Goal: Transaction & Acquisition: Purchase product/service

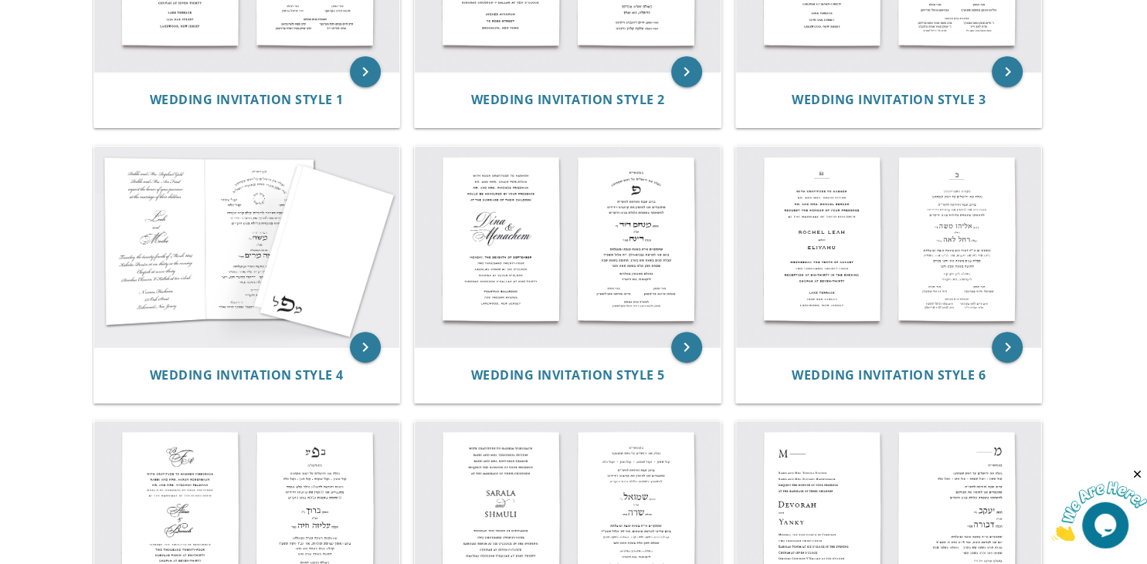
scroll to position [465, 0]
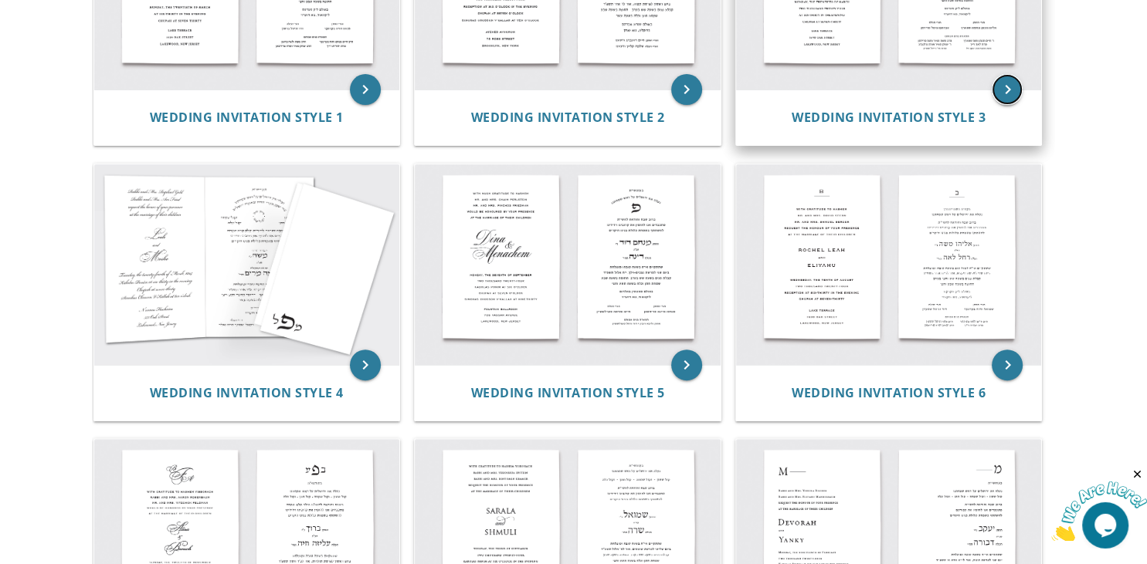
click at [1015, 98] on icon "keyboard_arrow_right" at bounding box center [1006, 89] width 31 height 31
click at [1012, 82] on icon "keyboard_arrow_right" at bounding box center [1006, 89] width 31 height 31
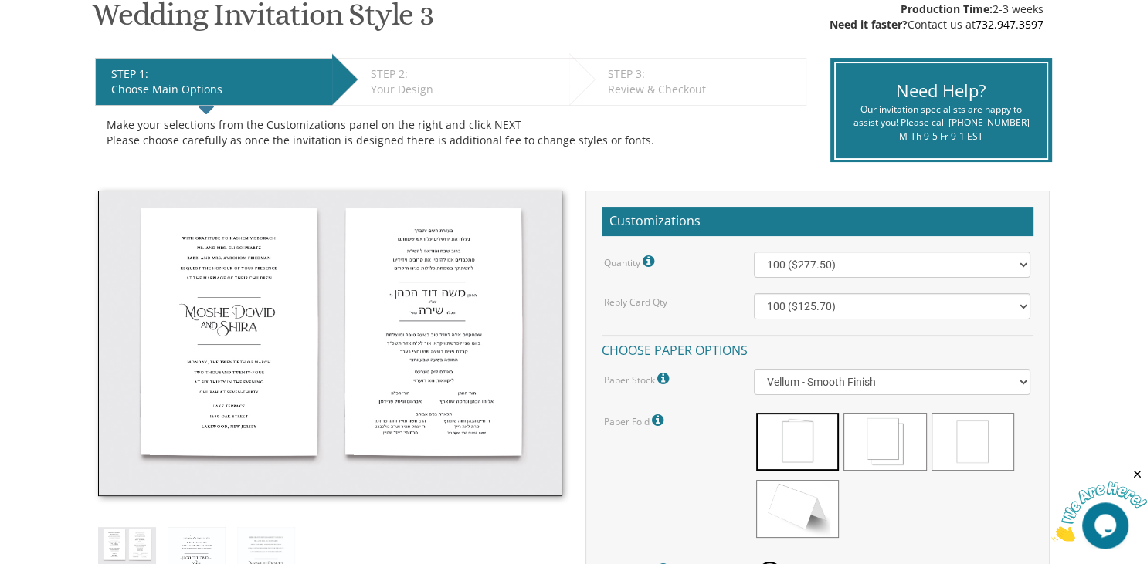
scroll to position [272, 0]
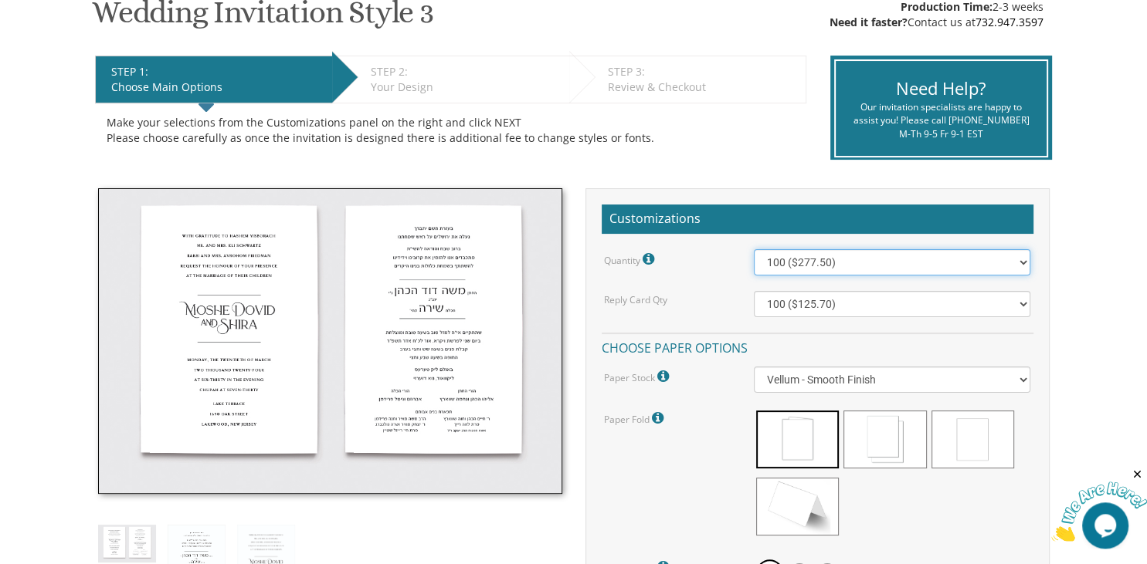
click at [754, 249] on select "100 ($277.50) 200 ($330.45) 300 ($380.65) 400 ($432.70) 500 ($482.10) 600 ($534…" at bounding box center [892, 262] width 276 height 26
select select "300"
click option "300 ($380.65)" at bounding box center [0, 0] width 0 height 0
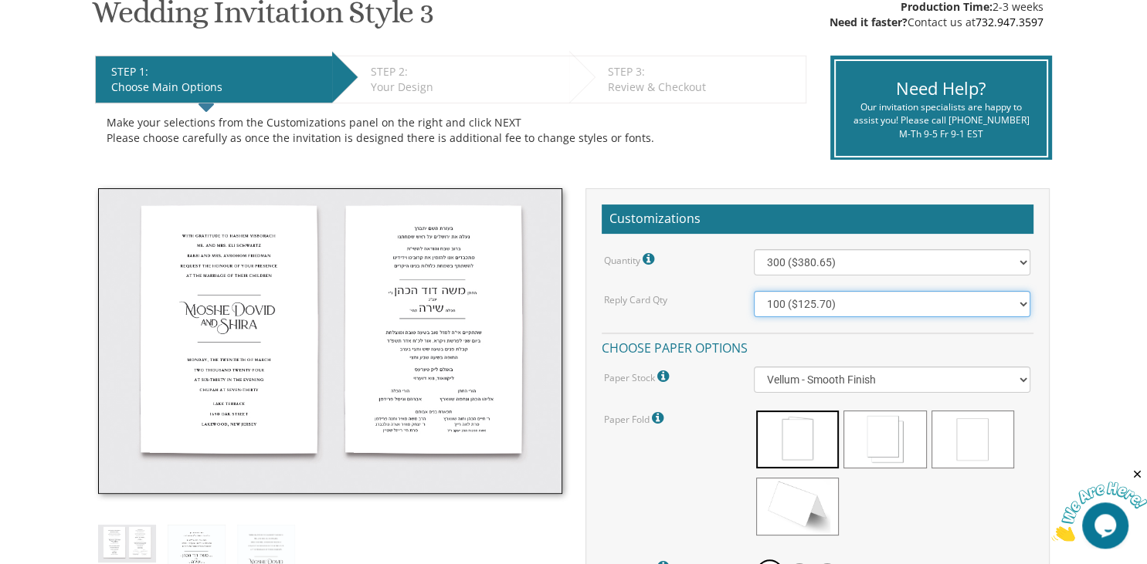
click at [754, 291] on select "100 ($125.70) 200 ($150.60) 300 ($177.95) 400 ($270.70) 500 ($225.30) 600 ($249…" at bounding box center [892, 304] width 276 height 26
select select "200"
click option "200 ($150.60)" at bounding box center [0, 0] width 0 height 0
click at [754, 291] on select "100 ($125.70) 200 ($150.60) 300 ($177.95) 400 ($270.70) 500 ($225.30) 600 ($249…" at bounding box center [892, 304] width 276 height 26
click at [737, 296] on div "Reply Card Qty" at bounding box center [667, 299] width 150 height 16
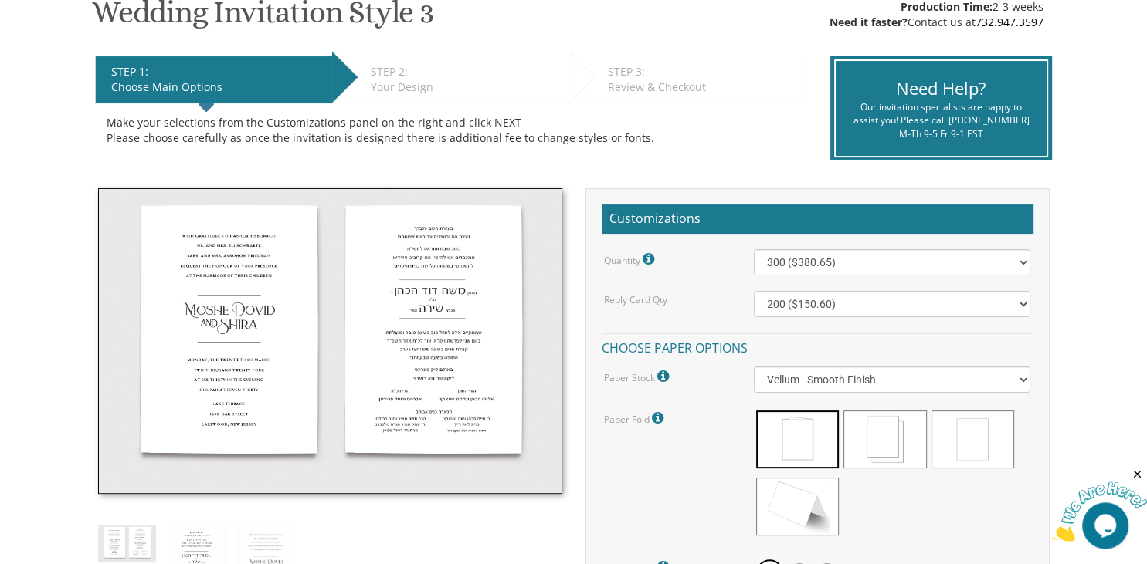
click at [944, 279] on div "Quantity Please note: Quantities may be modified after order completion. For we…" at bounding box center [818, 536] width 432 height 574
click at [754, 249] on select "100 ($277.50) 200 ($330.45) 300 ($380.65) 400 ($432.70) 500 ($482.10) 600 ($534…" at bounding box center [892, 262] width 276 height 26
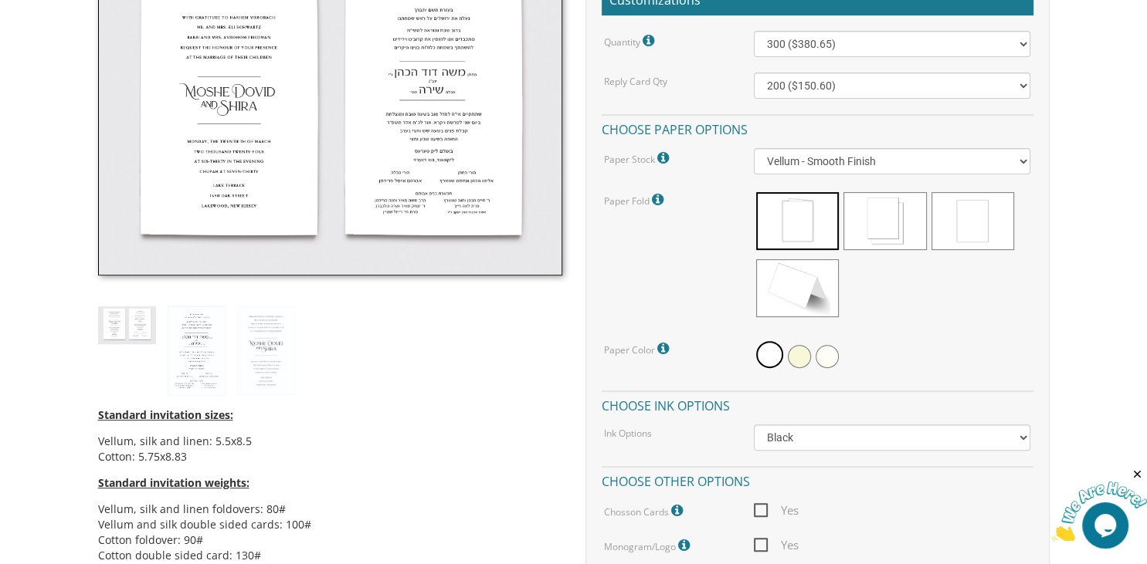
scroll to position [495, 0]
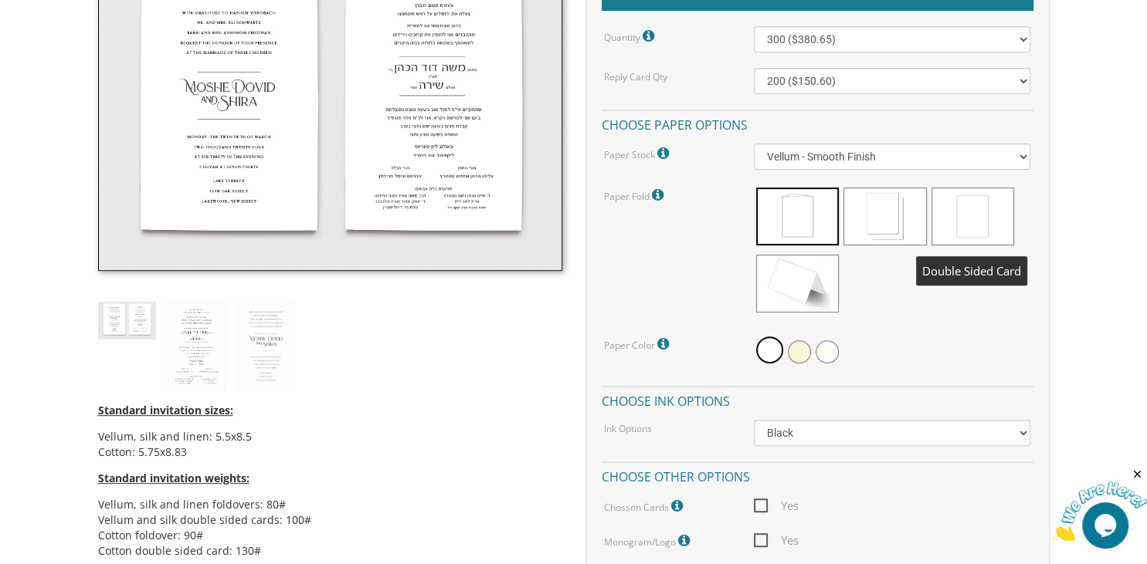
click at [984, 210] on span at bounding box center [972, 217] width 83 height 58
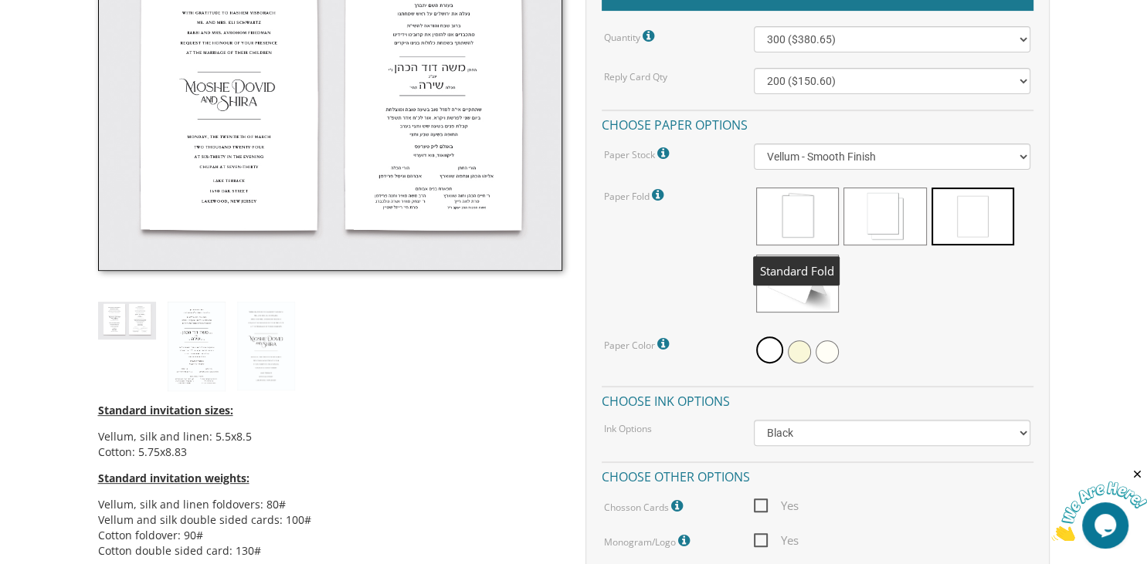
click at [817, 222] on span at bounding box center [797, 217] width 83 height 58
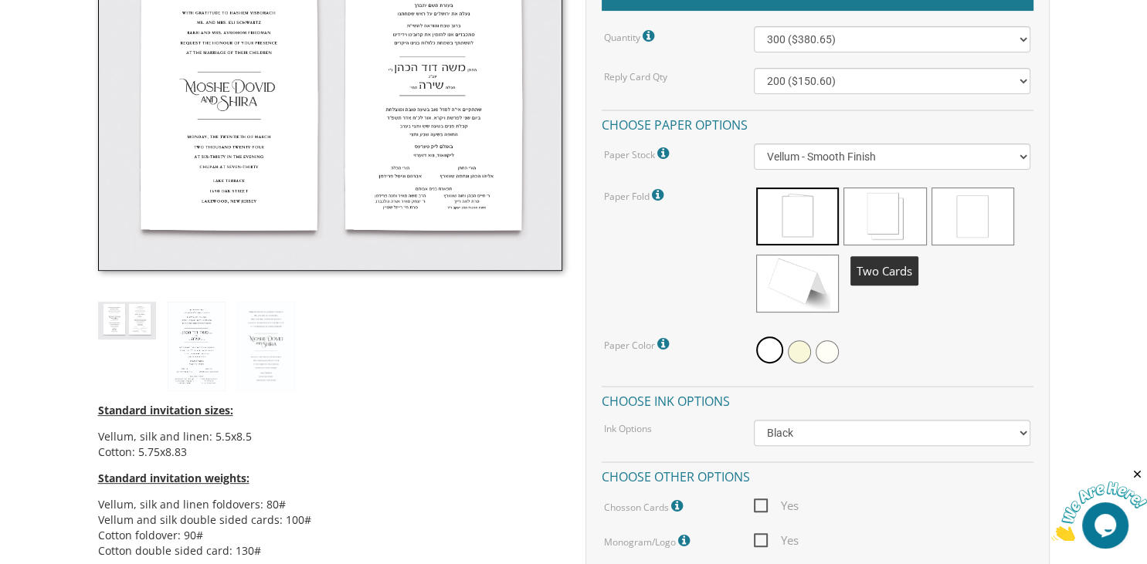
click at [884, 221] on span at bounding box center [884, 217] width 83 height 58
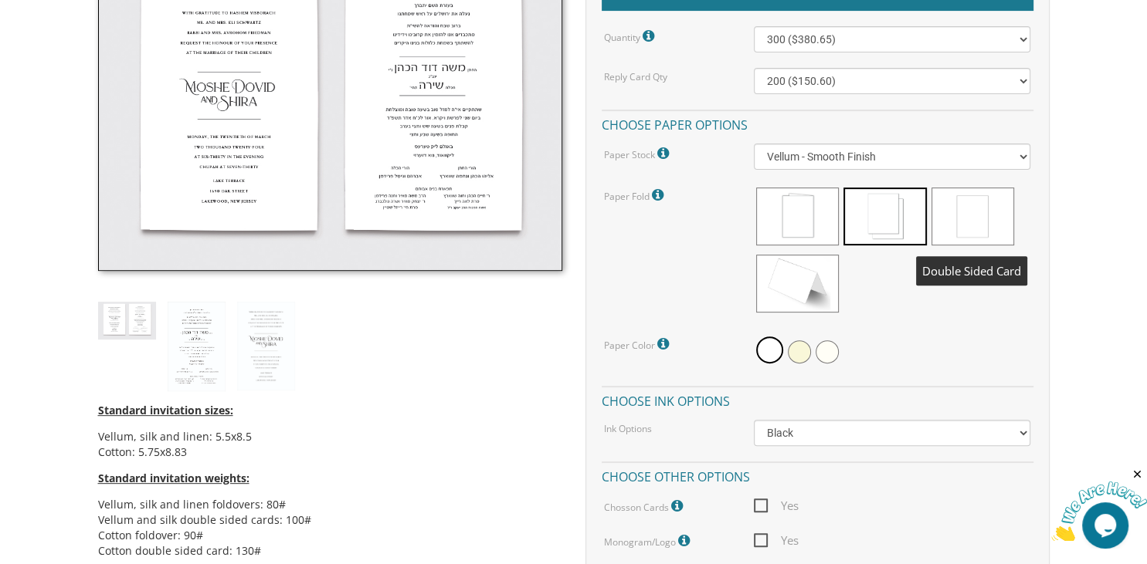
click at [974, 229] on span at bounding box center [972, 217] width 83 height 58
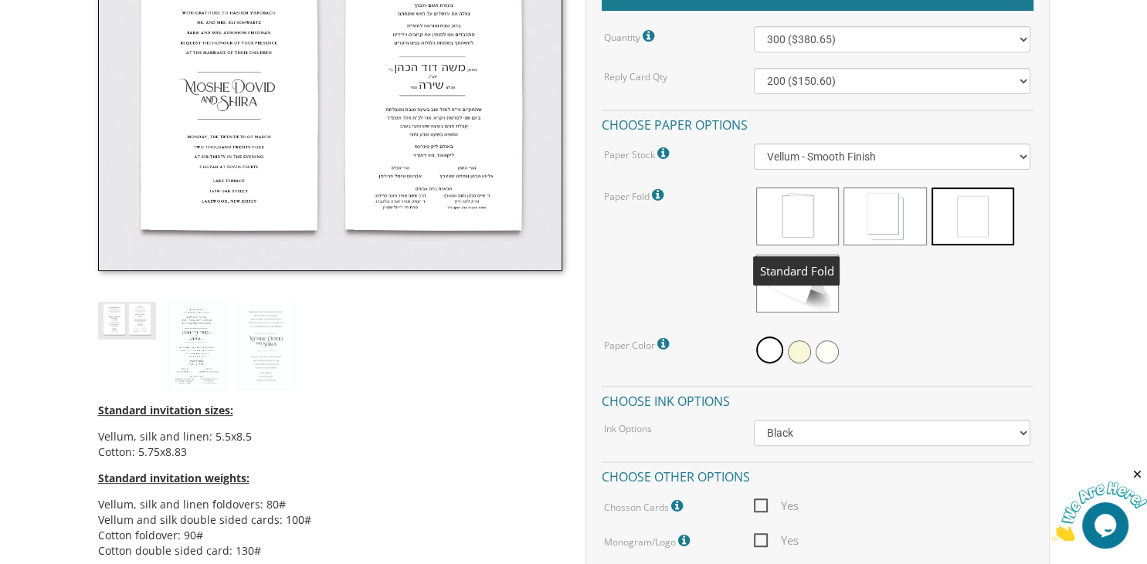
click at [804, 197] on span at bounding box center [797, 217] width 83 height 58
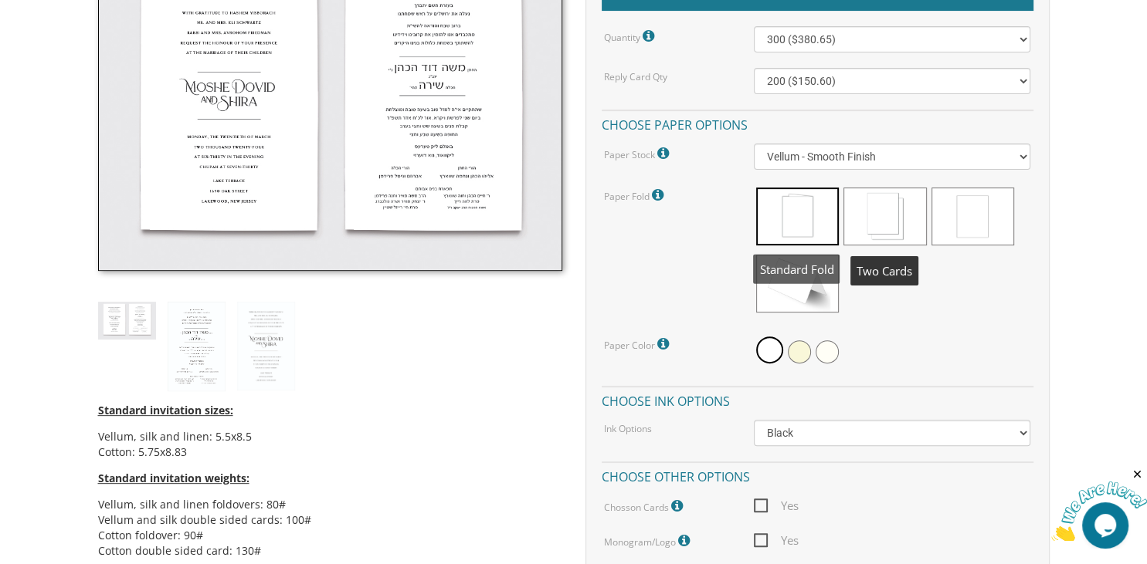
click at [897, 237] on span at bounding box center [884, 217] width 83 height 58
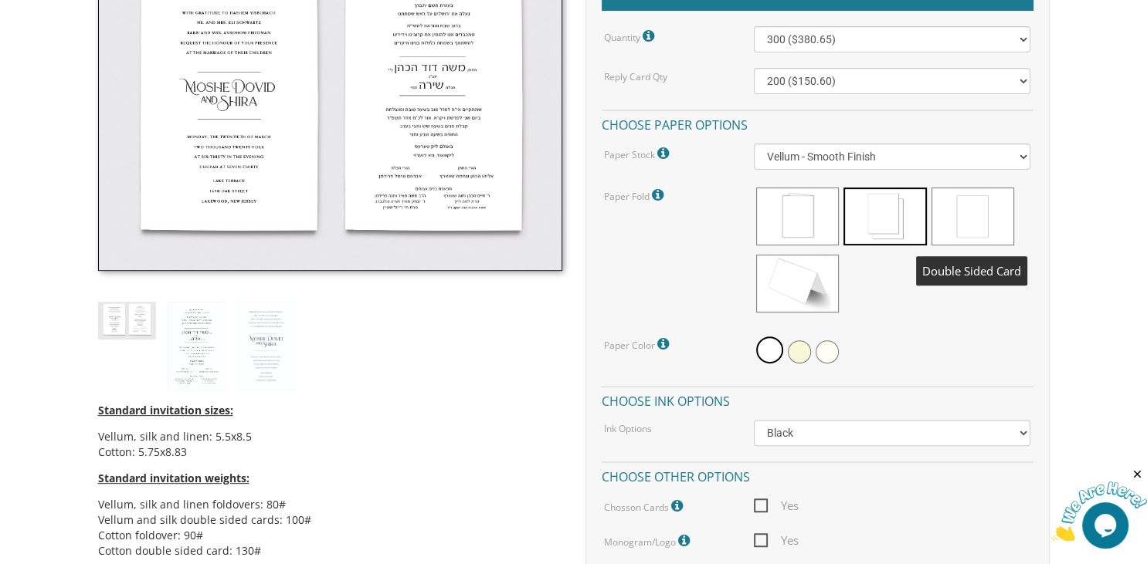
click at [994, 215] on span at bounding box center [972, 217] width 83 height 58
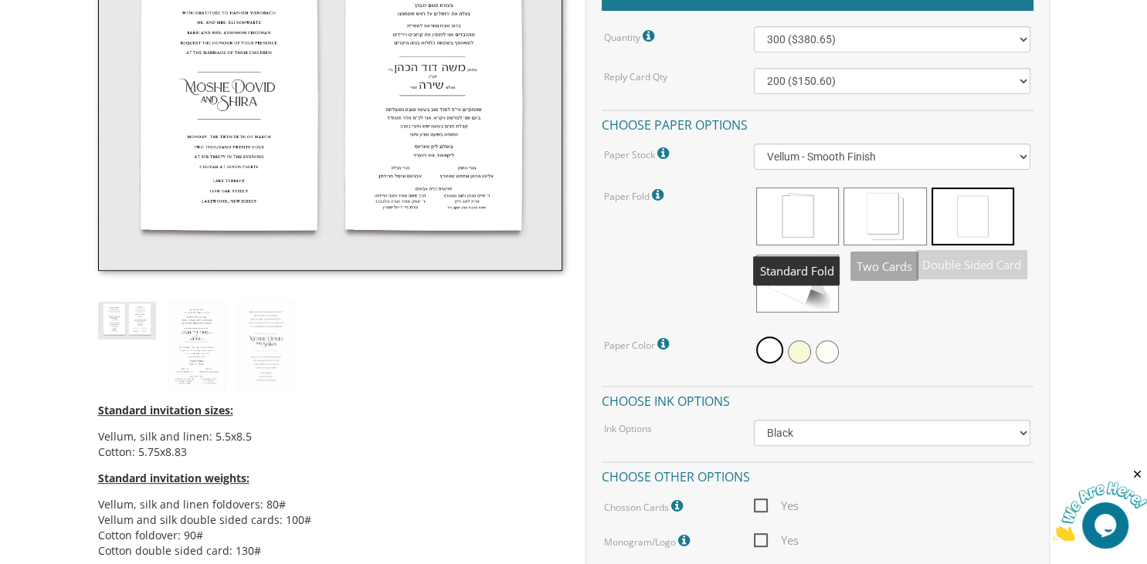
click at [795, 232] on span at bounding box center [797, 217] width 83 height 58
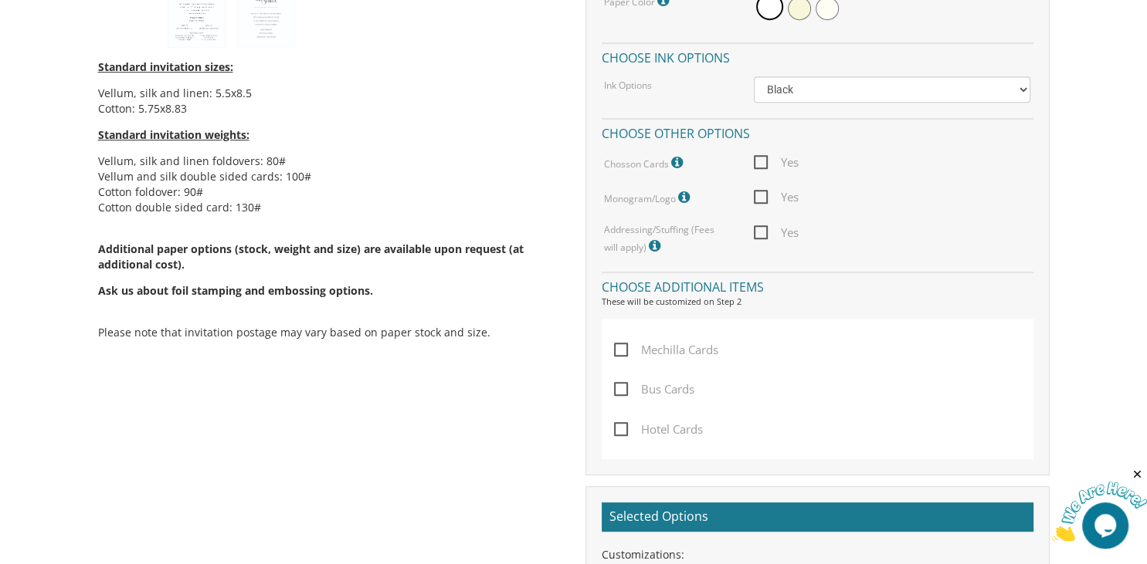
scroll to position [846, 0]
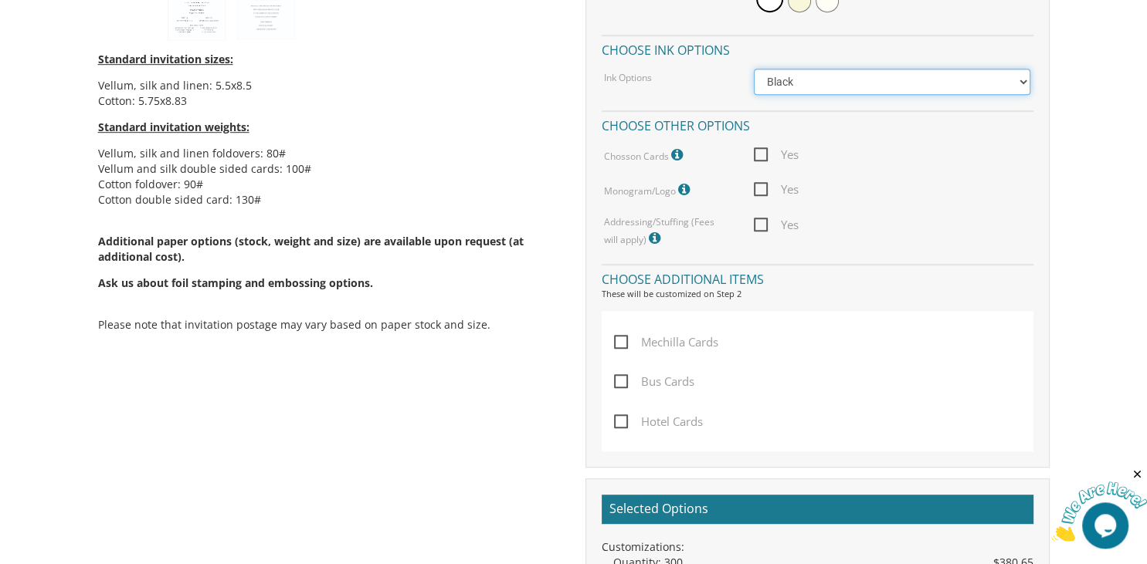
click at [754, 69] on select "Black Colored Ink ($65.00) Black + One Color ($211.00) Two Colors ($265.00)" at bounding box center [892, 82] width 276 height 26
select select "Standard"
click option "Colored Ink ($65.00)" at bounding box center [0, 0] width 0 height 0
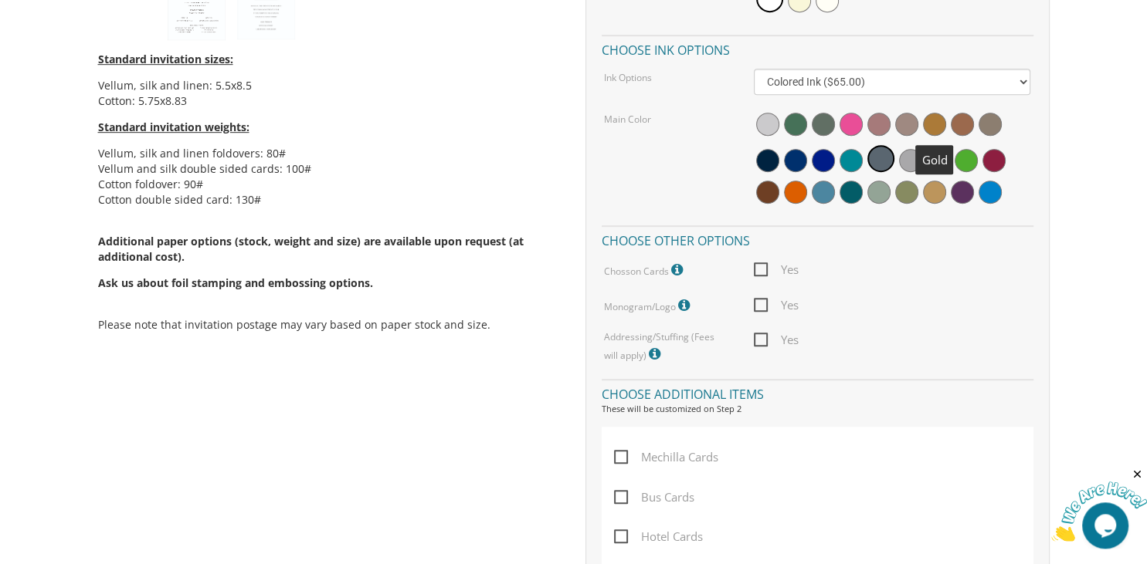
click at [934, 119] on span at bounding box center [934, 124] width 23 height 23
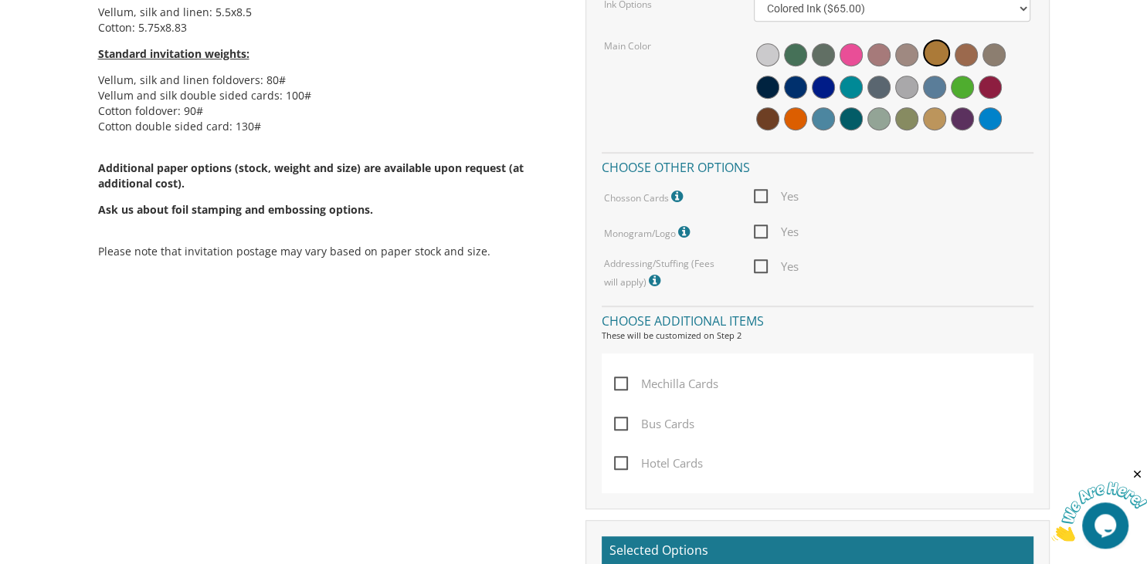
scroll to position [890, 0]
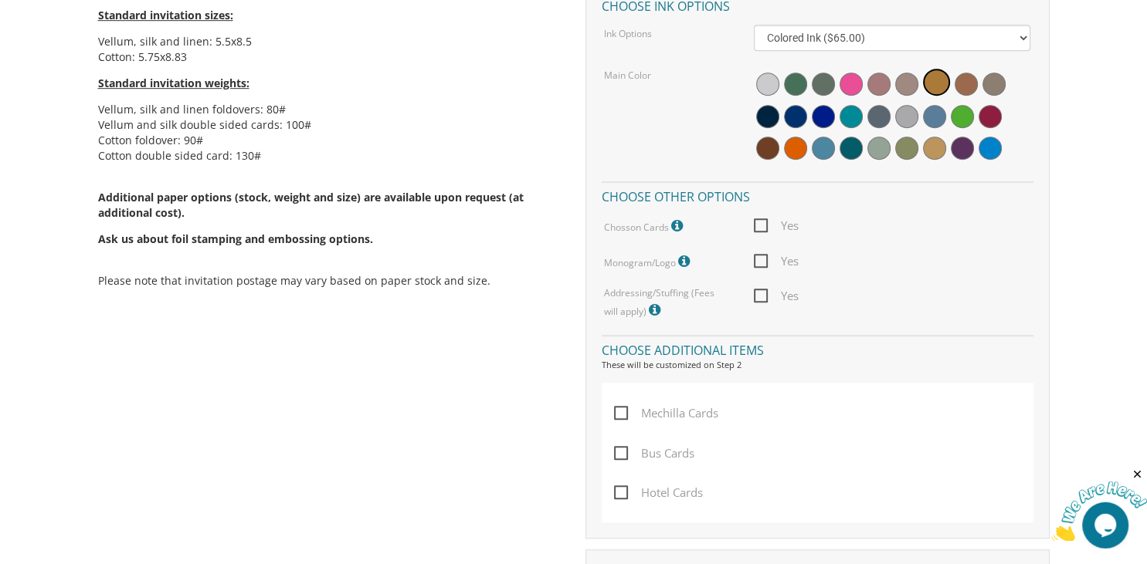
click at [688, 256] on icon at bounding box center [685, 262] width 15 height 14
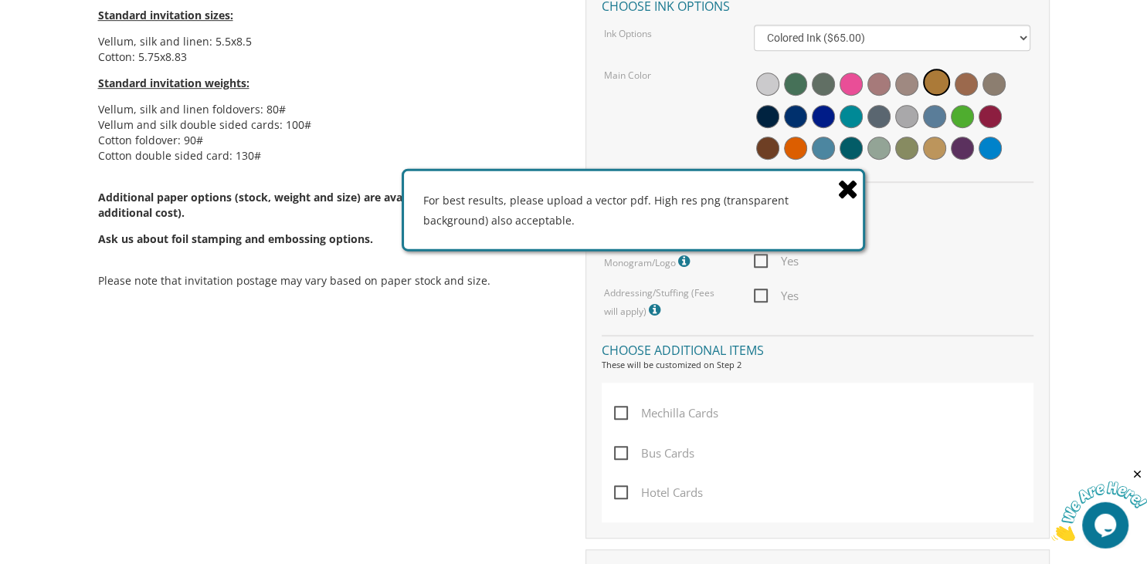
click at [849, 195] on icon at bounding box center [848, 188] width 22 height 27
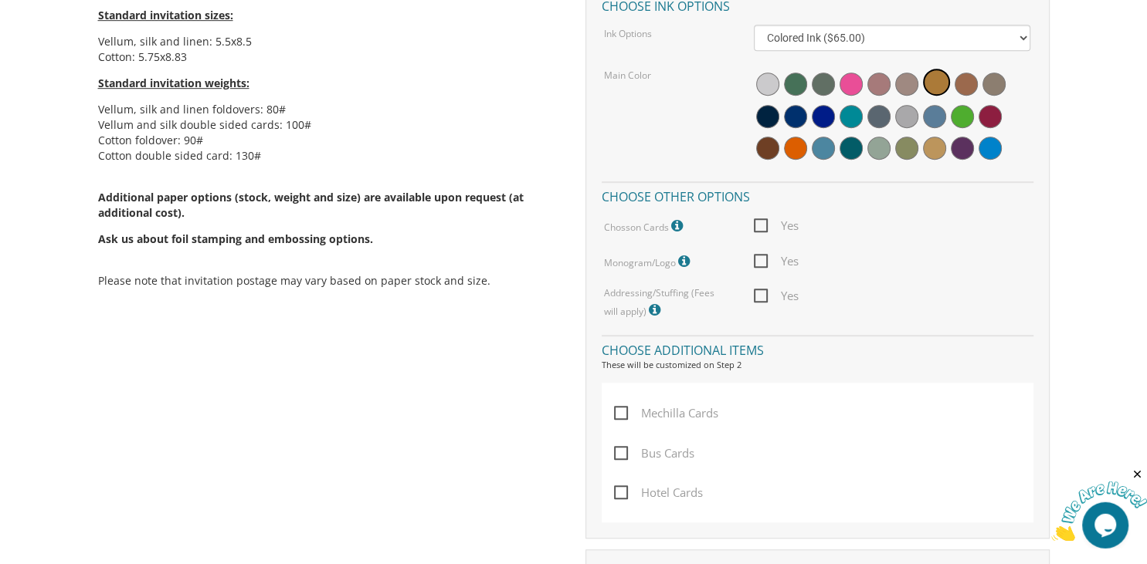
click at [755, 259] on span "Yes" at bounding box center [776, 261] width 45 height 19
click at [755, 259] on input "Yes" at bounding box center [759, 260] width 10 height 10
checkbox input "true"
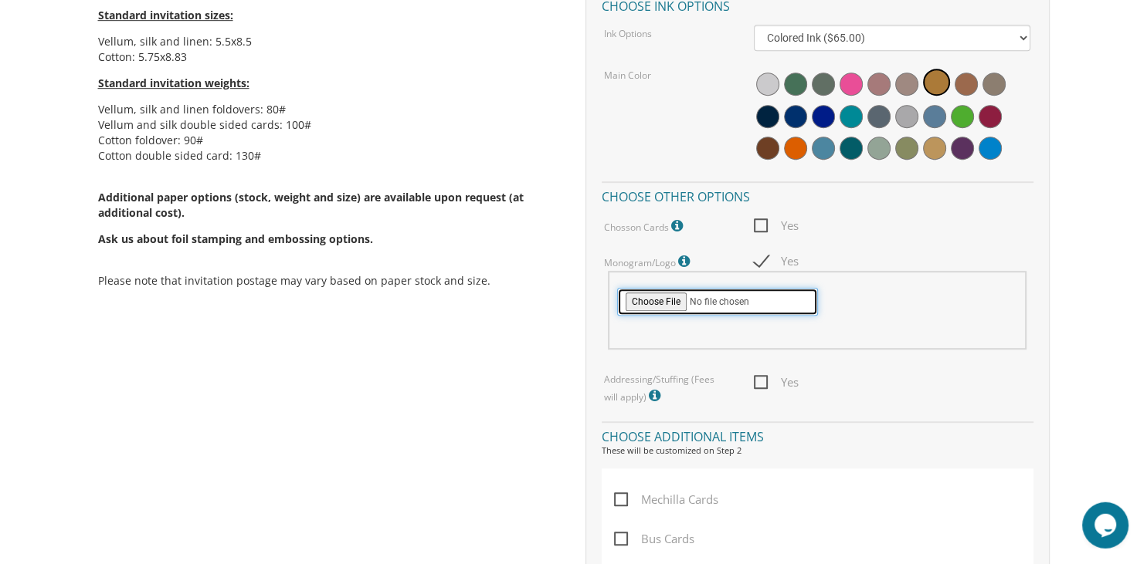
click at [651, 298] on input "file" at bounding box center [717, 302] width 201 height 28
type input "C:\fakepath\IMG-20250622-WA0092.jpg"
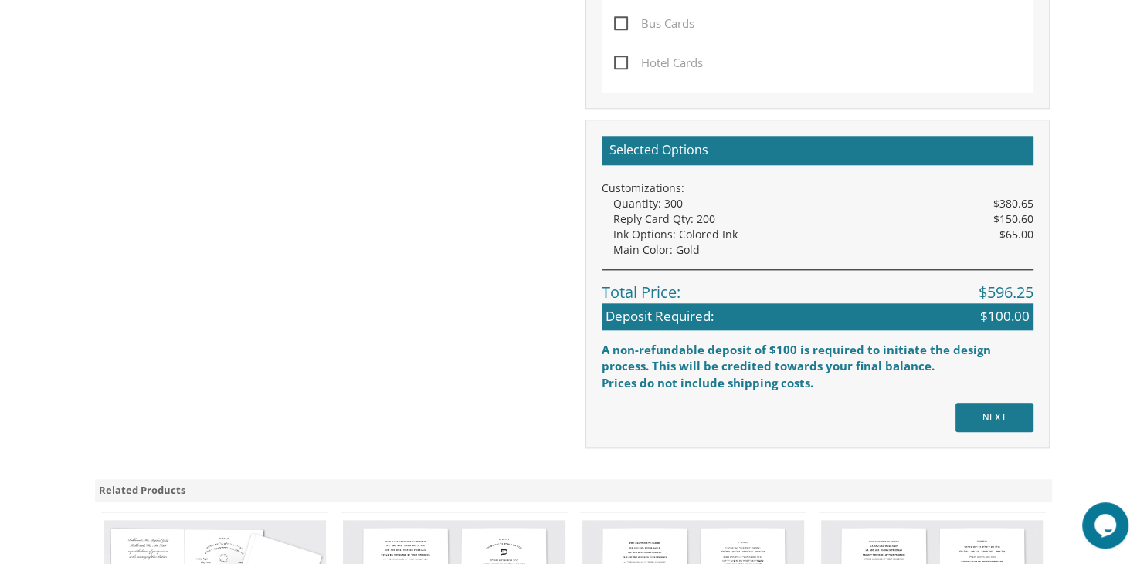
scroll to position [1536, 0]
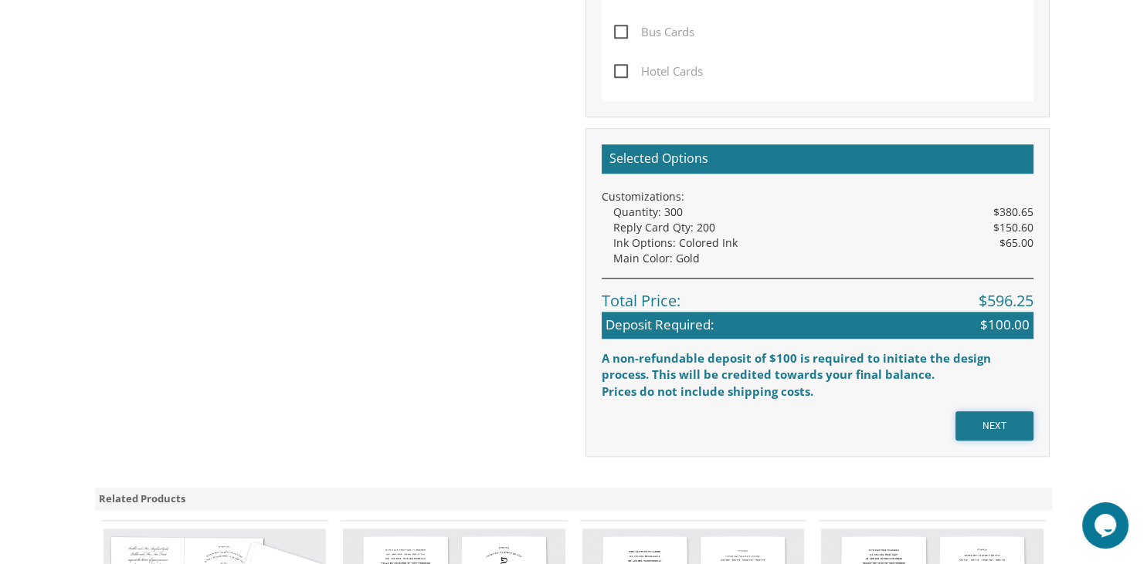
click at [971, 414] on input "NEXT" at bounding box center [994, 426] width 78 height 29
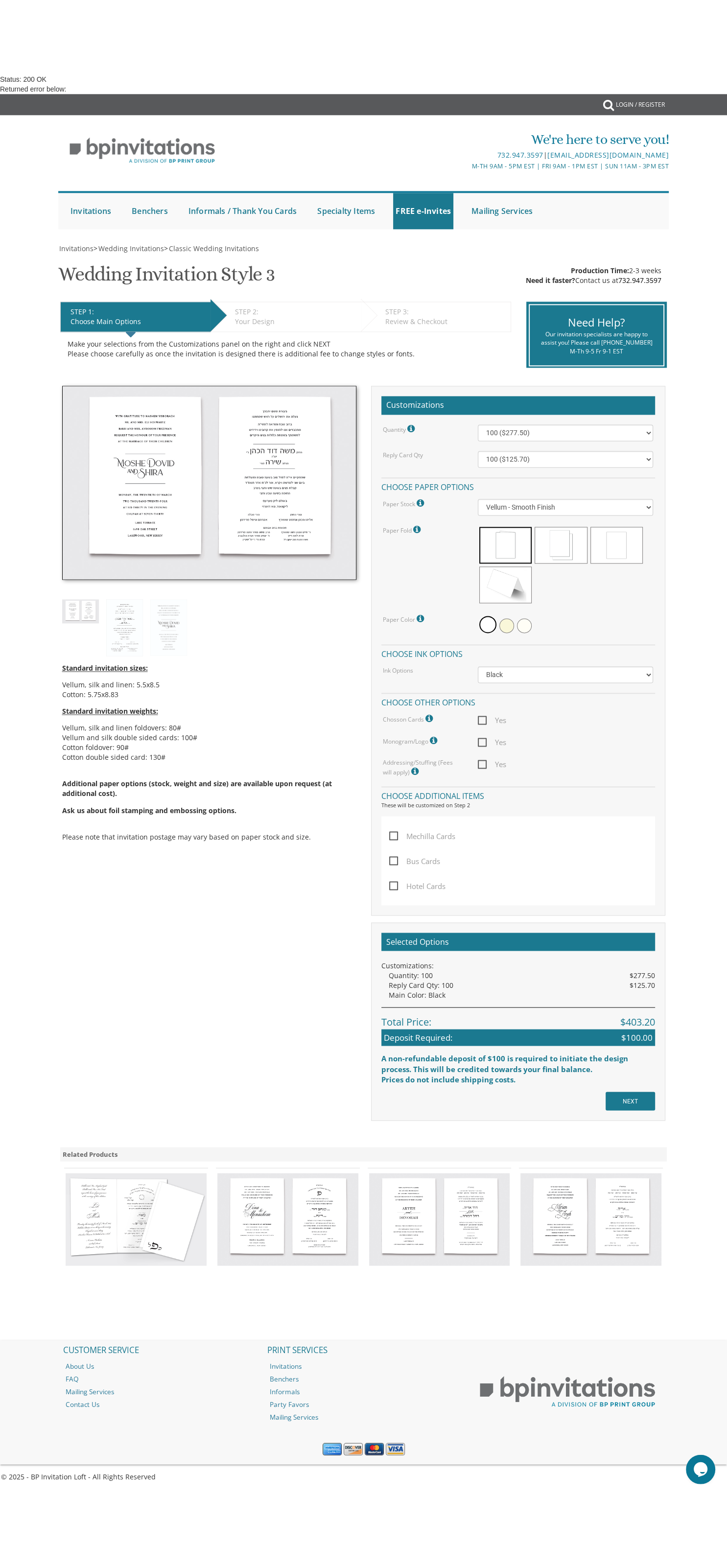
scroll to position [474, 0]
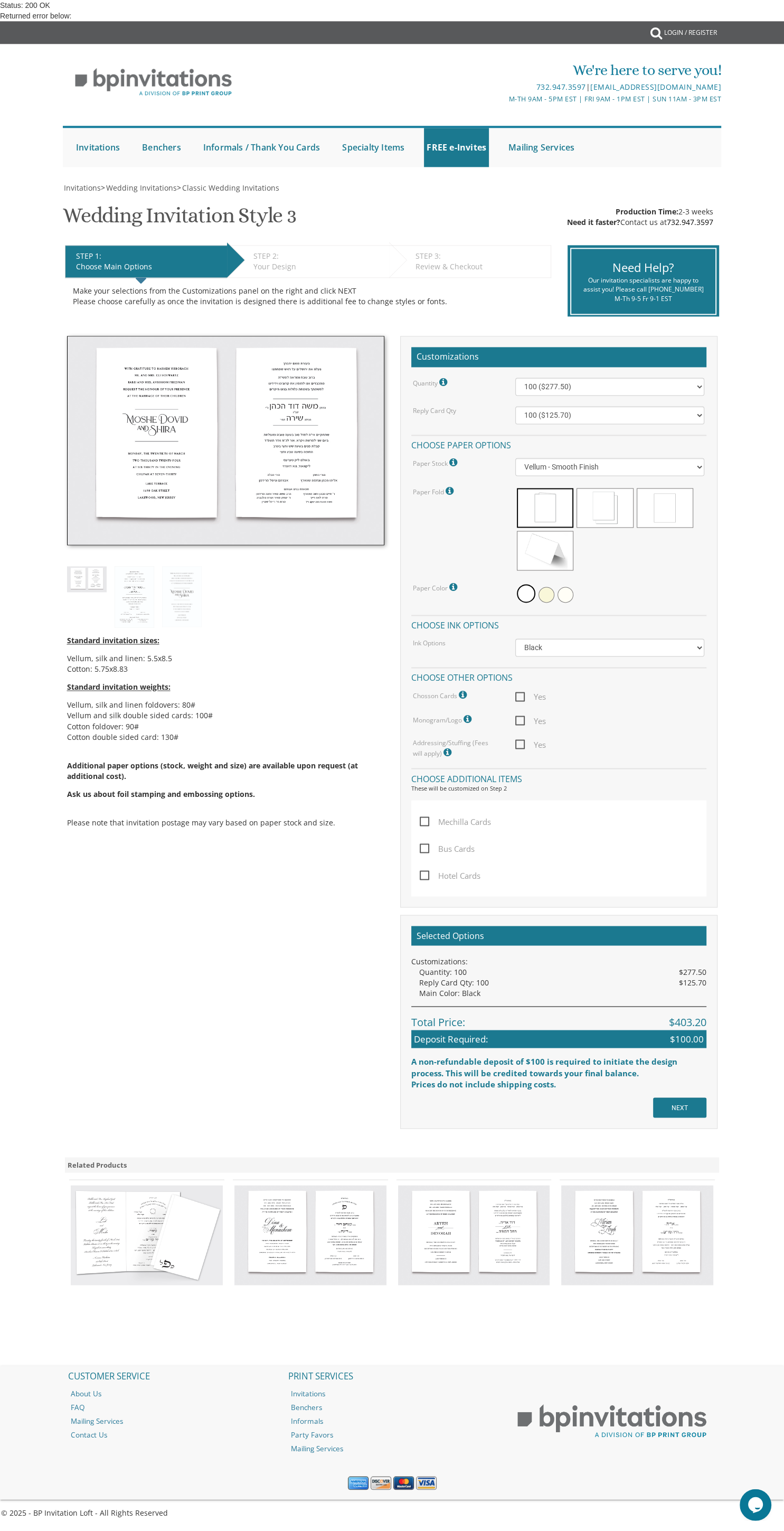
click at [522, 714] on span "Yes" at bounding box center [530, 720] width 31 height 13
click at [522, 716] on input "Yes" at bounding box center [519, 719] width 7 height 7
checkbox input "true"
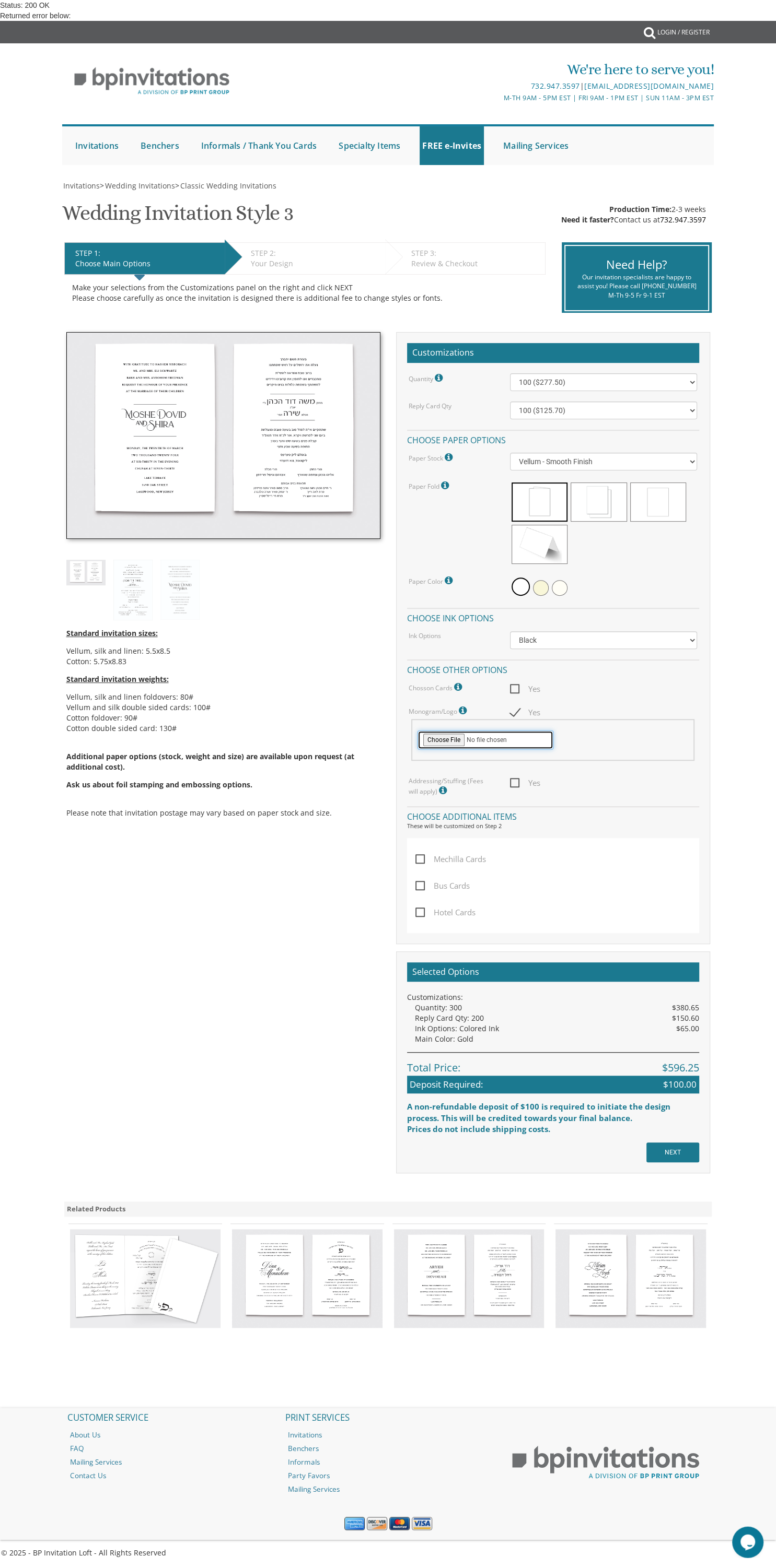
click at [434, 730] on input "file" at bounding box center [485, 740] width 136 height 19
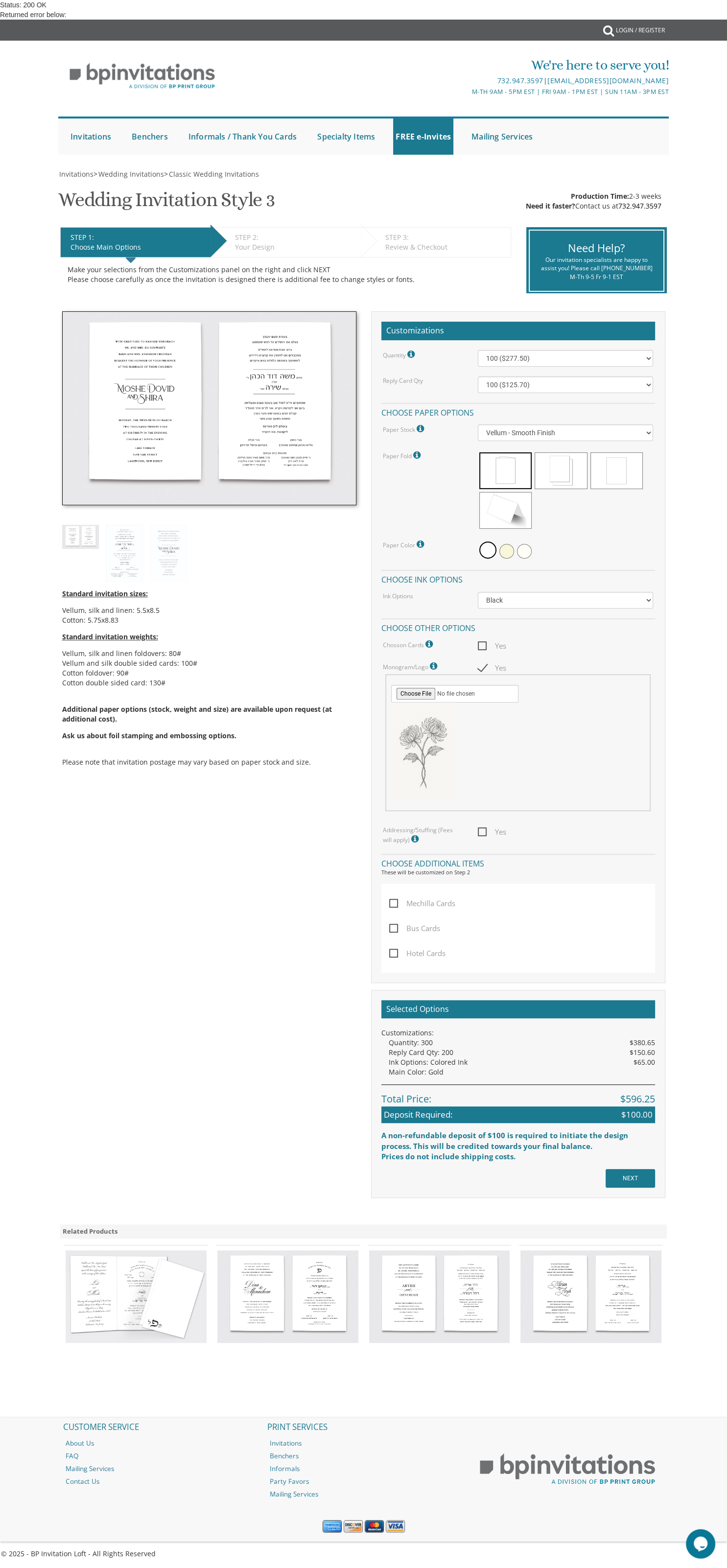
click at [433, 662] on icon at bounding box center [434, 666] width 10 height 9
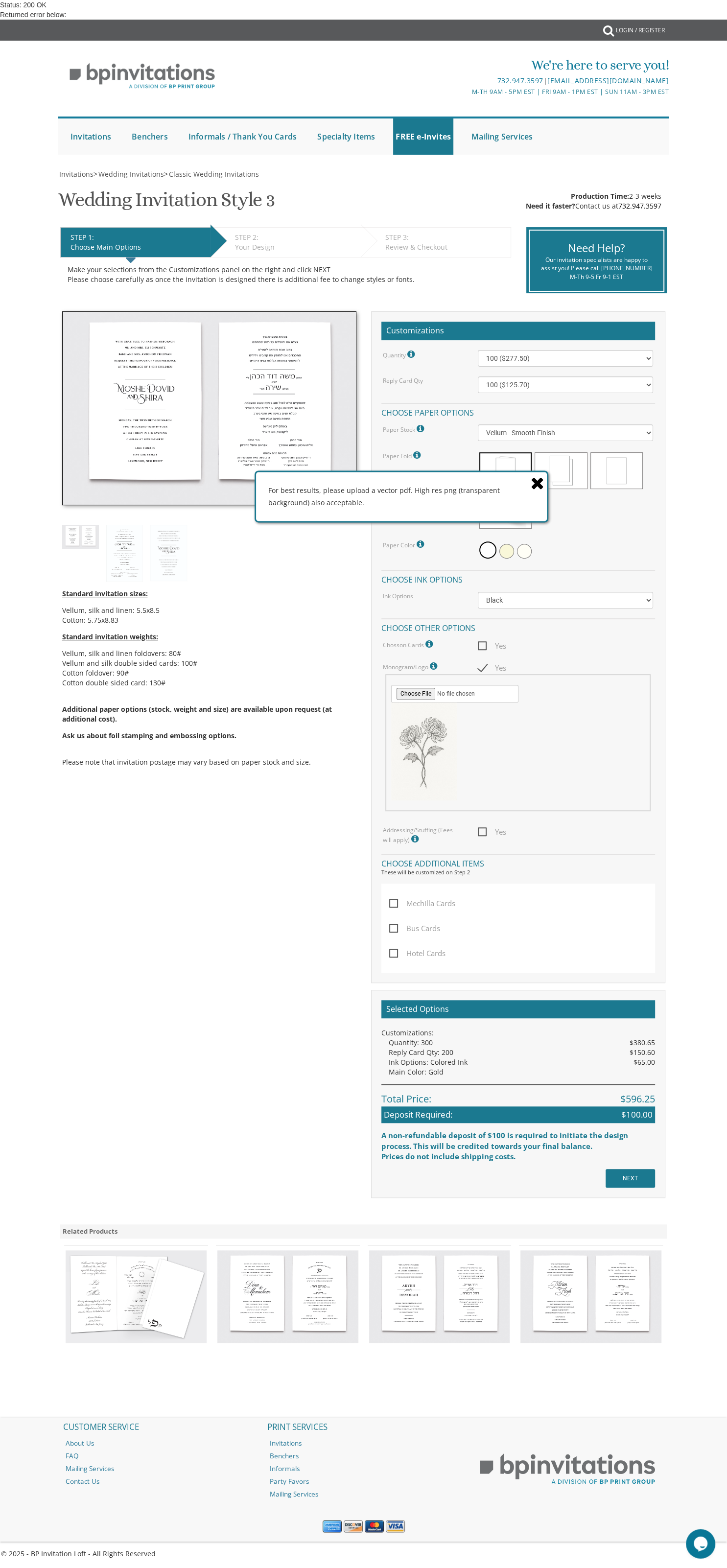
click at [541, 474] on icon at bounding box center [537, 483] width 14 height 17
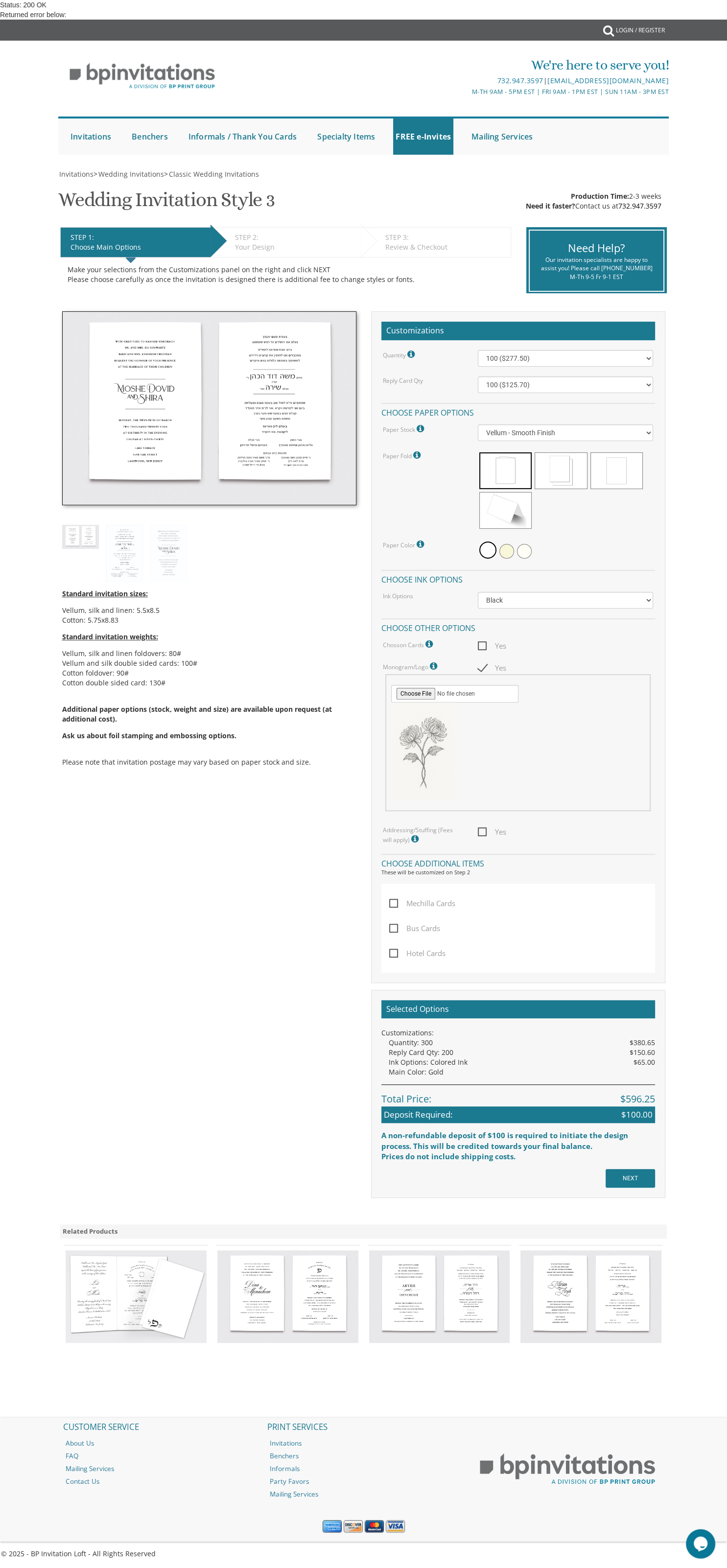
click at [435, 662] on icon at bounding box center [434, 666] width 10 height 9
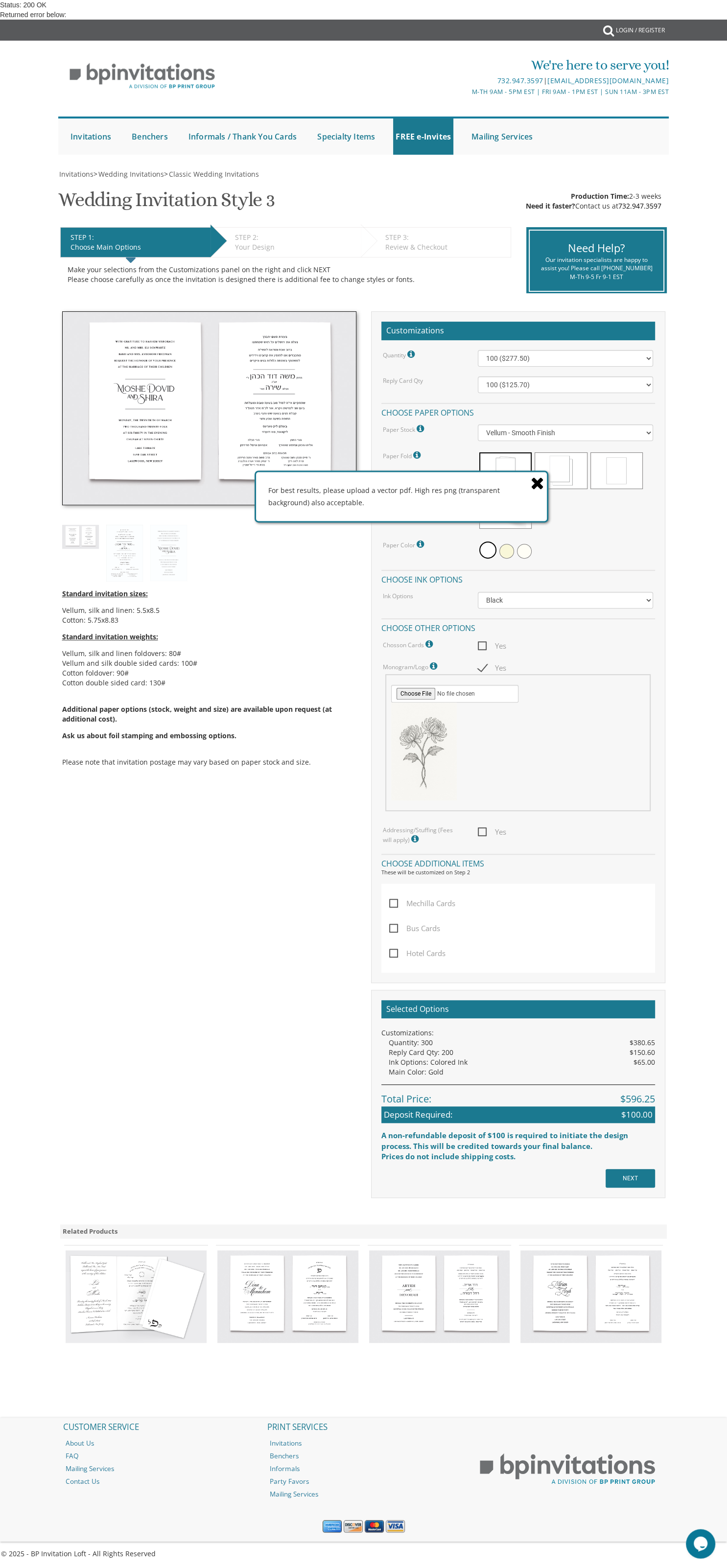
click at [506, 703] on div at bounding box center [518, 751] width 254 height 98
click at [538, 474] on icon at bounding box center [537, 483] width 14 height 17
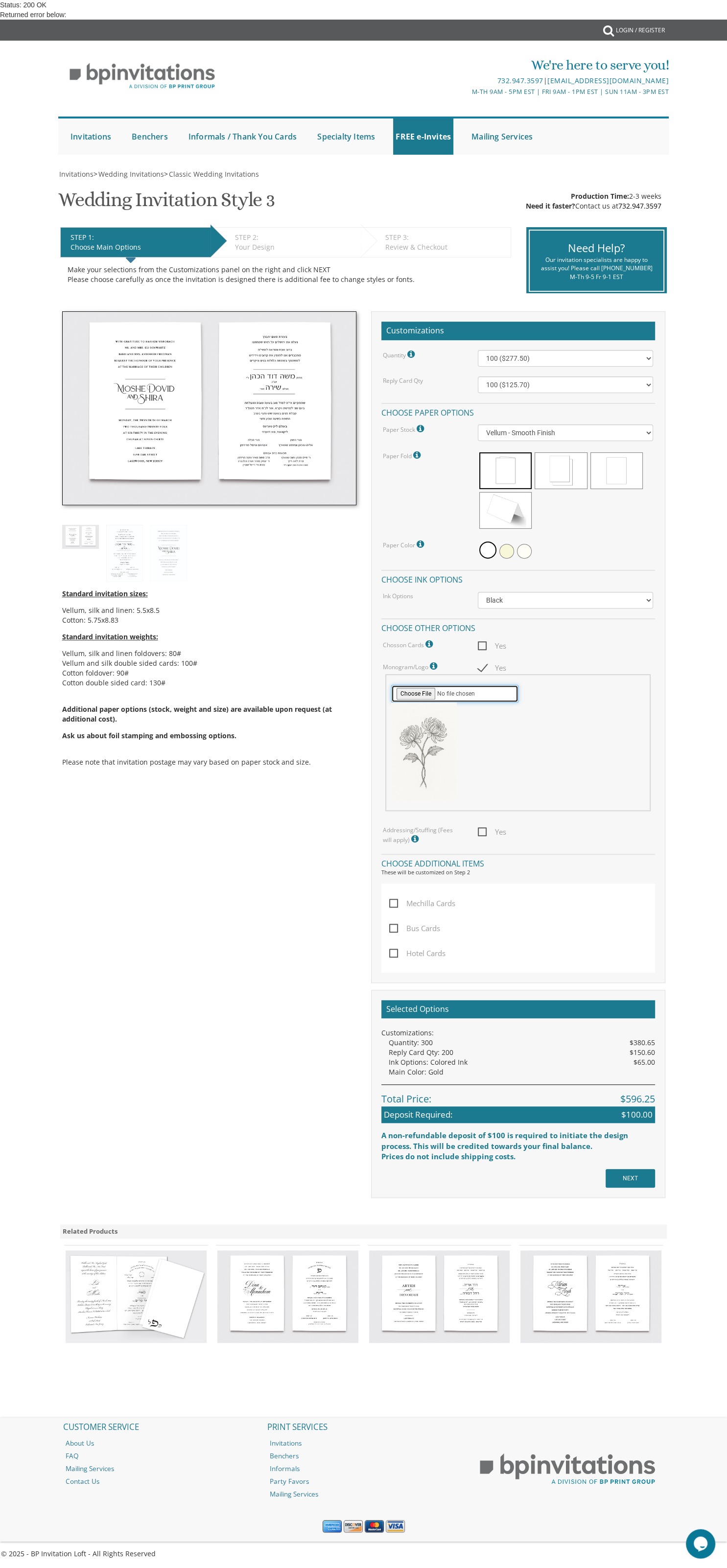
click at [423, 685] on input "file" at bounding box center [454, 694] width 127 height 18
type input "C:\fakepath\Logo.png"
click at [114, 525] on img at bounding box center [125, 554] width 37 height 57
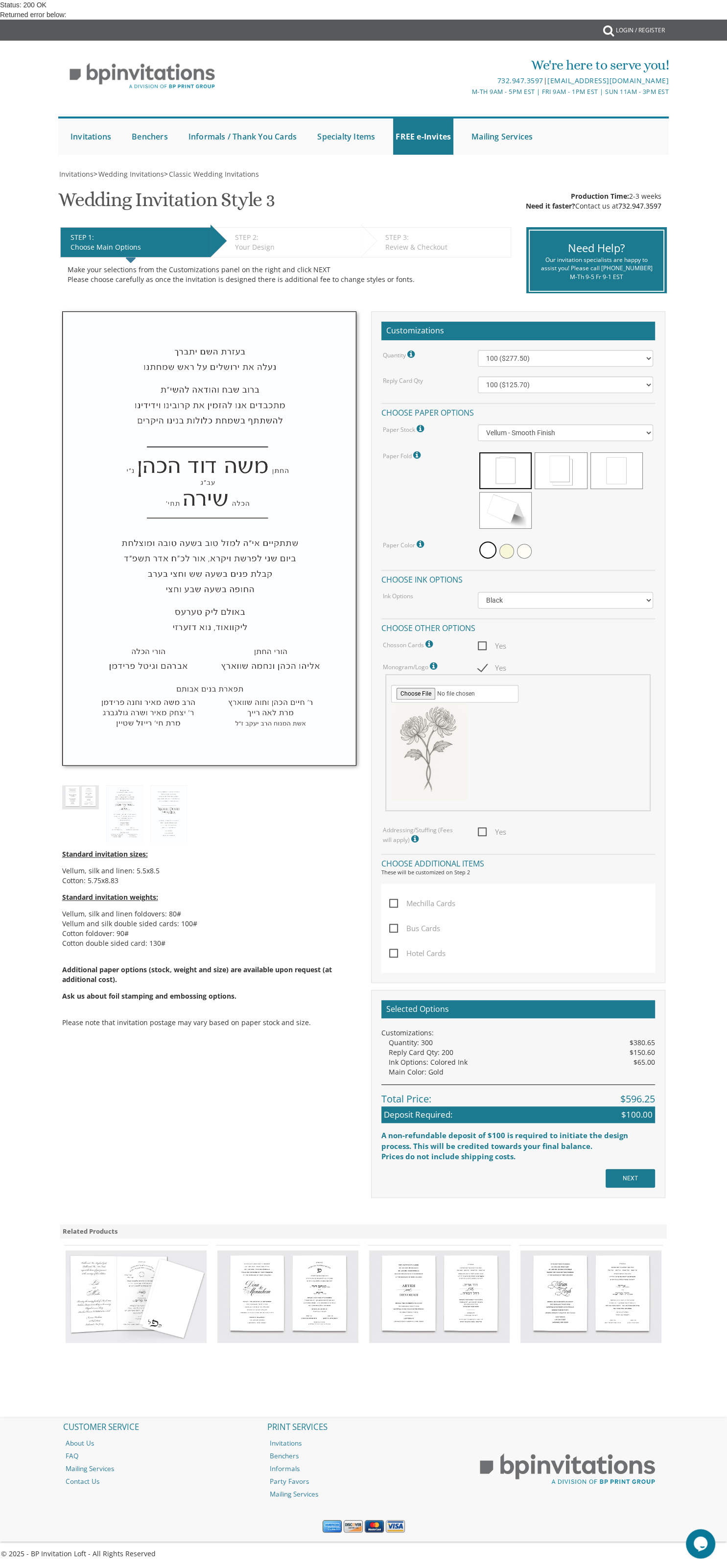
click at [367, 311] on div "Customizations Quantity Please note: Quantities may be modified after order com…" at bounding box center [518, 758] width 309 height 893
click at [478, 350] on select "100 ($277.50) 200 ($330.45) 300 ($380.65) 400 ($432.70) 500 ($482.10) 600 ($534…" at bounding box center [565, 358] width 175 height 16
select select "300"
click option "300 ($380.65)" at bounding box center [0, 0] width 0 height 0
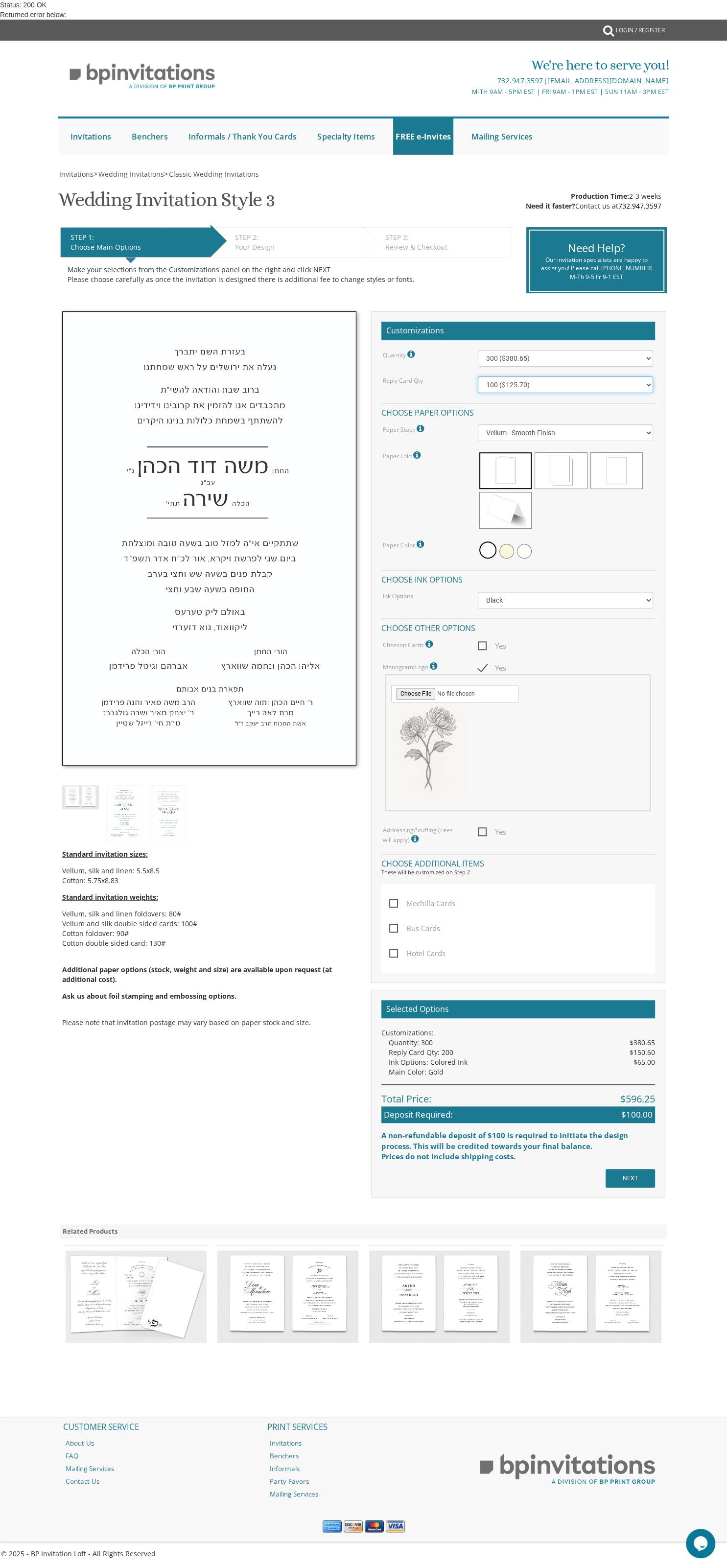
click at [478, 377] on select "100 ($125.70) 200 ($150.60) 300 ($177.95) 400 ($270.70) 500 ($225.30) 600 ($249…" at bounding box center [565, 385] width 175 height 16
select select "200"
click option "200 ($150.60)" at bounding box center [0, 0] width 0 height 0
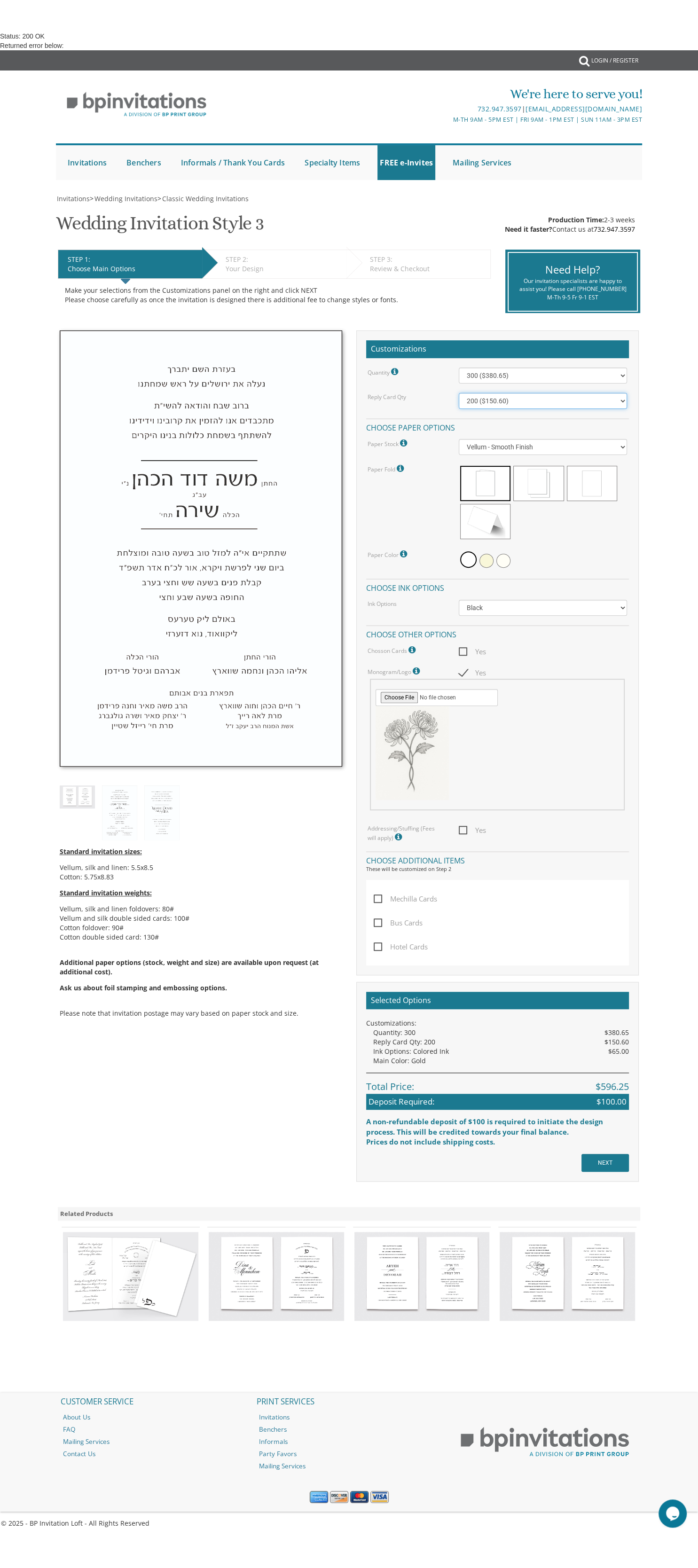
scroll to position [433, 0]
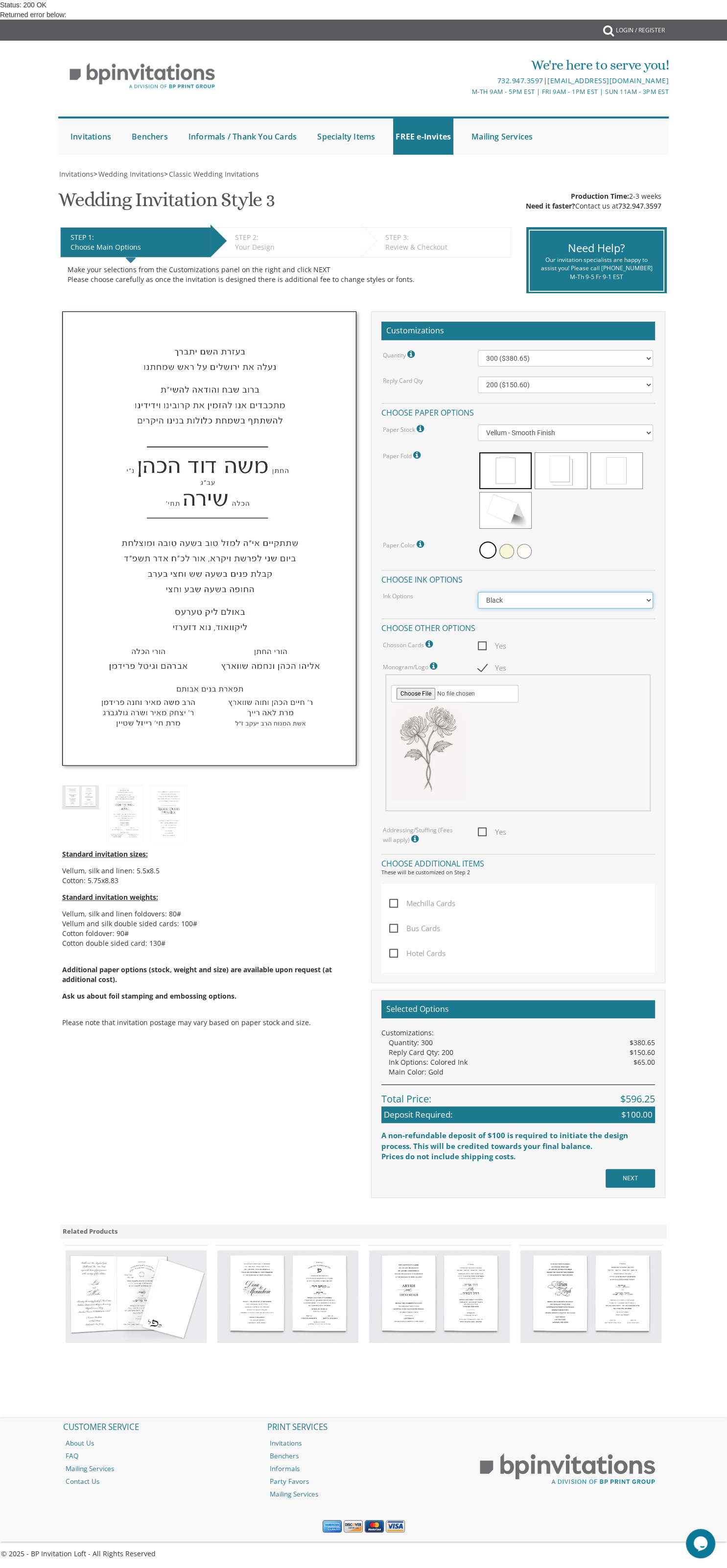
click at [478, 592] on select "Black Colored Ink ($65.00) Black + One Color ($211.00) Two Colors ($265.00)" at bounding box center [565, 600] width 175 height 16
select select "Standard"
click option "Colored Ink ($65.00)" at bounding box center [0, 0] width 0 height 0
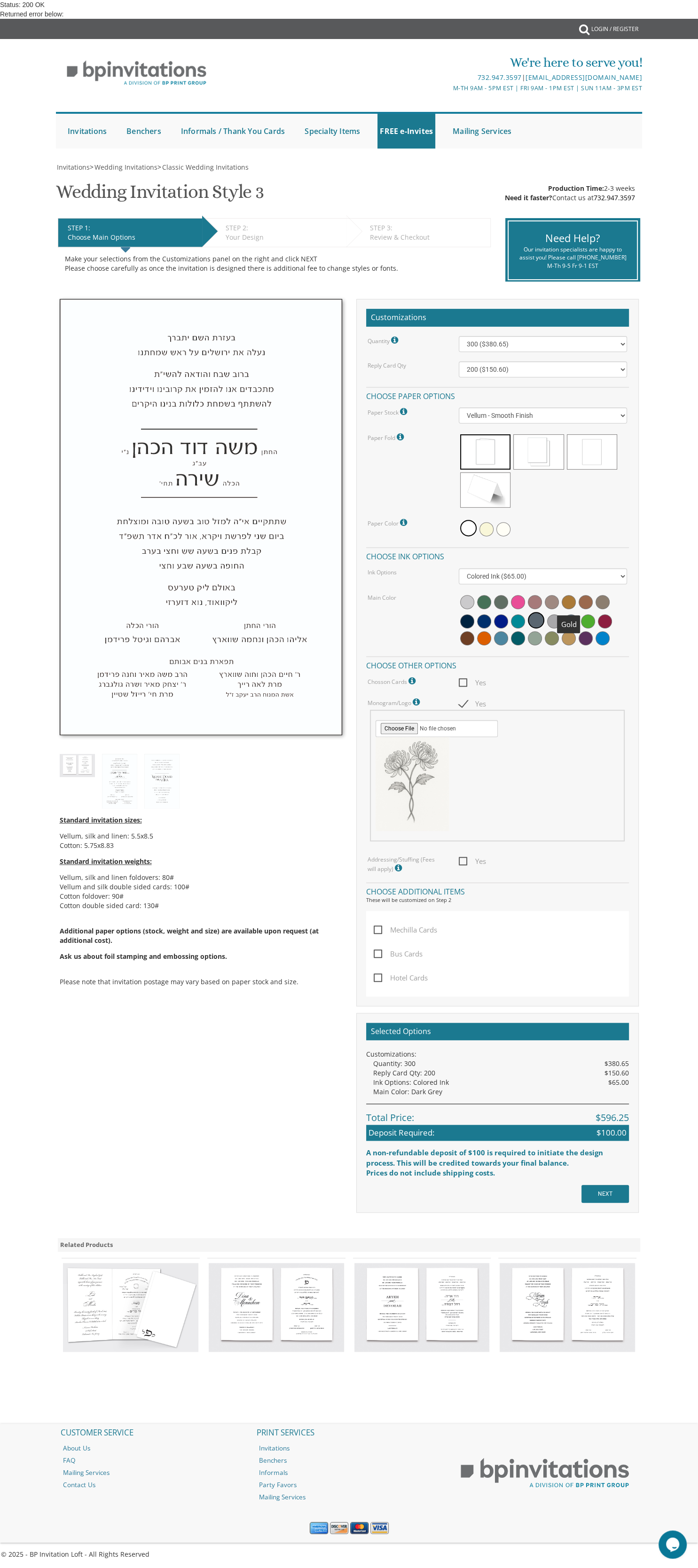
click at [568, 595] on span at bounding box center [568, 602] width 14 height 14
click at [610, 1185] on input "NEXT" at bounding box center [605, 1194] width 47 height 18
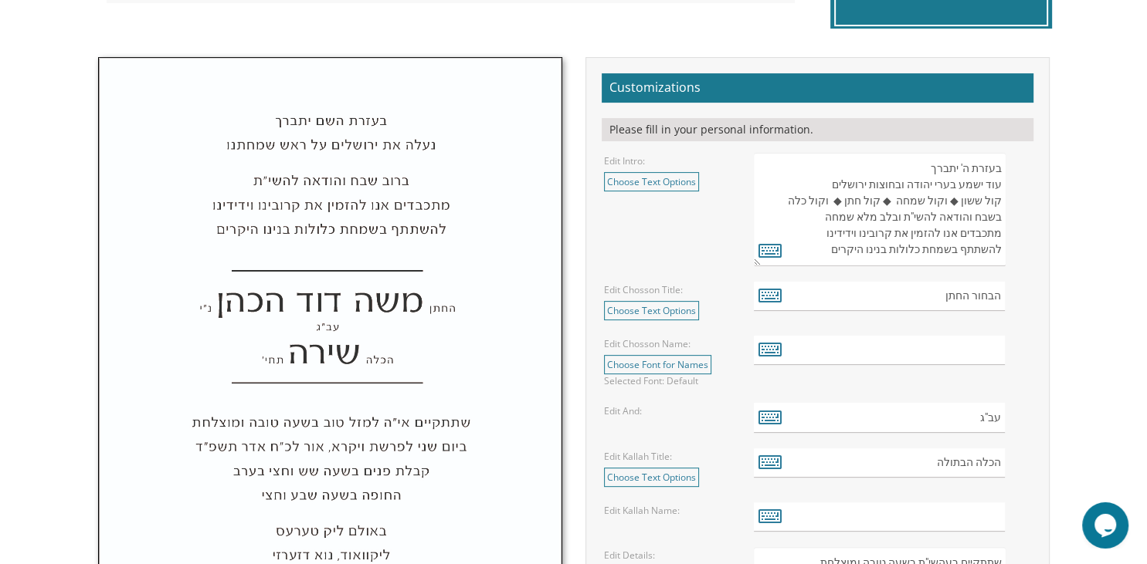
scroll to position [451, 0]
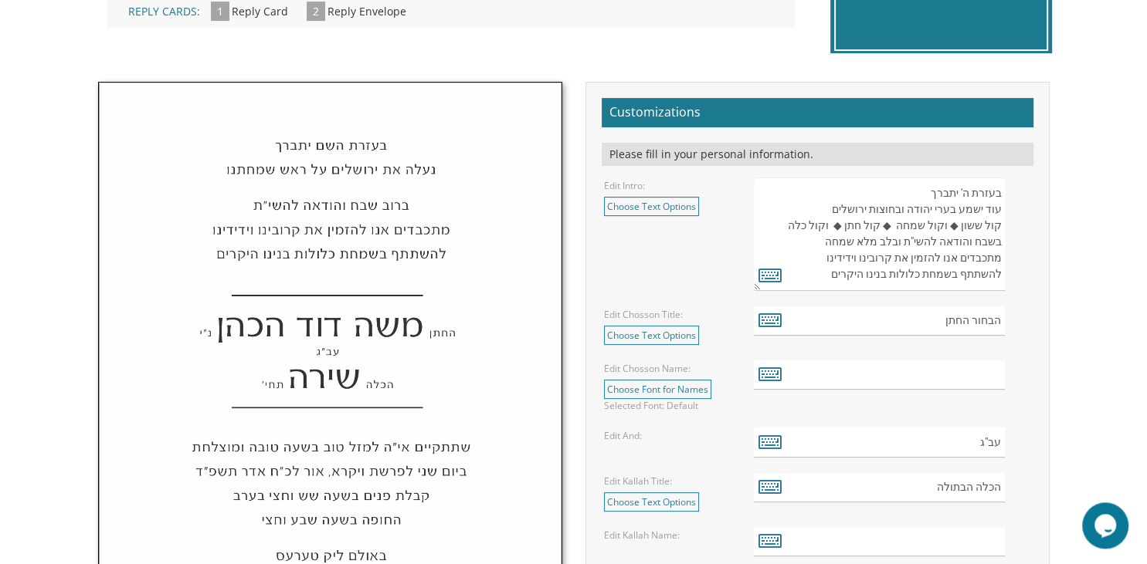
drag, startPoint x: 1000, startPoint y: 244, endPoint x: 808, endPoint y: 294, distance: 198.7
click at [808, 291] on textarea "בעזרת ה' יתברך עוד ישמע בערי יהודה ובחוצות ירושלים קול ששון ◆ וקול שמחה ◆ קול ח…" at bounding box center [879, 235] width 251 height 114
paste textarea "לל ובהודיה לאלוהים ובלבבות מלאי שמחה, אנו מתכבדים להזמין את קרובינו וחברינו להש…"
type textarea "בעזרת ה' יתברך עוד ישמע בערי יהודה ובחוצות ירושלים קול ששון ◆ וקול שמחה ◆ קול ח…"
drag, startPoint x: 1002, startPoint y: 244, endPoint x: 910, endPoint y: 293, distance: 103.3
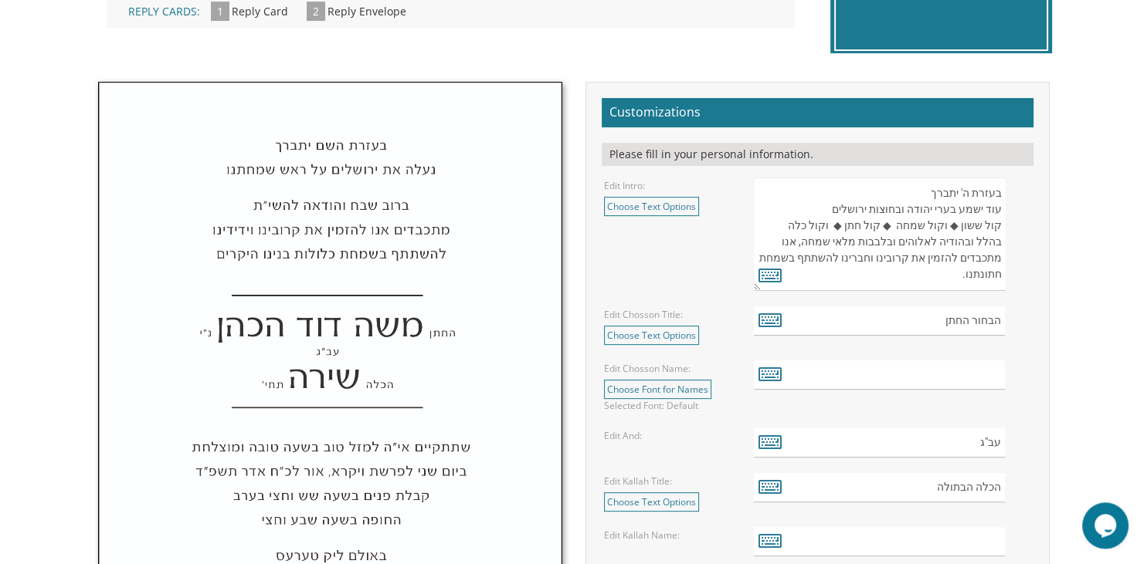
click at [910, 291] on textarea "בעזרת ה' יתברך עוד ישמע בערי יהודה ובחוצות ירושלים קול ששון ◆ וקול שמחה ◆ קול ח…" at bounding box center [879, 235] width 251 height 114
click at [1010, 334] on div "הבחור החתן" at bounding box center [892, 322] width 276 height 30
drag, startPoint x: 934, startPoint y: 325, endPoint x: 990, endPoint y: 325, distance: 56.4
click at [990, 325] on input "הבחור החתן" at bounding box center [879, 322] width 251 height 30
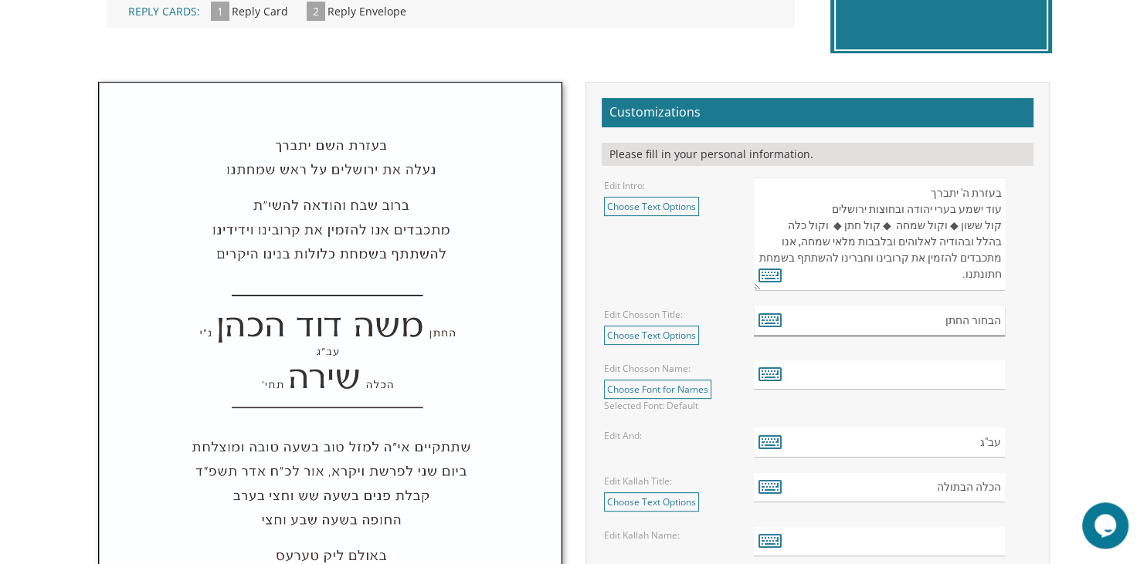
drag, startPoint x: 927, startPoint y: 326, endPoint x: 1036, endPoint y: 327, distance: 108.9
click at [1005, 327] on input "הבחור החתן" at bounding box center [879, 322] width 251 height 30
click at [988, 319] on input "הבחור החתן" at bounding box center [879, 322] width 251 height 30
drag, startPoint x: 1001, startPoint y: 324, endPoint x: 971, endPoint y: 327, distance: 30.2
click at [971, 327] on input "הבחור החתן" at bounding box center [879, 322] width 251 height 30
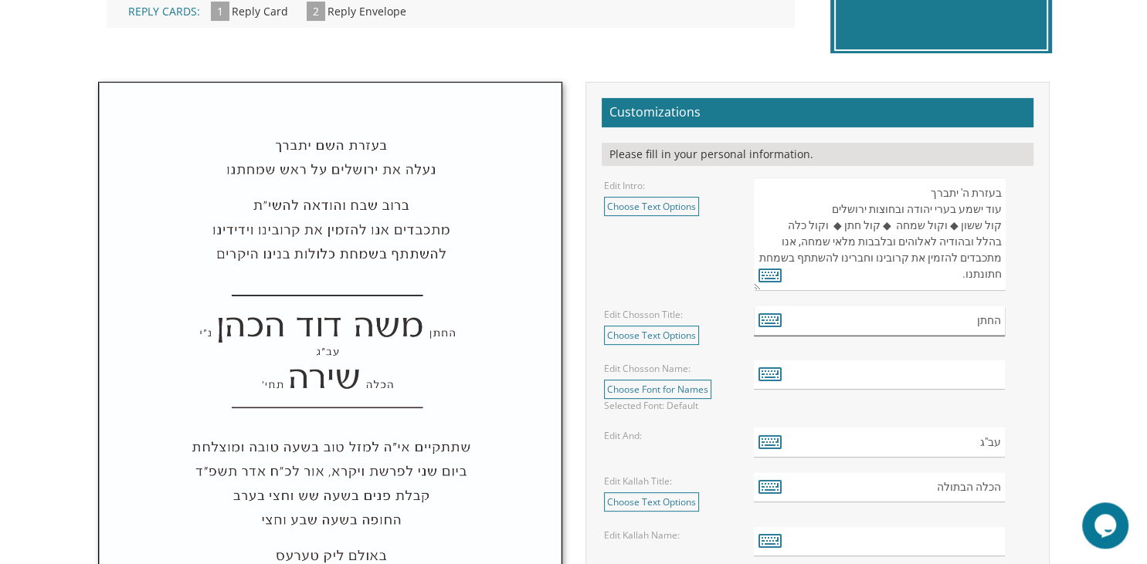
click at [964, 320] on input "החתן" at bounding box center [879, 322] width 251 height 30
paste input "הרב דניאל גבריאל"
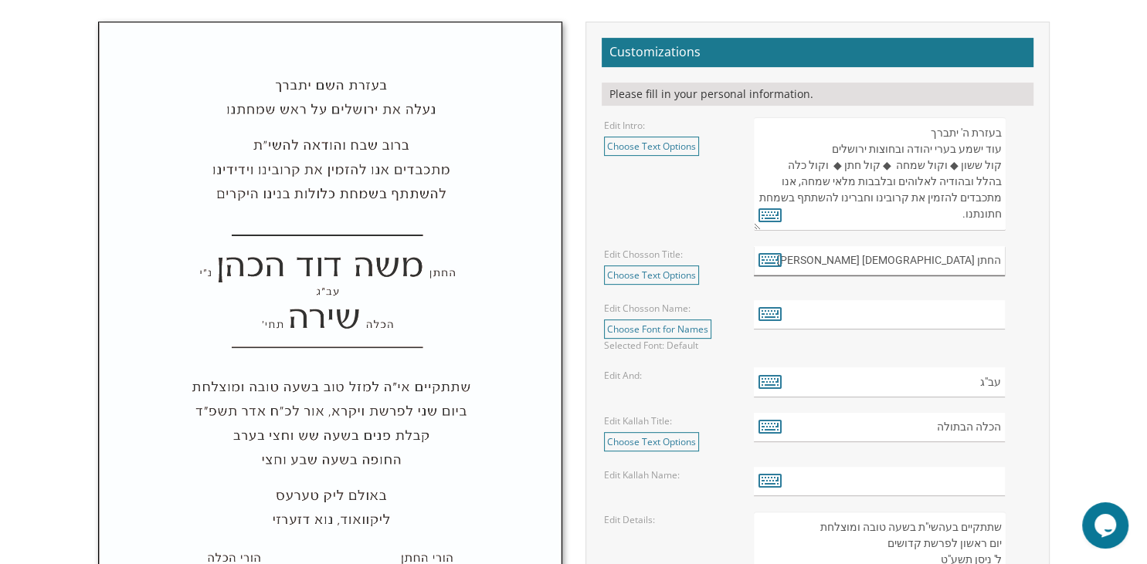
drag, startPoint x: 944, startPoint y: 262, endPoint x: 883, endPoint y: 259, distance: 61.9
click at [883, 259] on input "החתן הרב דניאל גבריאל" at bounding box center [879, 261] width 251 height 30
type input "החתן הרב"
click at [973, 322] on input "text" at bounding box center [879, 315] width 251 height 30
paste input "הרב דניאל גבריאל"
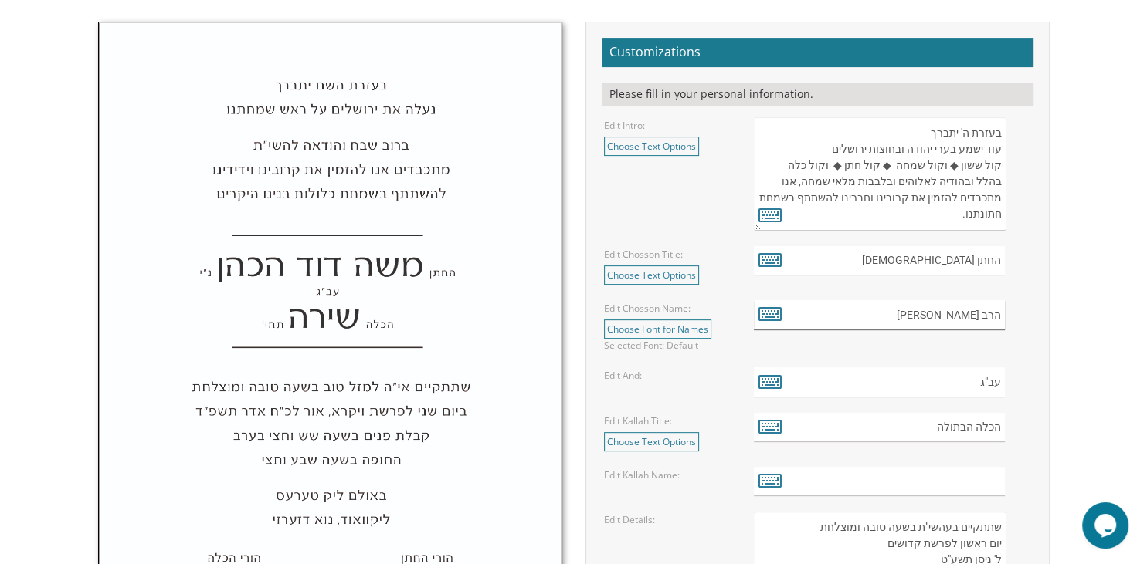
drag, startPoint x: 981, startPoint y: 314, endPoint x: 1015, endPoint y: 313, distance: 34.0
click at [1005, 313] on input "הרב דניאל גבריאל" at bounding box center [879, 315] width 251 height 30
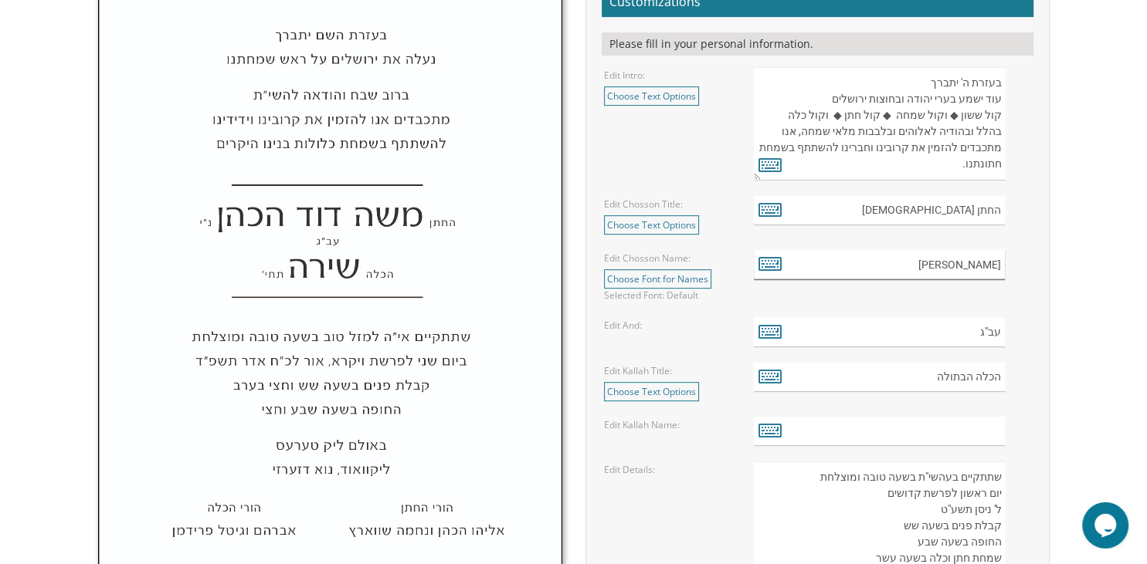
scroll to position [606, 0]
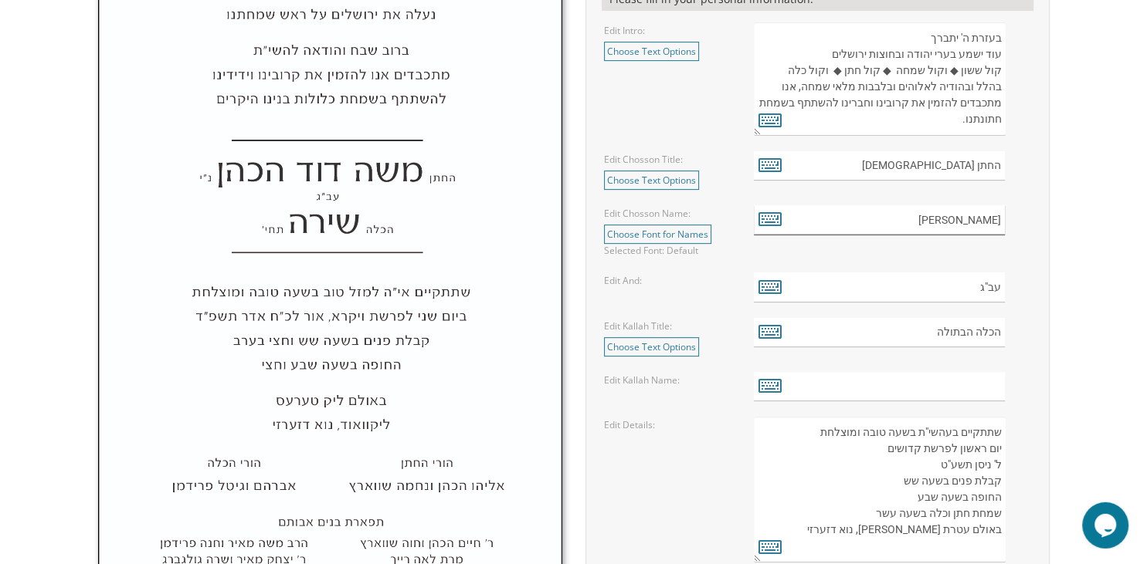
type input "דניאל גבריאל"
drag, startPoint x: 971, startPoint y: 334, endPoint x: 927, endPoint y: 339, distance: 43.5
click at [927, 339] on input "הכלה הבתולה" at bounding box center [879, 333] width 251 height 30
type input "הכלה"
paste input "חיה בתיה"
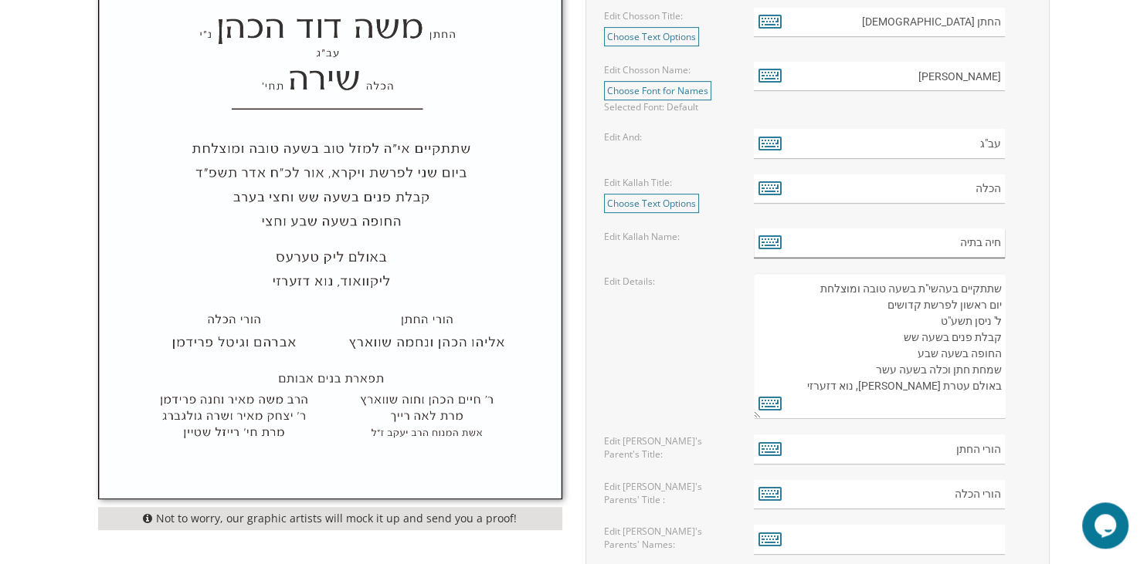
scroll to position [772, 0]
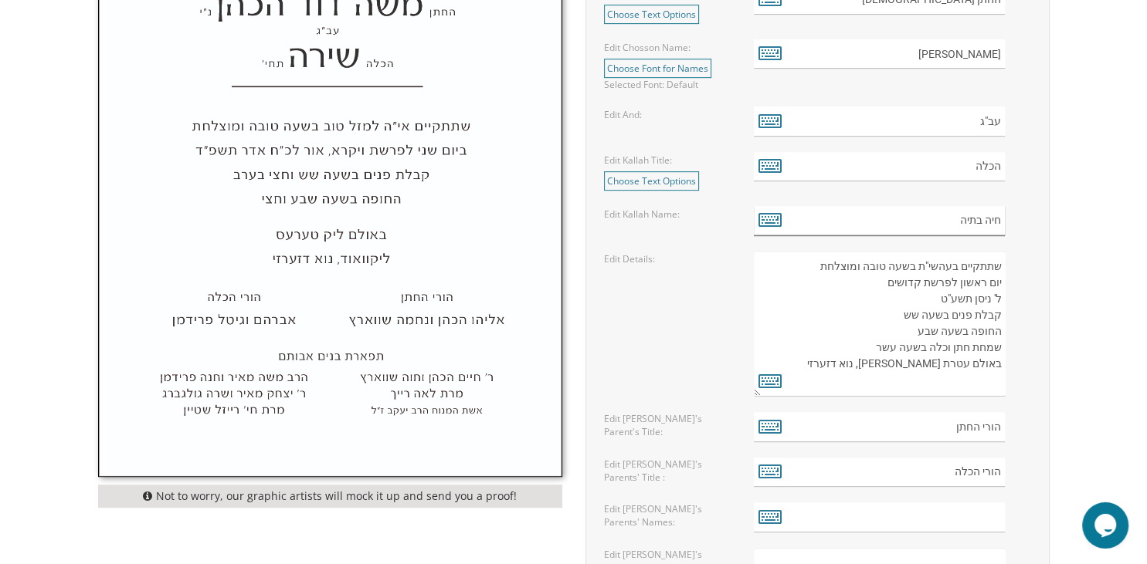
type input "חיה בתיה"
drag, startPoint x: 1000, startPoint y: 268, endPoint x: 896, endPoint y: 392, distance: 162.2
click at [896, 392] on textarea "שתתקיים בעהשי"ת בשעה טובה ומוצלחת יום ראשון לפרשת קדושים ל' ניסן תשע"ט קבלת פני…" at bounding box center [879, 324] width 251 height 146
click at [971, 311] on textarea "שתתקיים בעהשי"ת בשעה טובה ומוצלחת יום ראשון לפרשת קדושים ל' ניסן תשע"ט קבלת פני…" at bounding box center [879, 324] width 251 height 146
drag, startPoint x: 934, startPoint y: 297, endPoint x: 1002, endPoint y: 296, distance: 67.2
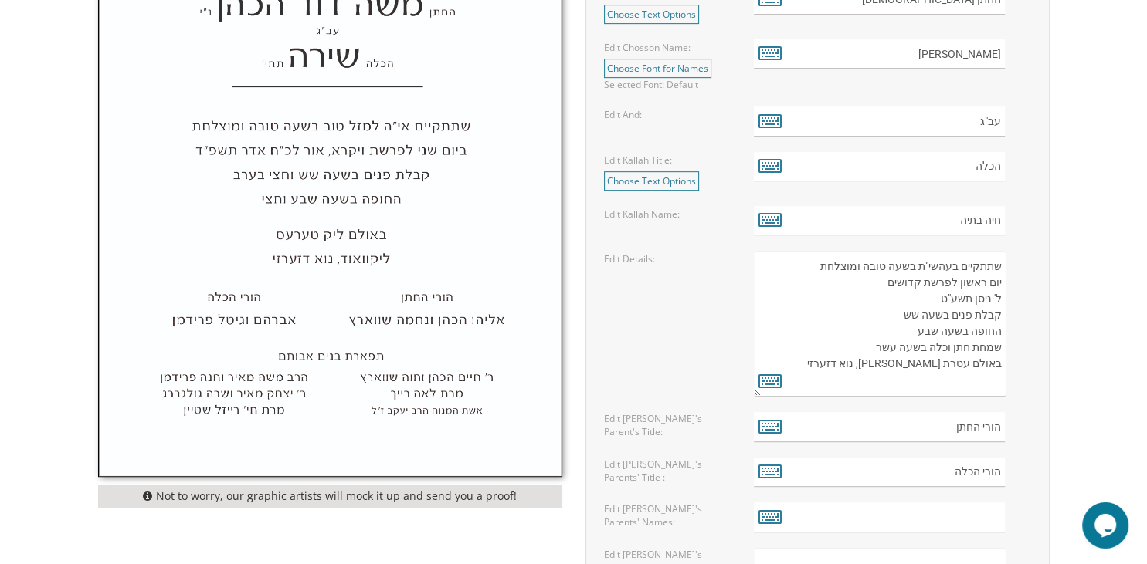
click at [1002, 296] on textarea "שתתקיים בעהשי"ת בשעה טובה ומוצלחת יום ראשון לפרשת קדושים ל' ניסן תשע"ט קבלת פני…" at bounding box center [879, 324] width 251 height 146
paste textarea "״ח חשון תשפ״ו"
drag, startPoint x: 913, startPoint y: 316, endPoint x: 891, endPoint y: 320, distance: 22.0
click at [891, 320] on textarea "שתתקיים בעהשי"ת בשעה טובה ומוצלחת יום ראשון לפרשת קדושים ל' ניסן תשע"ט קבלת פני…" at bounding box center [879, 324] width 251 height 146
drag, startPoint x: 1002, startPoint y: 296, endPoint x: 926, endPoint y: 303, distance: 76.8
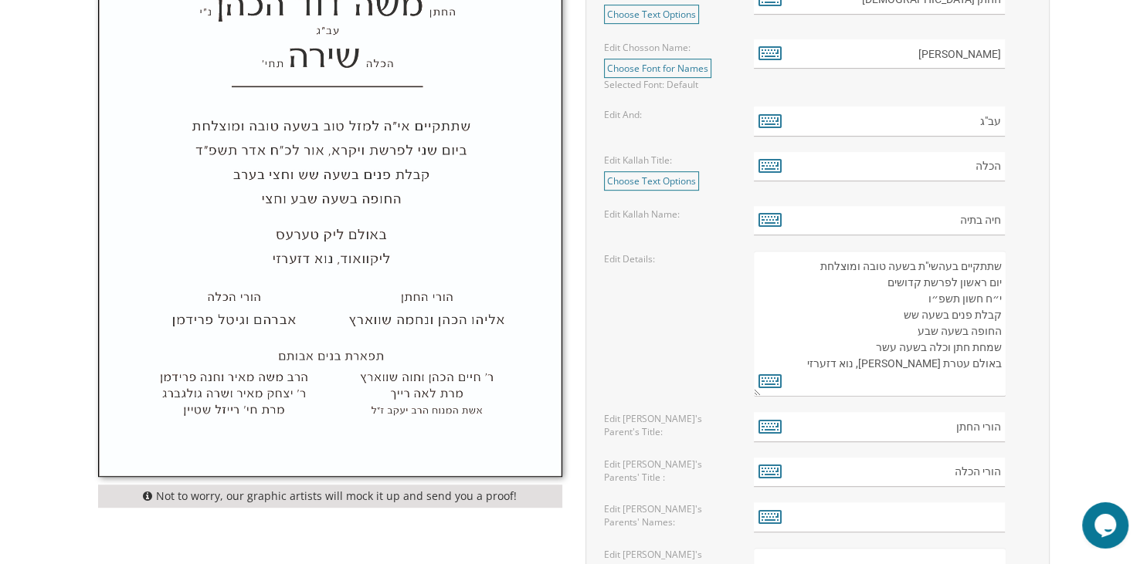
click at [926, 303] on textarea "שתתקיים בעהשי"ת בשעה טובה ומוצלחת יום ראשון לפרשת קדושים ל' ניסן תשע"ט קבלת פני…" at bounding box center [879, 324] width 251 height 146
drag, startPoint x: 1001, startPoint y: 265, endPoint x: 898, endPoint y: 385, distance: 157.7
click at [898, 385] on textarea "שתתקיים בעהשי"ת בשעה טובה ומוצלחת יום ראשון לפרשת קדושים ל' ניסן תשע"ט קבלת פני…" at bounding box center [879, 324] width 251 height 146
paste textarea "ַיֵּי שָׂרָה י״ח חשון תשפ״ו קבלת פנים בשעה שתיים החופה בשעה שלוש בבית כנסת כתר …"
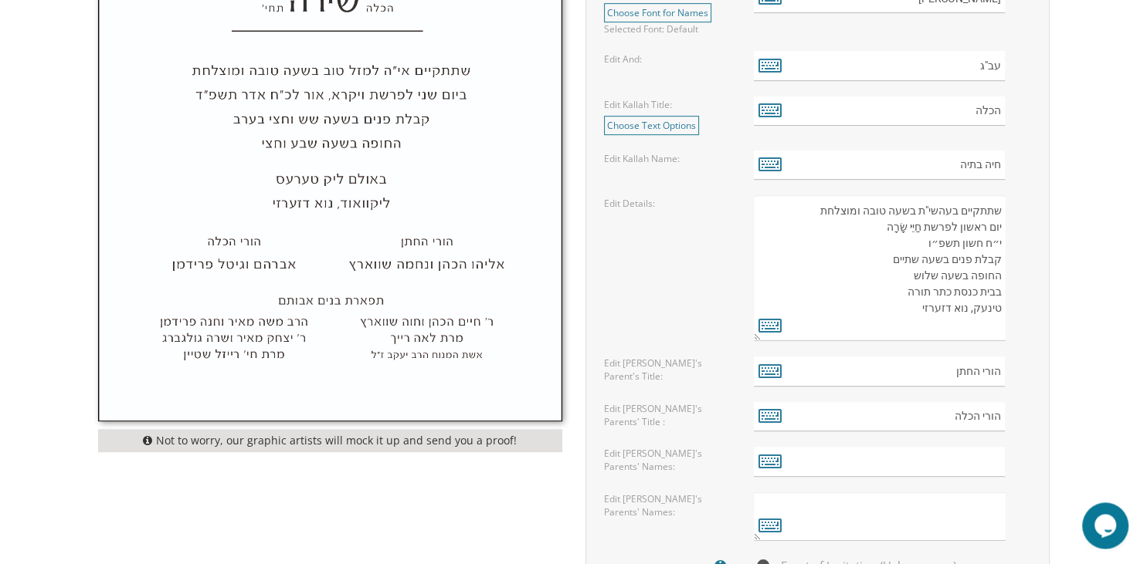
scroll to position [819, 0]
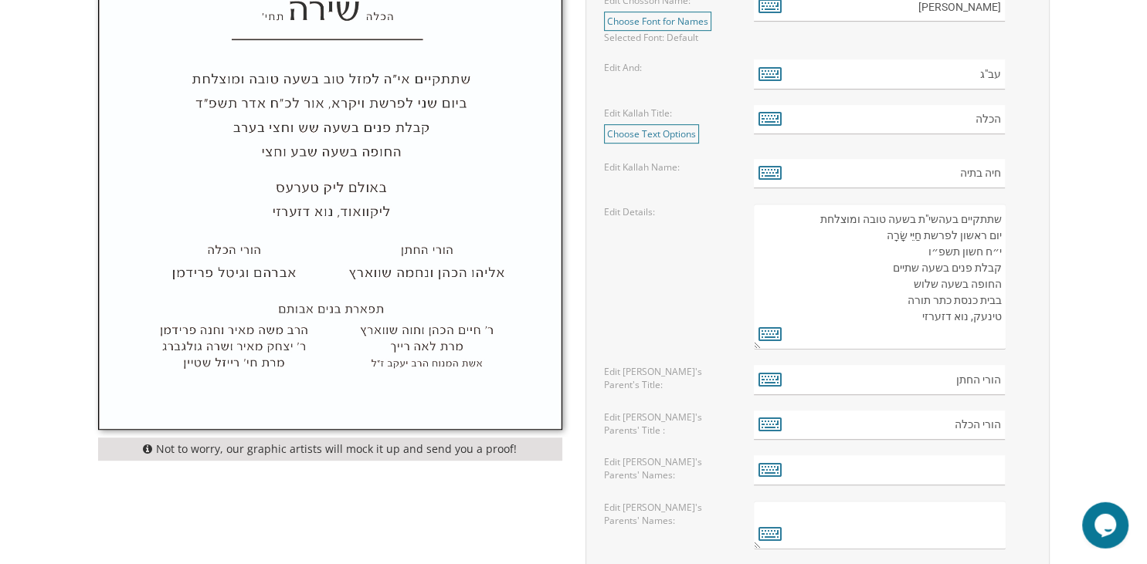
type textarea "שתתקיים בעהשי"ת בשעה טובה ומוצלחת יום ראשון לפרשת חַיֵּי שָׂרָה י״ח חשון תשפ״ו …"
drag, startPoint x: 1002, startPoint y: 381, endPoint x: 928, endPoint y: 382, distance: 74.1
click at [928, 382] on input "הורי החתן" at bounding box center [879, 380] width 251 height 30
click at [962, 375] on input "הורי החתן" at bounding box center [879, 380] width 251 height 30
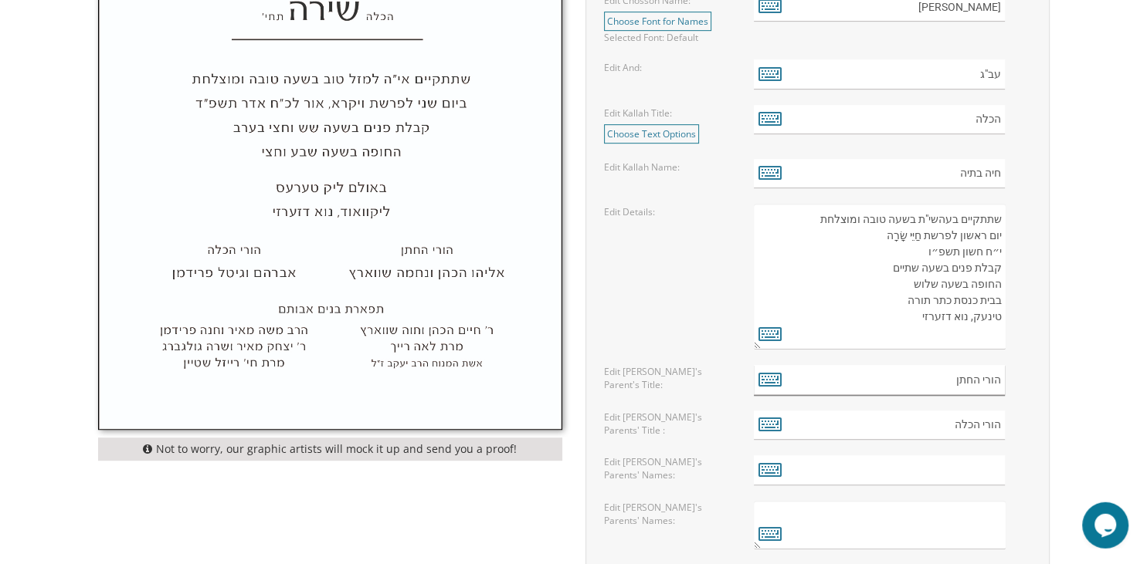
click at [962, 375] on input "הורי החתן" at bounding box center [879, 380] width 251 height 30
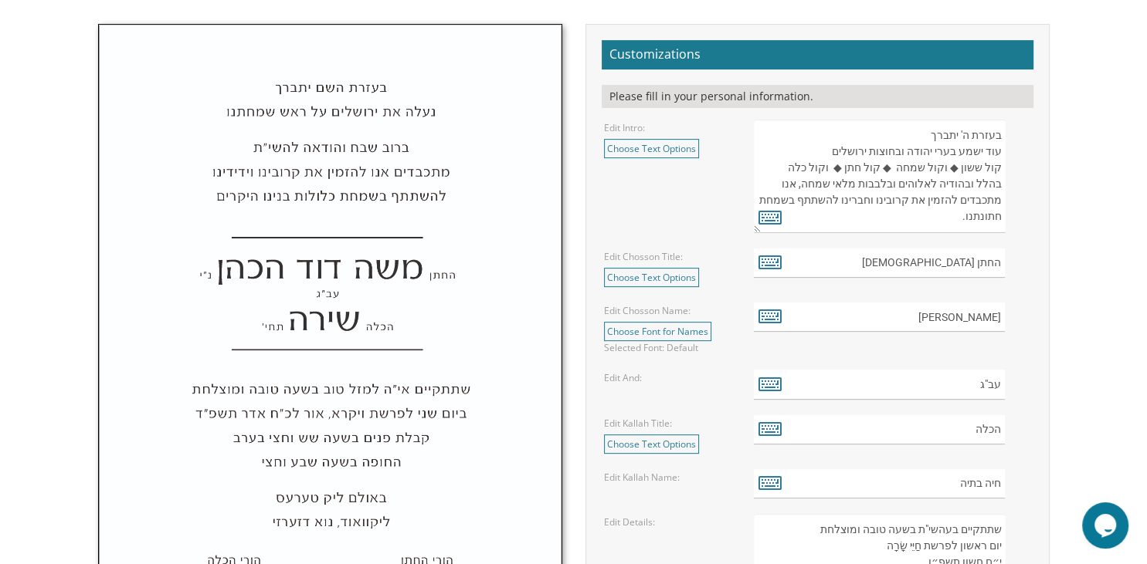
scroll to position [511, 0]
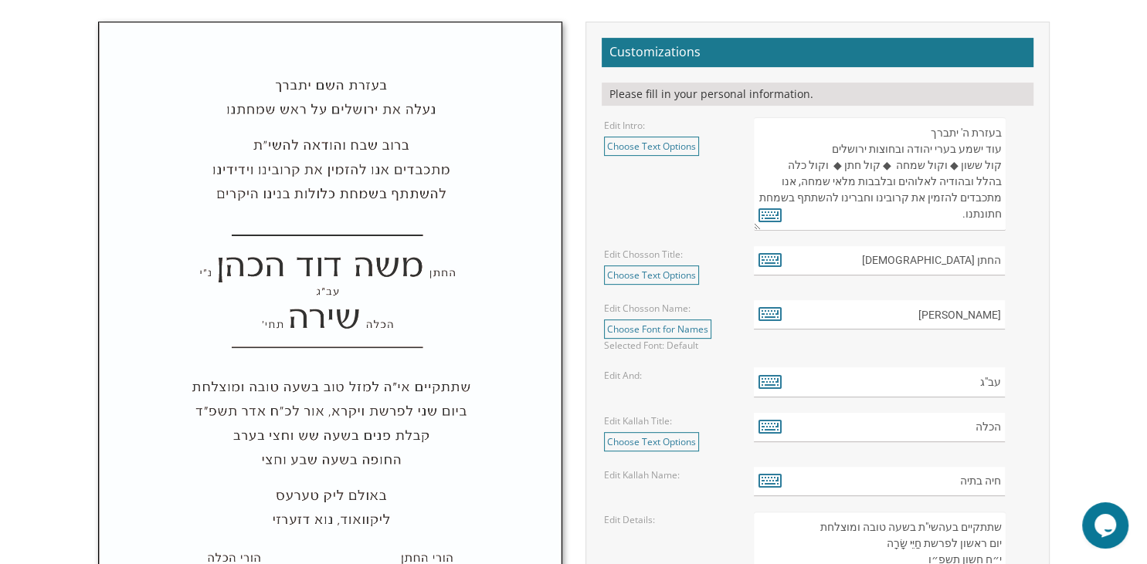
drag, startPoint x: 999, startPoint y: 177, endPoint x: 1022, endPoint y: 174, distance: 22.6
click at [1005, 174] on textarea "בעזרת ה' יתברך עוד ישמע בערי יהודה ובחוצות ירושלים קול ששון ◆ וקול שמחה ◆ קול ח…" at bounding box center [879, 174] width 251 height 114
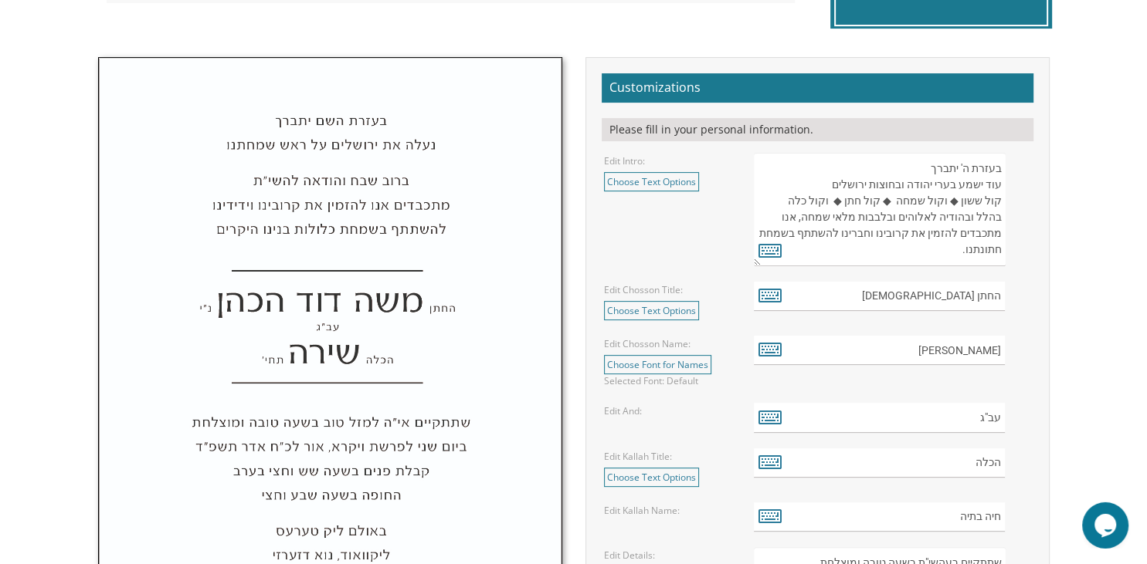
scroll to position [473, 0]
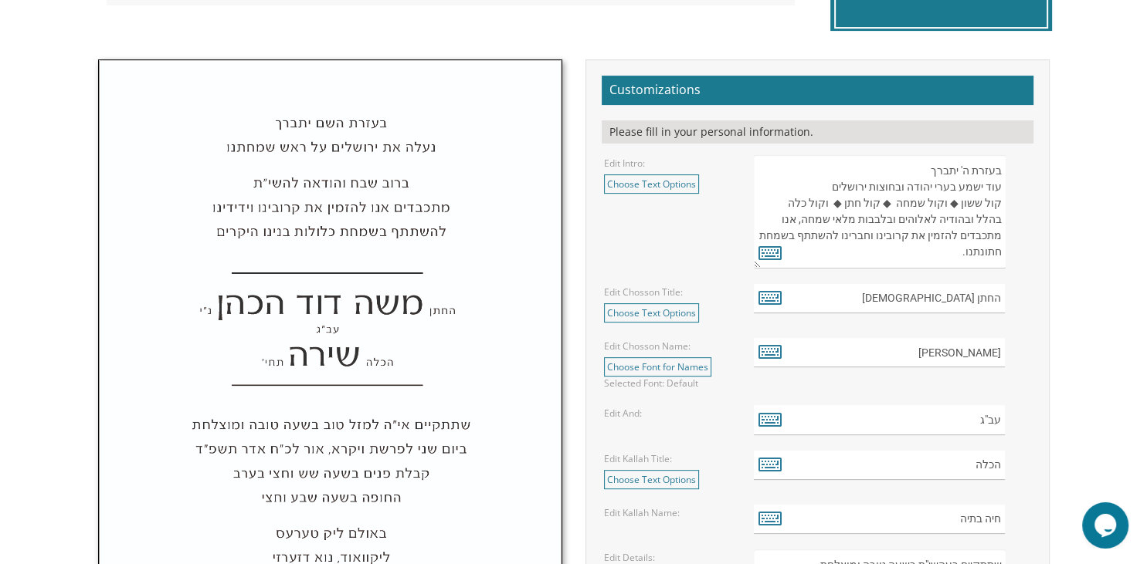
click at [953, 239] on textarea "בעזרת ה' יתברך עוד ישמע בערי יהודה ובחוצות ירושלים קול ששון ◆ וקול שמחה ◆ קול ח…" at bounding box center [879, 212] width 251 height 114
click at [956, 233] on textarea "בעזרת ה' יתברך עוד ישמע בערי יהודה ובחוצות ירושלים קול ששון ◆ וקול שמחה ◆ קול ח…" at bounding box center [879, 212] width 251 height 114
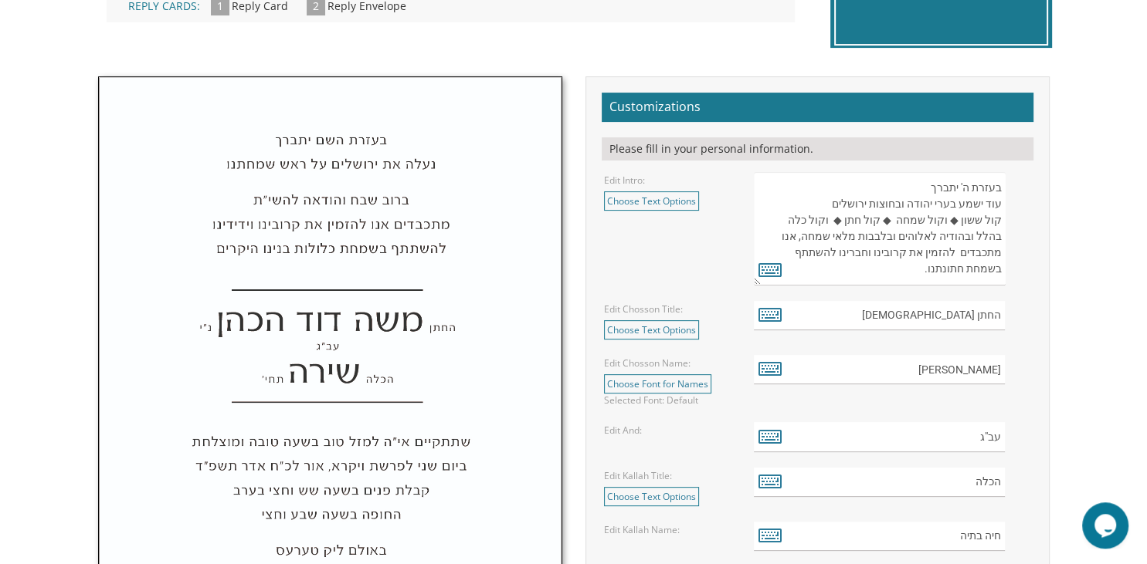
scroll to position [461, 0]
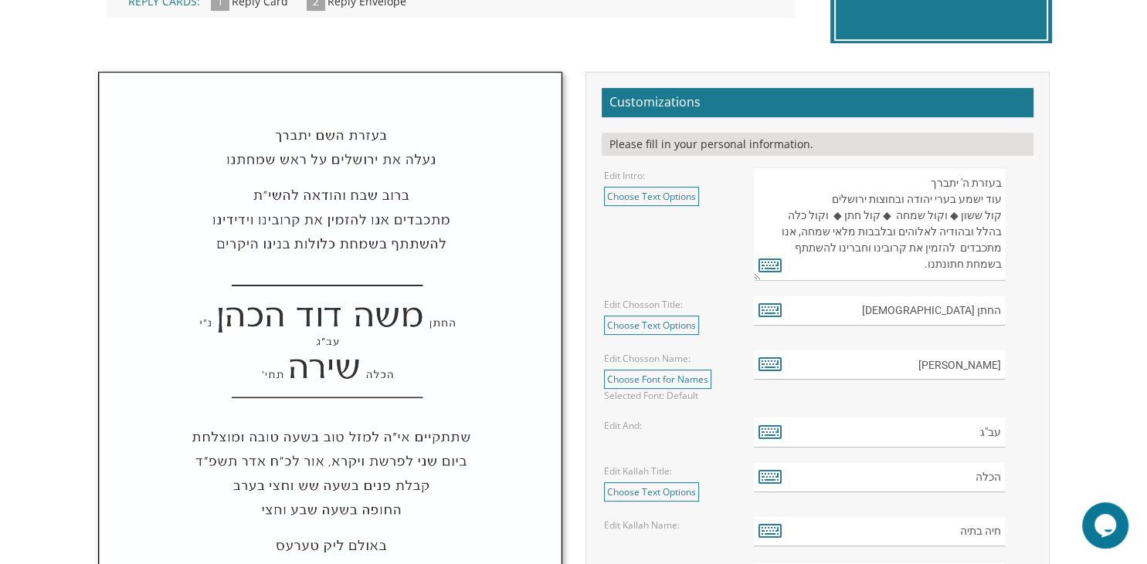
drag, startPoint x: 1000, startPoint y: 231, endPoint x: 921, endPoint y: 259, distance: 83.5
click at [921, 259] on textarea "בעזרת ה' יתברך עוד ישמע בערי יהודה ובחוצות ירושלים קול ששון ◆ וקול שמחה ◆ קול ח…" at bounding box center [879, 225] width 251 height 114
click at [1035, 218] on div "בעזרת ה' יתברך עוד ישמע בערי יהודה ובחוצות ירושלים קול ששון ◆ וקול שמחה ◆ קול ח…" at bounding box center [892, 225] width 300 height 114
drag, startPoint x: 1002, startPoint y: 231, endPoint x: 919, endPoint y: 265, distance: 89.3
click at [919, 265] on textarea "בעזרת ה' יתברך עוד ישמע בערי יהודה ובחוצות ירושלים קול ששון ◆ וקול שמחה ◆ קול ח…" at bounding box center [879, 225] width 251 height 114
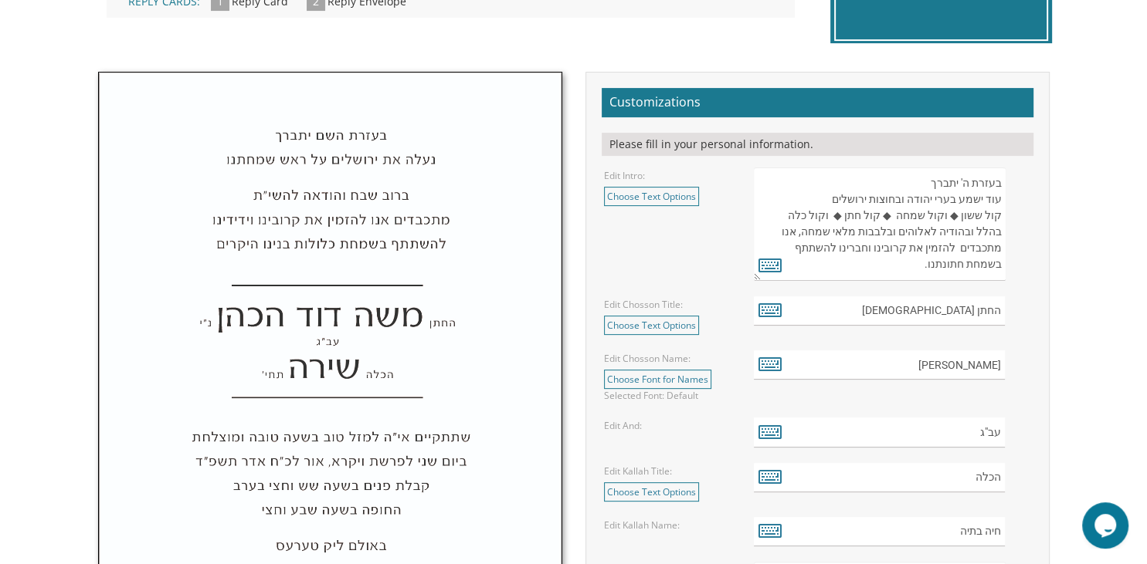
click at [996, 243] on textarea "בעזרת ה' יתברך עוד ישמע בערי יהודה ובחוצות ירושלים קול ששון ◆ וקול שמחה ◆ קול ח…" at bounding box center [879, 225] width 251 height 114
click at [1001, 232] on textarea "בעזרת ה' יתברך עוד ישמע בערי יהודה ובחוצות ירושלים קול ששון ◆ וקול שמחה ◆ קול ח…" at bounding box center [879, 225] width 251 height 114
drag, startPoint x: 1001, startPoint y: 232, endPoint x: 909, endPoint y: 266, distance: 98.0
click at [909, 266] on textarea "בעזרת ה' יתברך עוד ישמע בערי יהודה ובחוצות ירושלים קול ששון ◆ וקול שמחה ◆ קול ח…" at bounding box center [879, 225] width 251 height 114
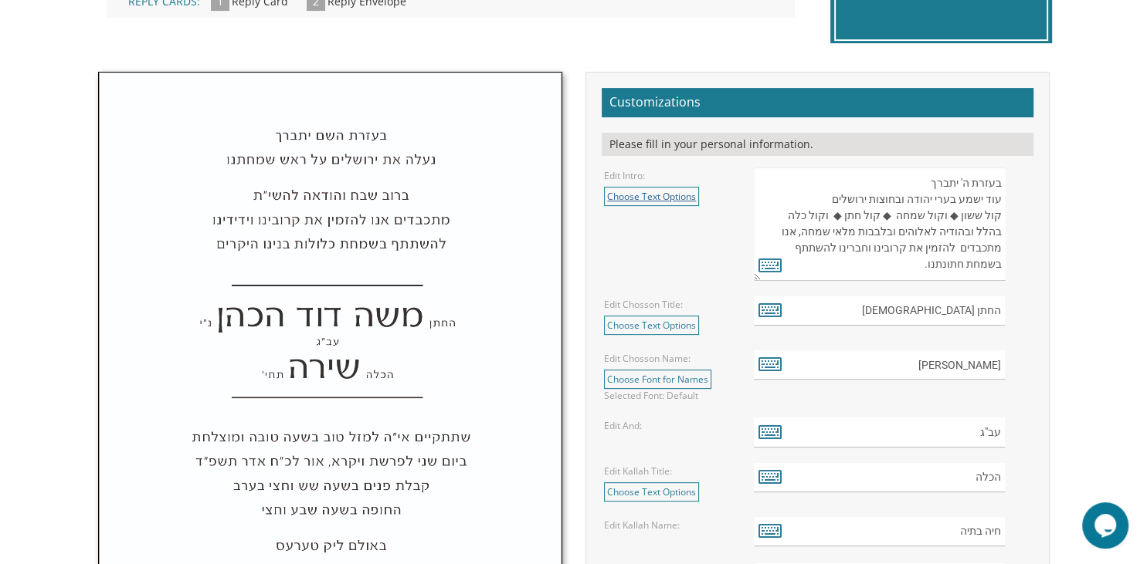
click at [663, 201] on link "Choose Text Options" at bounding box center [651, 196] width 95 height 19
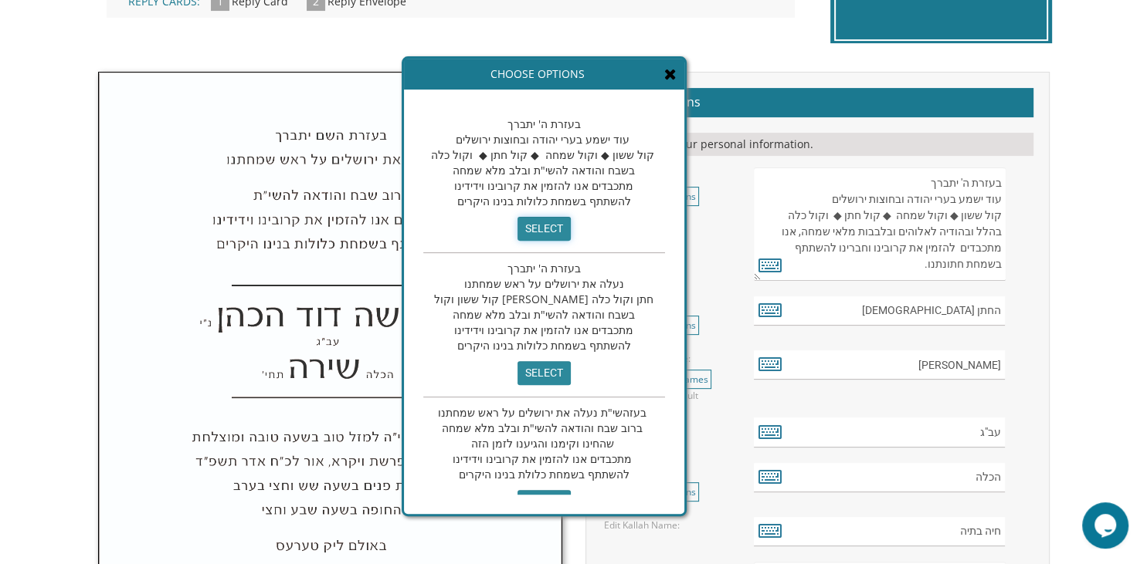
click at [541, 233] on input "select" at bounding box center [543, 229] width 53 height 24
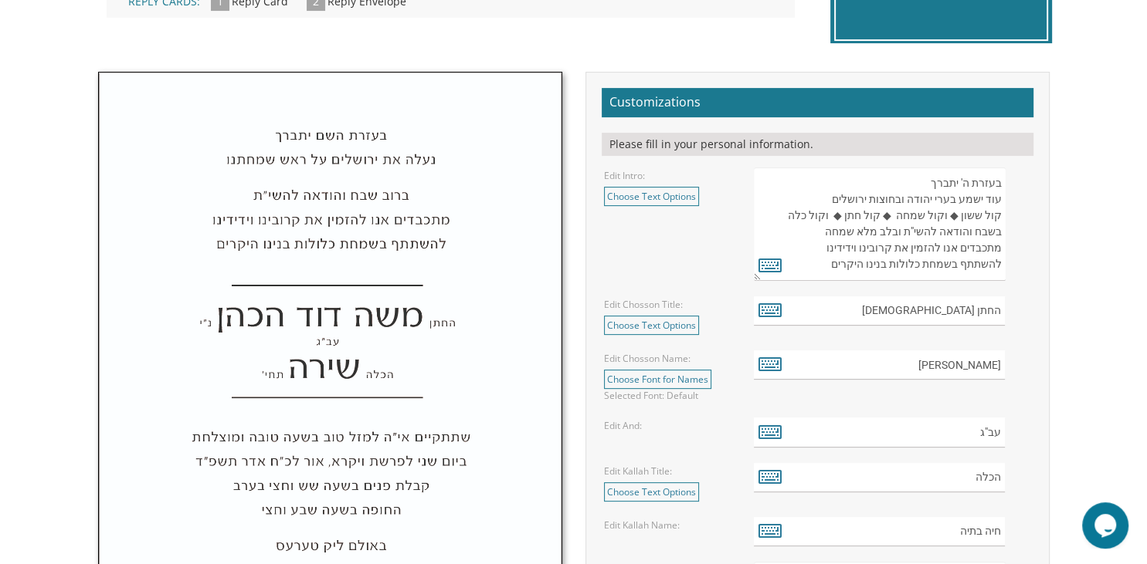
drag, startPoint x: 916, startPoint y: 265, endPoint x: 824, endPoint y: 285, distance: 94.1
click at [824, 281] on textarea "בעזרת ה' יתברך עוד ישמע בערי יהודה ובחוצות ירושלים קול ששון ◆ וקול שמחה ◆ קול ח…" at bounding box center [879, 225] width 251 height 114
drag, startPoint x: 953, startPoint y: 264, endPoint x: 814, endPoint y: 293, distance: 141.9
click at [814, 281] on textarea "בעזרת ה' יתברך עוד ישמע בערי יהודה ובחוצות ירושלים קול ששון ◆ וקול שמחה ◆ קול ח…" at bounding box center [879, 225] width 251 height 114
click at [913, 264] on textarea "בעזרת ה' יתברך עוד ישמע בערי יהודה ובחוצות ירושלים קול ששון ◆ וקול שמחה ◆ קול ח…" at bounding box center [879, 225] width 251 height 114
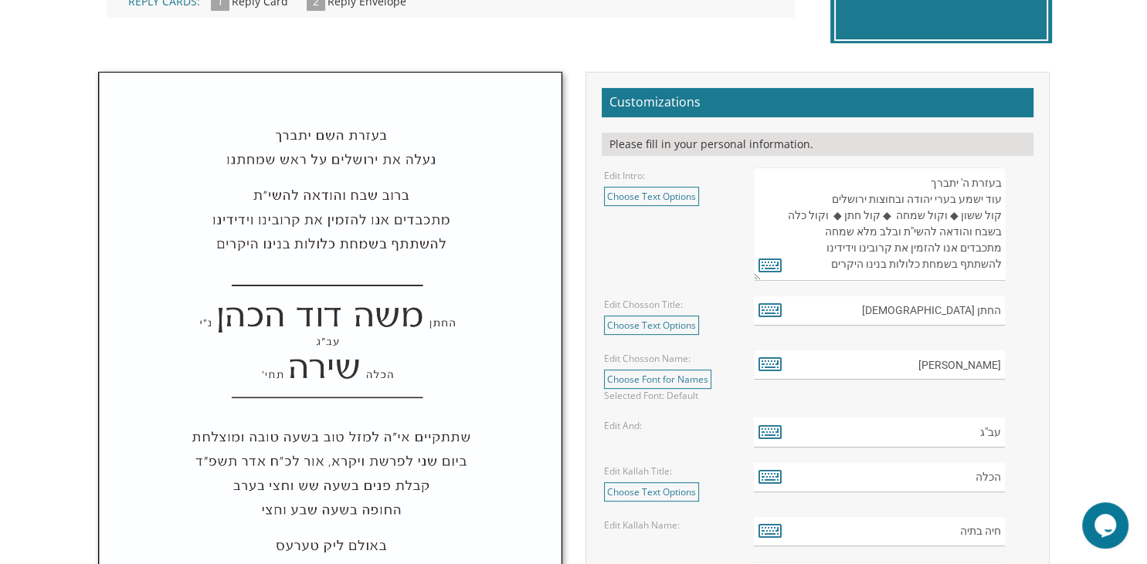
drag, startPoint x: 913, startPoint y: 264, endPoint x: 820, endPoint y: 268, distance: 93.5
click at [820, 268] on textarea "בעזרת ה' יתברך עוד ישמע בערי יהודה ובחוצות ירושלים קול ששון ◆ וקול שמחה ◆ קול ח…" at bounding box center [879, 225] width 251 height 114
paste textarea "חתונה שלנו"
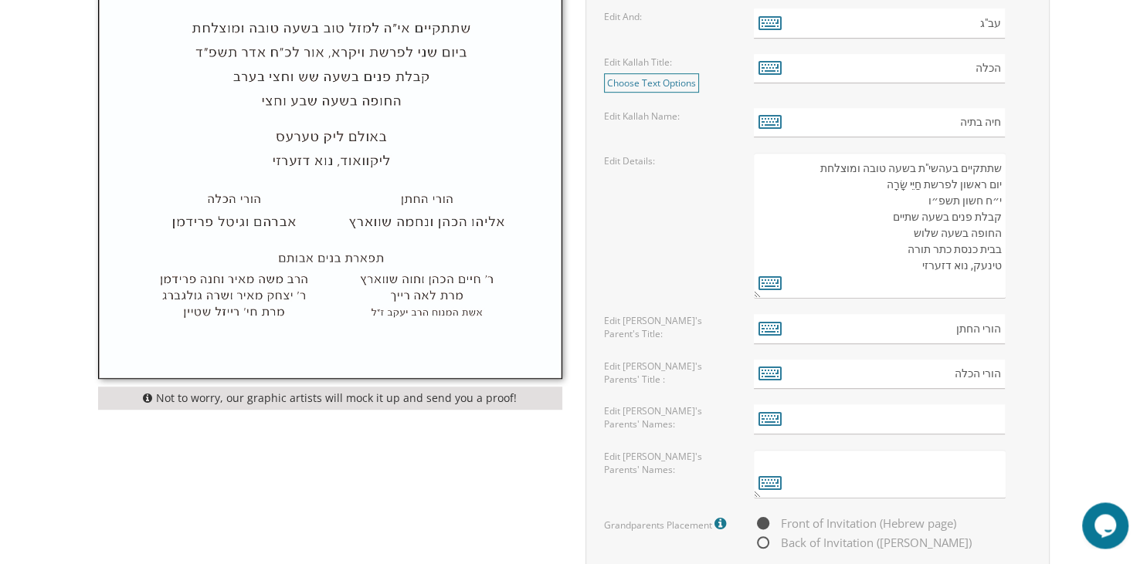
scroll to position [915, 0]
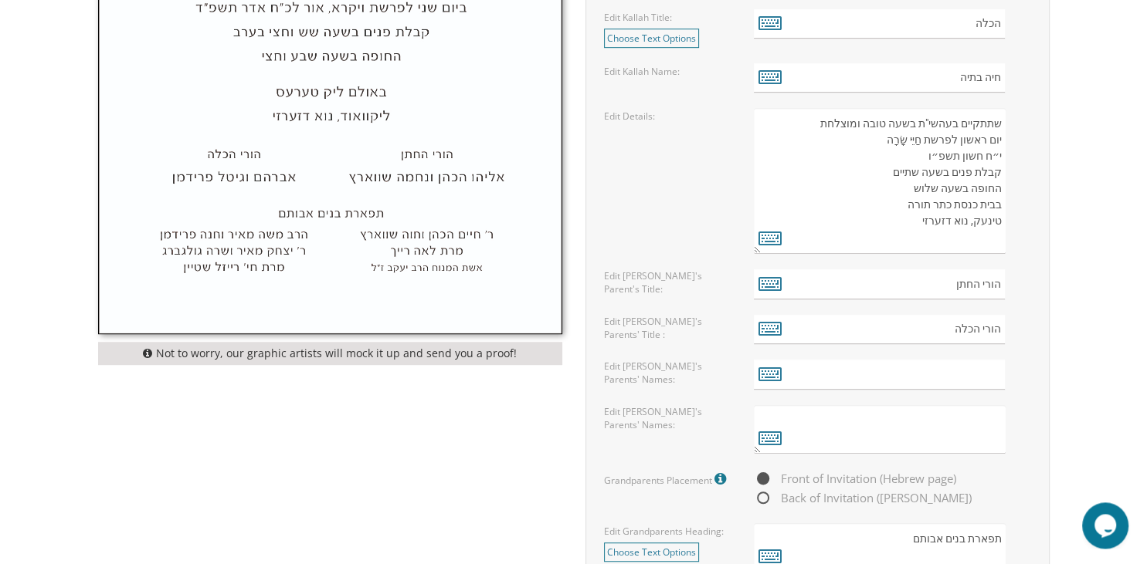
type textarea "בעזרת ה' יתברך עוד ישמע בערי יהודה ובחוצות ירושלים קול ששון ◆ וקול שמחה ◆ קול ח…"
click at [908, 362] on input "text" at bounding box center [879, 375] width 251 height 30
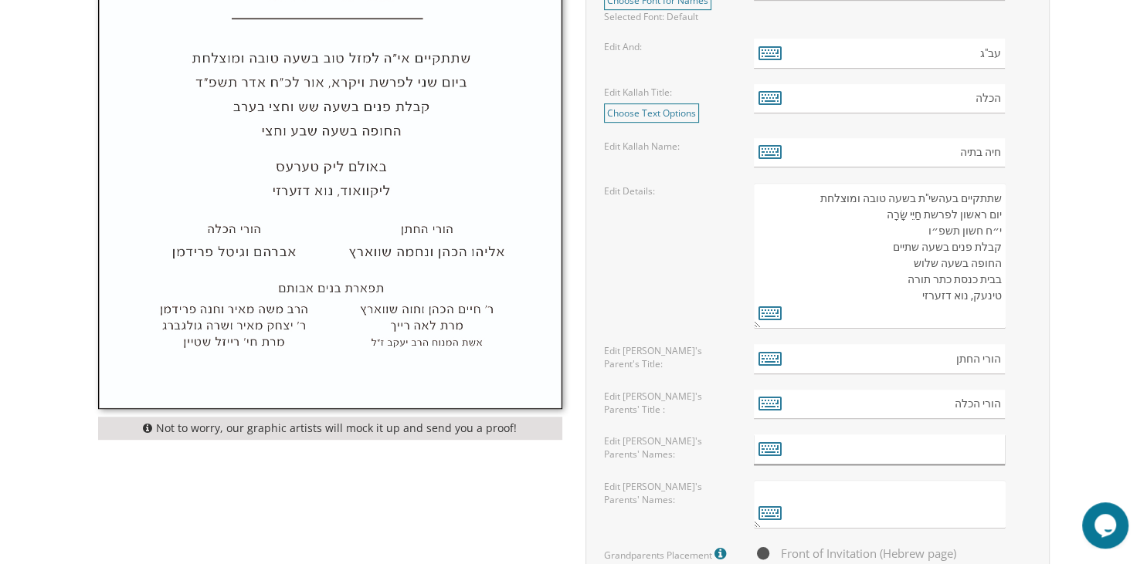
scroll to position [880, 0]
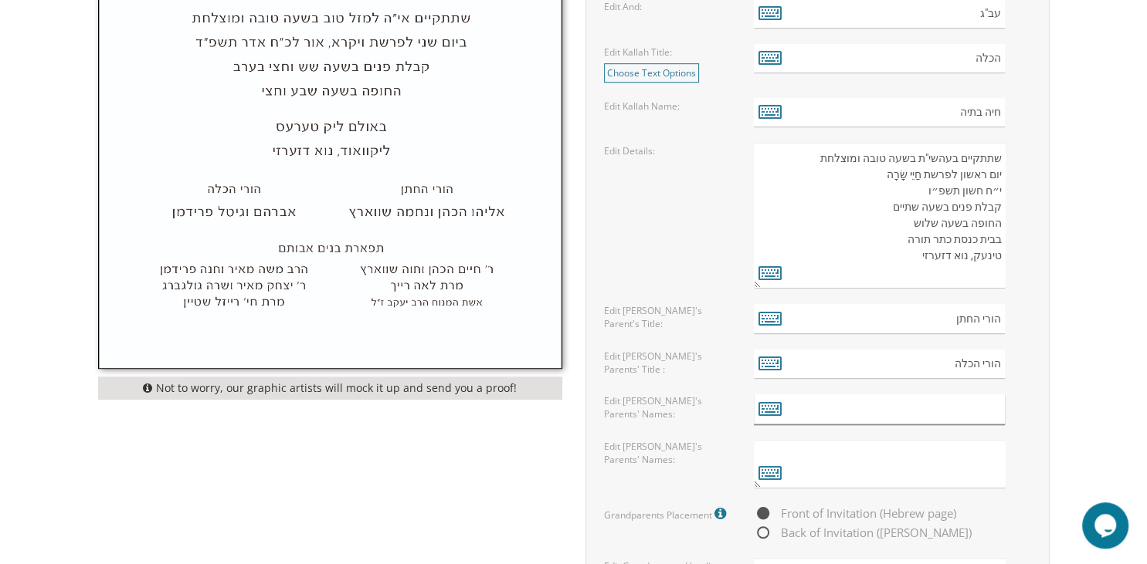
paste input "אברהם וצפורה נויבורגר"
type input "אברהם וצפורה נויבורגר"
click at [883, 443] on textarea at bounding box center [879, 464] width 251 height 49
paste textarea "שלמה וג'רלדין סייאני"
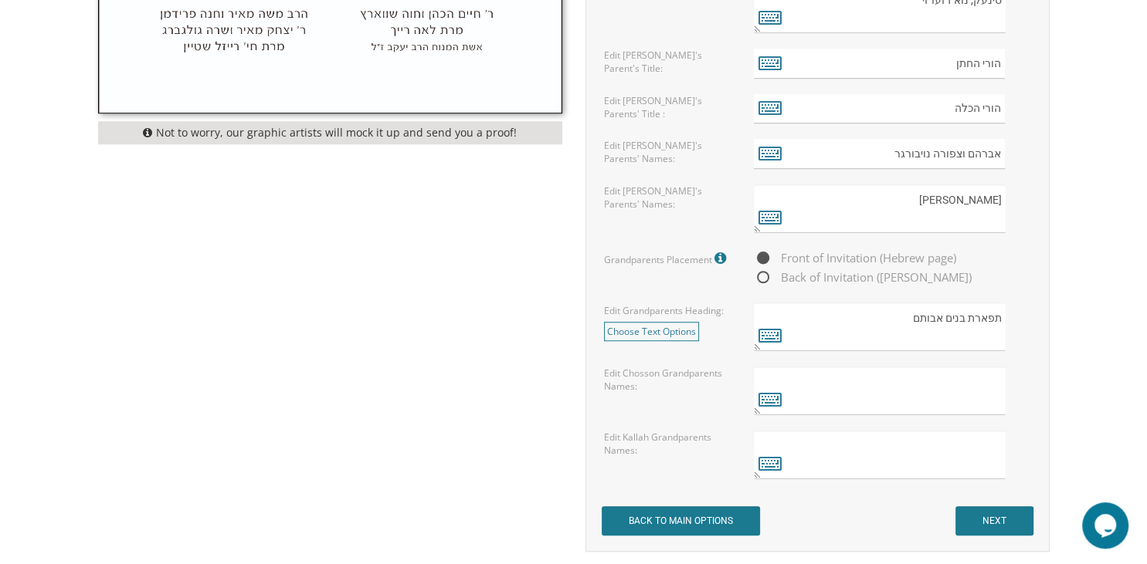
scroll to position [1211, 0]
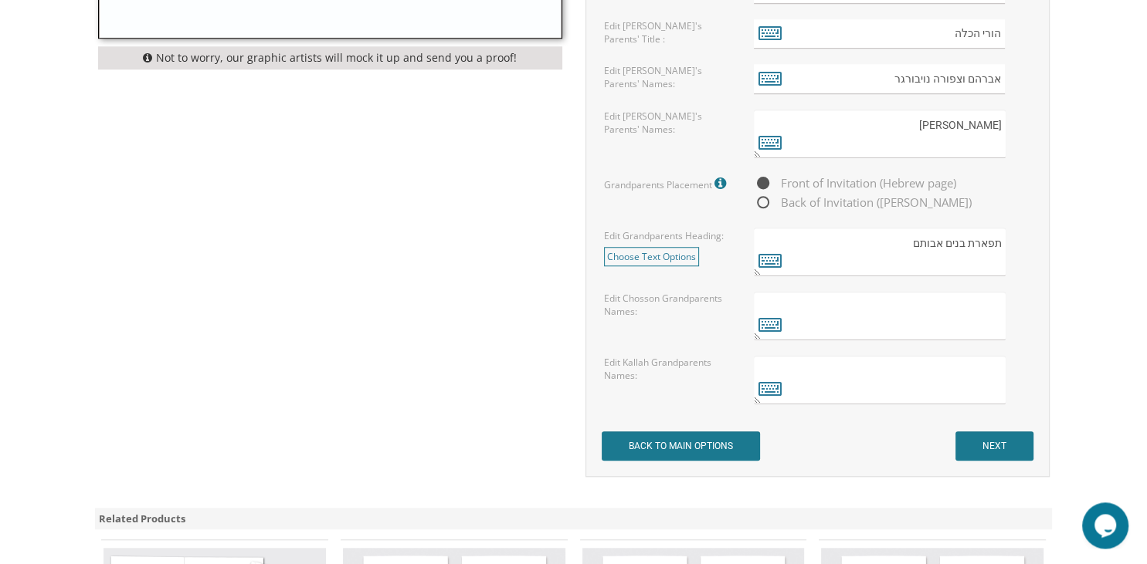
type textarea "שלמה וג'רלדין סייאני"
click at [913, 398] on textarea at bounding box center [879, 380] width 251 height 49
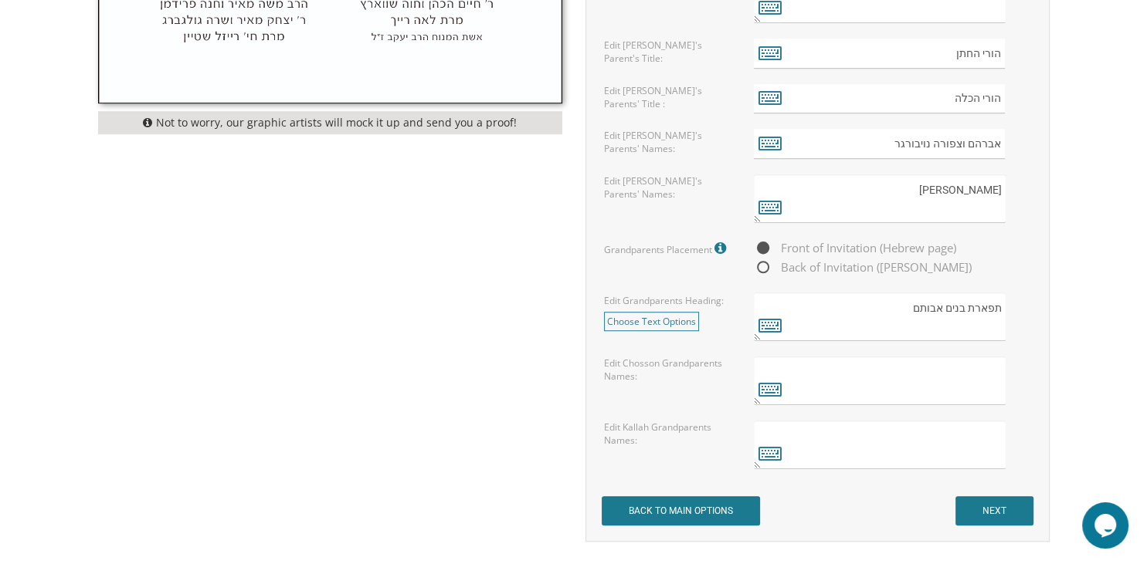
scroll to position [1108, 0]
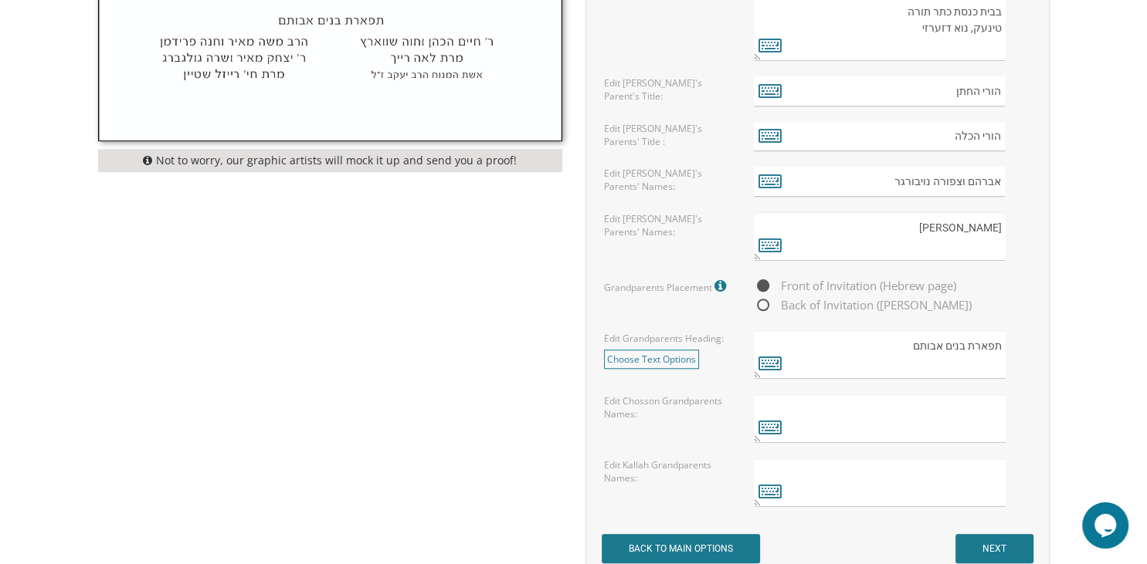
paste textarea "טומי וגיל קומולי"
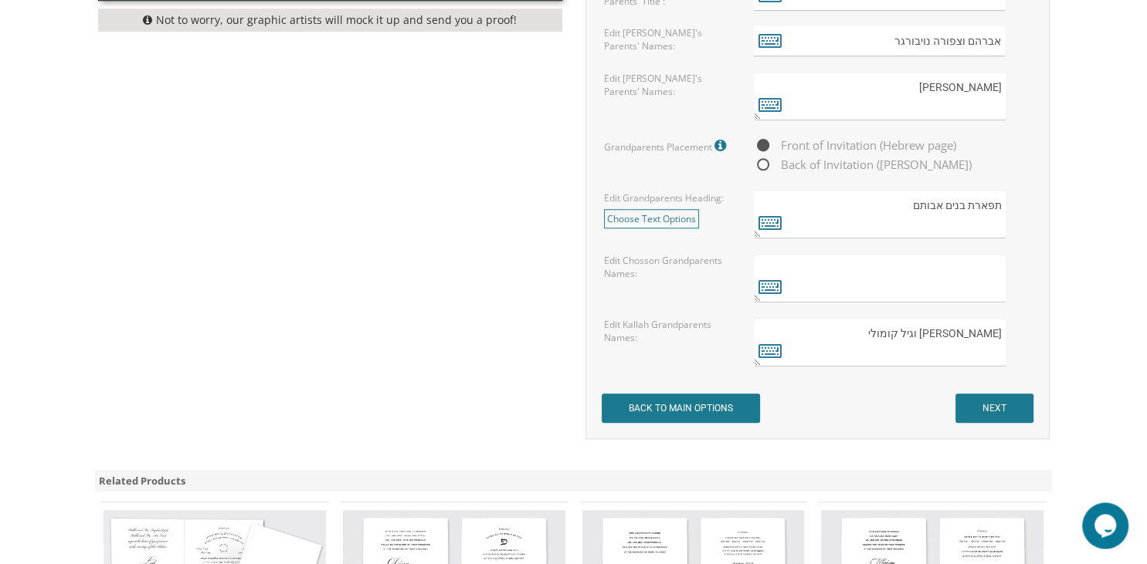
scroll to position [1243, 0]
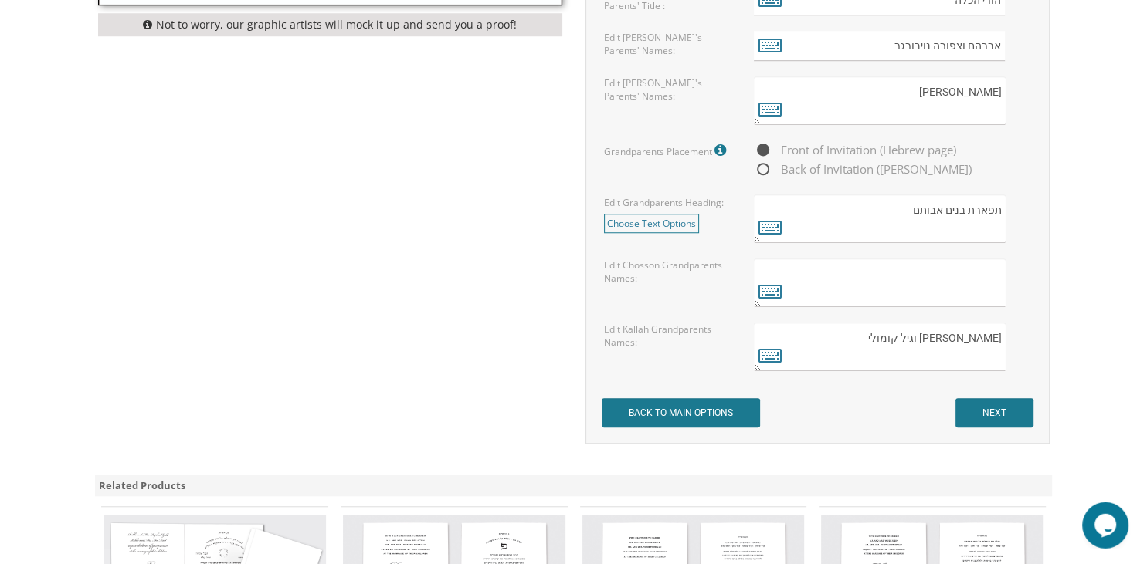
type textarea "טומי וגיל קומולי"
click at [1004, 409] on input "NEXT" at bounding box center [994, 413] width 78 height 29
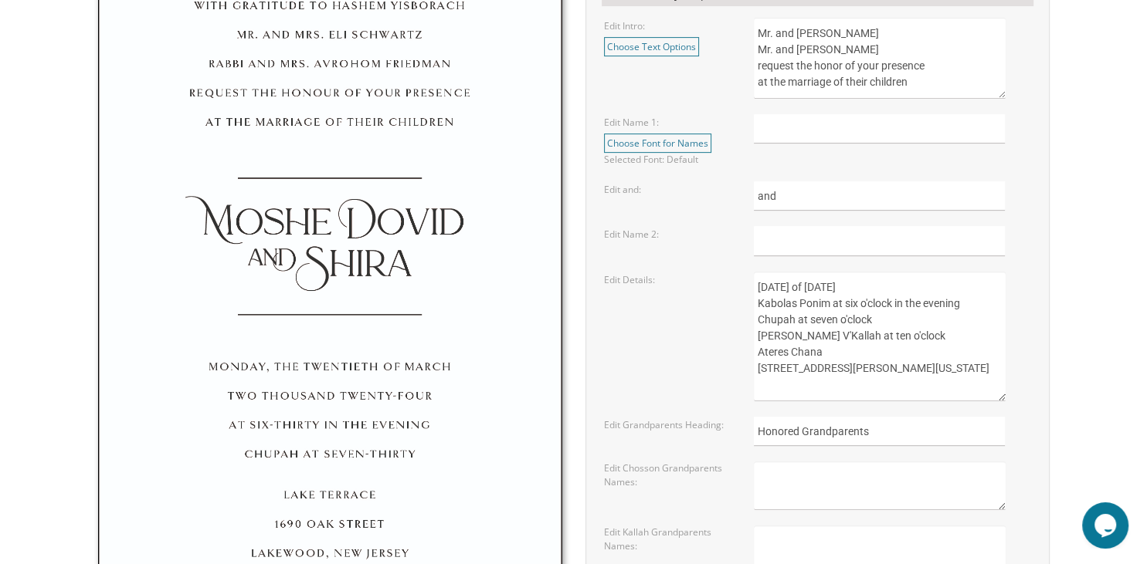
scroll to position [534, 0]
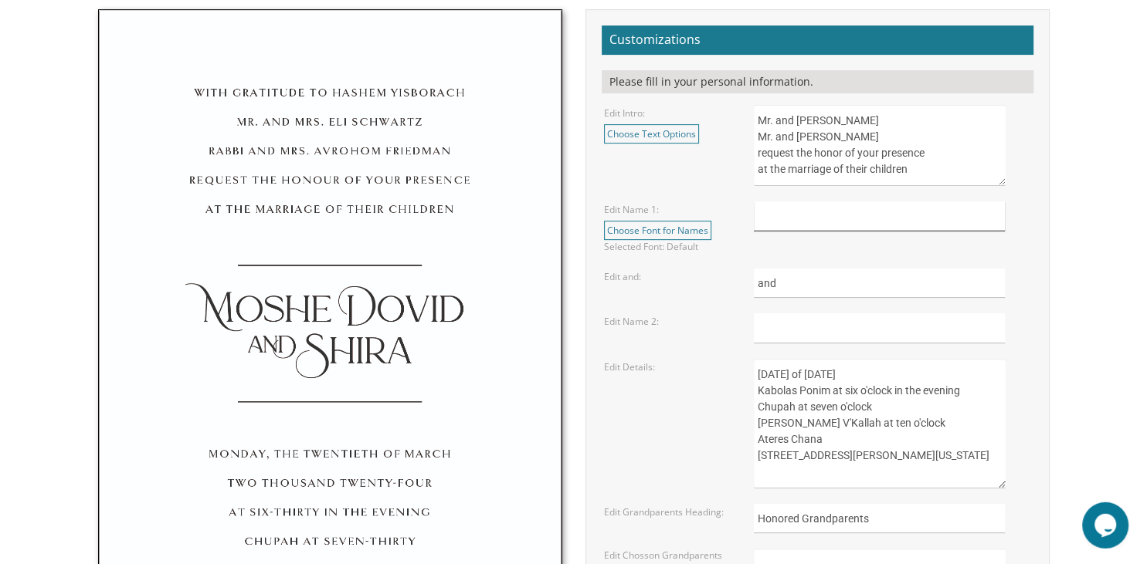
click at [846, 209] on input "text" at bounding box center [879, 217] width 251 height 30
type input "[PERSON_NAME]"
click at [846, 336] on input "text" at bounding box center [879, 329] width 251 height 30
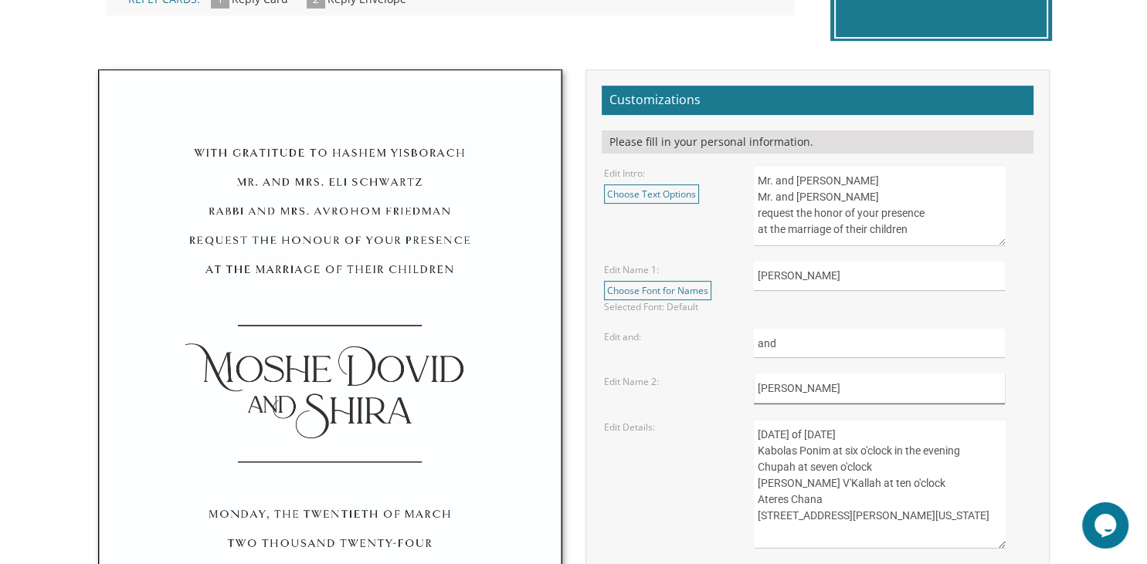
scroll to position [467, 0]
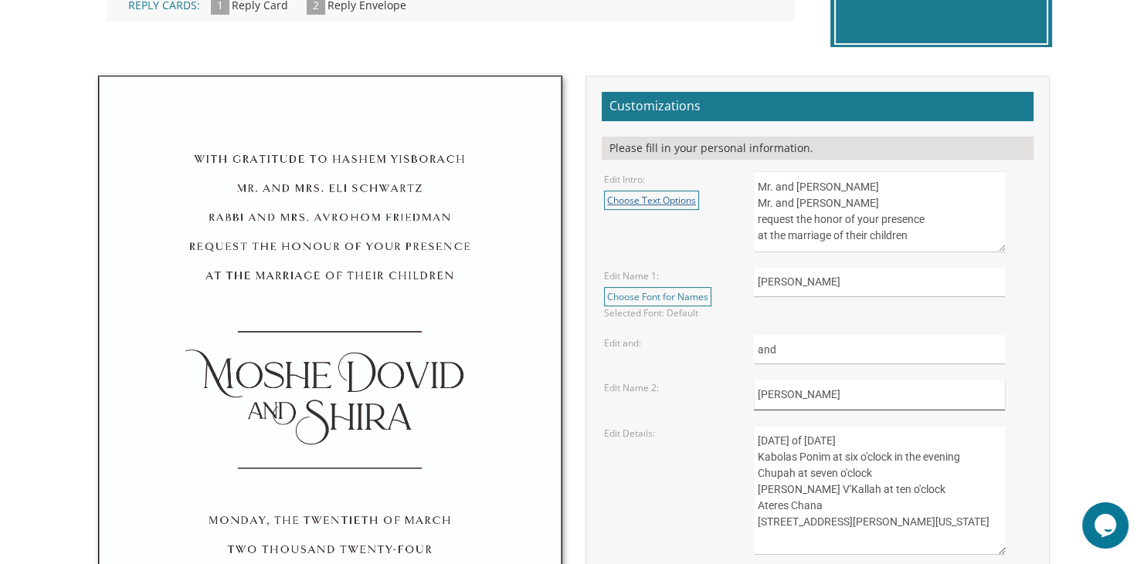
type input "[PERSON_NAME]"
click at [663, 203] on link "Choose Text Options" at bounding box center [651, 200] width 95 height 19
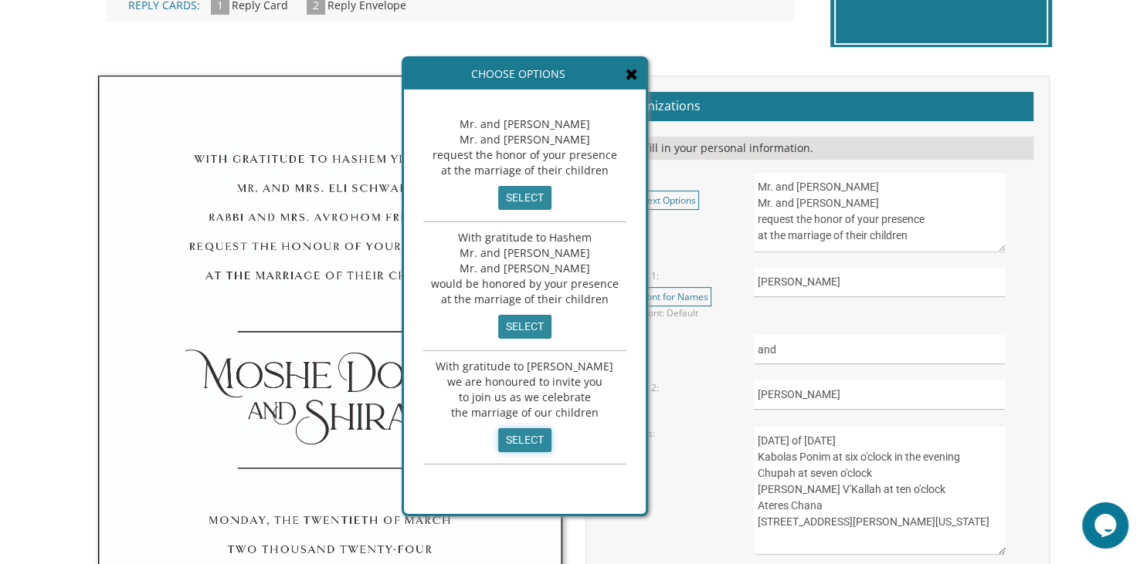
click at [534, 446] on input "select" at bounding box center [524, 441] width 53 height 24
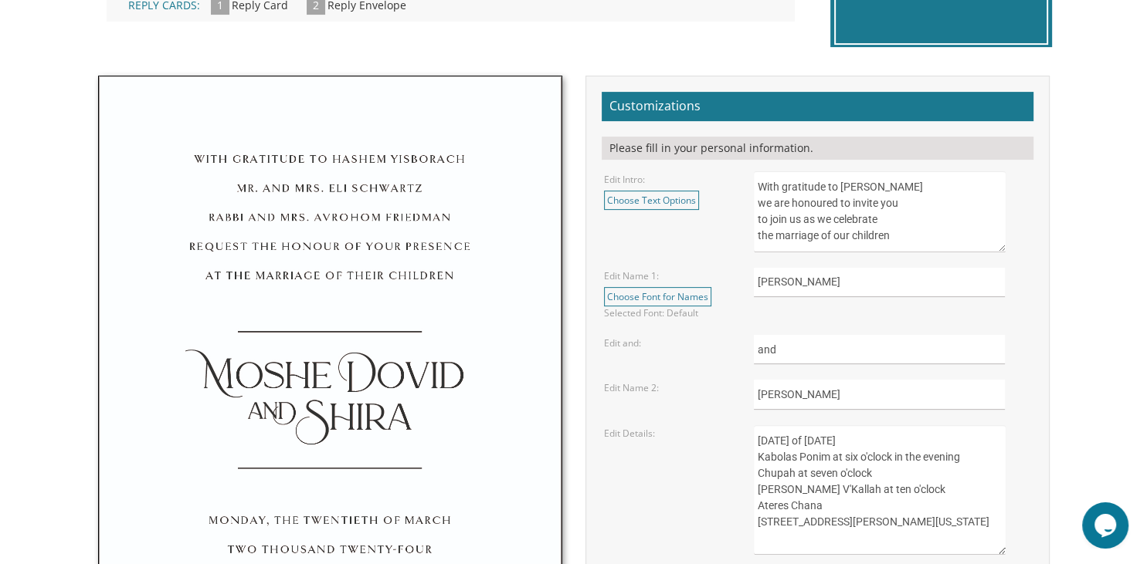
click at [822, 202] on textarea "Mr. and [PERSON_NAME] Mr. and [PERSON_NAME] request the honor of your presence …" at bounding box center [879, 211] width 251 height 81
drag, startPoint x: 897, startPoint y: 234, endPoint x: 707, endPoint y: 249, distance: 189.8
click at [754, 249] on textarea "Mr. and [PERSON_NAME] Mr. and [PERSON_NAME] request the honor of your presence …" at bounding box center [879, 211] width 251 height 81
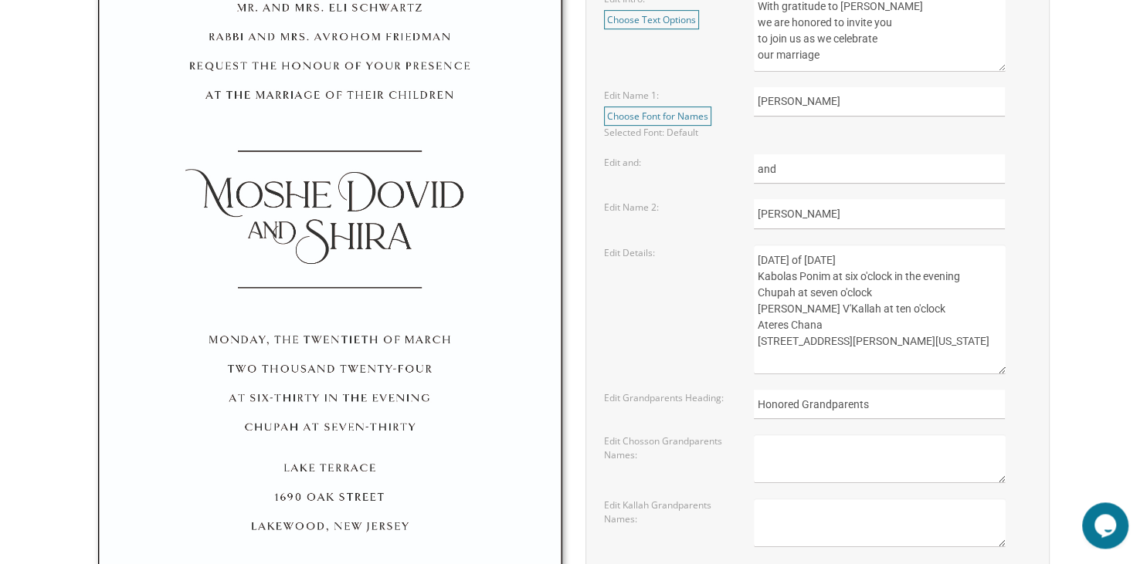
scroll to position [685, 0]
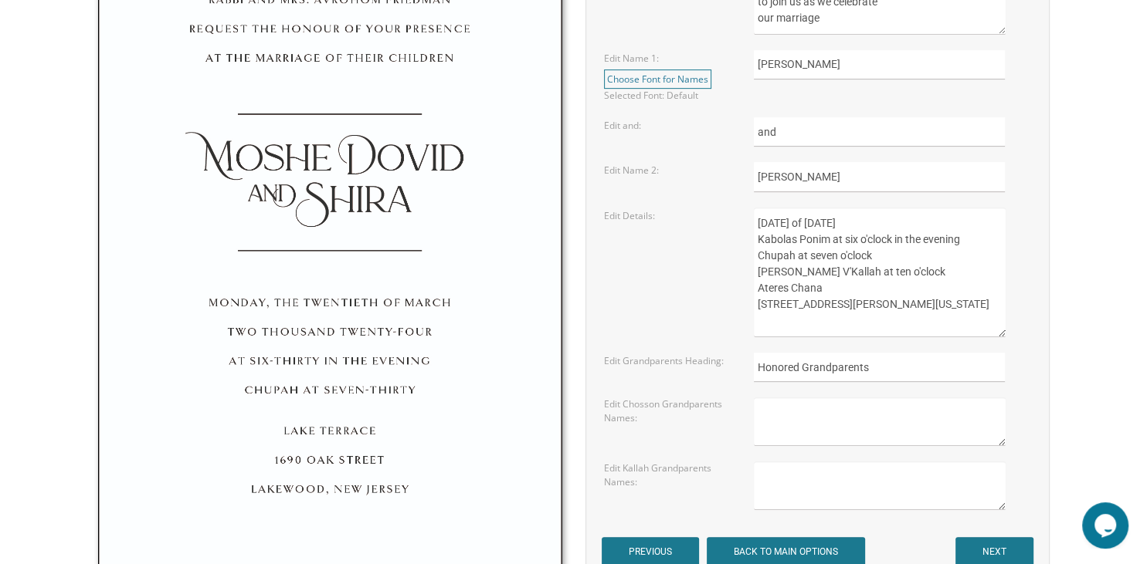
type textarea "With gratitude to [PERSON_NAME] we are honored to invite you to join us as we c…"
drag, startPoint x: 869, startPoint y: 327, endPoint x: 742, endPoint y: 270, distance: 139.6
click at [754, 270] on textarea "[DATE] of [DATE] Kabolas Ponim at six o'clock in the evening Chupah at seven o'…" at bounding box center [879, 273] width 251 height 130
click at [836, 259] on textarea "[DATE] of [DATE] Kabolas Ponim at six o'clock in the evening Chupah at seven o'…" at bounding box center [879, 273] width 251 height 130
click at [854, 238] on textarea "[DATE] of [DATE] Kabolas Ponim at six o'clock in the evening Chupah at seven o'…" at bounding box center [879, 273] width 251 height 130
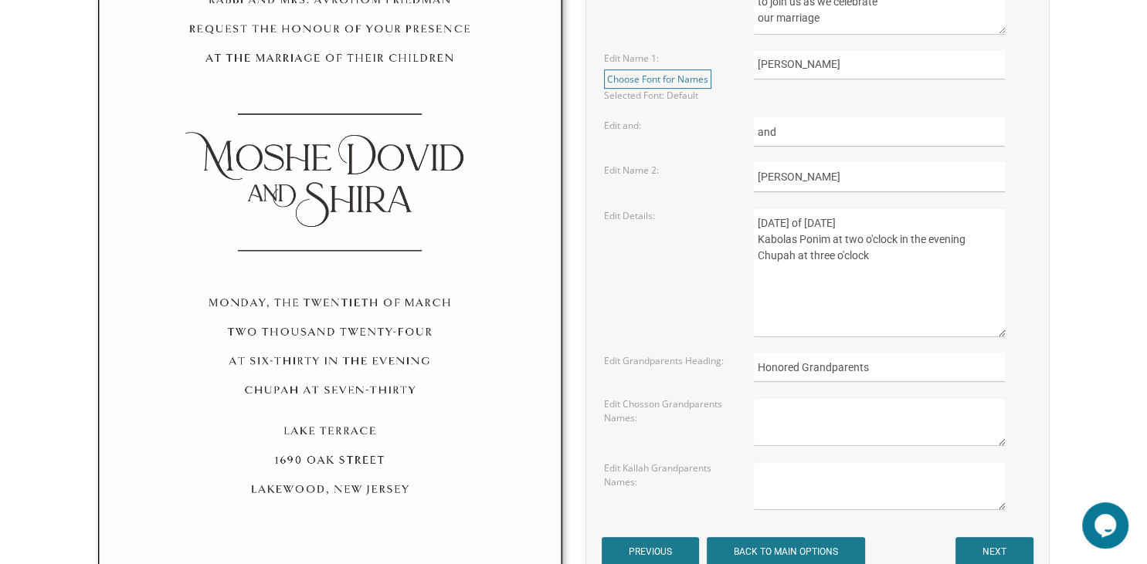
click at [969, 240] on textarea "[DATE] of [DATE] Kabolas Ponim at six o'clock in the evening Chupah at seven o'…" at bounding box center [879, 273] width 251 height 130
click at [894, 246] on textarea "[DATE] of [DATE] Kabolas Ponim at six o'clock in the evening Chupah at seven o'…" at bounding box center [879, 273] width 251 height 130
click at [883, 265] on textarea "[DATE] of [DATE] Kabolas Ponim at six o'clock in the evening Chupah at seven o'…" at bounding box center [879, 273] width 251 height 130
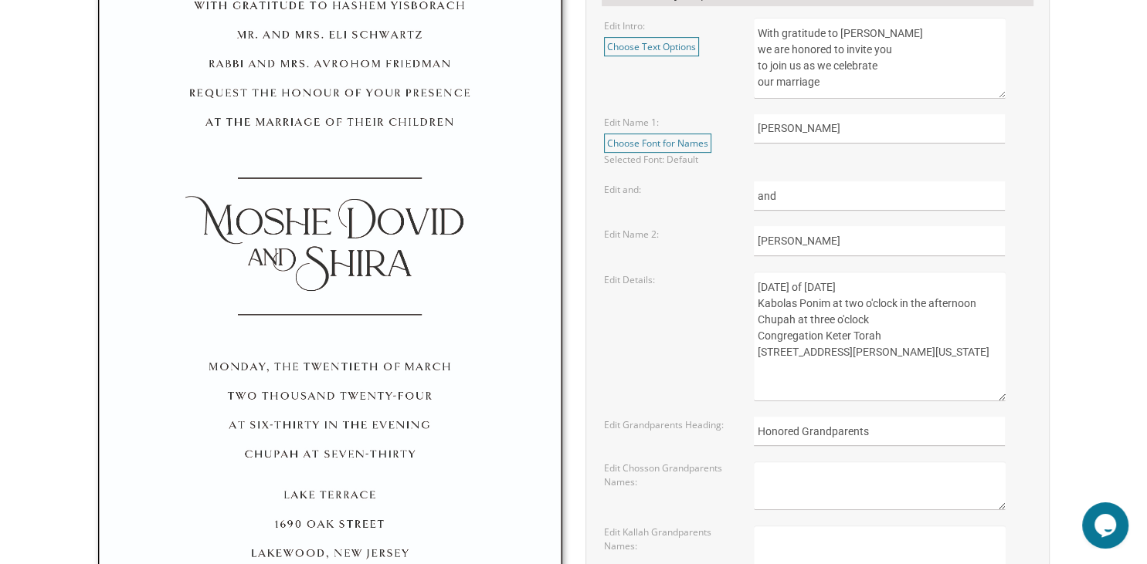
scroll to position [615, 0]
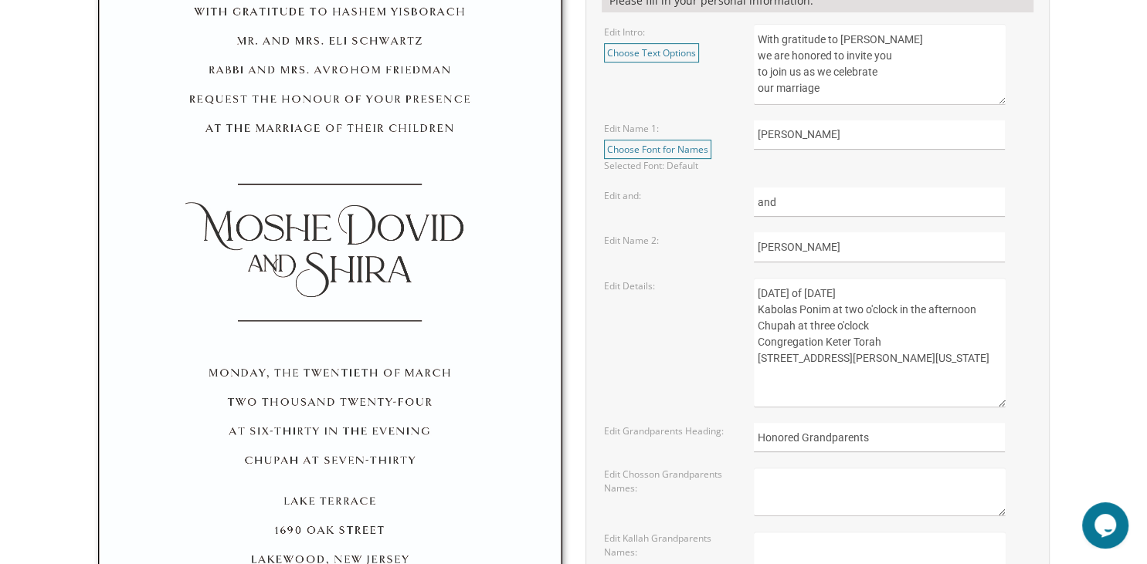
click at [846, 291] on textarea "[DATE] of [DATE] Kabolas Ponim at six o'clock in the evening Chupah at seven o'…" at bounding box center [879, 343] width 251 height 130
click at [876, 295] on textarea "[DATE] of [DATE] Kabolas Ponim at six o'clock in the evening Chupah at seven o'…" at bounding box center [879, 343] width 251 height 130
click at [941, 290] on textarea "[DATE] of [DATE] Kabolas Ponim at six o'clock in the evening Chupah at seven o'…" at bounding box center [879, 343] width 251 height 130
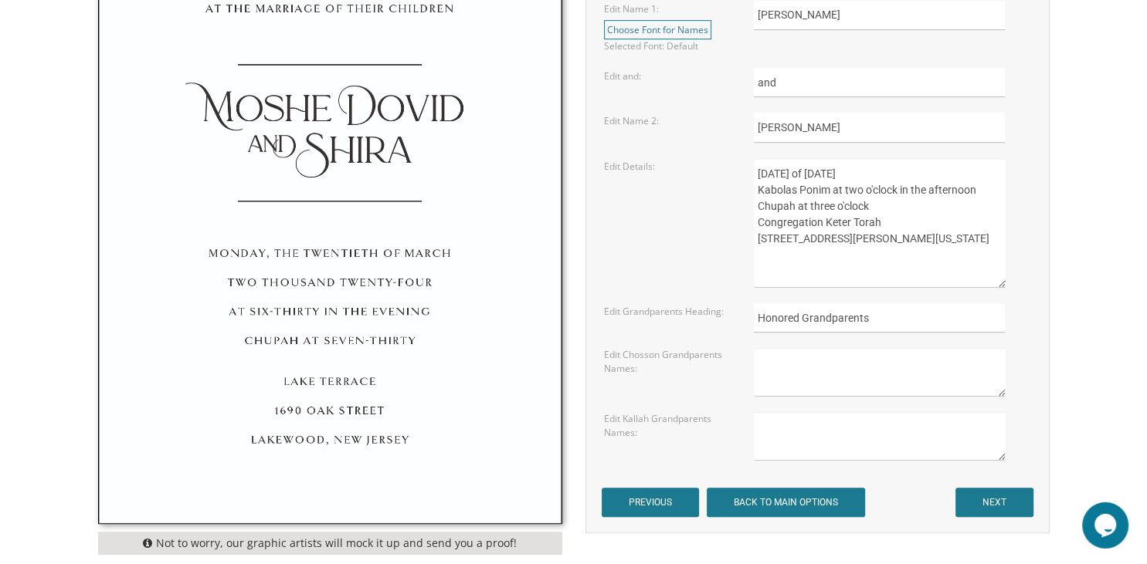
scroll to position [732, 0]
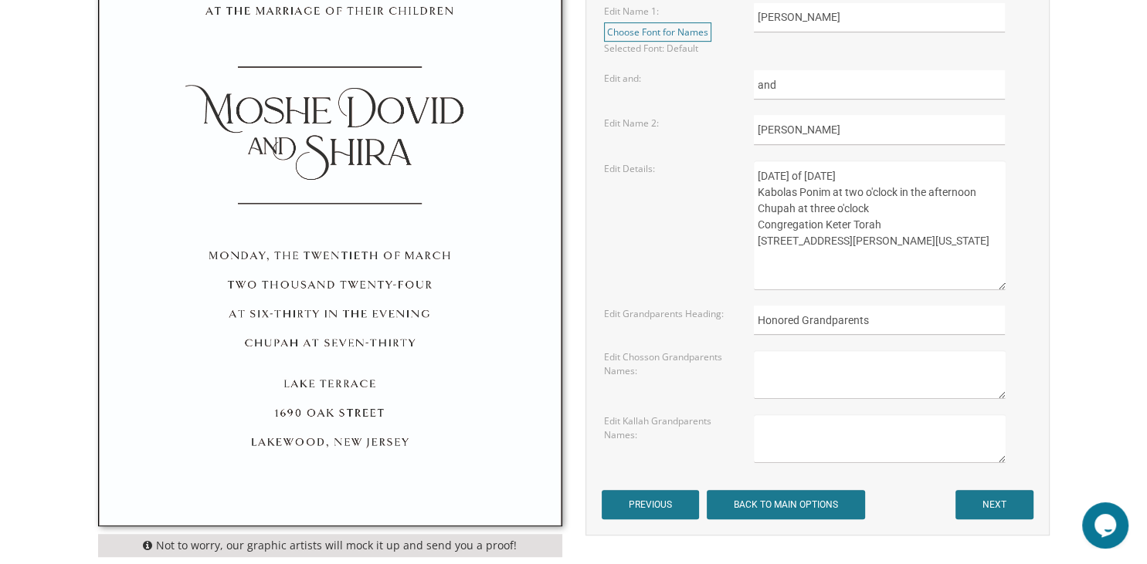
type textarea "Sunday, the ninth of November, 2025 Kabolas Ponim at two o'clock in the afterno…"
click at [656, 495] on input "PREVIOUS" at bounding box center [650, 504] width 97 height 29
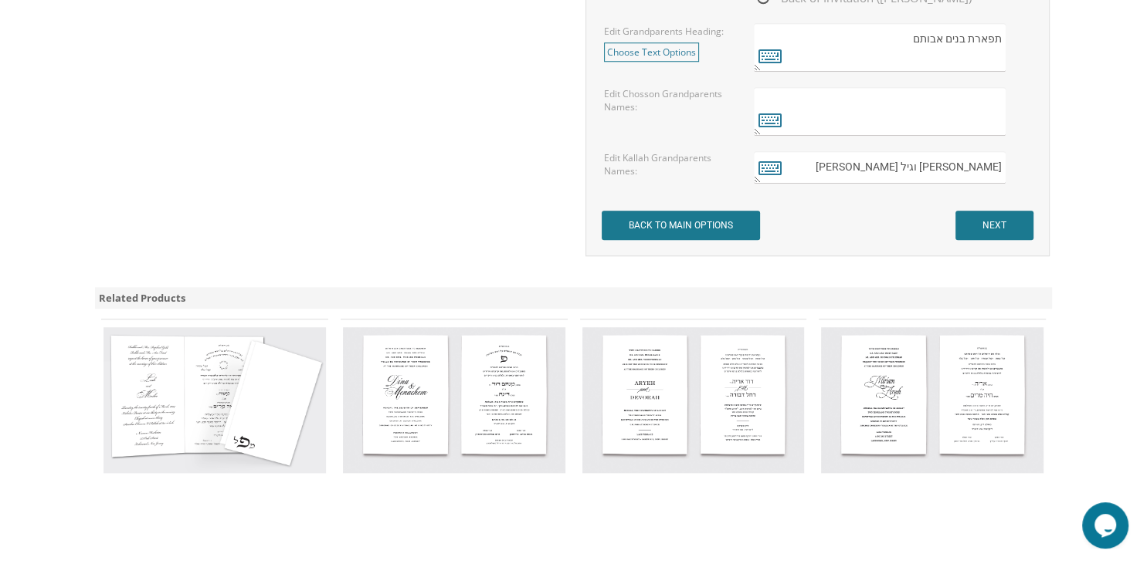
scroll to position [1381, 0]
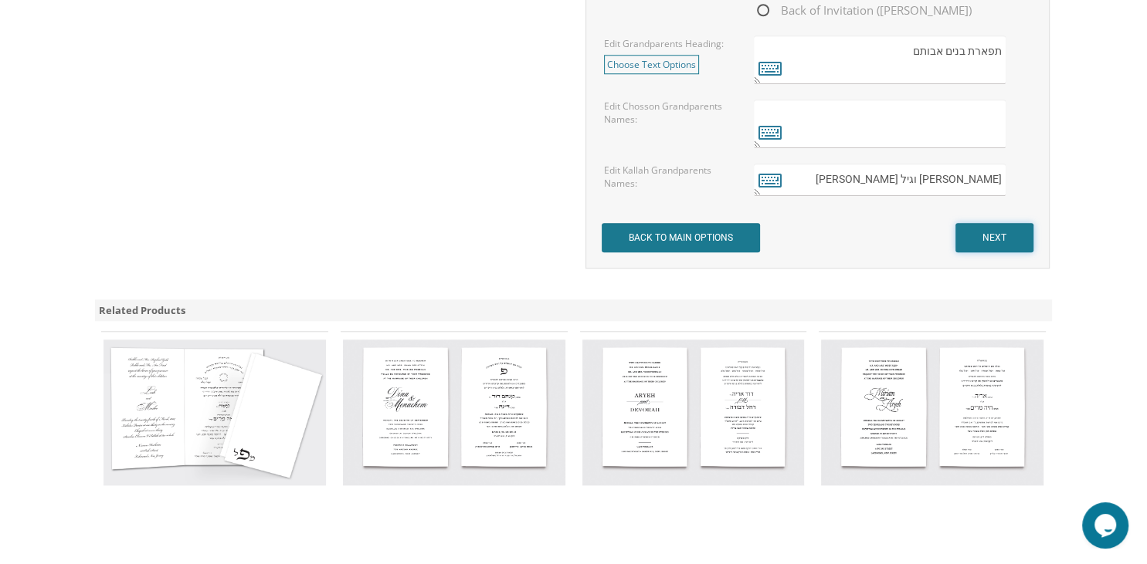
click at [1021, 245] on input "NEXT" at bounding box center [994, 237] width 78 height 29
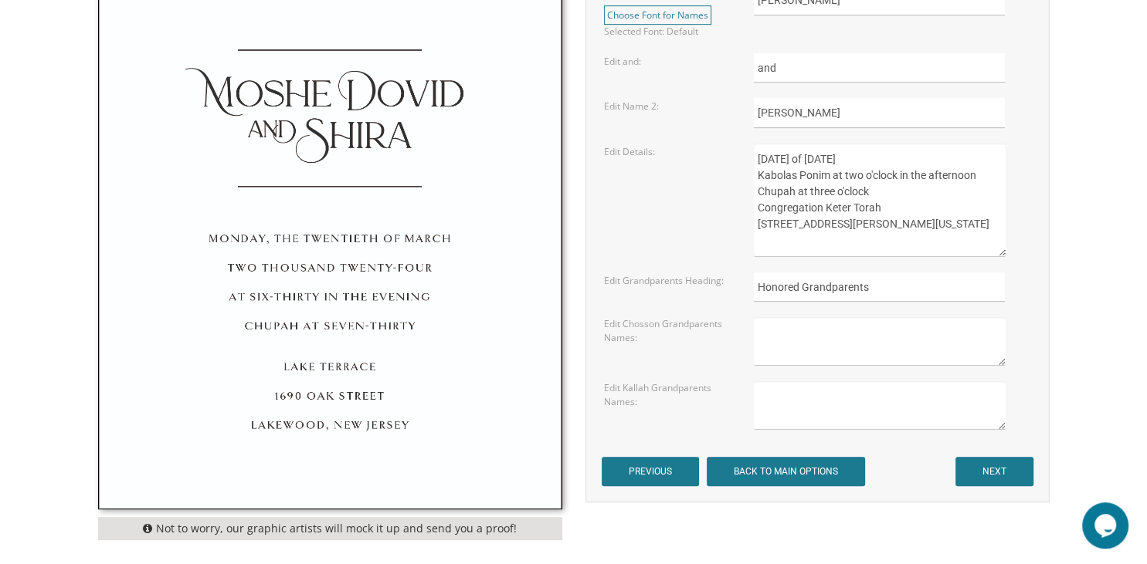
scroll to position [744, 0]
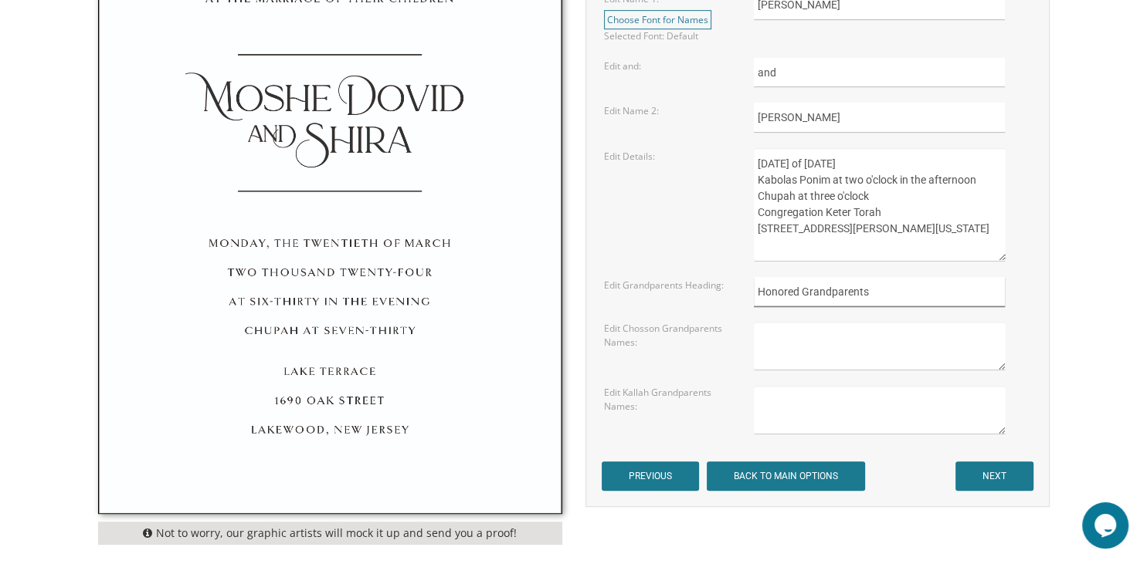
drag, startPoint x: 922, startPoint y: 298, endPoint x: 634, endPoint y: 330, distance: 289.8
click at [754, 307] on input "Honored Grandparents" at bounding box center [879, 292] width 251 height 30
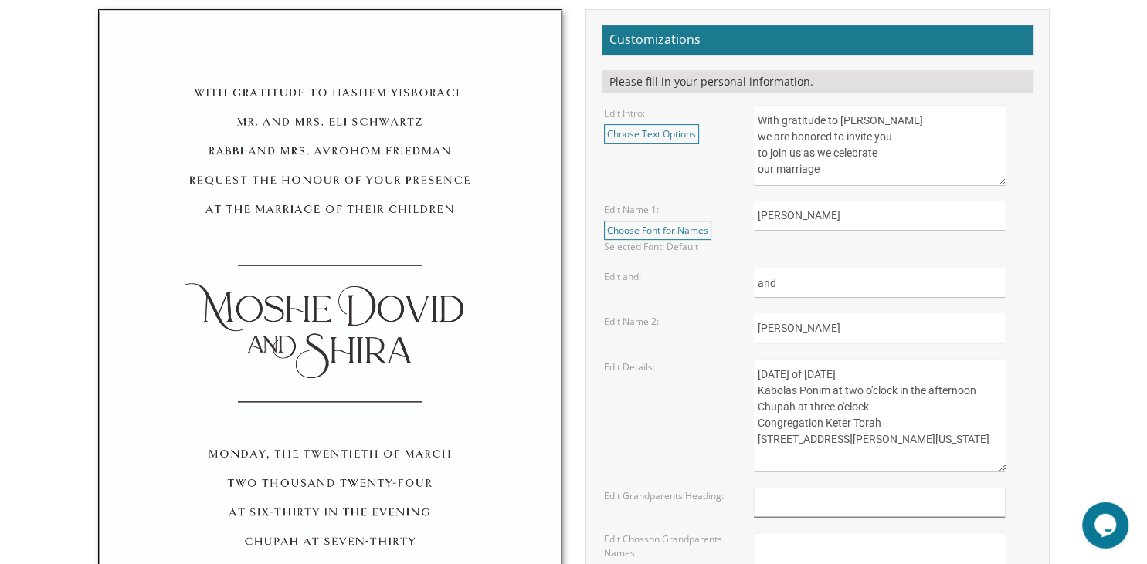
scroll to position [536, 0]
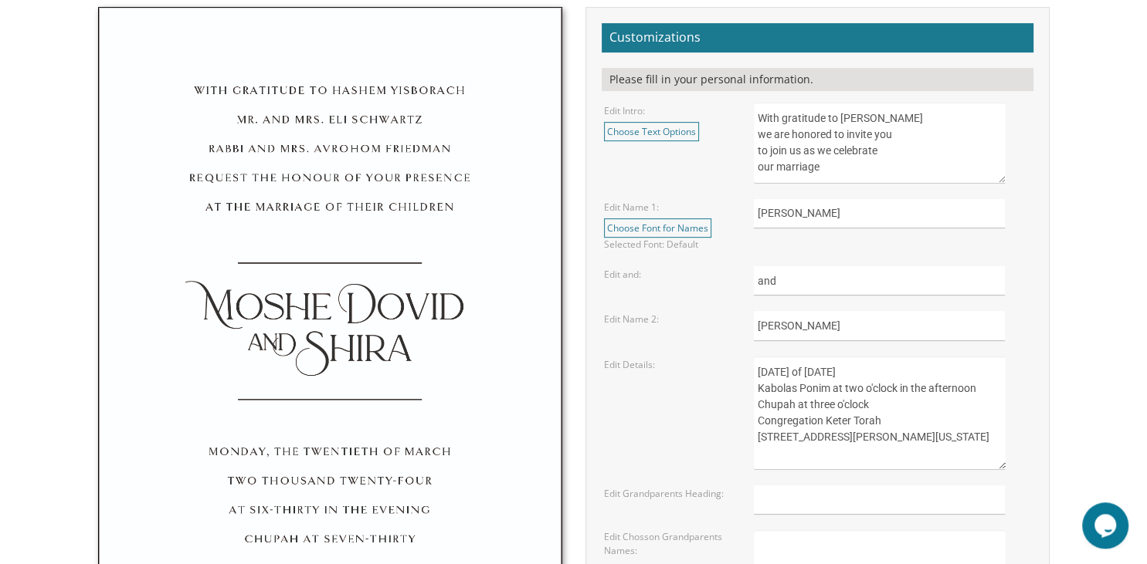
drag, startPoint x: 769, startPoint y: 142, endPoint x: 737, endPoint y: 139, distance: 32.6
click at [754, 139] on textarea "With gratitude to Hashem Yisborach we are honored to invite you to join us as w…" at bounding box center [879, 143] width 251 height 81
click at [808, 151] on textarea "With gratitude to Hashem Yisborach we are honored to invite you to join us as w…" at bounding box center [879, 143] width 251 height 81
drag, startPoint x: 771, startPoint y: 134, endPoint x: 728, endPoint y: 134, distance: 43.2
click at [754, 134] on textarea "With gratitude to Hashem Yisborach we are honored to invite you to join us as w…" at bounding box center [879, 143] width 251 height 81
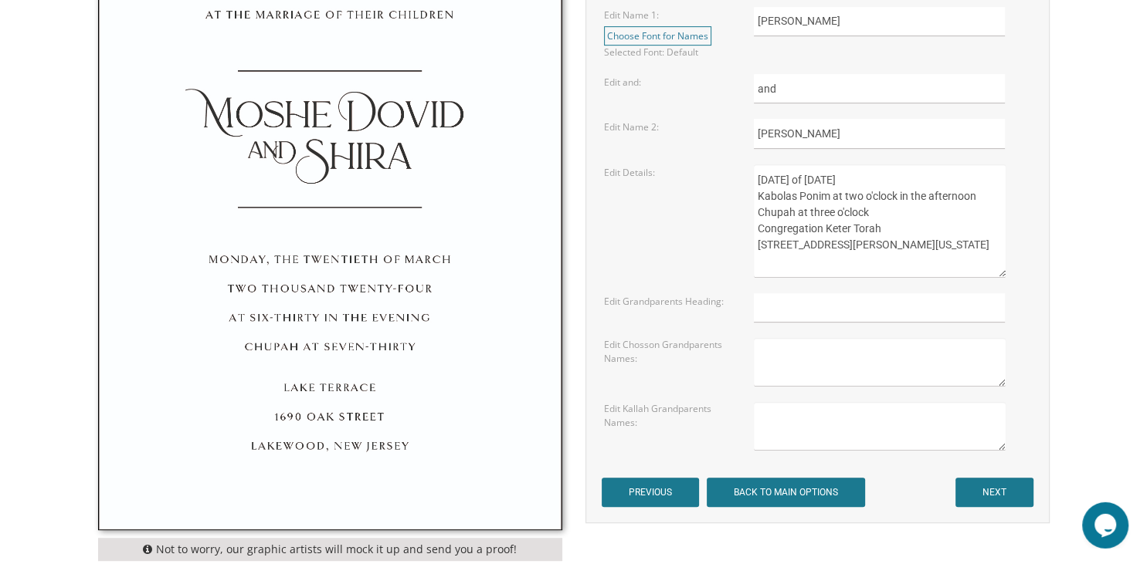
scroll to position [744, 0]
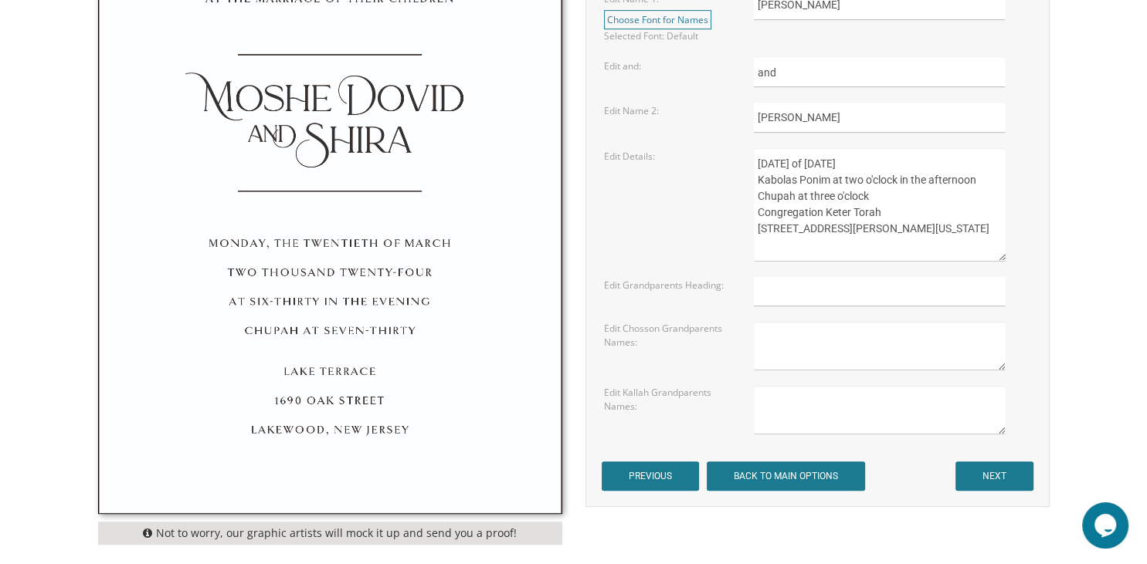
type textarea "With gratitude to Hashem Yisborach chosson and kallah are honored to invite you…"
click at [1013, 468] on input "NEXT" at bounding box center [994, 476] width 78 height 29
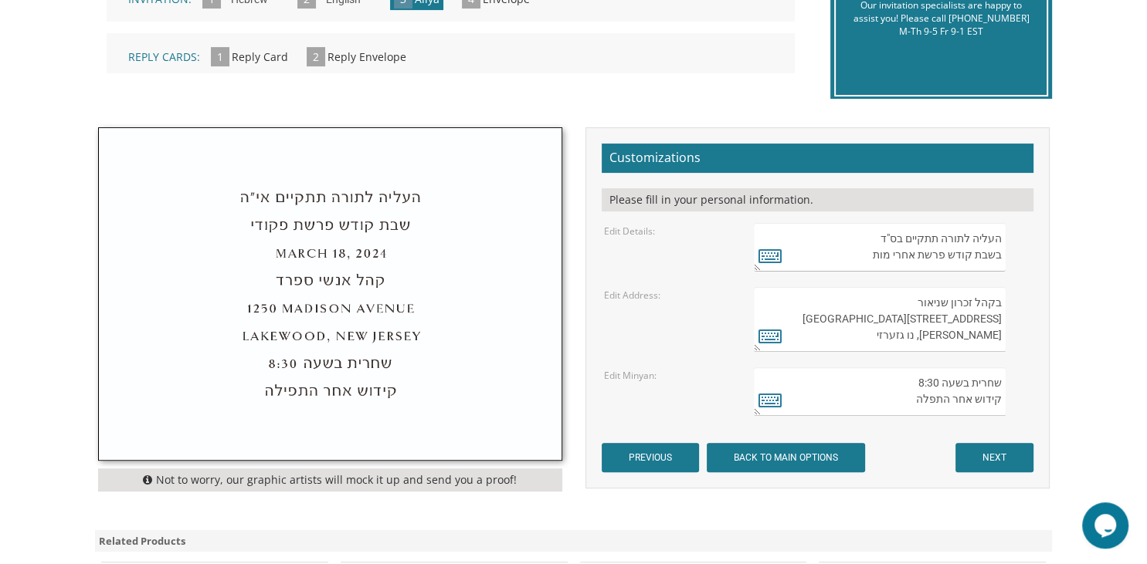
scroll to position [412, 0]
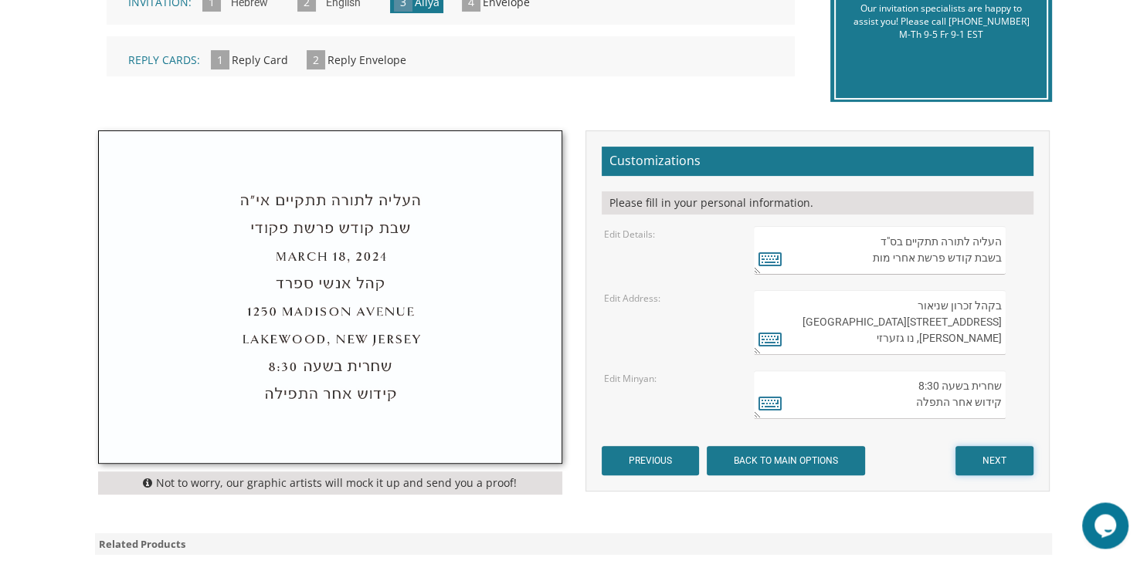
click at [1011, 456] on input "NEXT" at bounding box center [994, 460] width 78 height 29
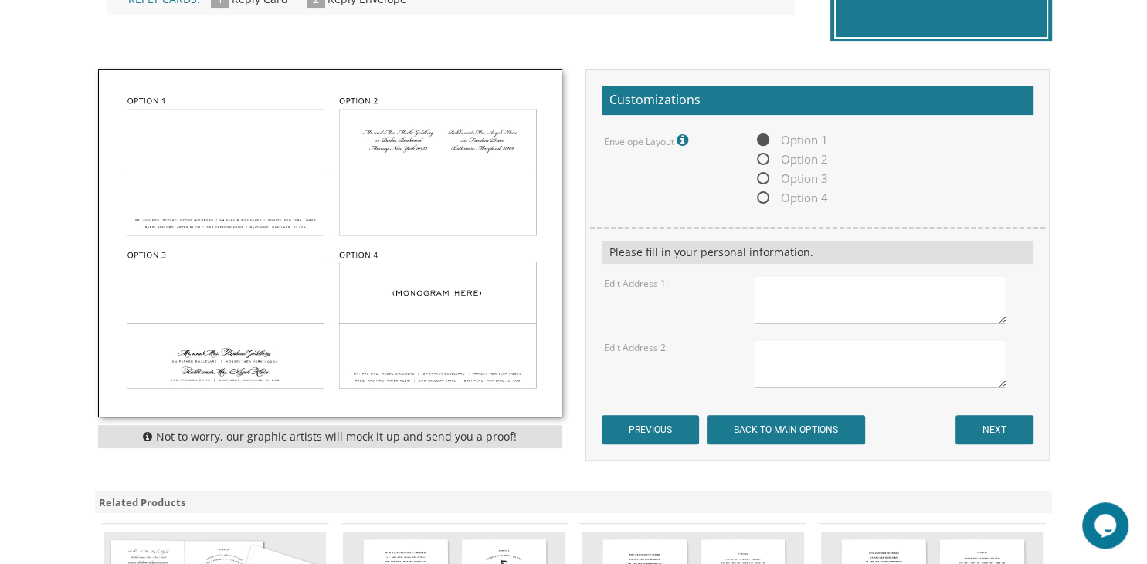
scroll to position [463, 0]
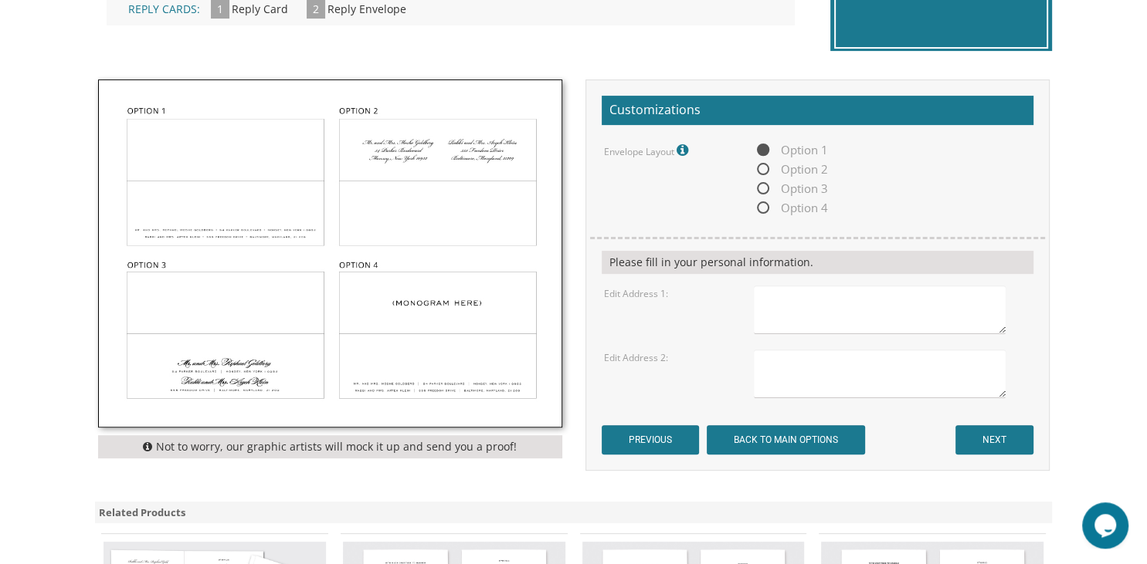
click at [880, 323] on textarea at bounding box center [879, 310] width 251 height 49
click at [480, 149] on img at bounding box center [330, 253] width 463 height 347
click at [205, 345] on img at bounding box center [330, 253] width 463 height 347
click at [768, 186] on span "Option 3" at bounding box center [791, 188] width 74 height 19
click at [764, 186] on input "Option 3" at bounding box center [759, 190] width 10 height 10
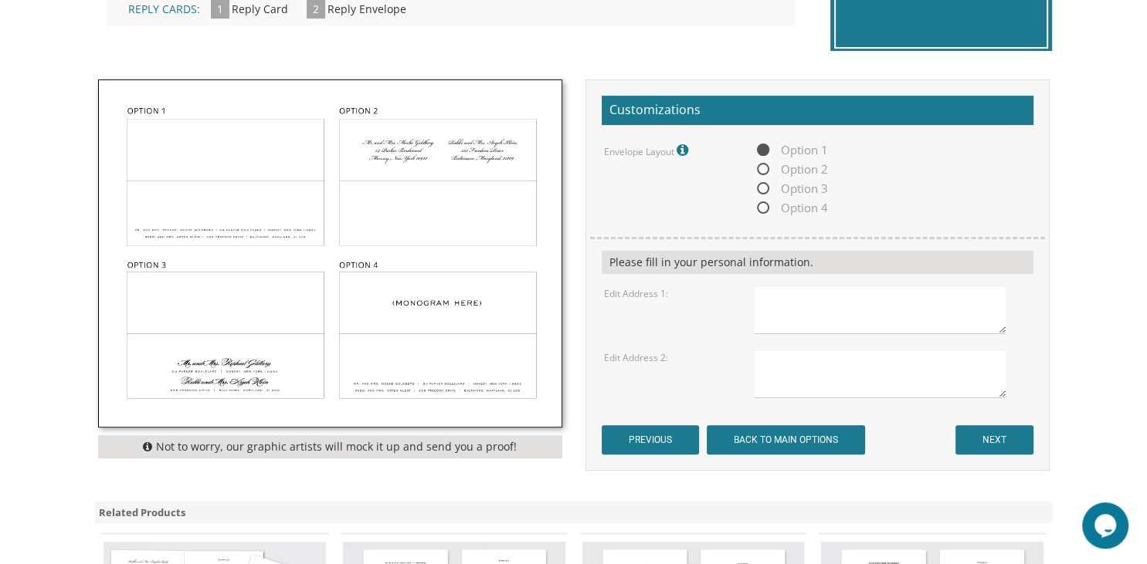
radio input "true"
click at [761, 165] on span "Option 2" at bounding box center [791, 169] width 74 height 19
click at [761, 165] on input "Option 2" at bounding box center [759, 170] width 10 height 10
radio input "true"
click at [814, 304] on textarea at bounding box center [879, 310] width 251 height 49
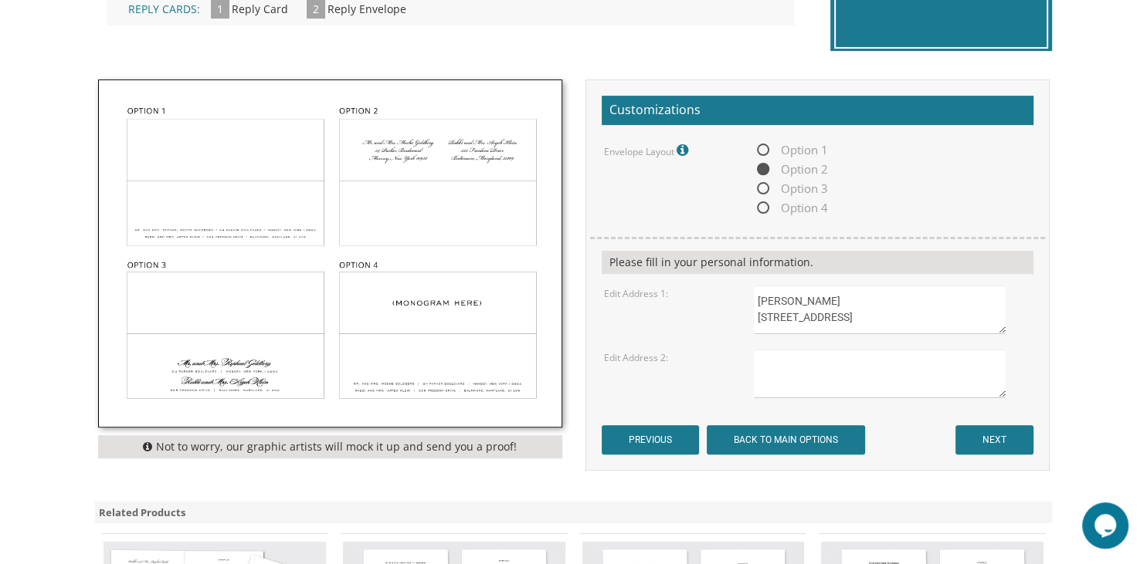
scroll to position [8, 0]
type textarea "Rabbi Daniel Sayani 133 South Parkway Clifton, NJ 07014"
click at [801, 380] on textarea at bounding box center [879, 374] width 251 height 49
type textarea "Chaya Basya Neuburger 322 High Street Passaic, New Jersey 07055"
click at [807, 325] on textarea "Rabbi Daniel Sayani 133 South Parkway Clifton, NJ 07014" at bounding box center [879, 310] width 251 height 49
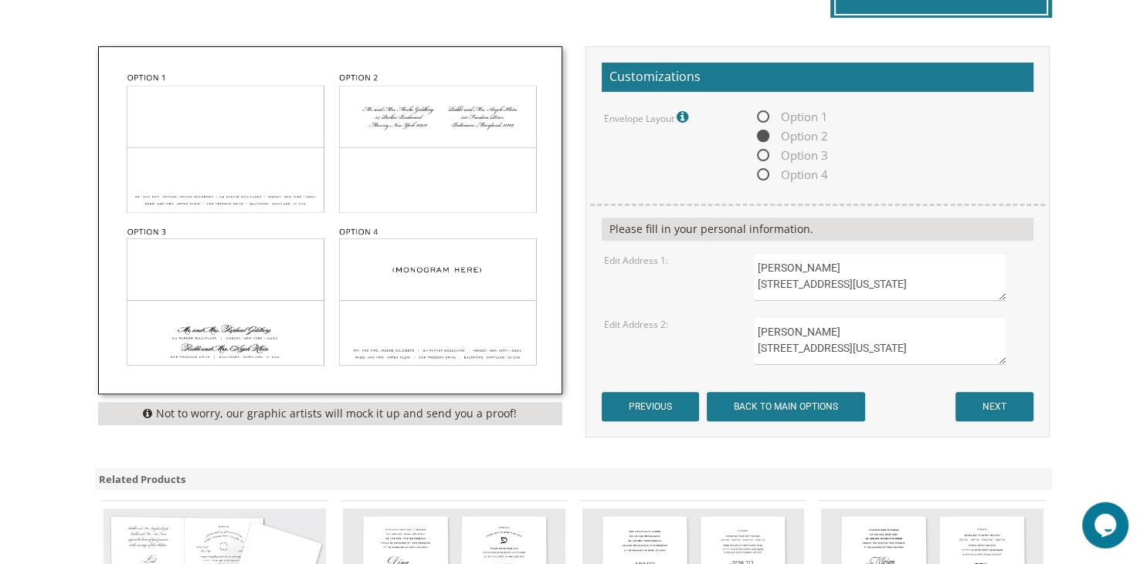
scroll to position [459, 0]
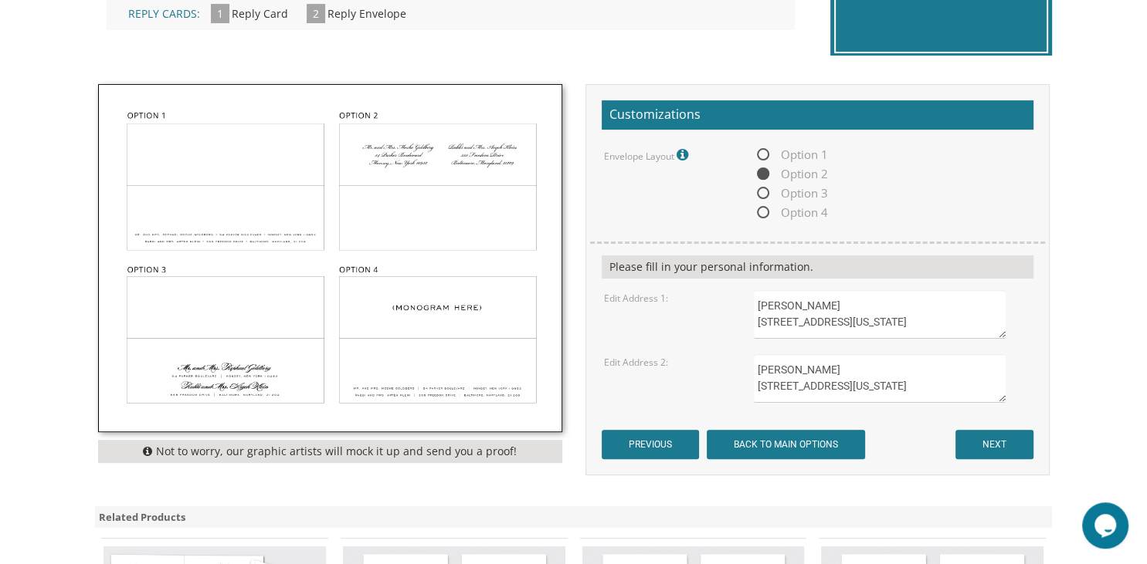
type textarea "Rabbi Daniel Sayani 133 South Parkway Clifton, New Jersey 07014"
click at [1005, 446] on input "NEXT" at bounding box center [994, 444] width 78 height 29
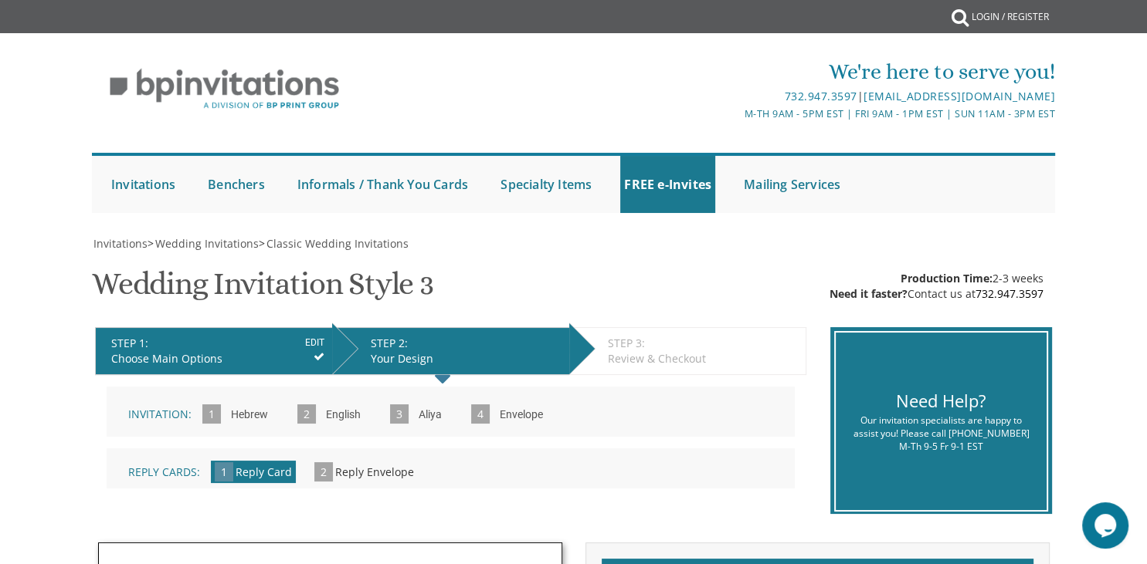
drag, startPoint x: 1134, startPoint y: 158, endPoint x: 1146, endPoint y: 143, distance: 19.3
click at [1146, 143] on div "We're here to serve you! 732.947.3597 | [EMAIL_ADDRESS][DOMAIN_NAME] M-Th 9am -…" at bounding box center [573, 131] width 1147 height 180
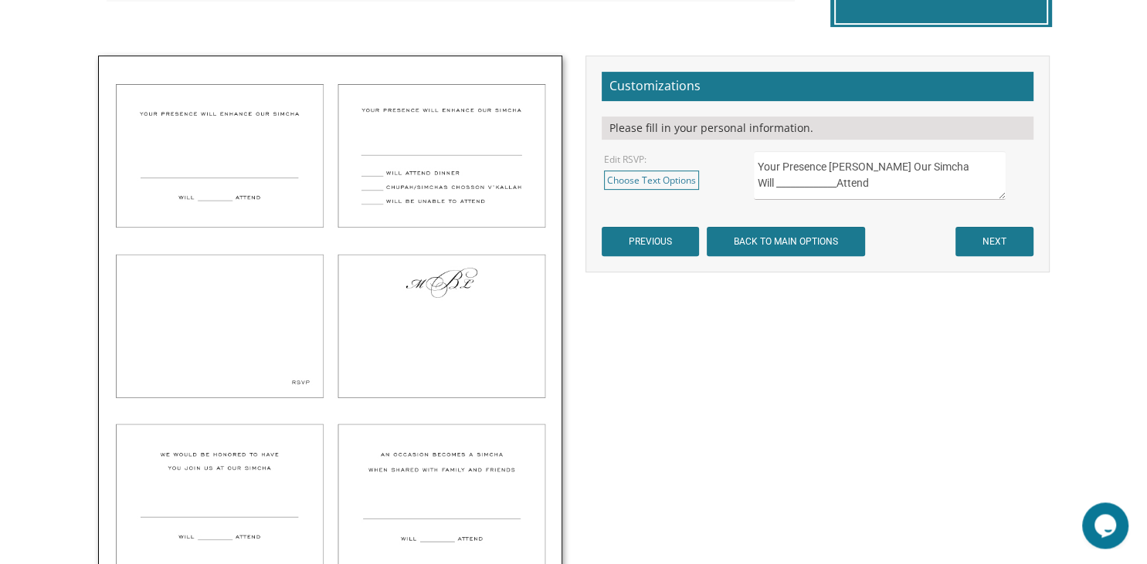
scroll to position [359, 0]
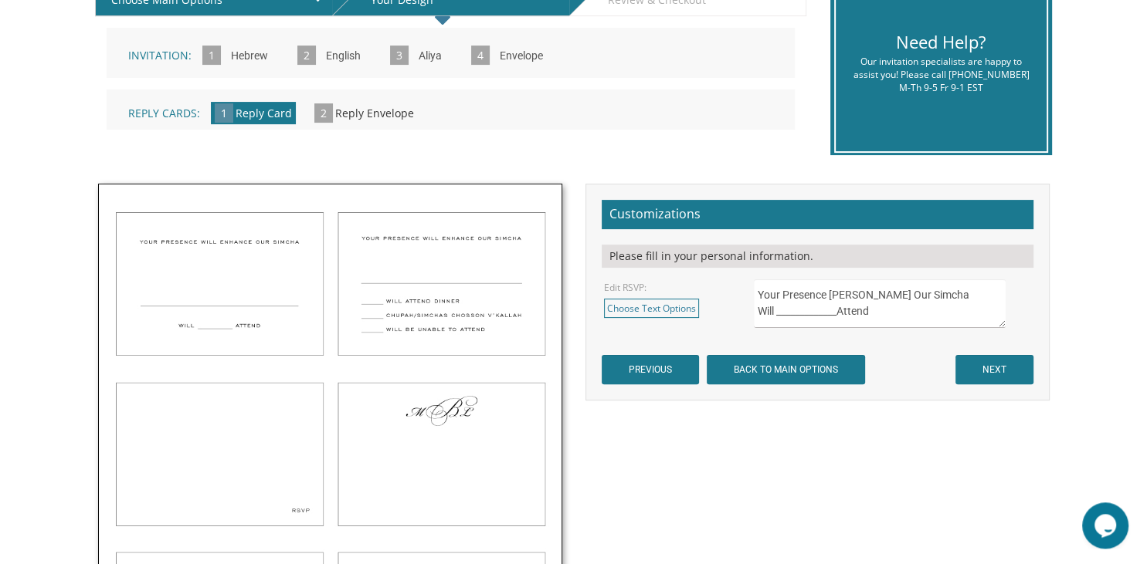
click at [442, 309] on img at bounding box center [330, 447] width 463 height 524
click at [443, 302] on img at bounding box center [330, 447] width 463 height 524
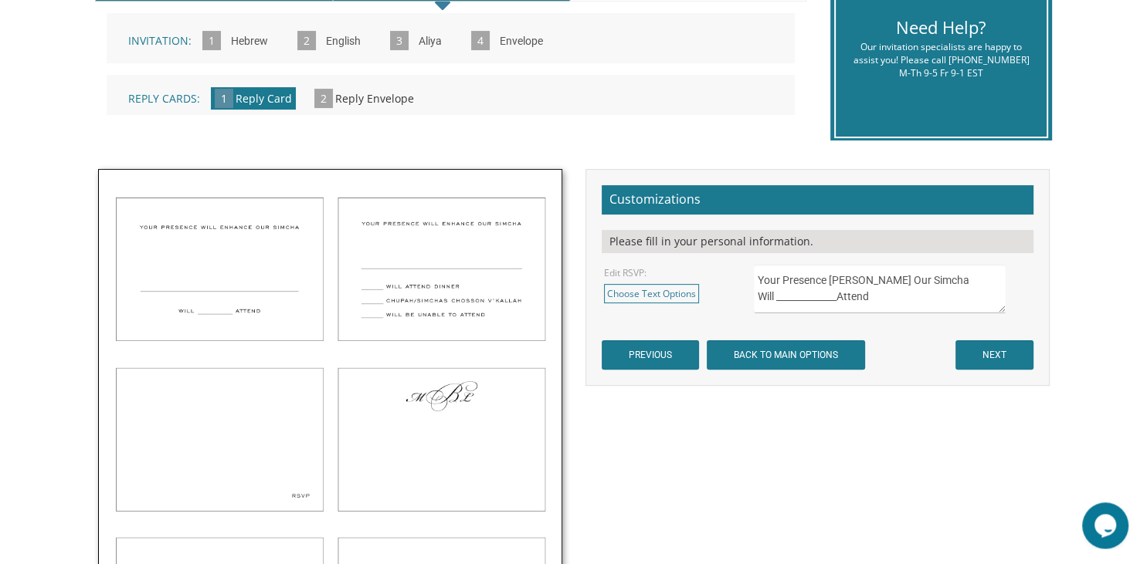
click at [907, 418] on div "Not to worry, our graphic artists will mock it up and send you a proof! Customi…" at bounding box center [573, 451] width 974 height 564
click at [680, 300] on link "Choose Text Options" at bounding box center [651, 293] width 95 height 19
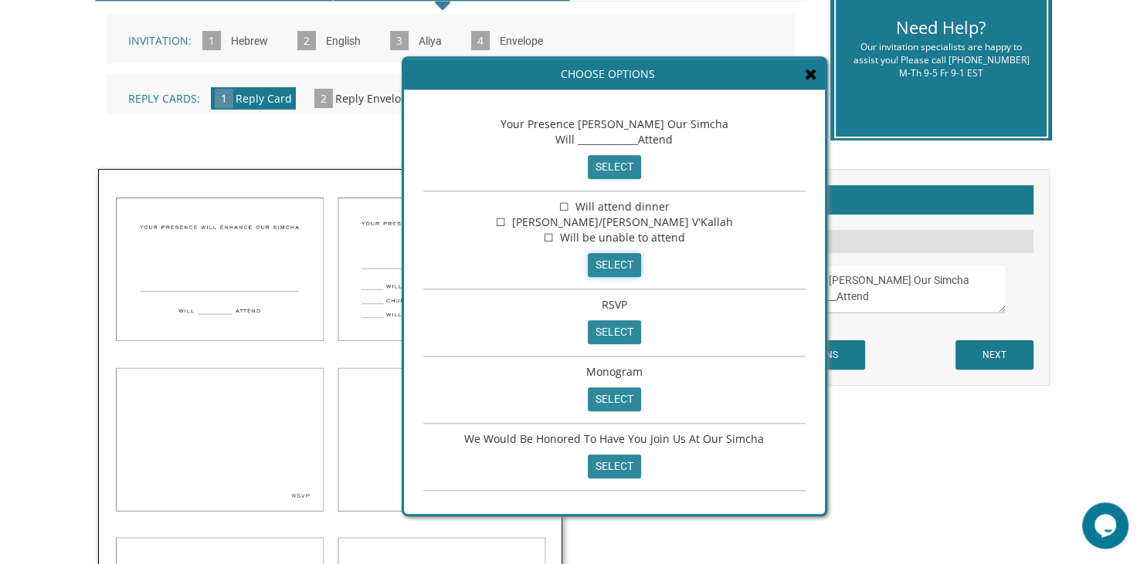
click at [610, 267] on input "select" at bounding box center [614, 265] width 53 height 24
type textarea "☐ Will attend dinner ☐ [PERSON_NAME]/[PERSON_NAME] V'Kallah ☐ Will be unable to…"
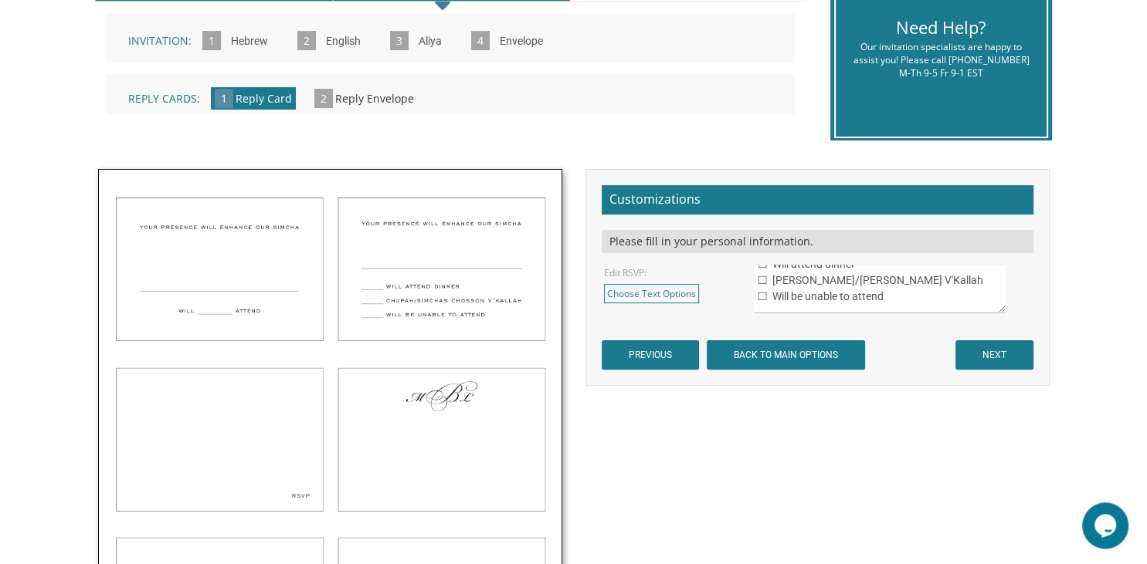
click at [823, 248] on div "Please fill in your personal information." at bounding box center [818, 241] width 432 height 23
click at [1024, 350] on input "NEXT" at bounding box center [994, 355] width 78 height 29
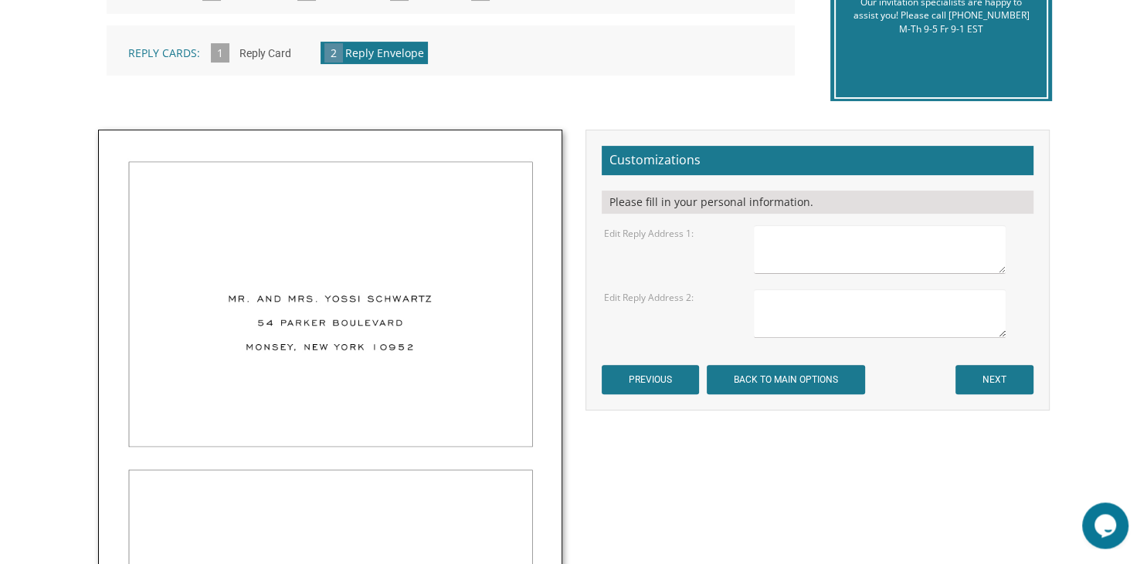
scroll to position [408, 0]
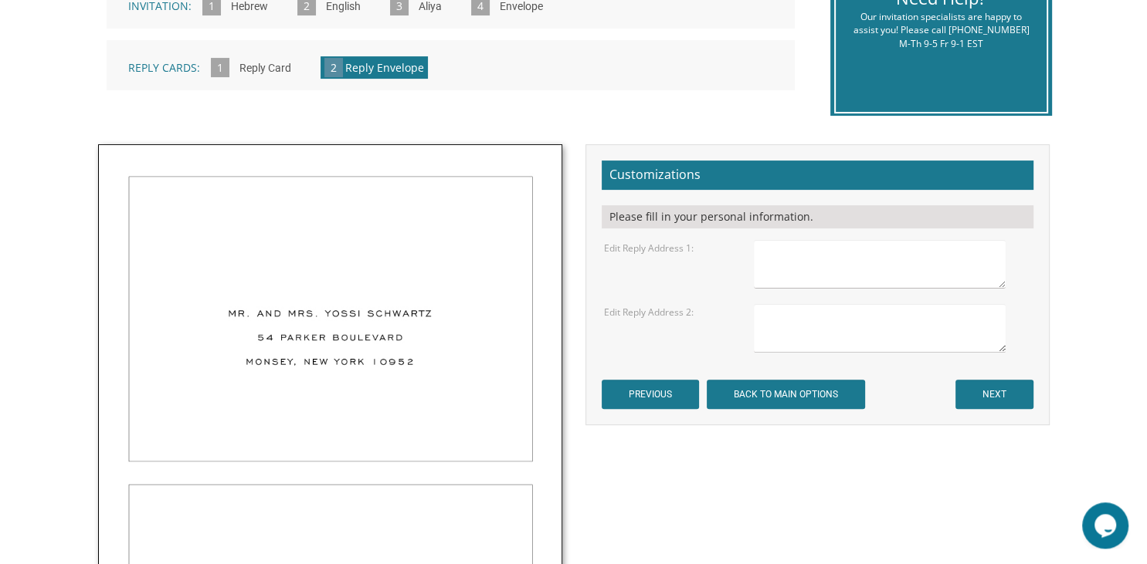
click at [855, 256] on textarea at bounding box center [879, 264] width 251 height 49
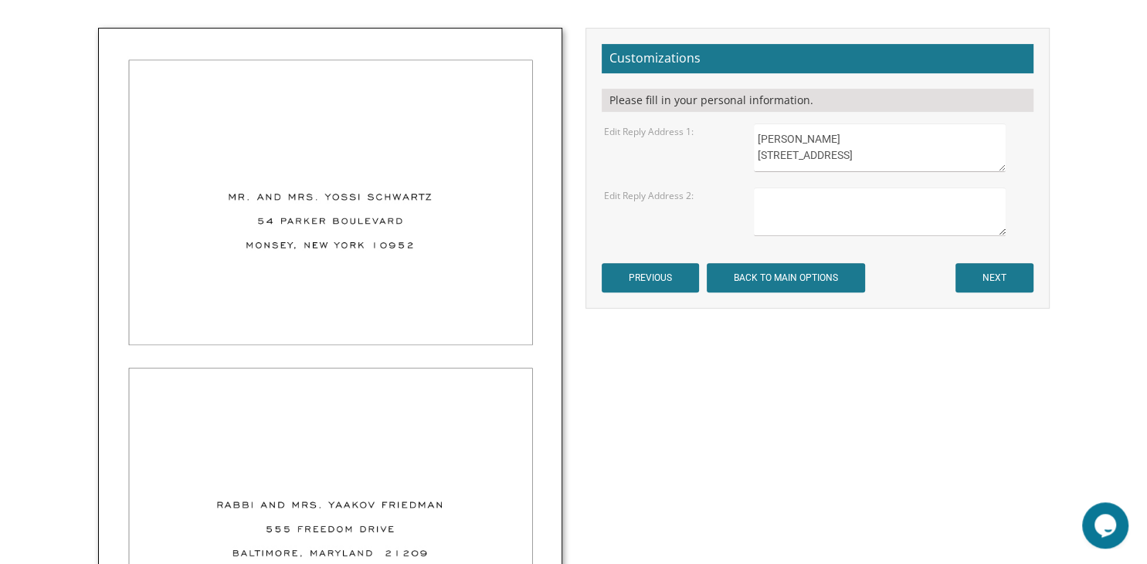
scroll to position [8, 0]
click at [789, 217] on textarea at bounding box center [879, 212] width 251 height 49
click at [856, 163] on textarea "Rabbi Daniel Sayani 133 South Parkway Clifton, New Jersey 014" at bounding box center [879, 148] width 251 height 49
type textarea "Rabbi Daniel Sayani 133 South Parkway Clifton, New Jersey 07014"
click at [832, 211] on textarea at bounding box center [879, 212] width 251 height 49
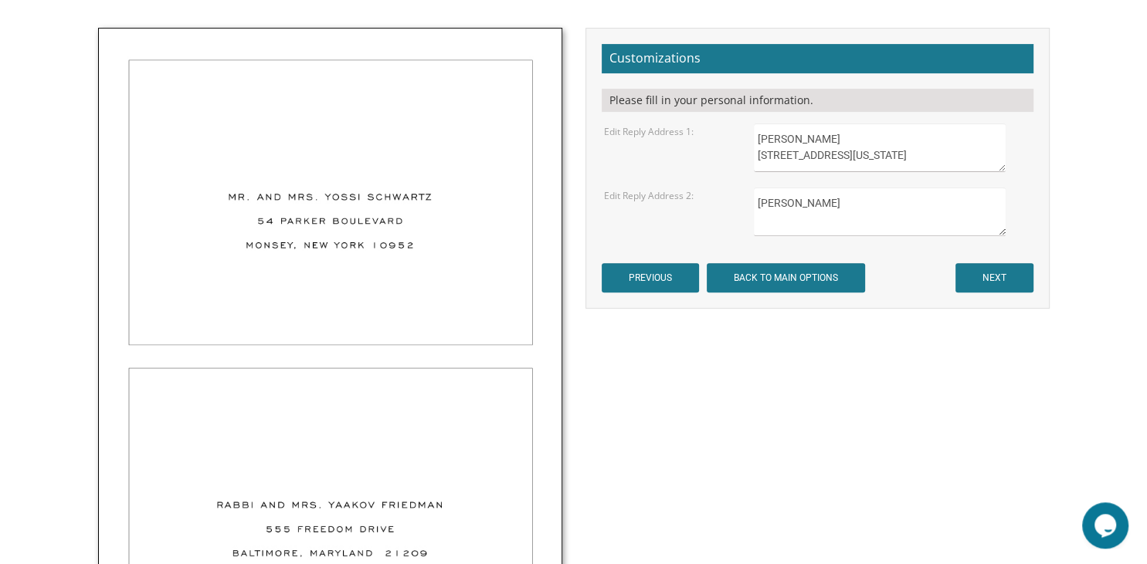
click at [757, 202] on textarea "Chaya Basya Neuburger" at bounding box center [879, 212] width 251 height 49
click at [776, 215] on textarea "Chaya Basya Neuburger" at bounding box center [879, 212] width 251 height 49
type textarea "Chaya Basya Neuburger 322 High Street Passaic, New Jersey 07055"
click at [994, 282] on input "NEXT" at bounding box center [994, 277] width 78 height 29
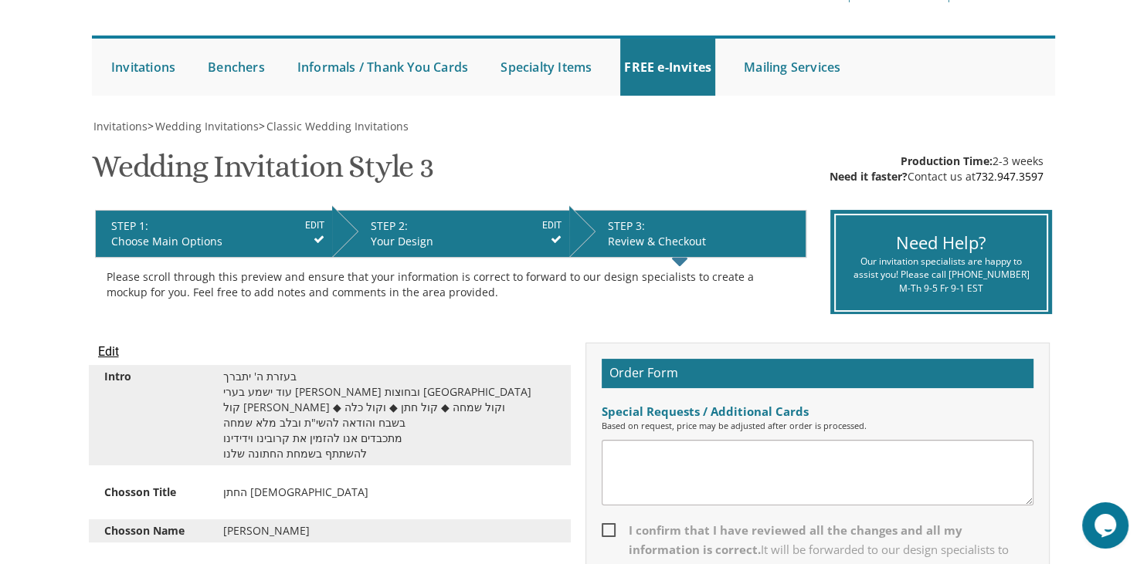
scroll to position [134, 0]
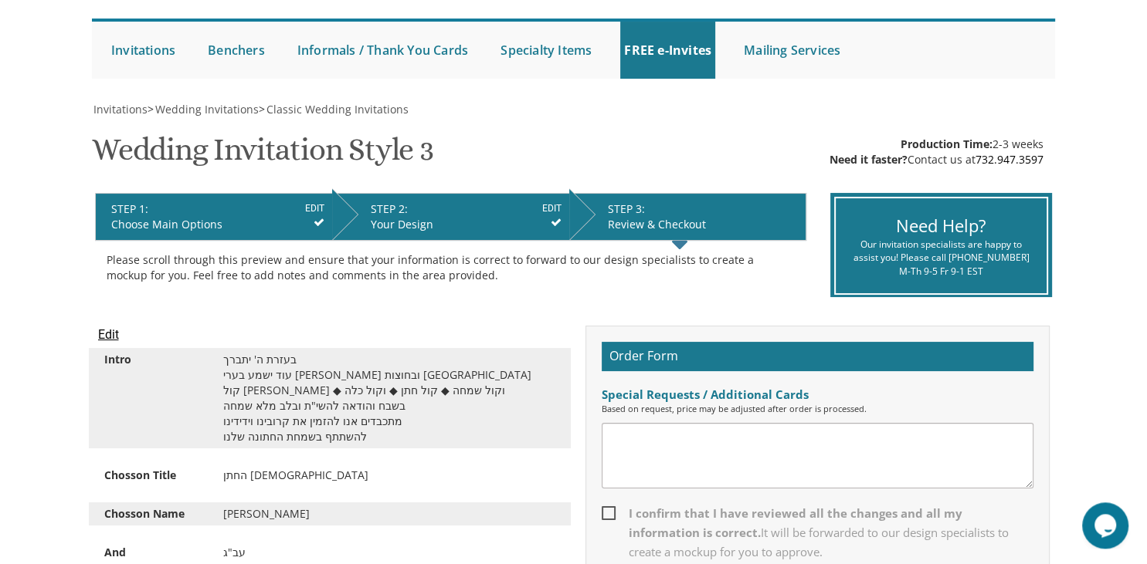
click at [107, 330] on input "Edit" at bounding box center [108, 335] width 21 height 19
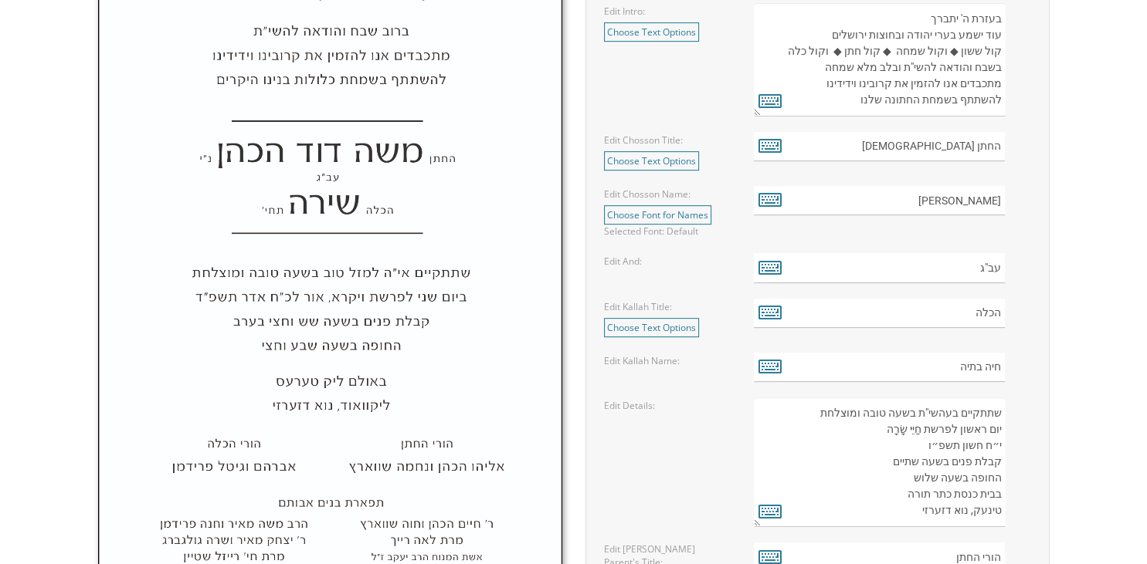
scroll to position [649, 0]
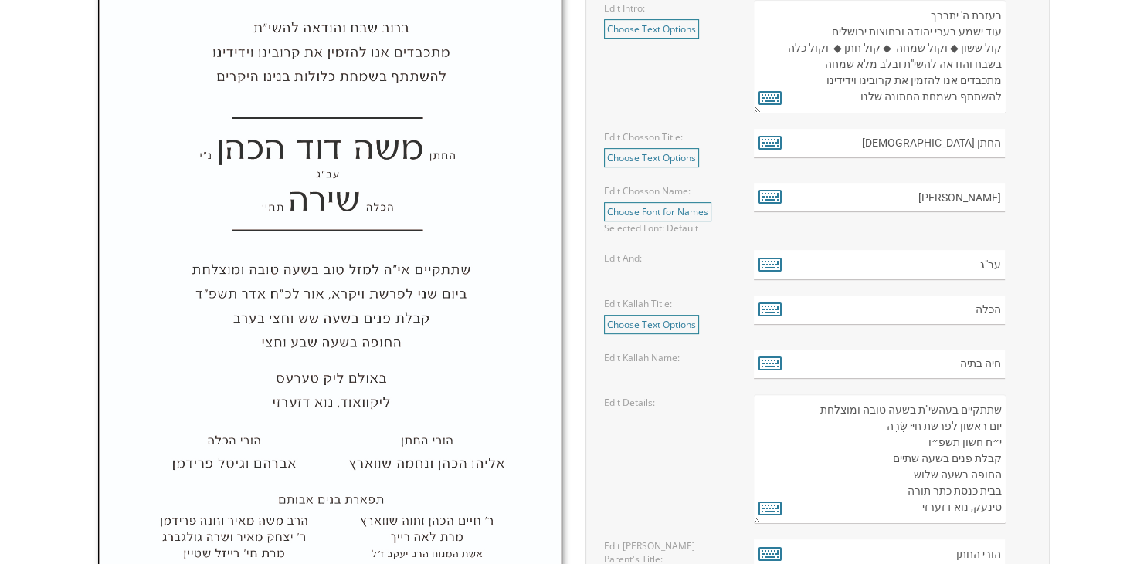
drag, startPoint x: 917, startPoint y: 425, endPoint x: 879, endPoint y: 429, distance: 38.0
click at [879, 429] on textarea "שתתקיים בעהשי"ת בשעה טובה ומוצלחת יום ראשון לפרשת חַיֵּי שָׂרָה י״ח חשון תשפ״ו …" at bounding box center [879, 460] width 251 height 130
paste textarea "יי שר"
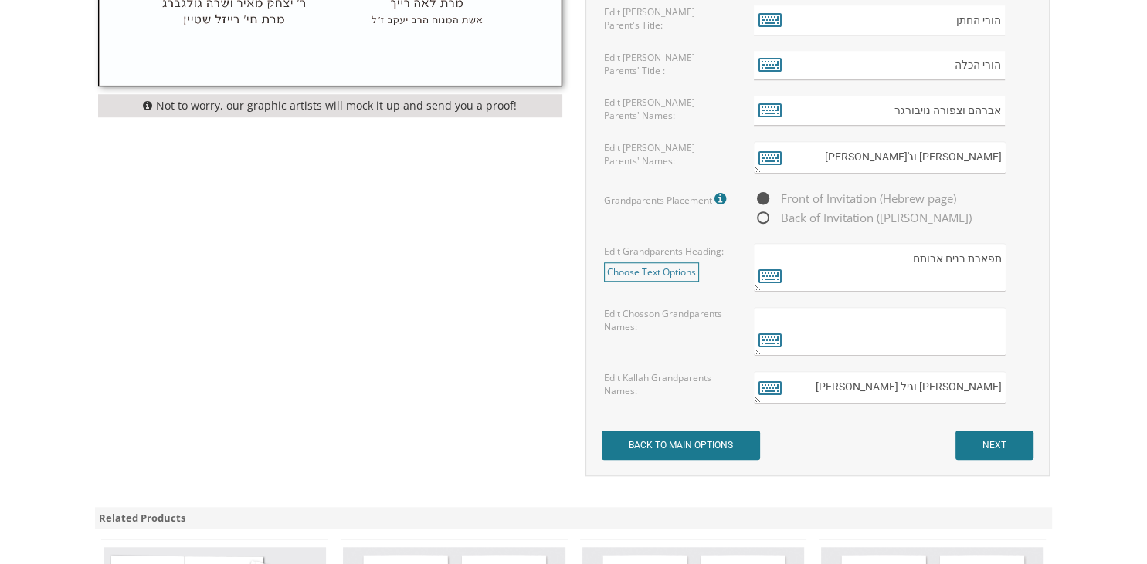
scroll to position [1268, 0]
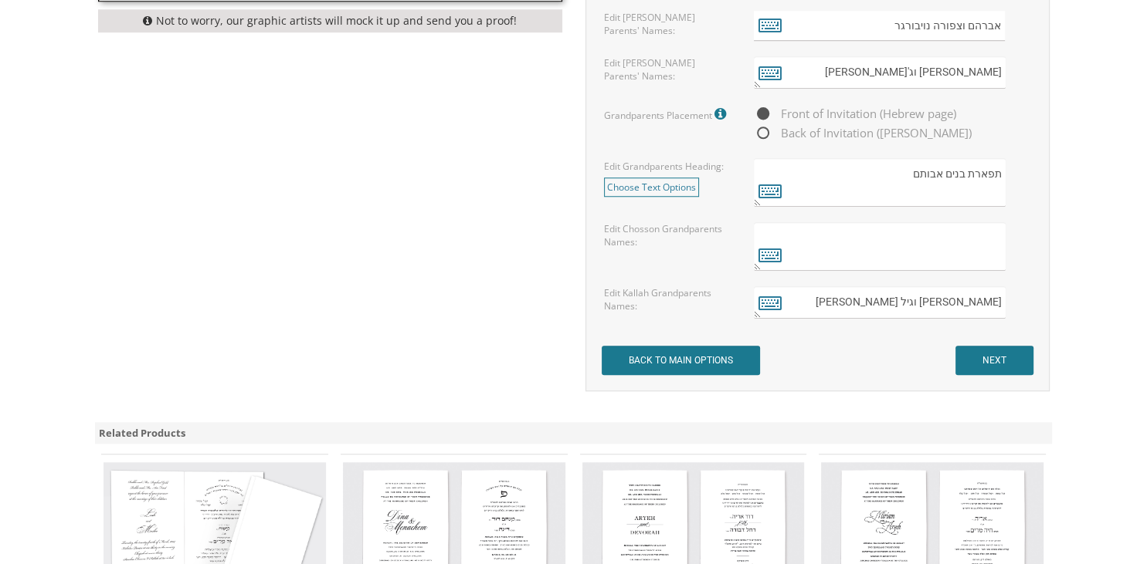
type textarea "שתתקיים בעהשי"ת בשעה טובה ומוצלחת יום ראשון לפרשת חיי שרה י״ח חשון תשפ״ו קבלת פ…"
click at [991, 351] on input "NEXT" at bounding box center [994, 360] width 78 height 29
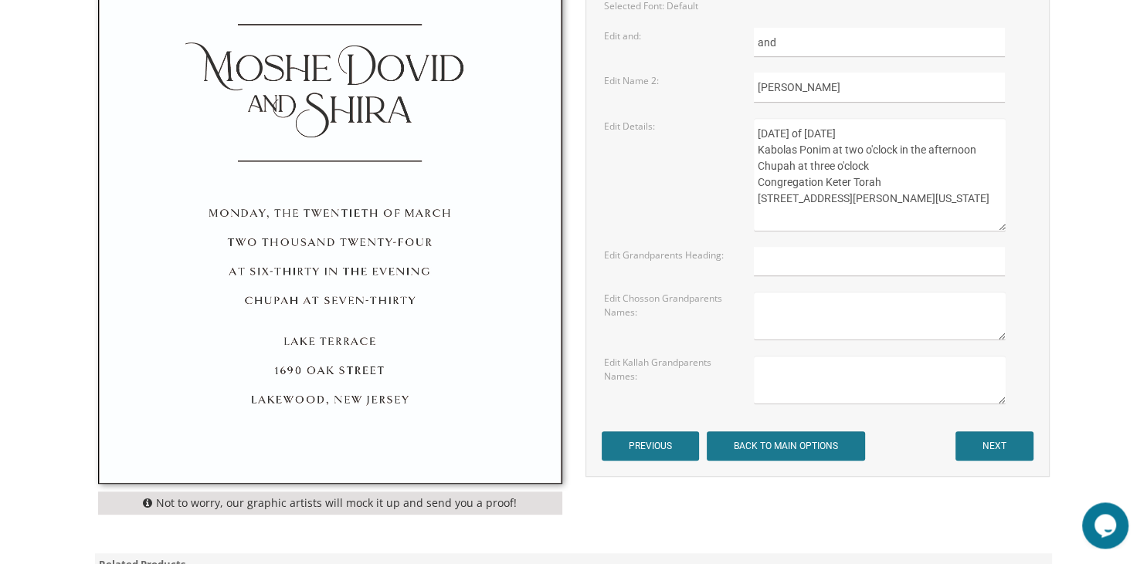
scroll to position [808, 0]
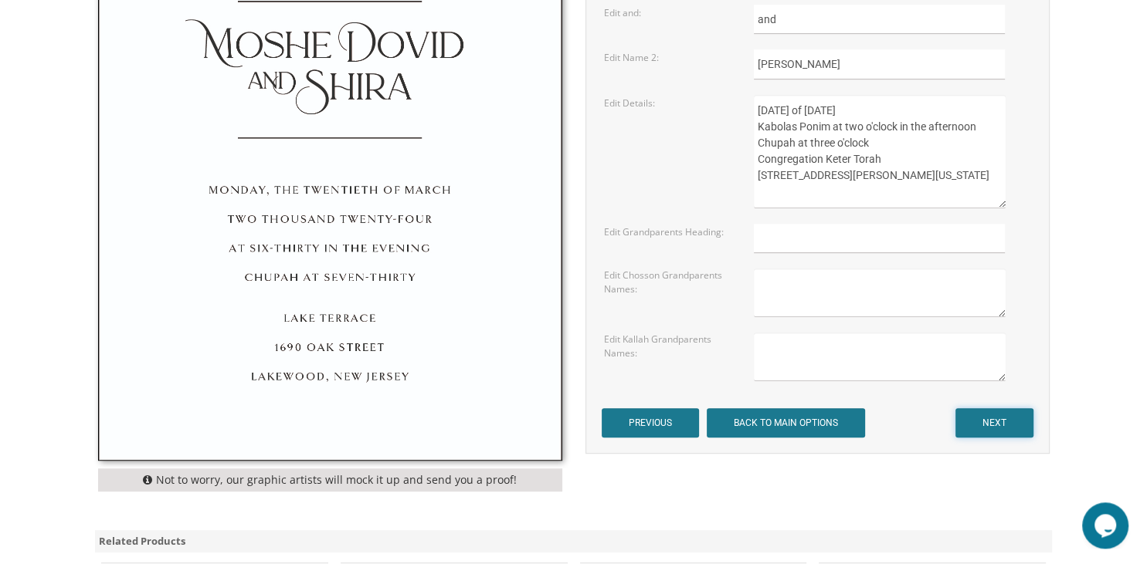
click at [981, 408] on input "NEXT" at bounding box center [994, 422] width 78 height 29
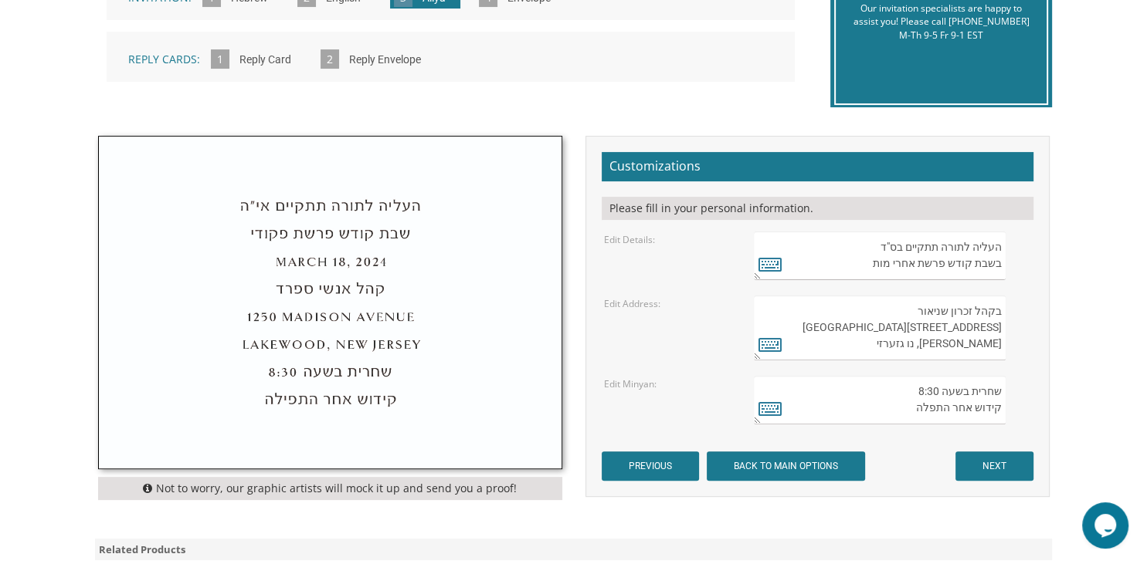
scroll to position [469, 0]
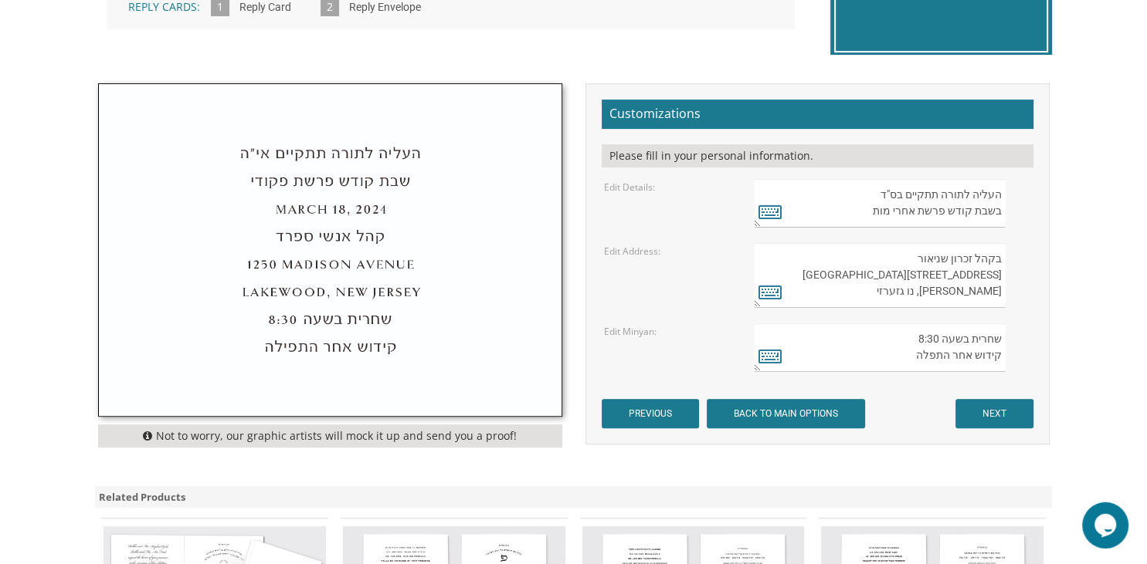
drag, startPoint x: 1000, startPoint y: 193, endPoint x: 860, endPoint y: 222, distance: 142.7
click at [860, 222] on textarea "העליה לתורה תתקיים בס"ד בשבת קודש פרשת אחרי מות" at bounding box center [879, 203] width 251 height 49
drag, startPoint x: 998, startPoint y: 259, endPoint x: 892, endPoint y: 306, distance: 116.5
click at [892, 306] on textarea "בקהל זכרון שניאור 282 Oak Knoll Road לייקוואוד, נו גזערזי" at bounding box center [879, 275] width 251 height 65
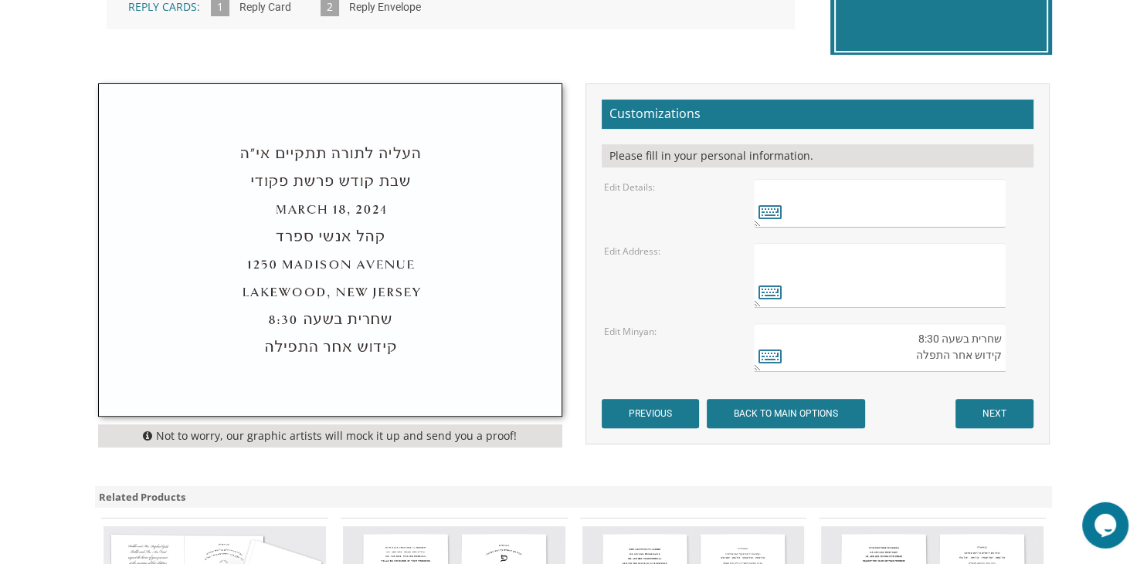
drag, startPoint x: 1001, startPoint y: 338, endPoint x: 868, endPoint y: 360, distance: 134.6
click at [868, 360] on textarea "שחרית בשעה 8:30 קידוש אחר התפלה" at bounding box center [879, 348] width 251 height 49
click at [1005, 407] on input "NEXT" at bounding box center [994, 413] width 78 height 29
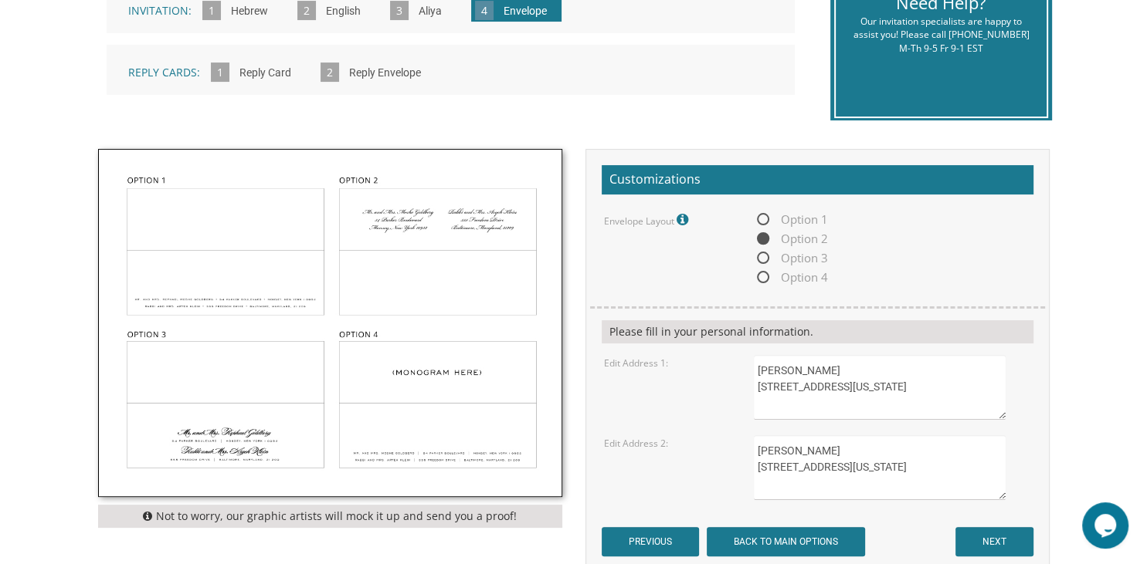
scroll to position [516, 0]
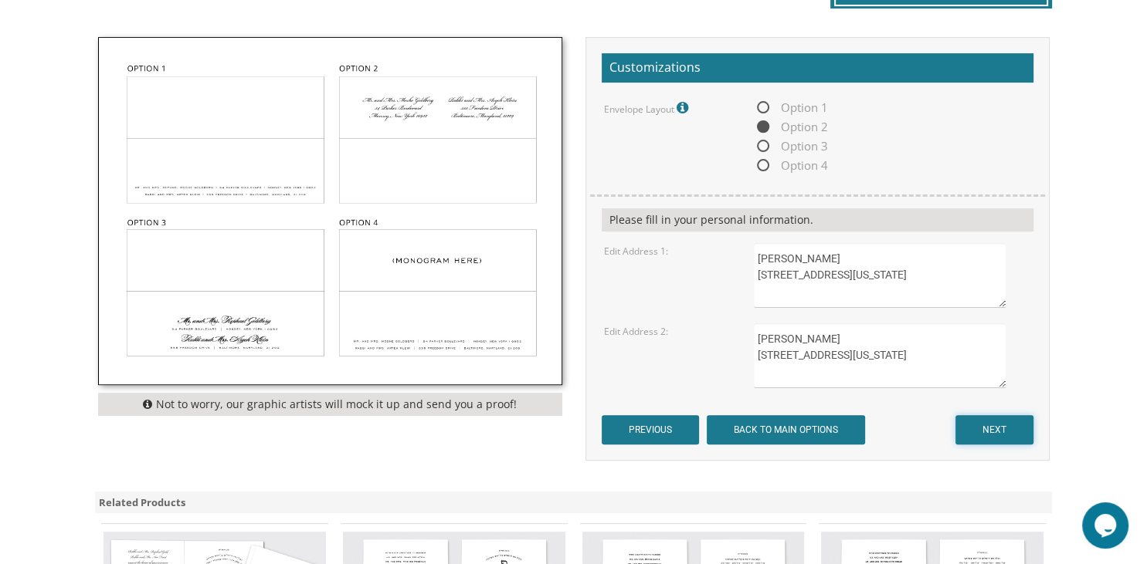
click at [991, 434] on input "NEXT" at bounding box center [994, 429] width 78 height 29
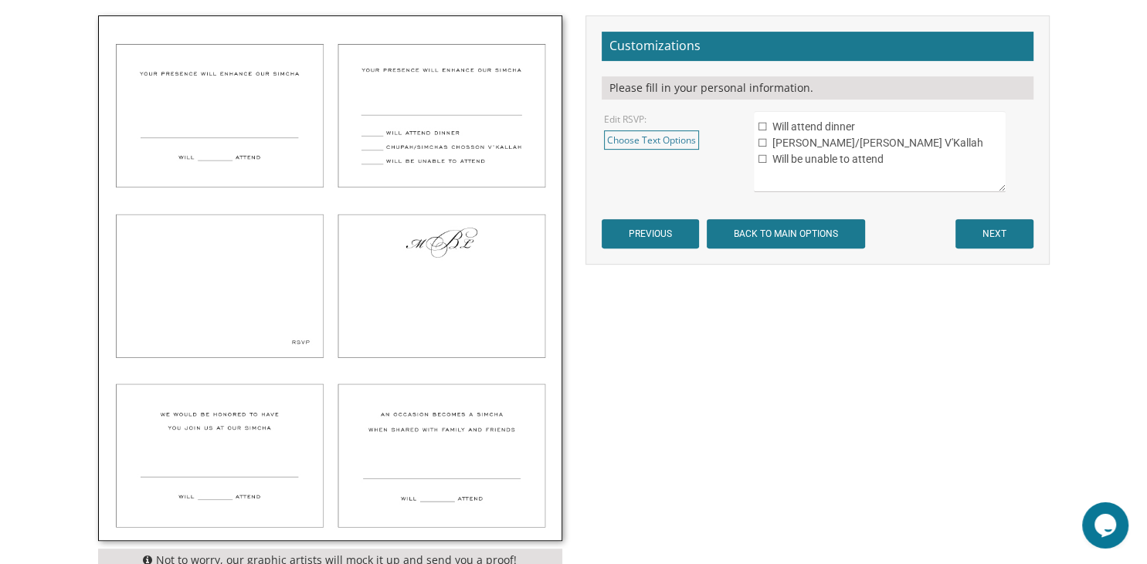
scroll to position [511, 0]
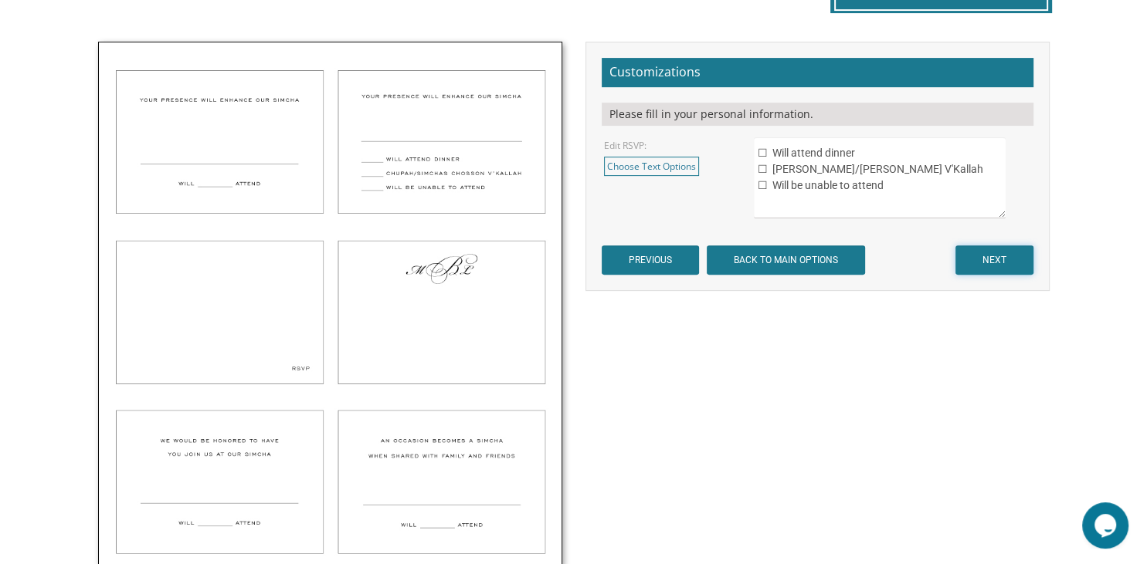
click at [984, 264] on input "NEXT" at bounding box center [994, 260] width 78 height 29
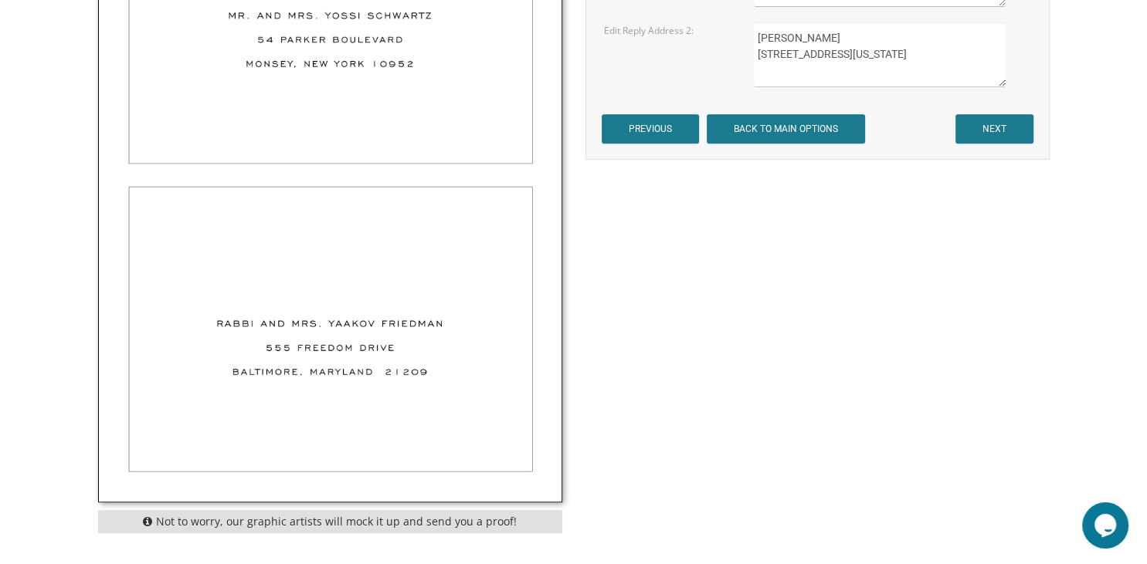
scroll to position [517, 0]
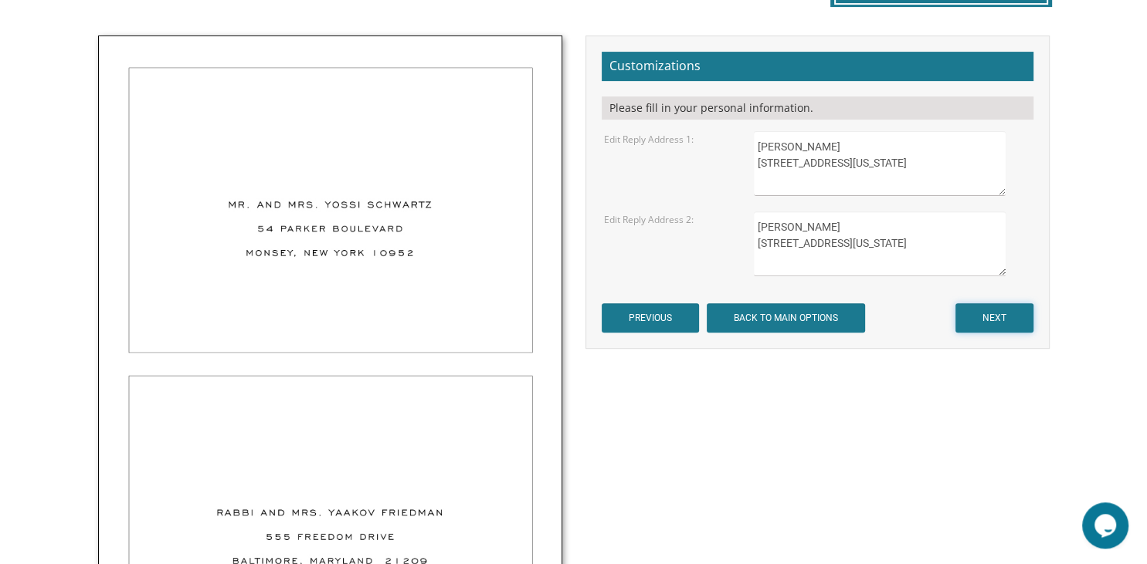
click at [988, 306] on input "NEXT" at bounding box center [994, 317] width 78 height 29
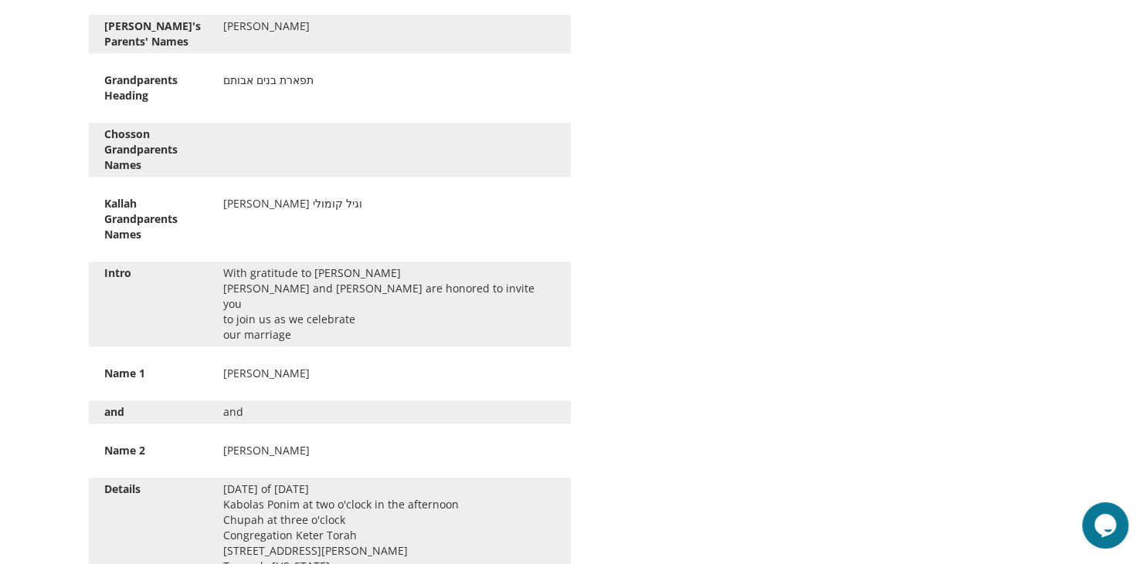
scroll to position [1067, 0]
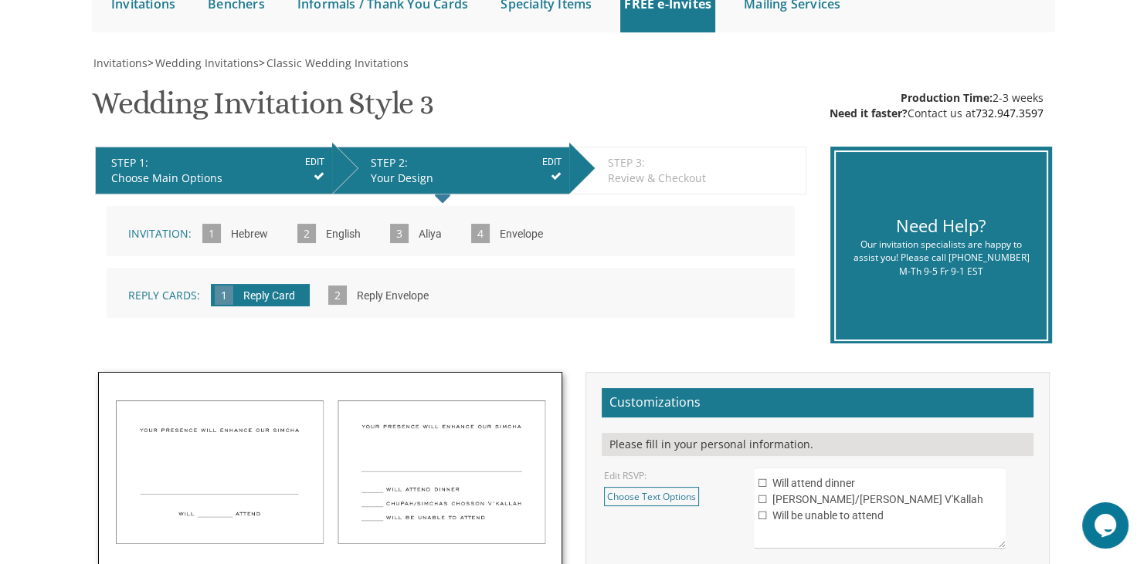
scroll to position [175, 0]
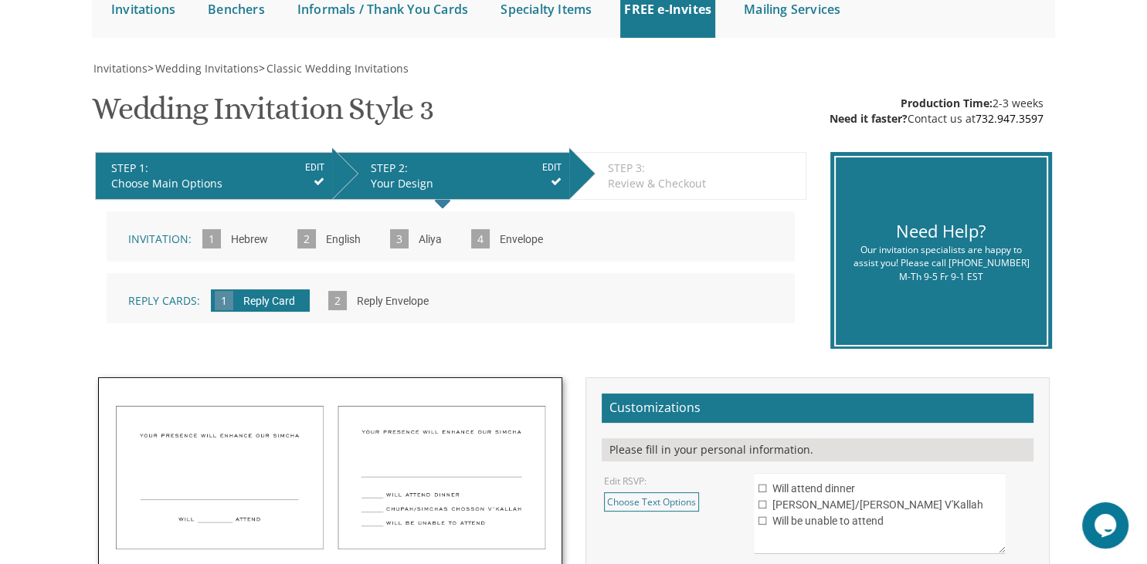
click at [220, 237] on span "1 Hebrew" at bounding box center [240, 239] width 76 height 15
click at [314, 173] on input "EDIT" at bounding box center [314, 168] width 19 height 14
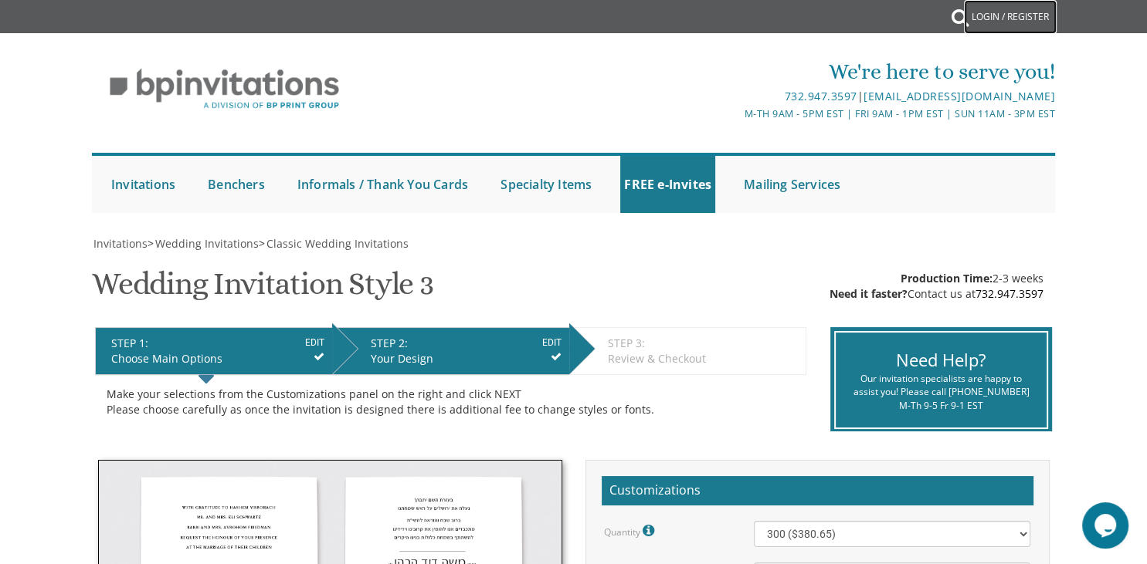
click at [1004, 16] on link "Login / Register" at bounding box center [1010, 17] width 93 height 34
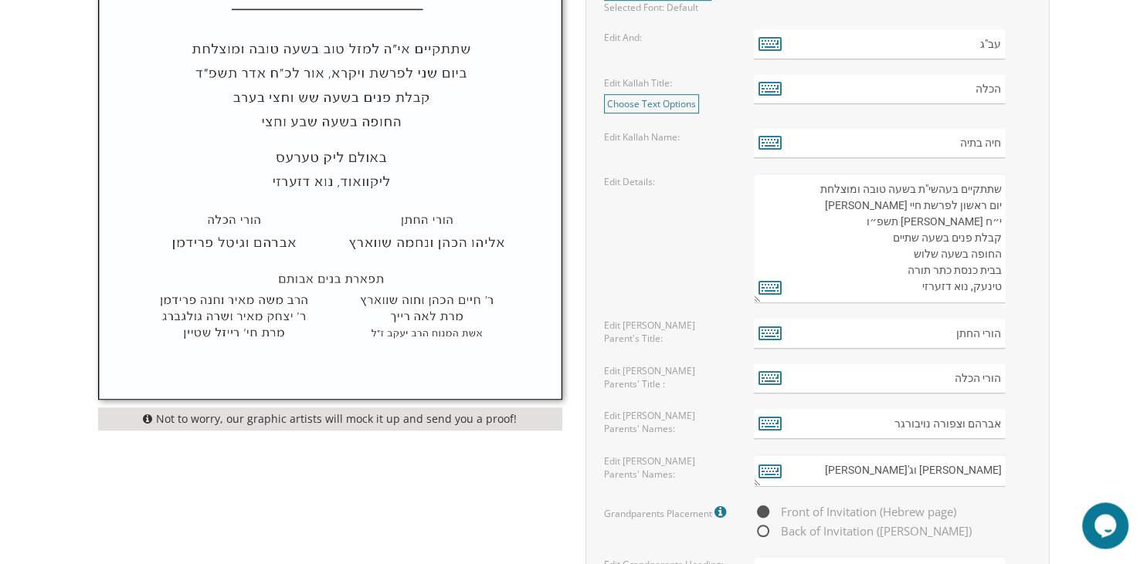
scroll to position [864, 0]
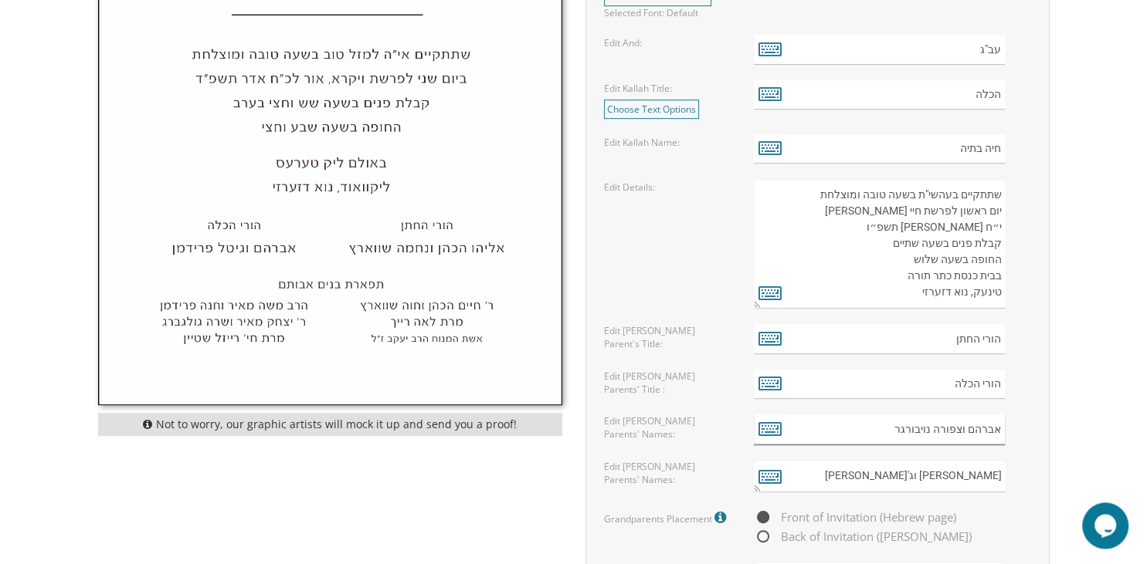
drag, startPoint x: 929, startPoint y: 428, endPoint x: 886, endPoint y: 434, distance: 43.7
click at [886, 434] on input "אברהם וצפורה נויבורגר" at bounding box center [879, 430] width 251 height 30
paste input "רגע"
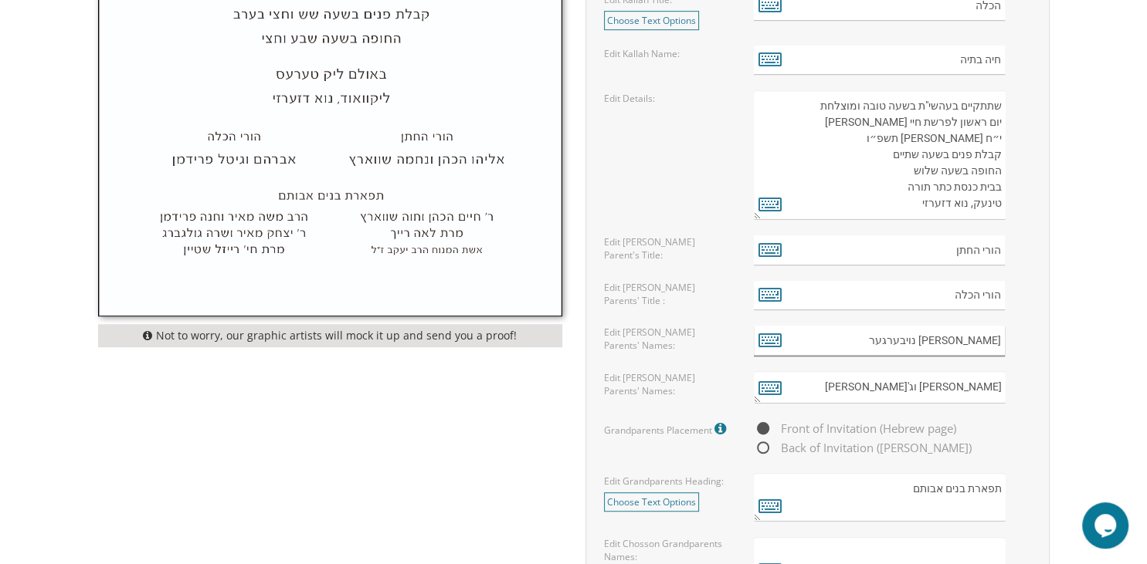
scroll to position [1186, 0]
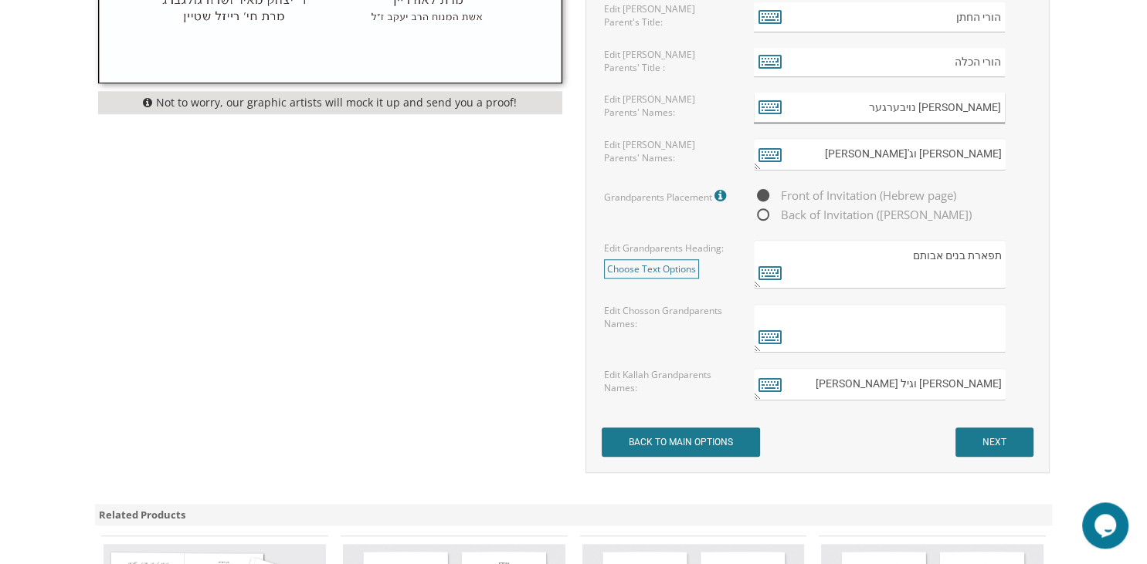
type input "[PERSON_NAME] וצפורה נויבערגער"
click at [999, 433] on input "NEXT" at bounding box center [994, 442] width 78 height 29
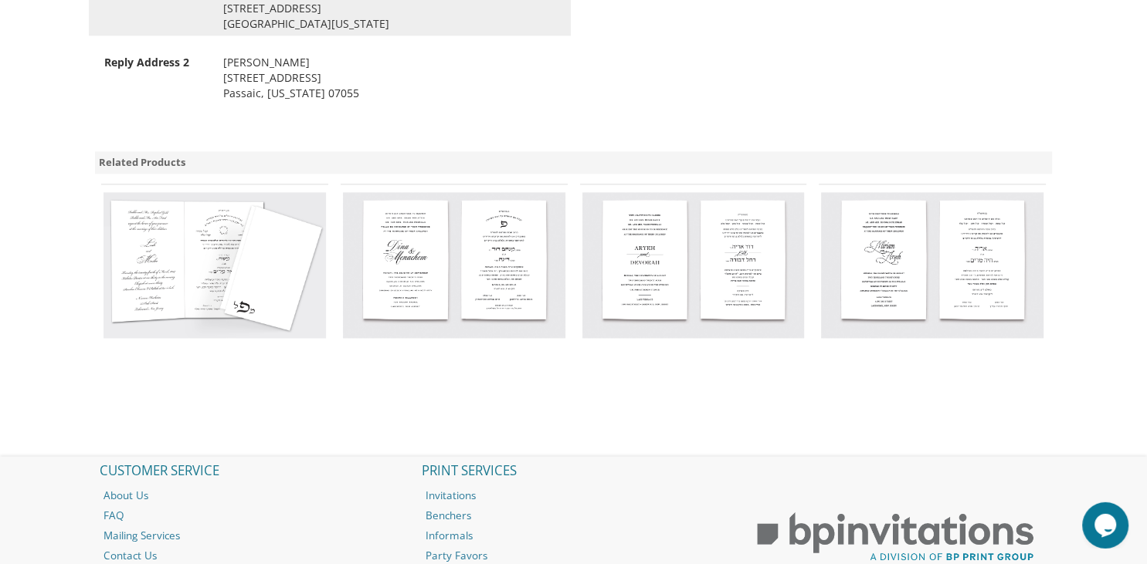
scroll to position [2325, 0]
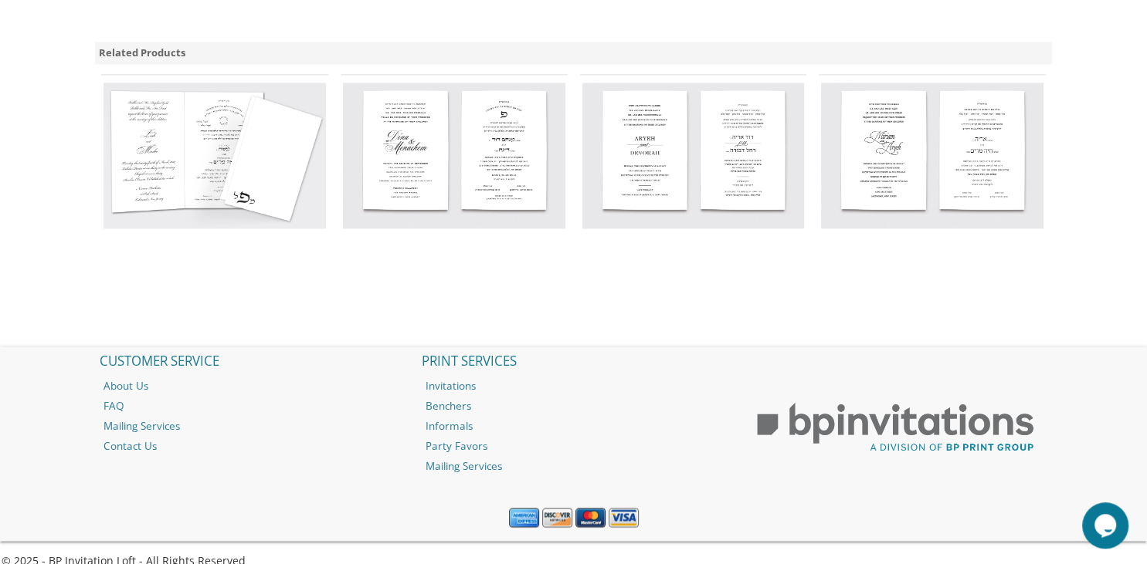
drag, startPoint x: 1133, startPoint y: 480, endPoint x: 1146, endPoint y: 483, distance: 13.5
click at [1146, 483] on nav "CUSTOMER SERVICE About Us FAQ Mailing Services Contact Us PRINT SERVICES Invita…" at bounding box center [573, 444] width 1147 height 195
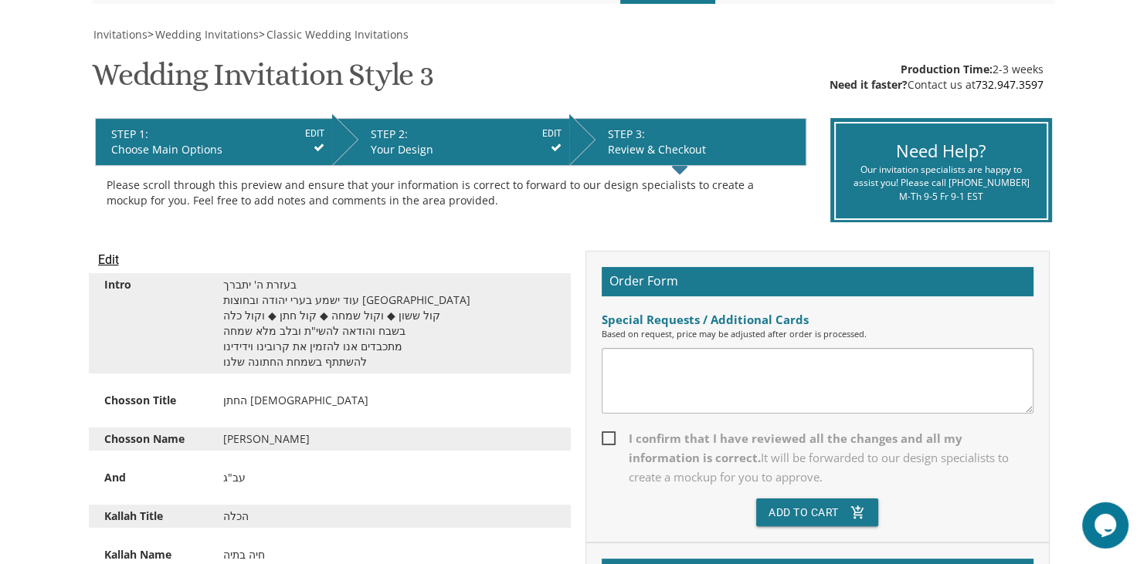
scroll to position [206, 0]
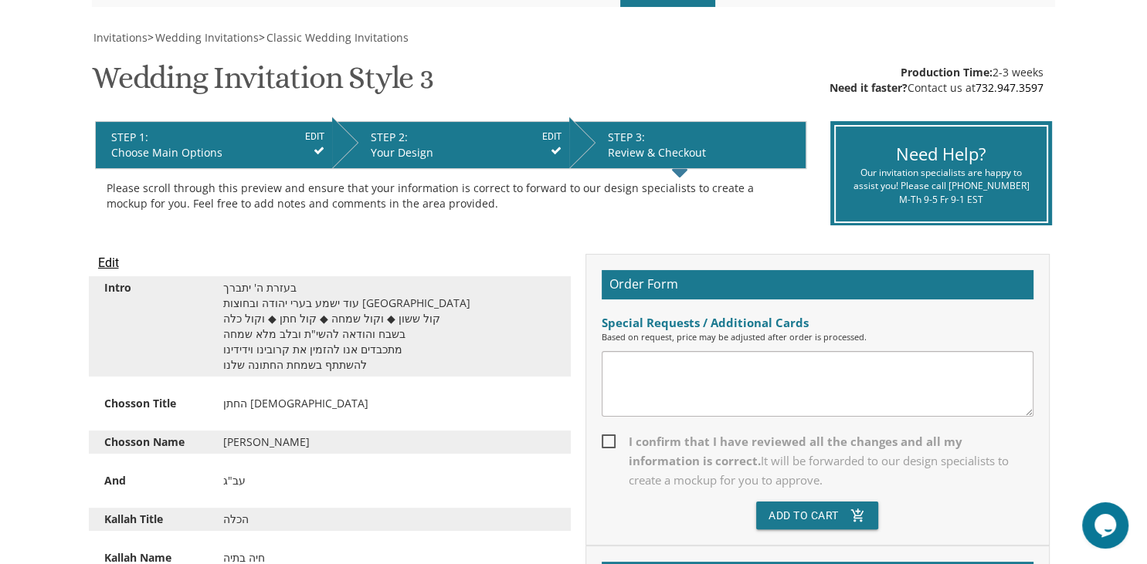
click at [317, 142] on input "EDIT" at bounding box center [314, 137] width 19 height 14
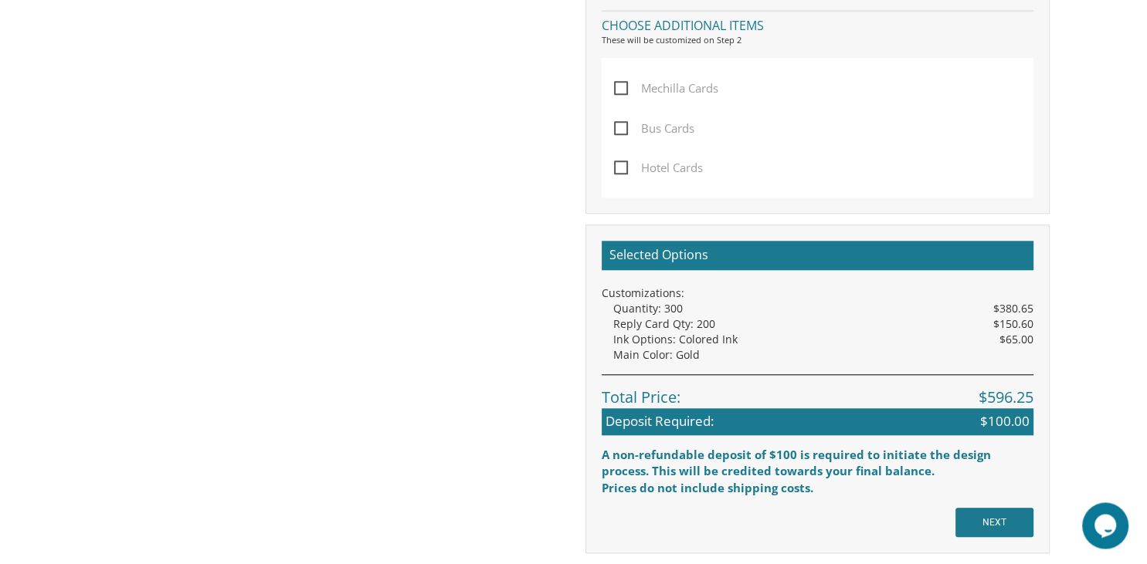
scroll to position [156, 0]
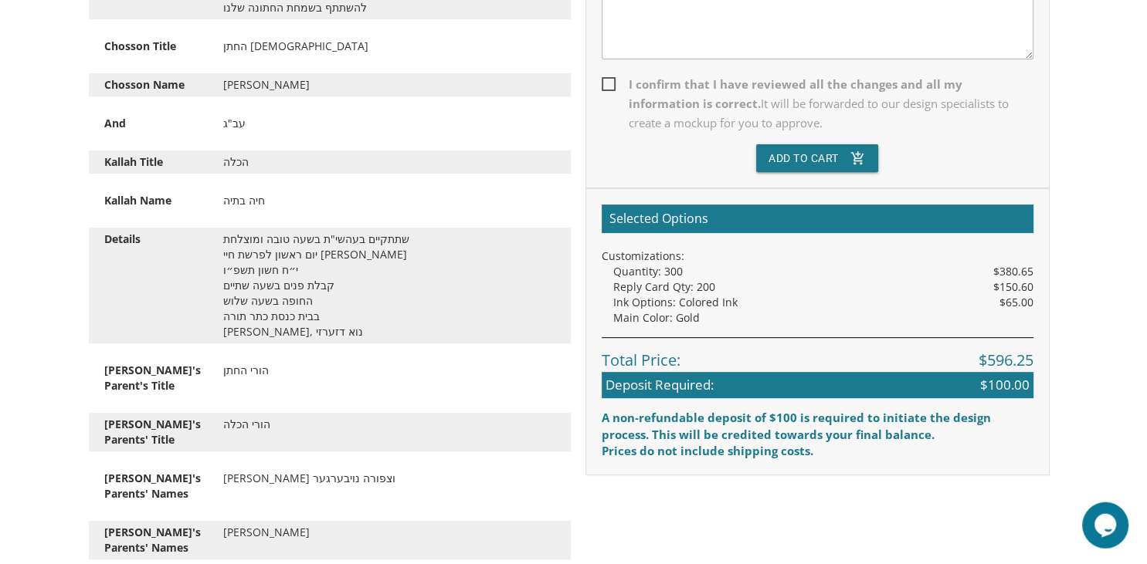
scroll to position [483, 0]
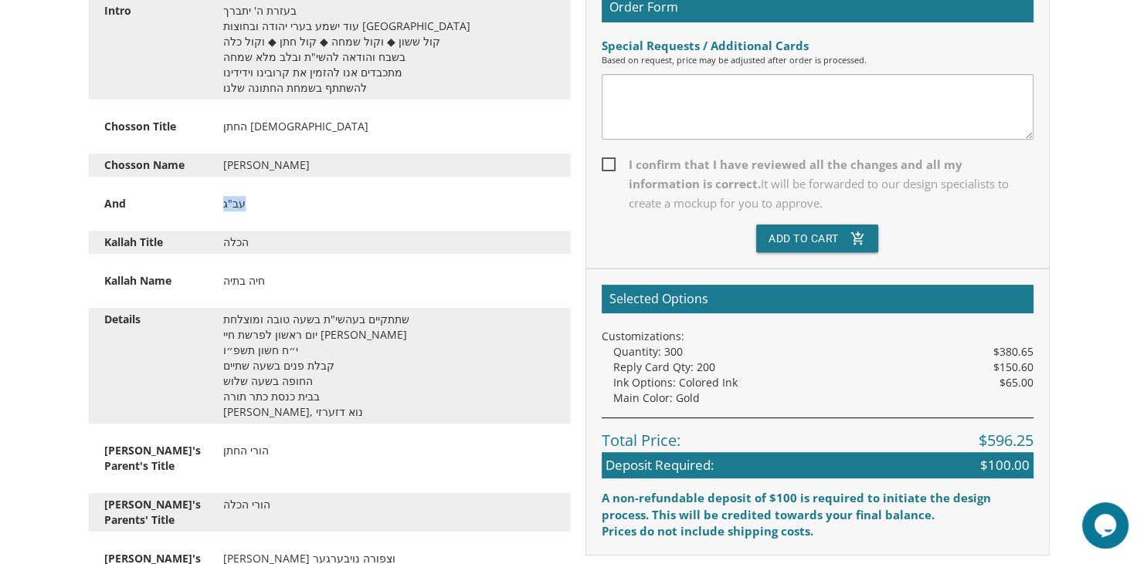
drag, startPoint x: 248, startPoint y: 208, endPoint x: 212, endPoint y: 208, distance: 36.3
click at [212, 208] on div "עב"ג" at bounding box center [389, 203] width 355 height 15
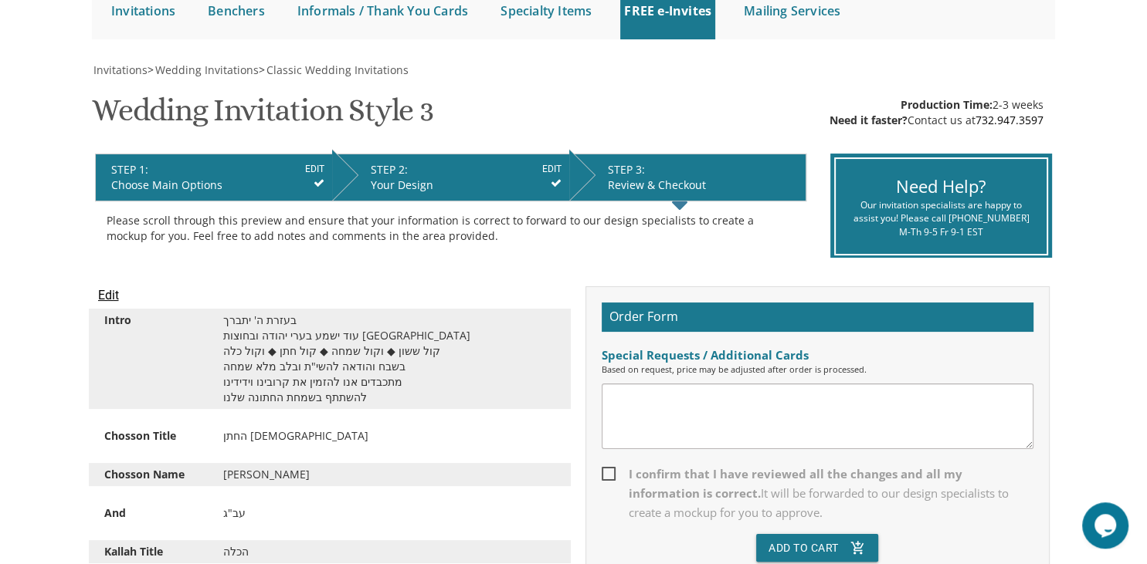
scroll to position [171, 0]
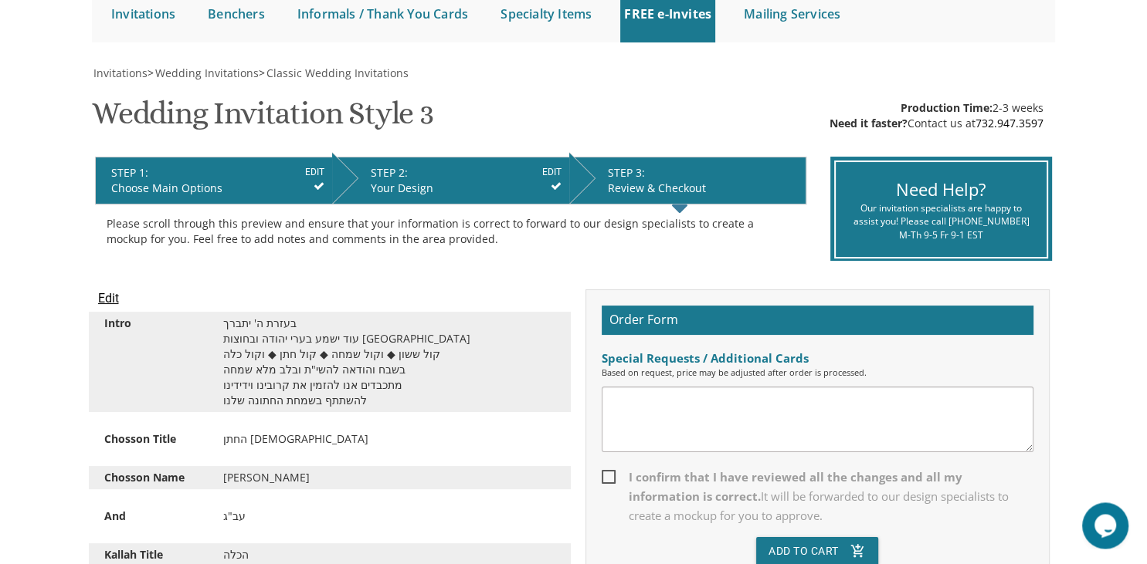
click at [318, 182] on icon at bounding box center [319, 186] width 11 height 11
click at [431, 181] on div "Your Design" at bounding box center [466, 188] width 191 height 15
click at [554, 185] on icon at bounding box center [556, 186] width 11 height 11
click at [395, 182] on div "Your Design" at bounding box center [466, 188] width 191 height 15
click at [301, 179] on div "STEP 1: EDIT" at bounding box center [217, 172] width 213 height 15
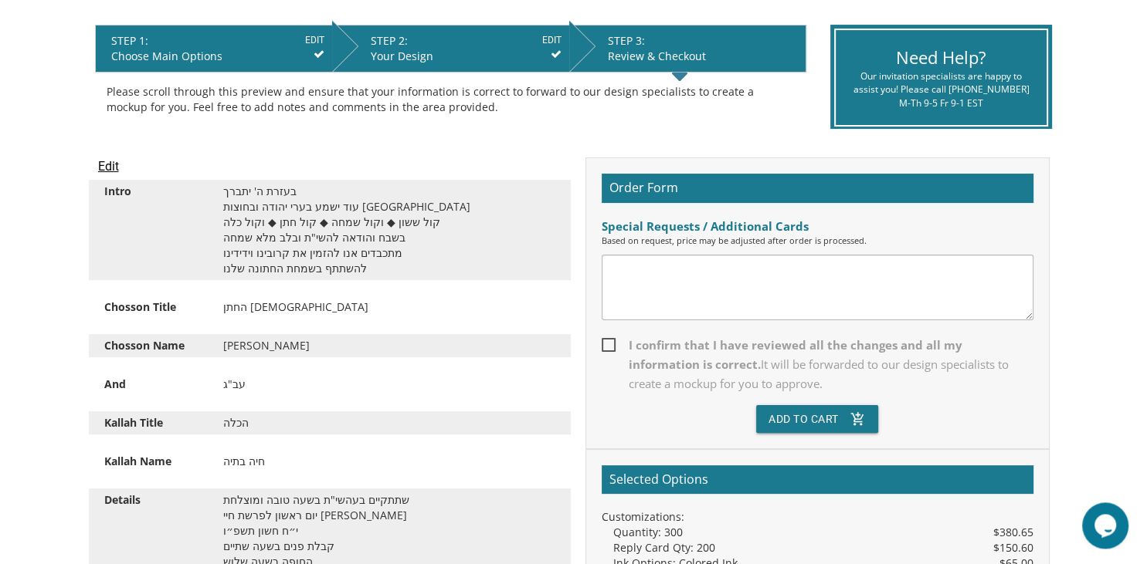
scroll to position [338, 0]
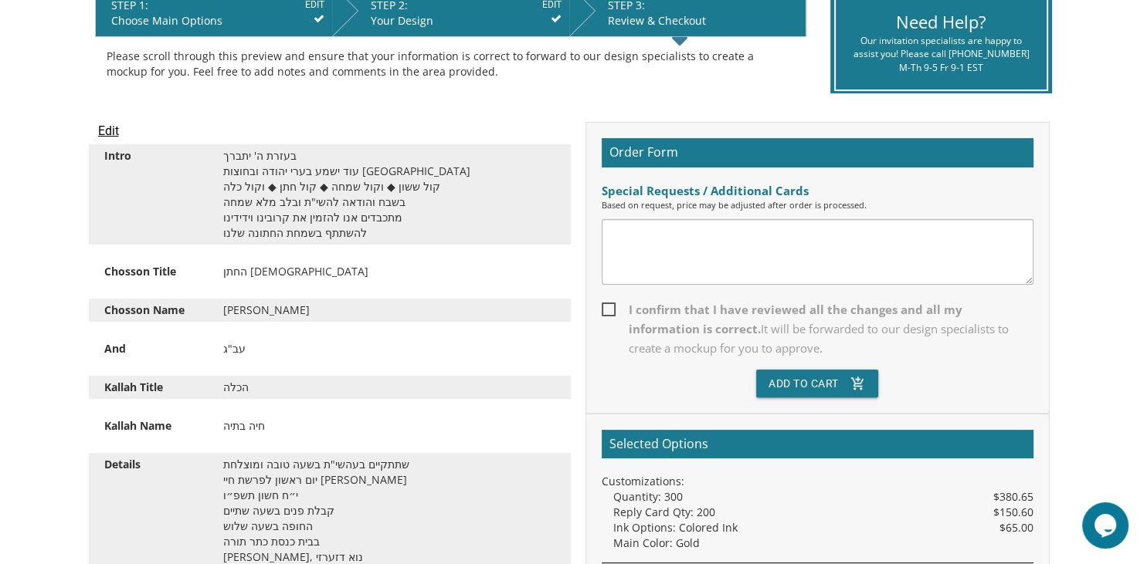
click at [907, 240] on textarea at bounding box center [818, 252] width 432 height 66
type textarea "N"
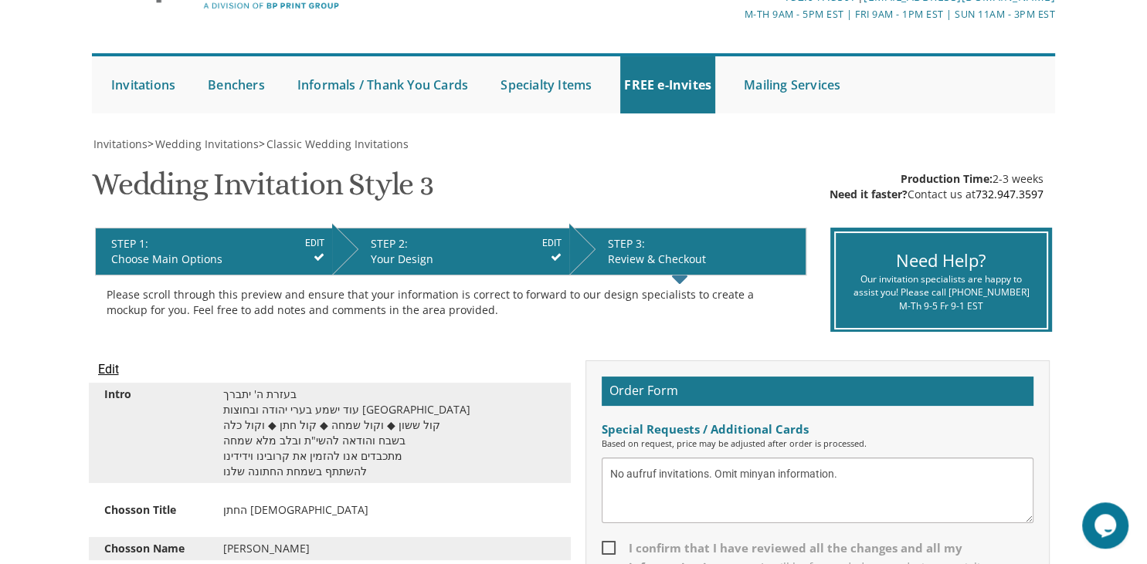
scroll to position [93, 0]
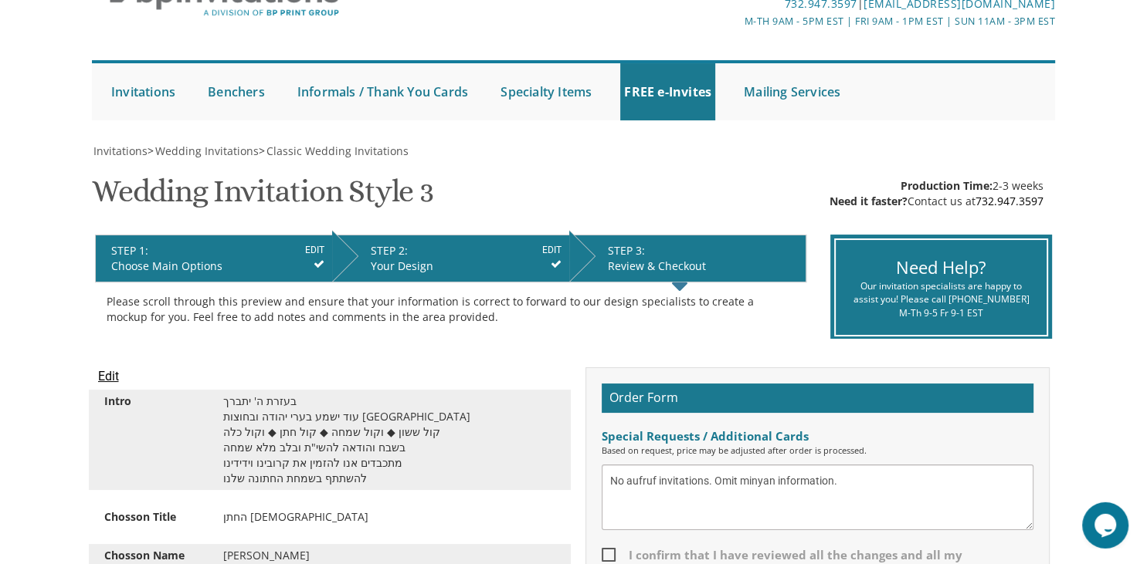
type textarea "No aufruf invitations. Omit minyan information."
click at [321, 261] on icon at bounding box center [319, 264] width 11 height 11
click at [193, 262] on div "Choose Main Options" at bounding box center [217, 266] width 213 height 15
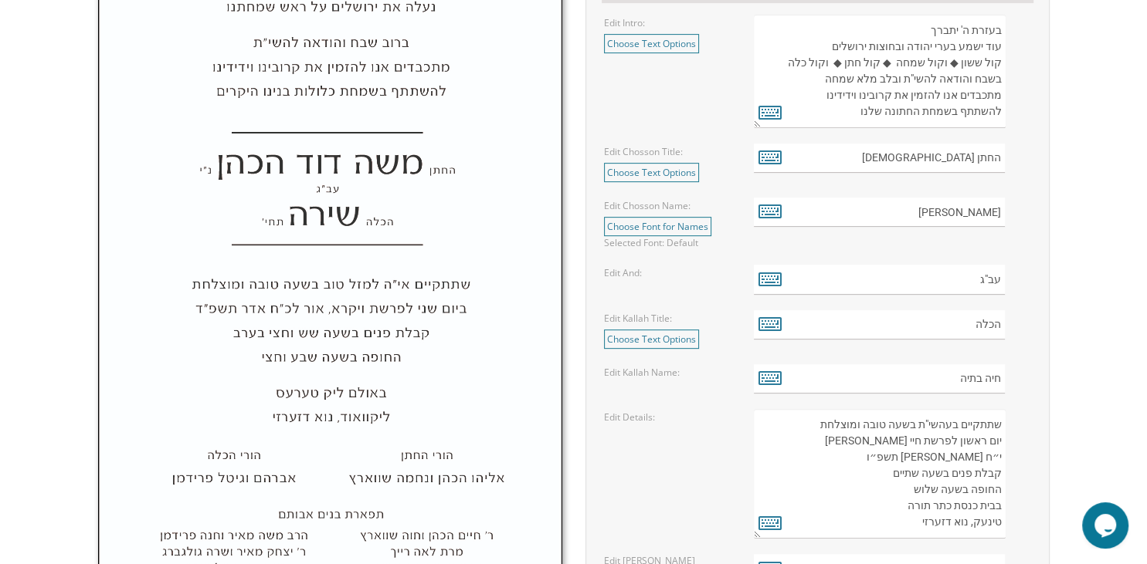
scroll to position [619, 0]
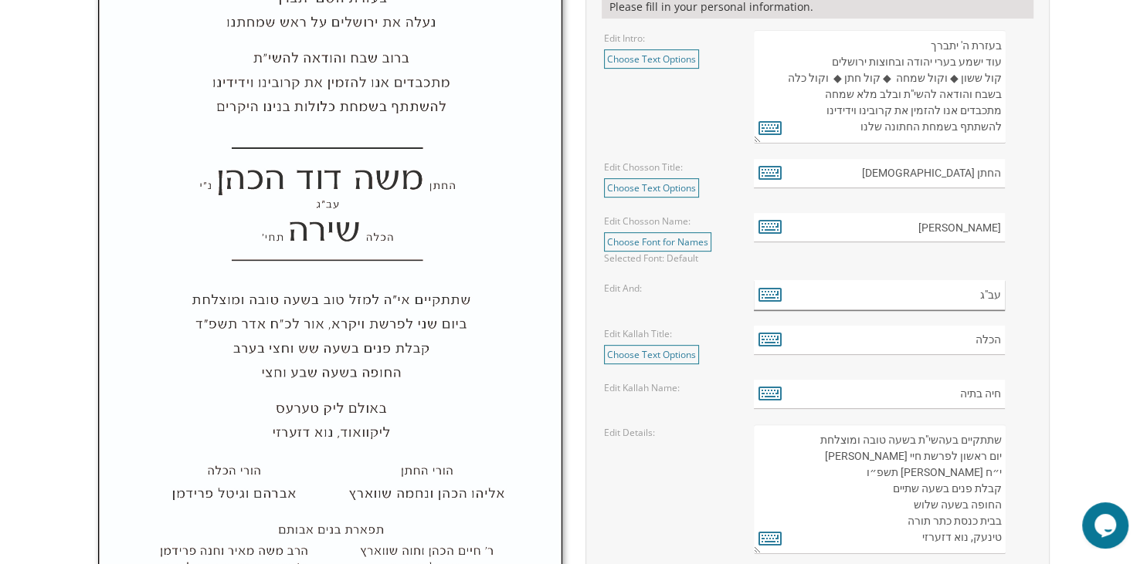
drag, startPoint x: 975, startPoint y: 301, endPoint x: 1022, endPoint y: 289, distance: 47.9
click at [1005, 289] on input "עב"ג" at bounding box center [879, 295] width 251 height 30
paste input "'"
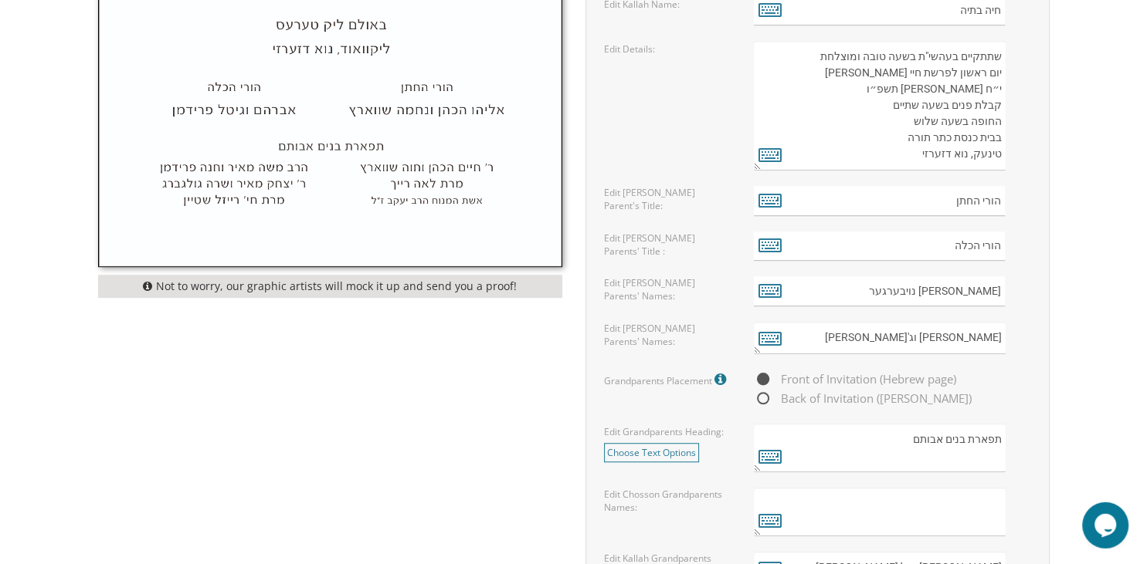
scroll to position [1159, 0]
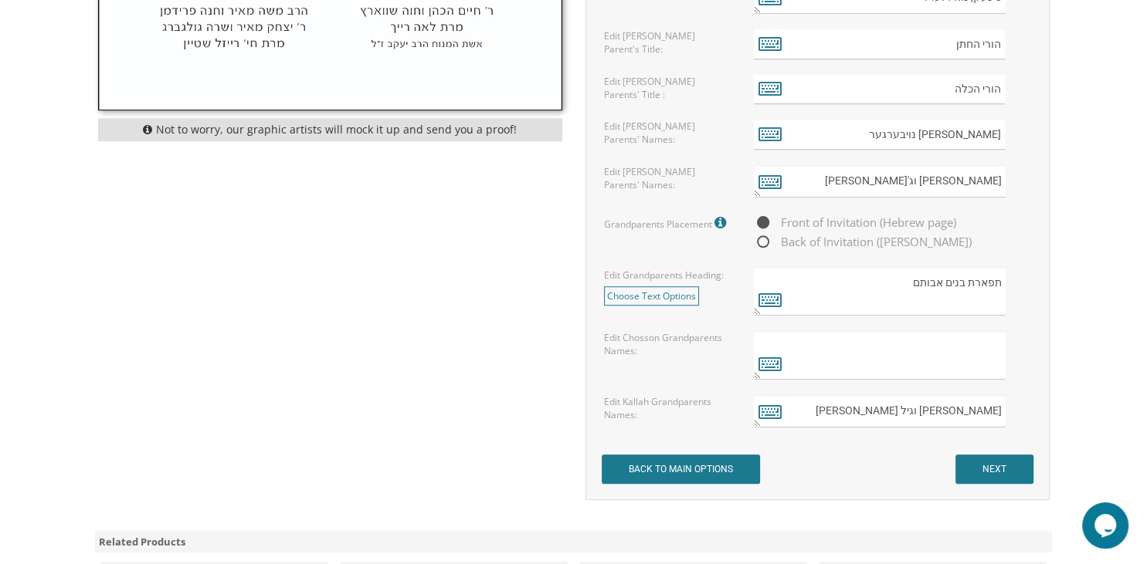
type input "ו'"
click at [995, 466] on input "NEXT" at bounding box center [994, 469] width 78 height 29
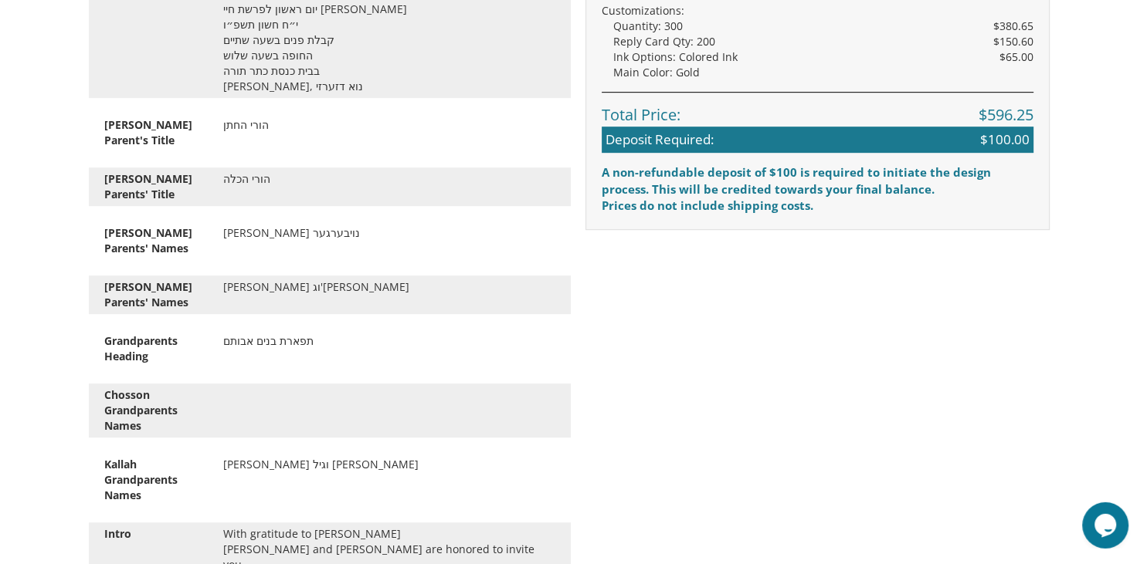
scroll to position [200, 0]
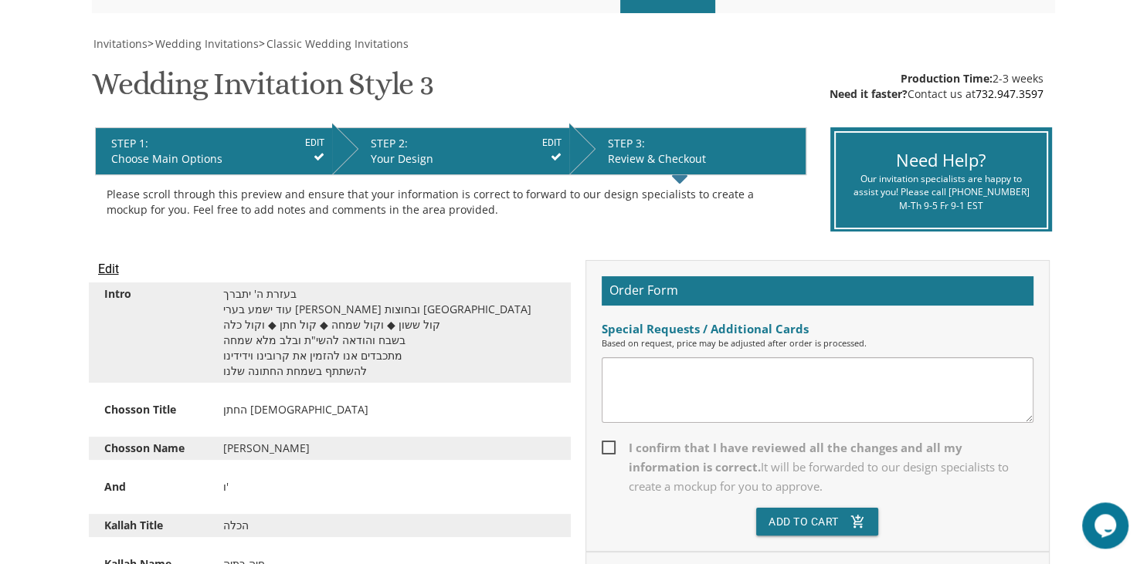
click at [110, 264] on input "Edit" at bounding box center [108, 269] width 21 height 19
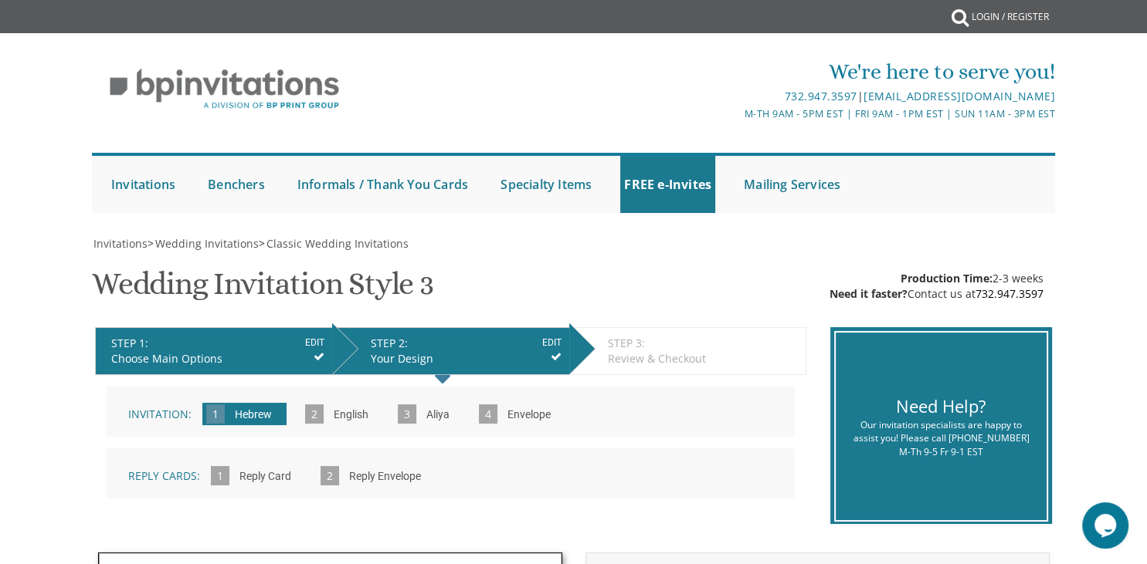
click at [419, 419] on input "Aliya" at bounding box center [438, 416] width 39 height 42
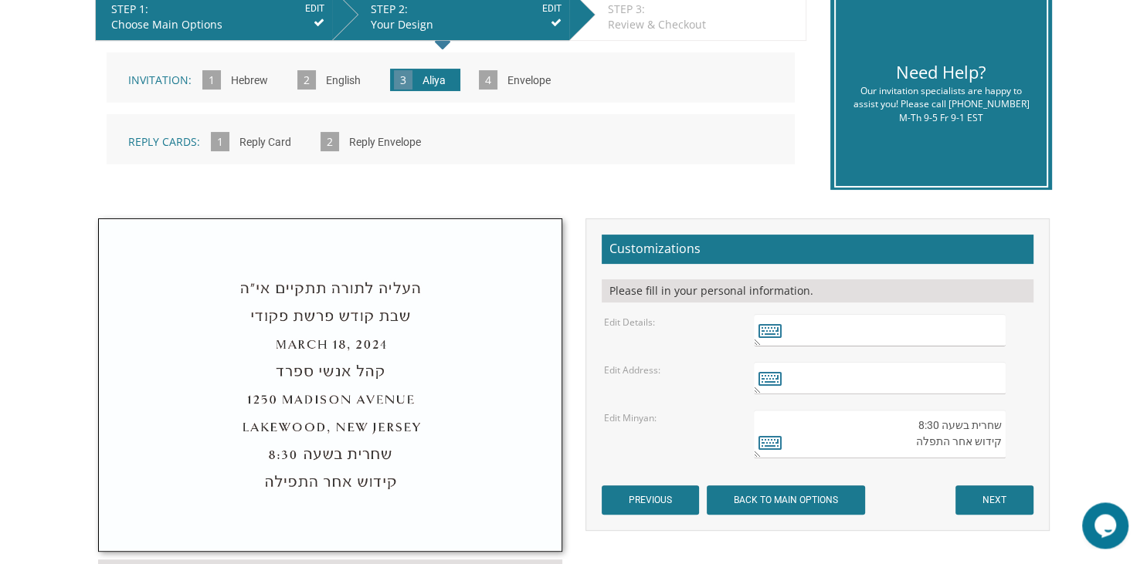
scroll to position [336, 0]
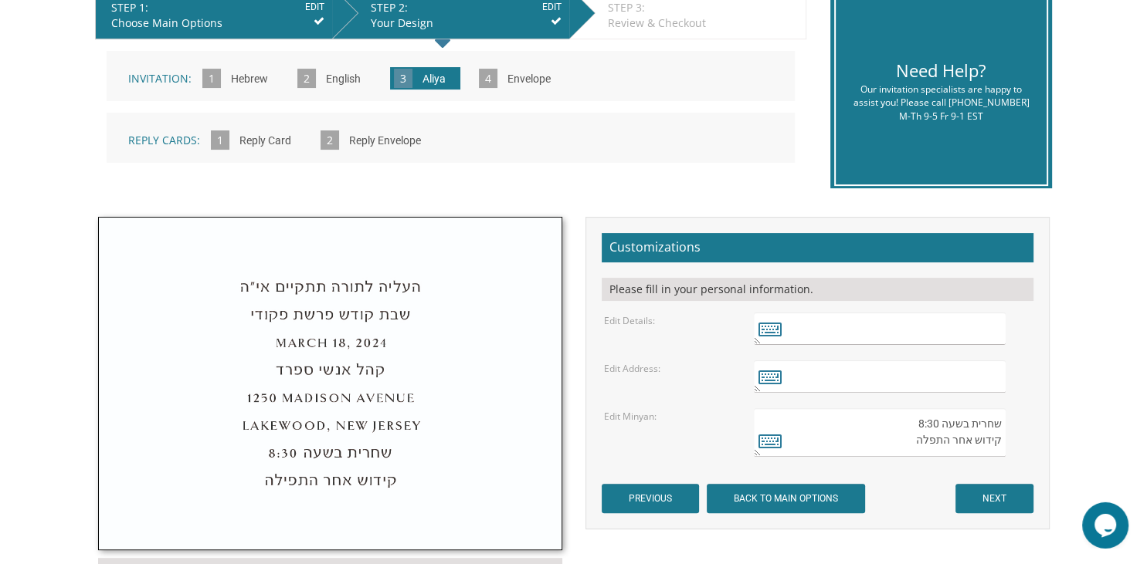
drag, startPoint x: 999, startPoint y: 420, endPoint x: 893, endPoint y: 495, distance: 129.6
click at [893, 457] on textarea "שחרית בשעה 8:30 קידוש אחר התפלה" at bounding box center [879, 432] width 251 height 49
click at [999, 497] on input "NEXT" at bounding box center [994, 498] width 78 height 29
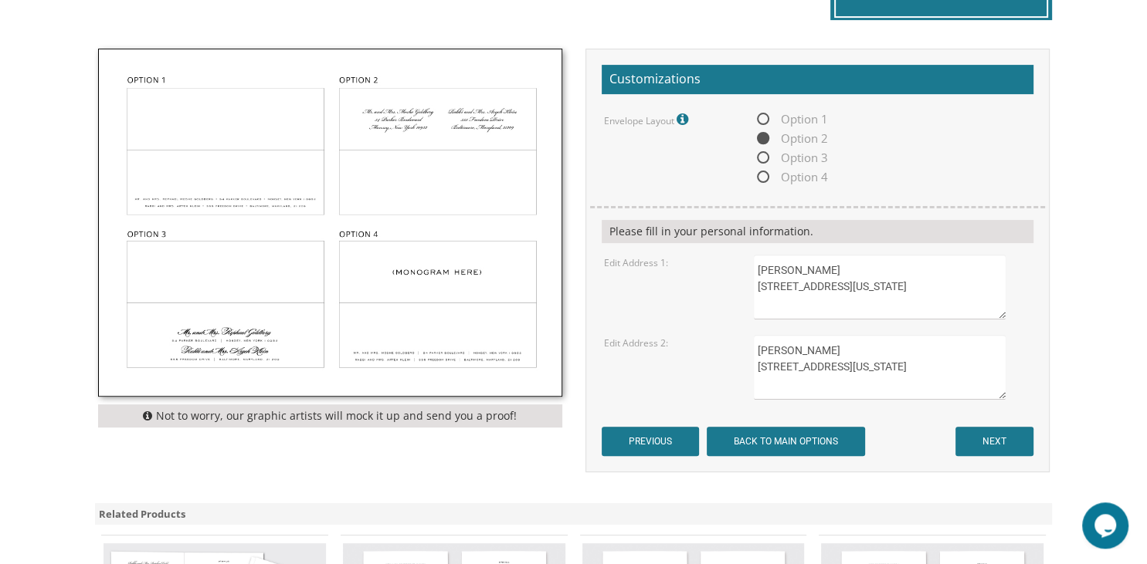
scroll to position [503, 0]
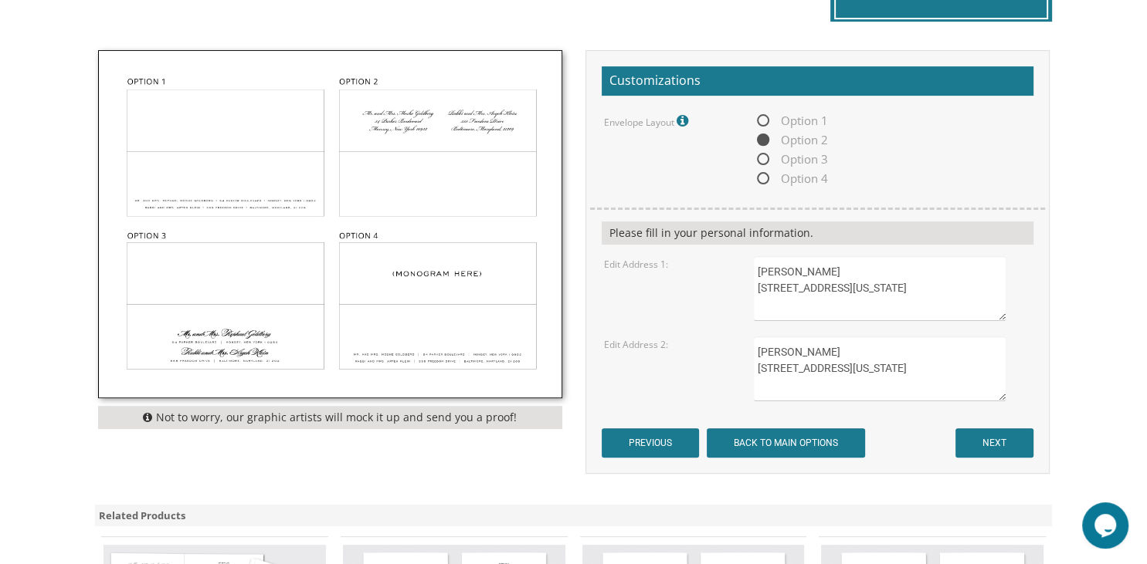
drag, startPoint x: 897, startPoint y: 375, endPoint x: 755, endPoint y: 326, distance: 150.4
click at [755, 337] on textarea "[PERSON_NAME] [STREET_ADDRESS][US_STATE]" at bounding box center [879, 369] width 251 height 65
drag, startPoint x: 891, startPoint y: 299, endPoint x: 684, endPoint y: 255, distance: 211.6
click at [754, 256] on textarea "Rabbi Daniel Sayani 133 South Parkway Clifton, New Jersey 07014" at bounding box center [879, 288] width 251 height 65
paste textarea "Chaya Basya Neuburger 322 High Street Passaic, New Jersey 07055"
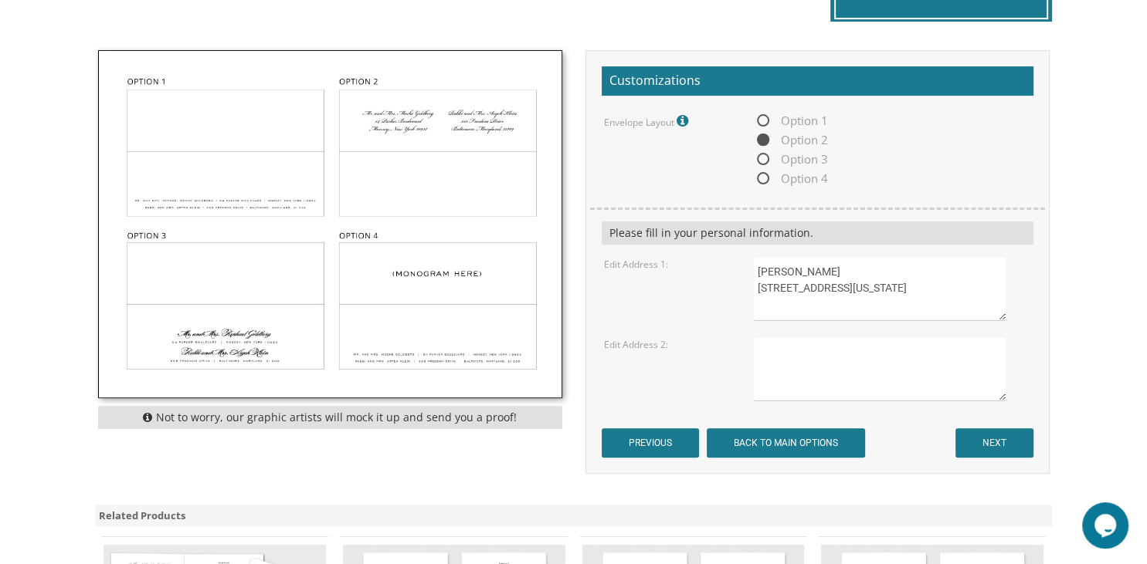
type textarea "Chaya Basya Neuburger 322 High Street Passaic, New Jersey 07055"
click at [1012, 433] on input "NEXT" at bounding box center [994, 443] width 78 height 29
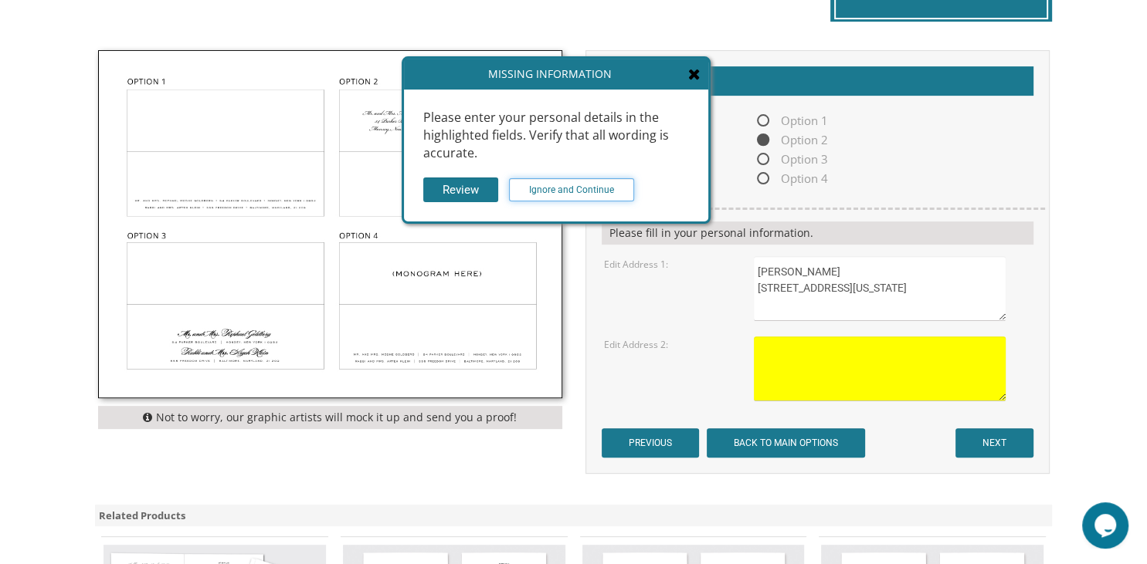
click at [558, 190] on input "Ignore and Continue" at bounding box center [571, 189] width 125 height 23
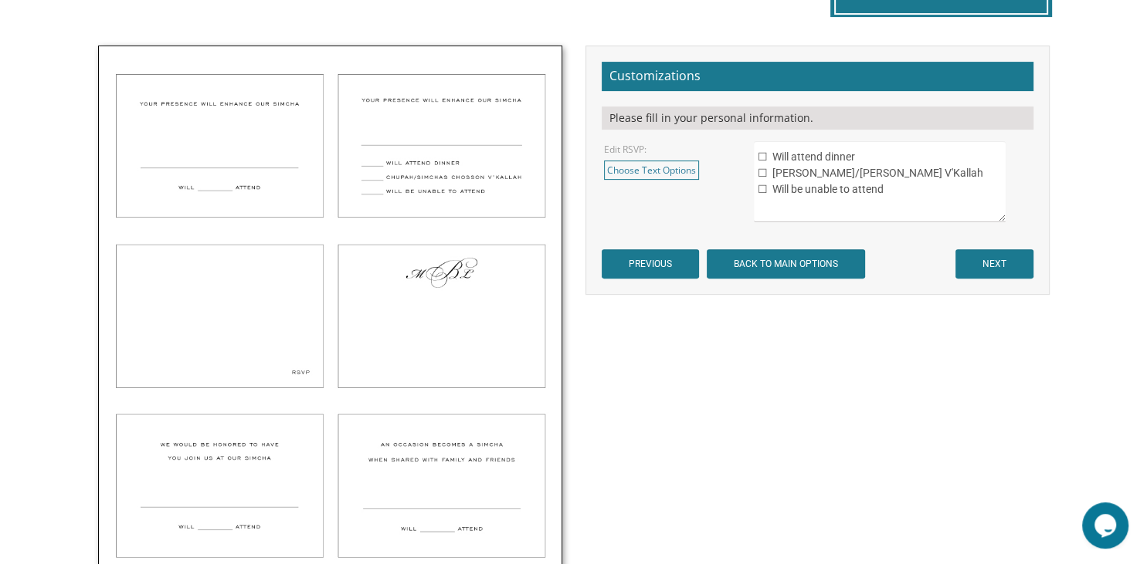
scroll to position [595, 0]
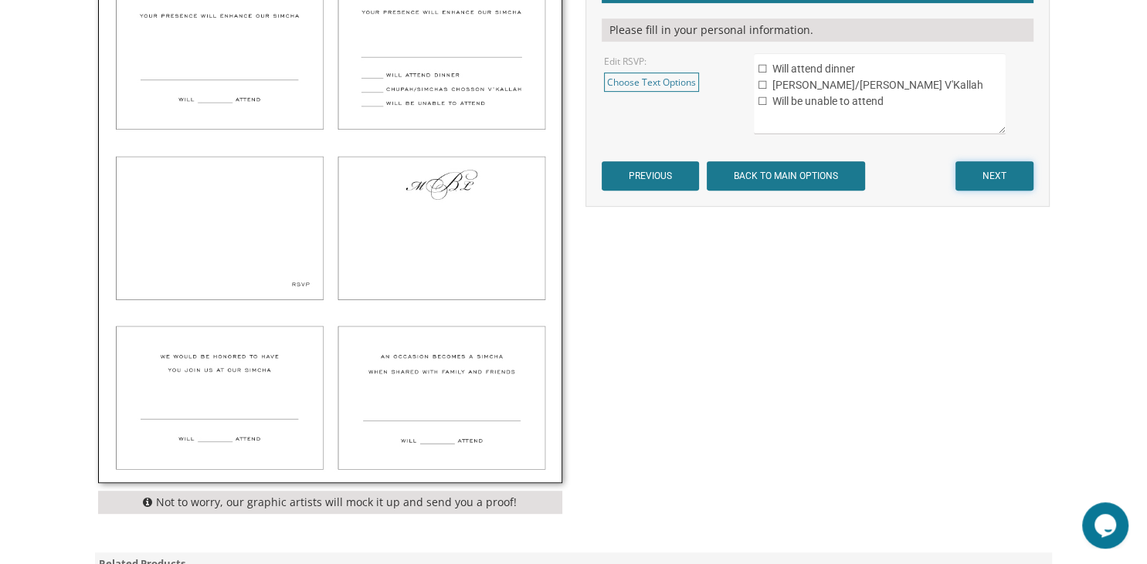
click at [999, 179] on input "NEXT" at bounding box center [994, 175] width 78 height 29
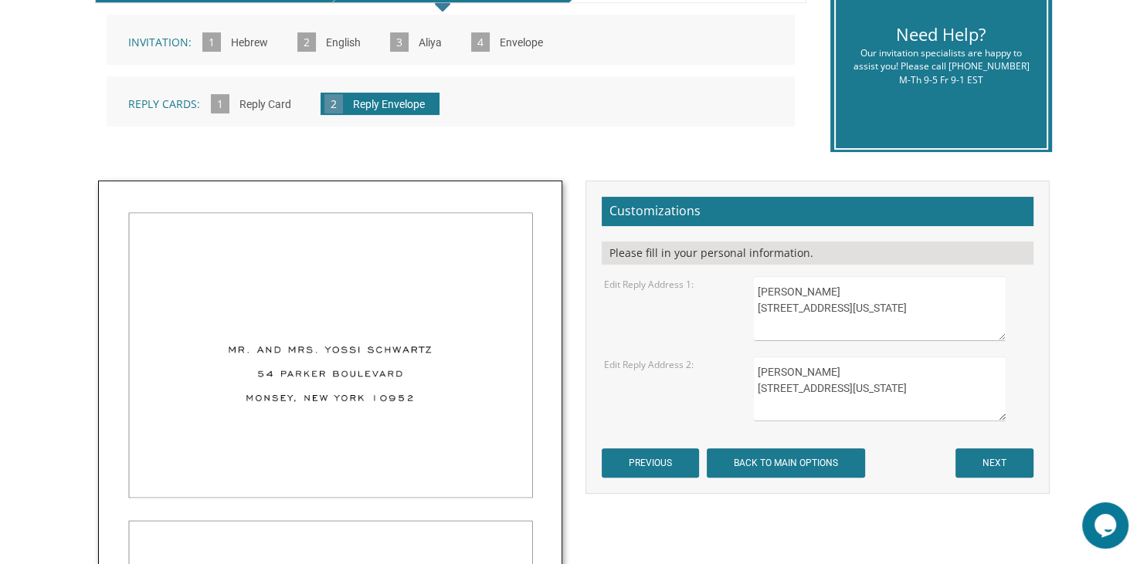
scroll to position [439, 0]
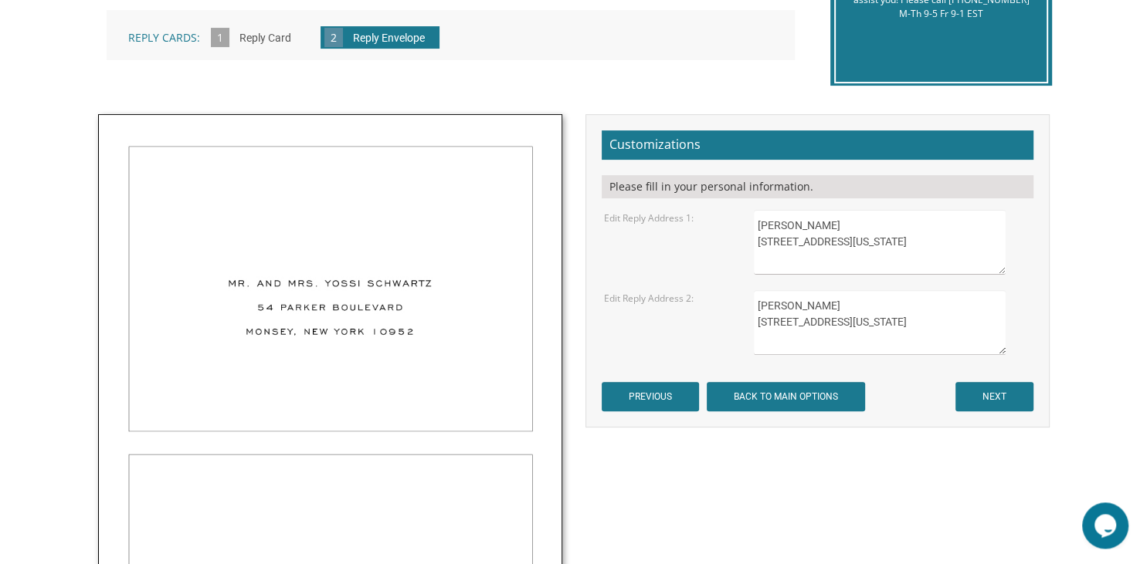
drag, startPoint x: 893, startPoint y: 337, endPoint x: 752, endPoint y: 302, distance: 144.8
click at [754, 302] on textarea "Chaya Basya Neuburger 322 High Street Passaic, New Jersey 07055" at bounding box center [879, 322] width 251 height 65
drag, startPoint x: 887, startPoint y: 259, endPoint x: 726, endPoint y: 215, distance: 167.3
click at [754, 215] on textarea "Rabbi Daniel Sayani 133 South Parkway Clifton, New Jersey 07014" at bounding box center [879, 242] width 251 height 65
paste textarea "Chaya Basya Neuburger 322 High Street Passaic, New Jersey 07055"
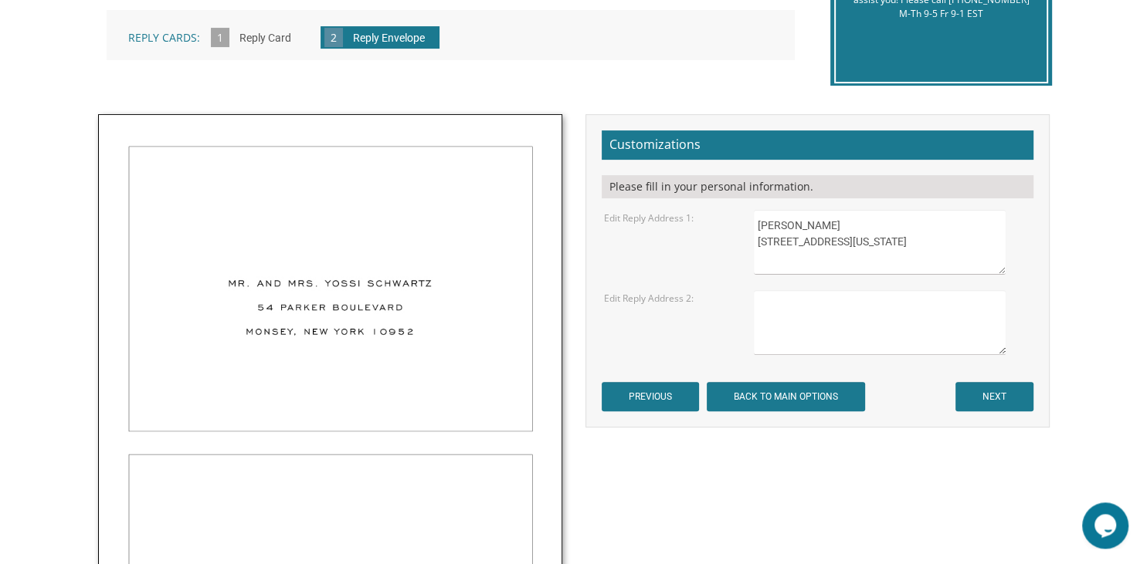
type textarea "Chaya Basya Neuburger 322 High Street Passaic, New Jersey 07055"
click at [1005, 389] on input "NEXT" at bounding box center [994, 396] width 78 height 29
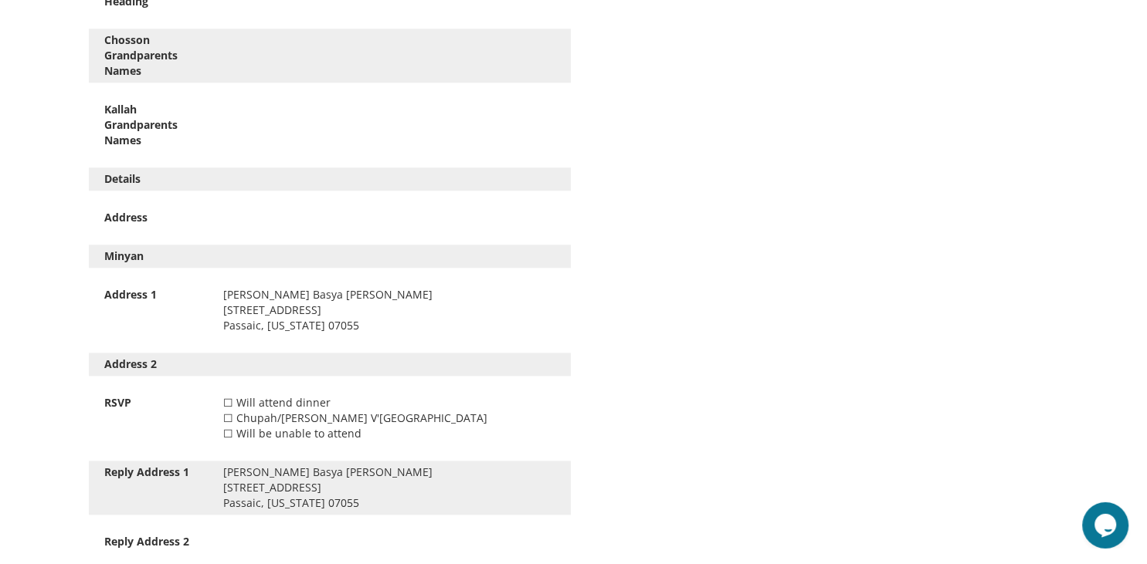
scroll to position [1695, 0]
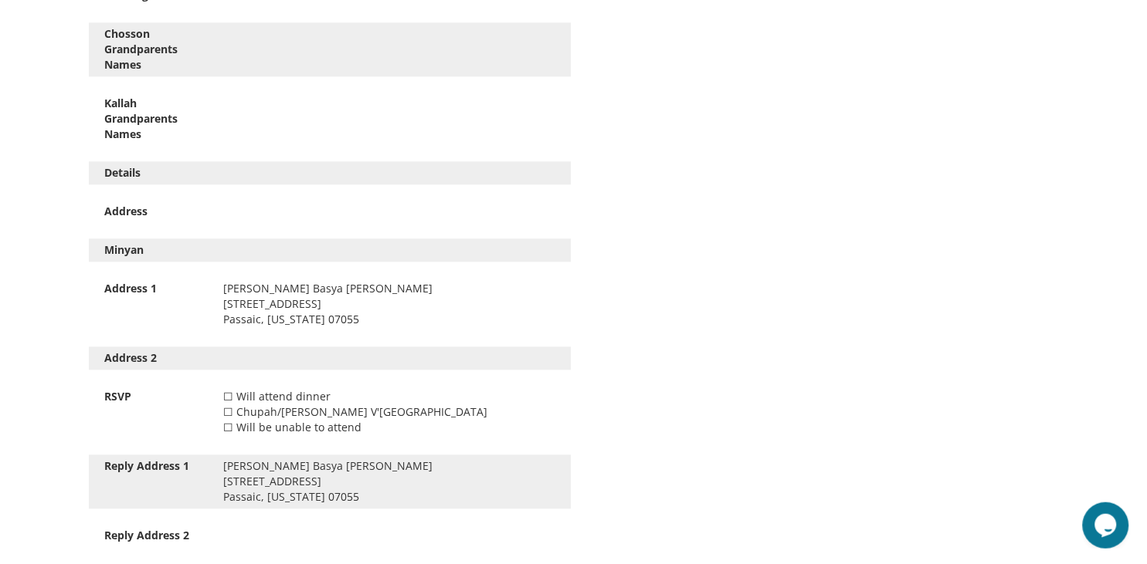
click at [232, 412] on div "☐ Will attend dinner ☐ Chupah/Simchas Chosson V'Kallah ☐ Will be unable to atte…" at bounding box center [389, 413] width 355 height 46
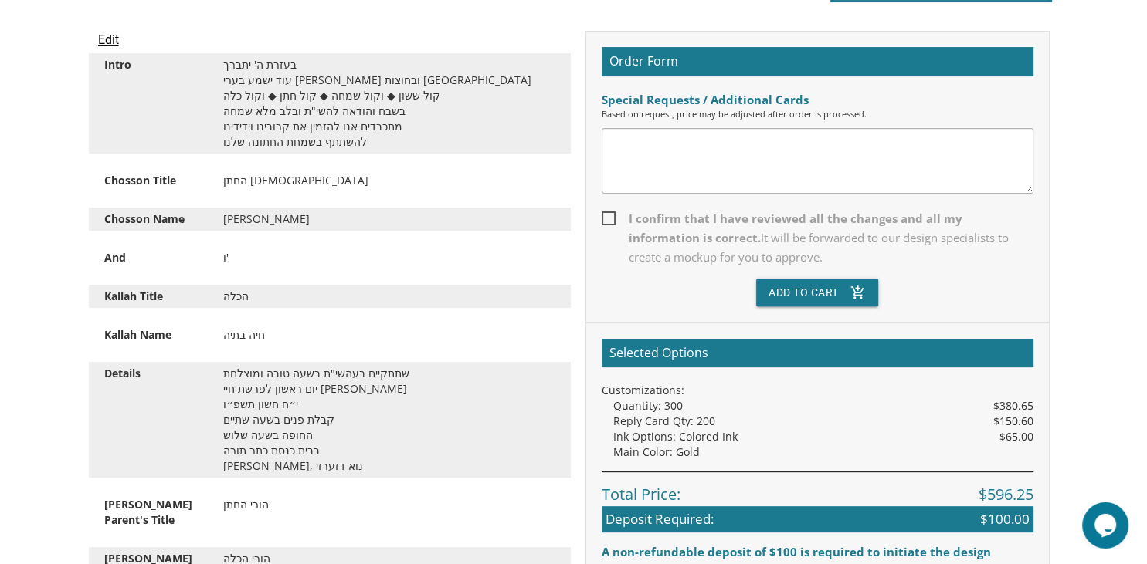
scroll to position [432, 0]
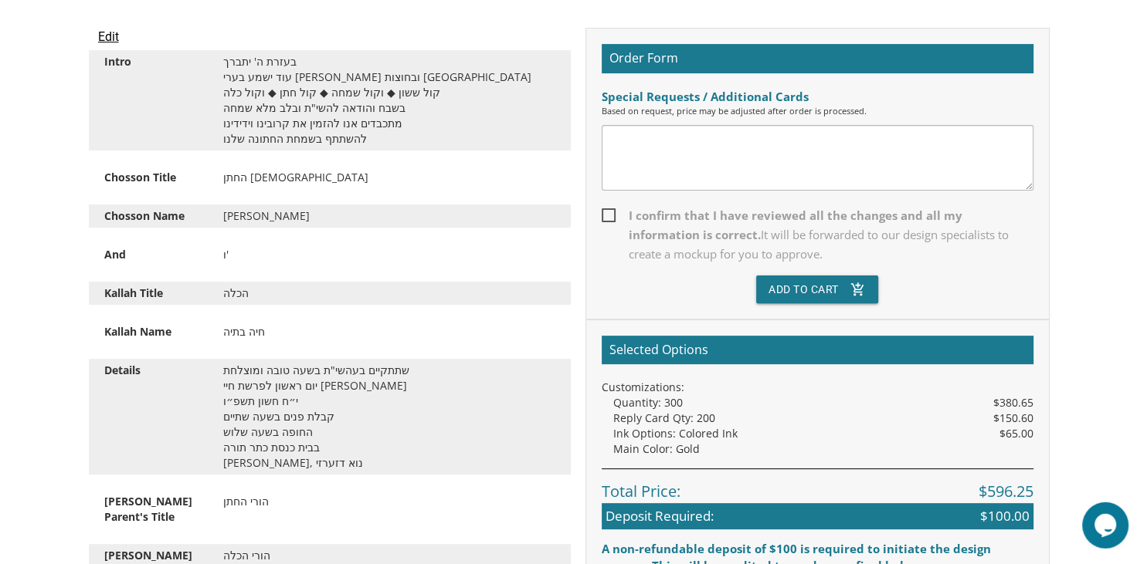
drag, startPoint x: 1137, startPoint y: 22, endPoint x: 1146, endPoint y: 317, distance: 295.1
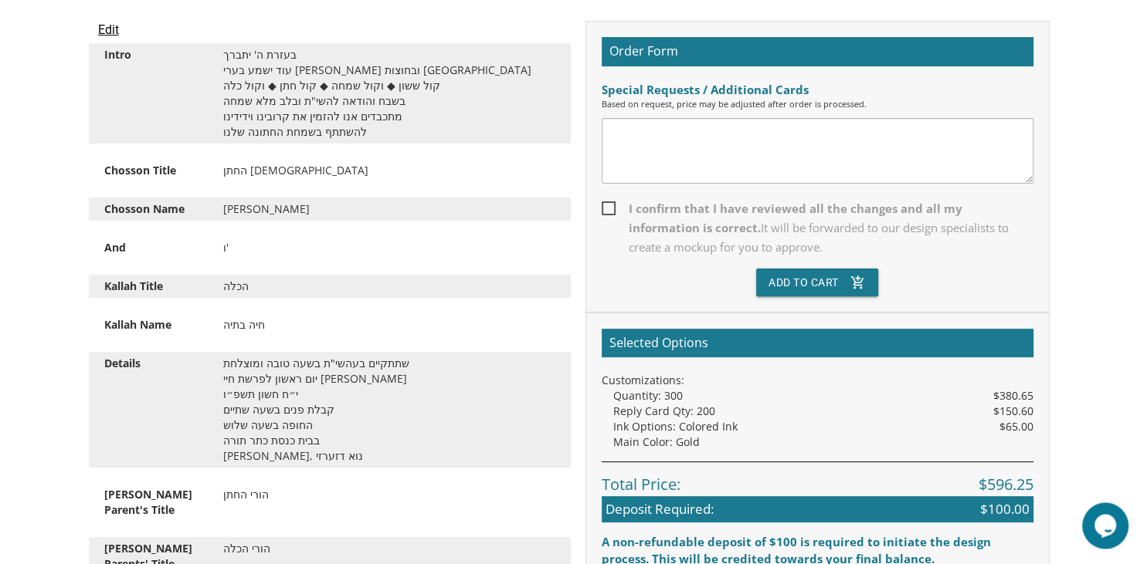
scroll to position [414, 0]
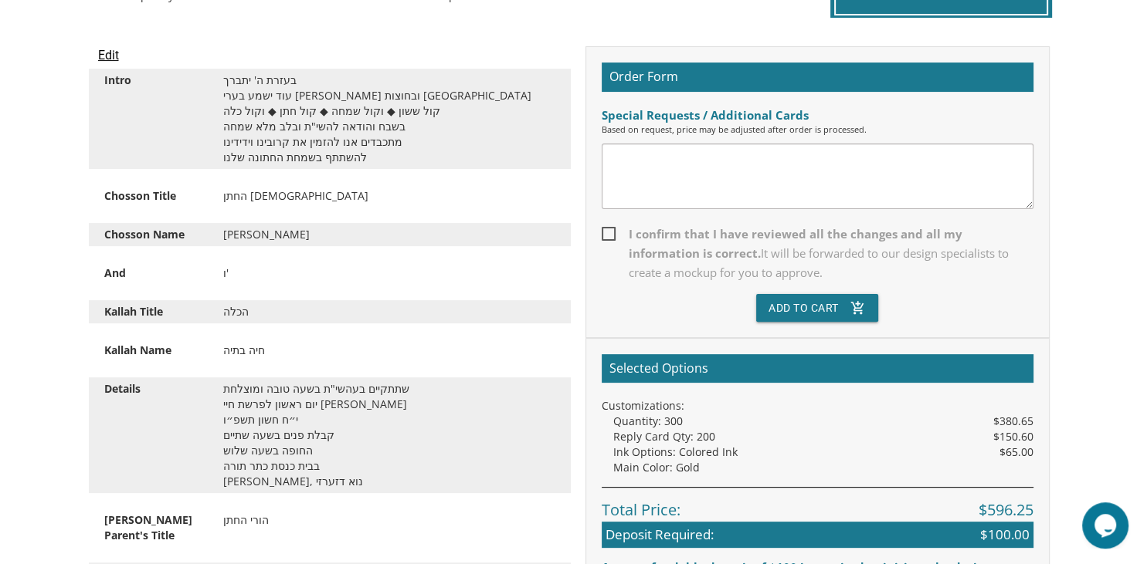
click at [608, 237] on span "I confirm that I have reviewed all the changes and all my information is correc…" at bounding box center [818, 254] width 432 height 58
click at [608, 237] on input "I confirm that I have reviewed all the changes and all my information is correc…" at bounding box center [607, 233] width 10 height 10
checkbox input "true"
click at [678, 145] on textarea at bounding box center [818, 177] width 432 height 66
type textarea "No aufruf cards"
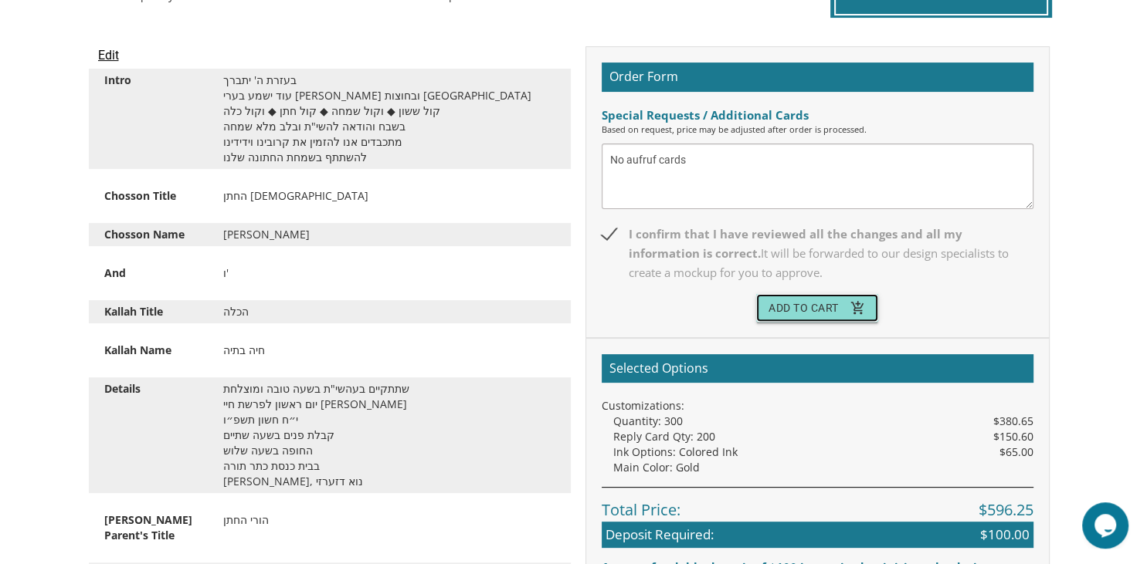
click at [780, 309] on button "Add To Cart add_shopping_cart" at bounding box center [817, 308] width 122 height 28
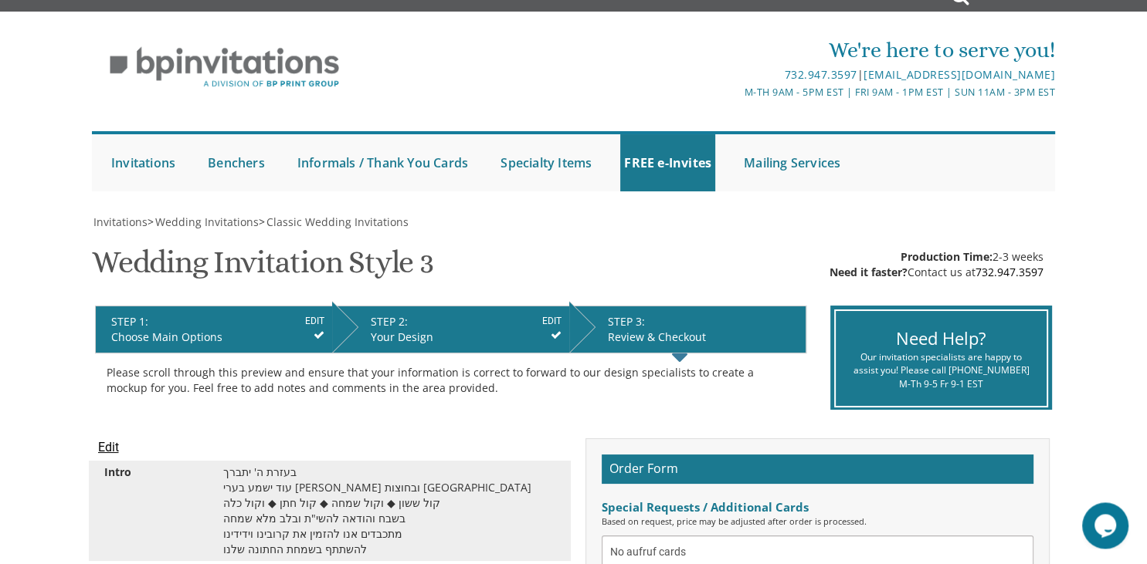
scroll to position [0, 0]
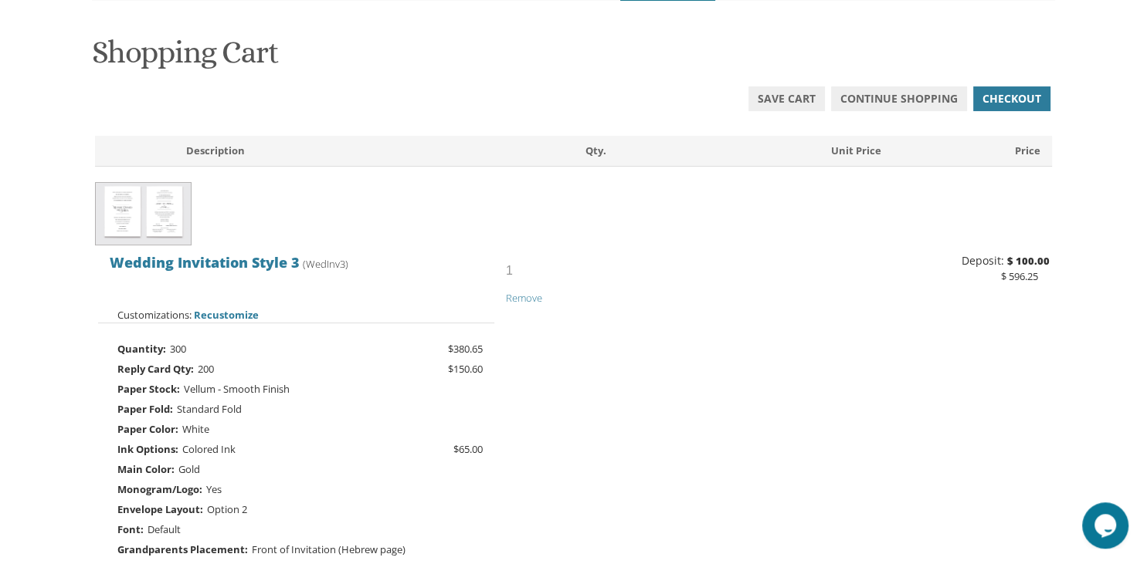
scroll to position [216, 0]
click at [1009, 95] on span "Checkout" at bounding box center [1011, 100] width 59 height 15
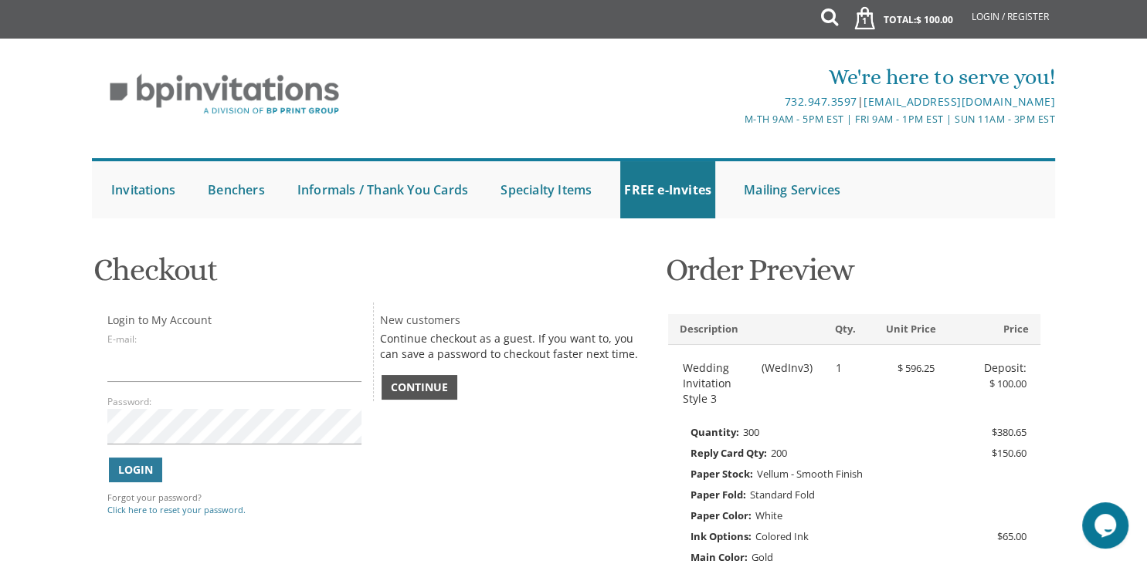
click at [423, 397] on link "Continue" at bounding box center [419, 387] width 76 height 25
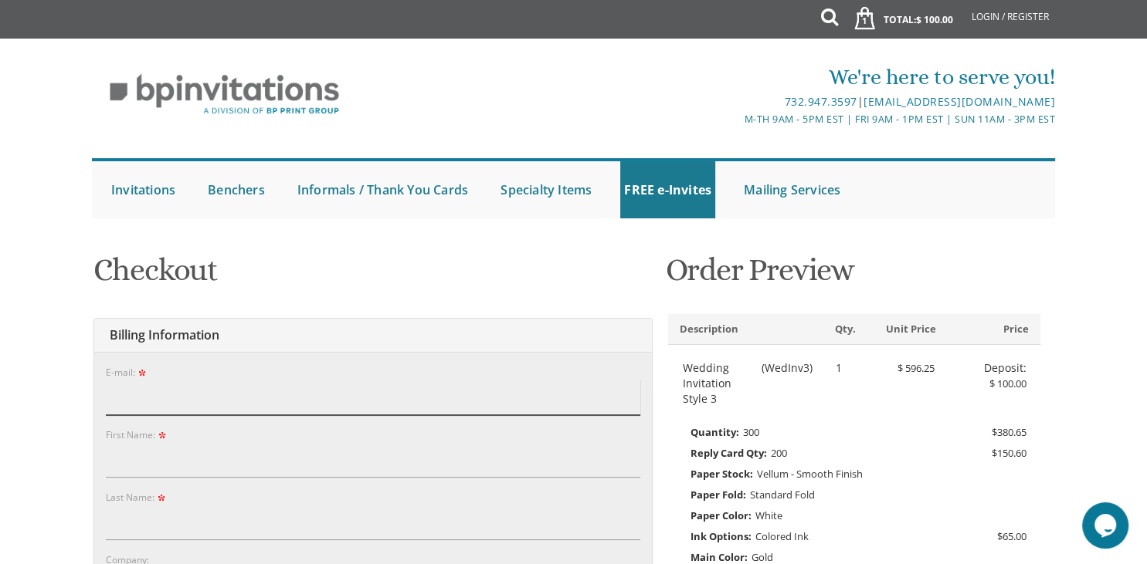
click at [423, 397] on input "E-mail:" at bounding box center [373, 398] width 534 height 36
click at [152, 394] on input "E-mail:" at bounding box center [373, 398] width 534 height 36
type input "dssayani@gmail.com"
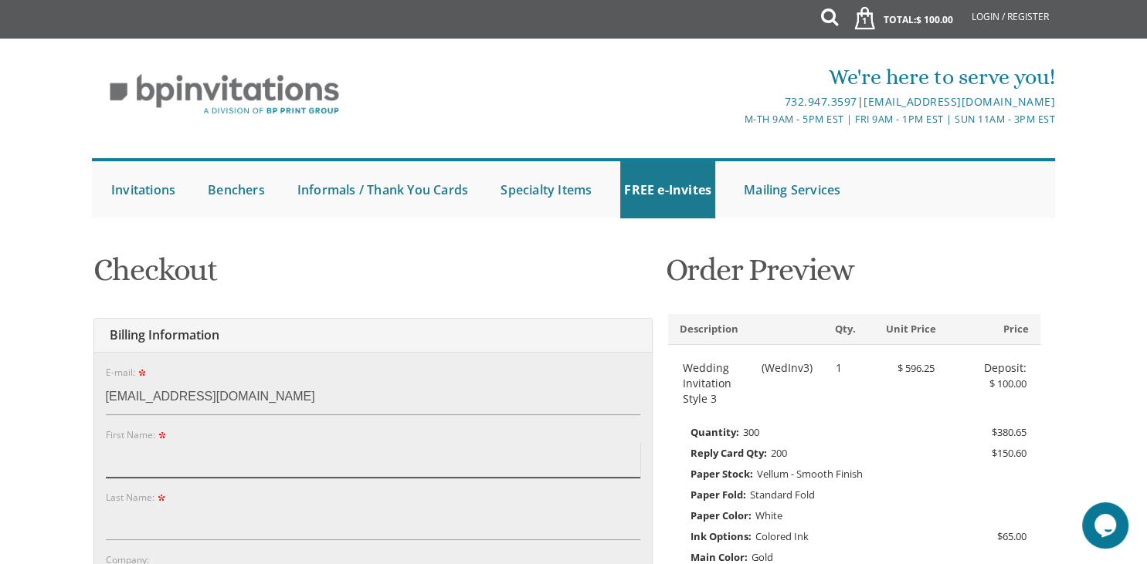
click at [159, 456] on input "First Name:" at bounding box center [373, 460] width 534 height 36
type input "Daniel"
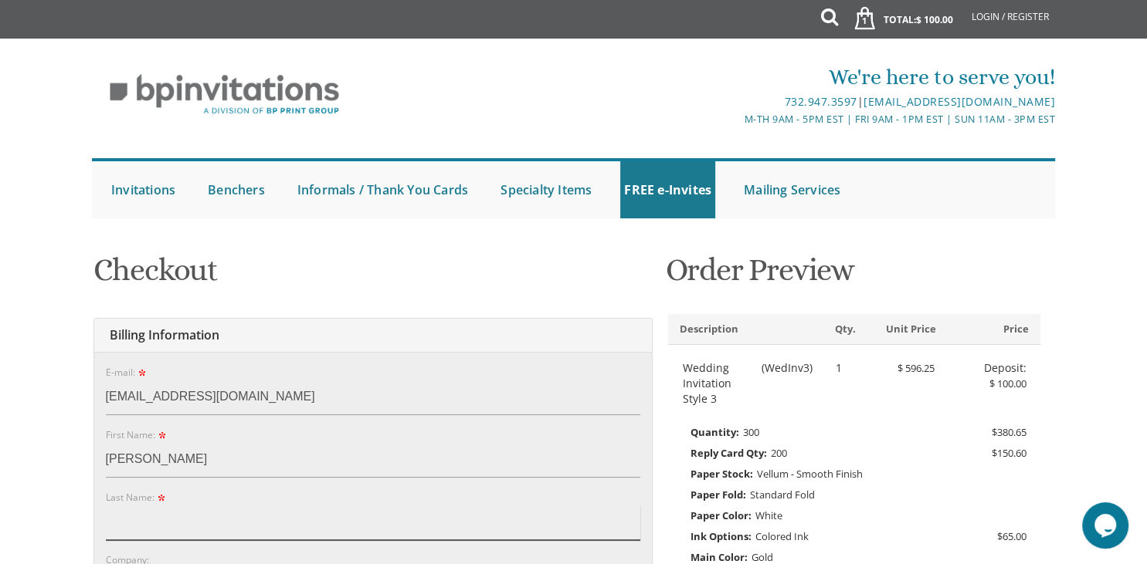
click at [125, 532] on input "Last Name:" at bounding box center [373, 523] width 534 height 36
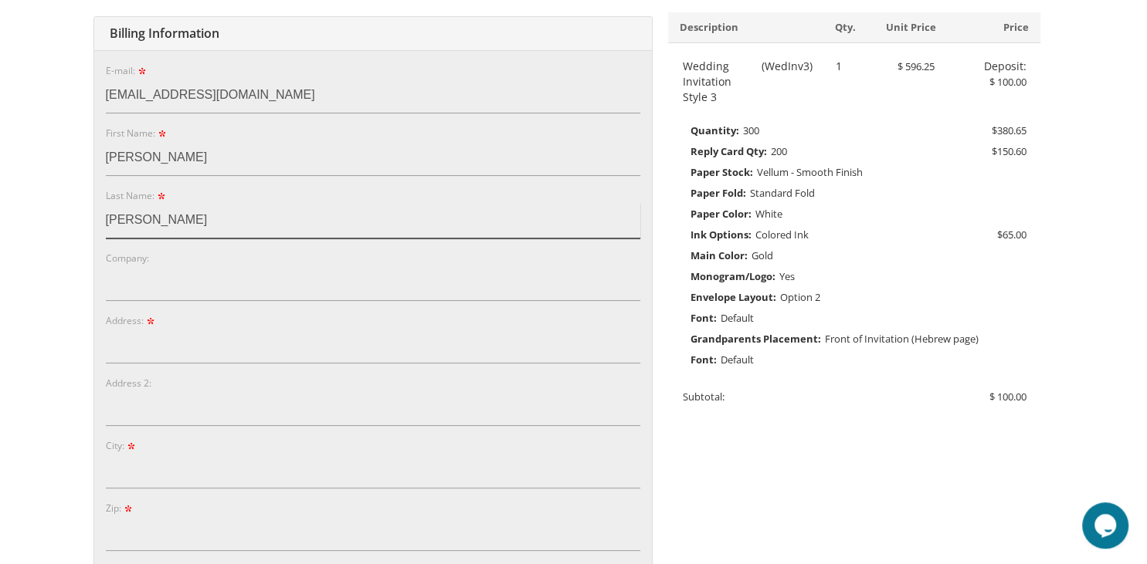
scroll to position [303, 0]
type input "Sayani"
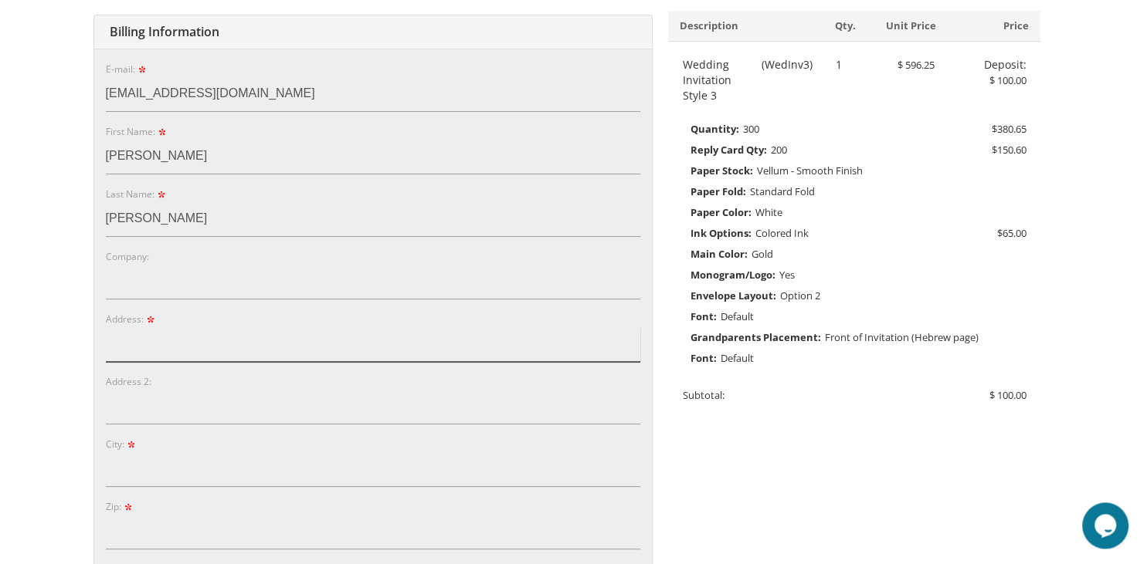
click at [138, 337] on input "Address:" at bounding box center [373, 345] width 534 height 36
type input "1917 Cropsey Avenue"
click at [127, 429] on form "E-mail: dssayani@gmail.com Password: Password Confirm: First Name: Daniel Last …" at bounding box center [373, 446] width 534 height 771
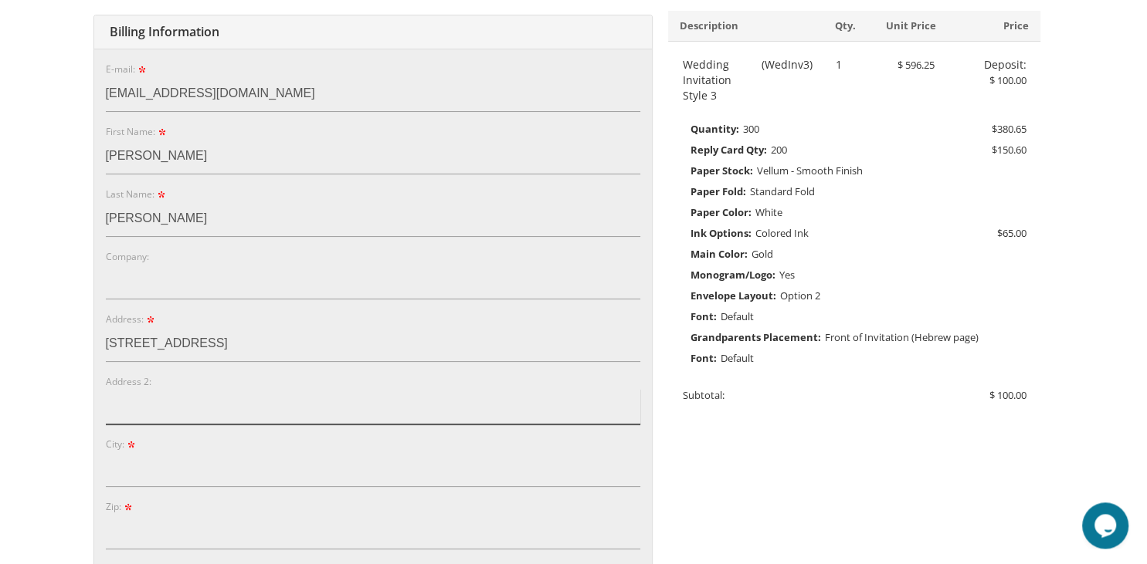
click at [134, 417] on input "Address 2:" at bounding box center [373, 407] width 534 height 36
type input "Apt. 1G"
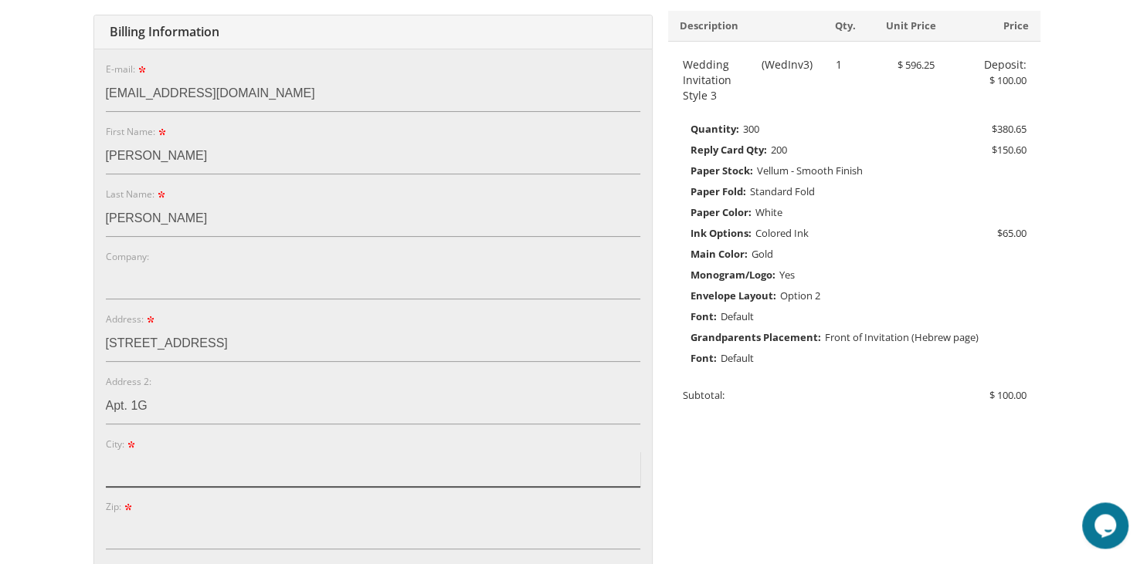
click at [117, 473] on input "City:" at bounding box center [373, 470] width 534 height 36
type input "Brooklyn"
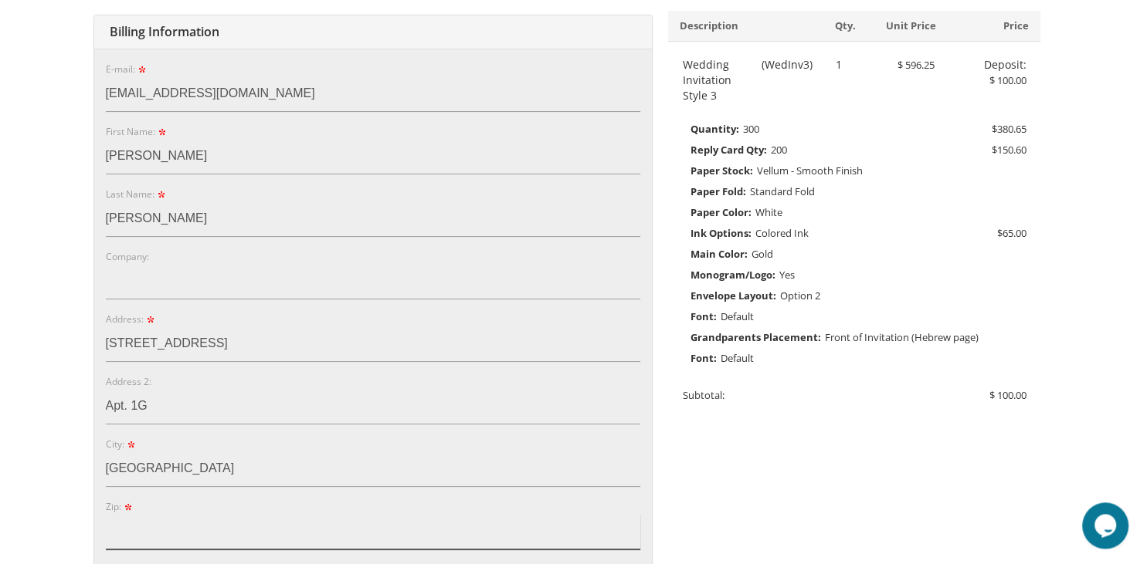
click at [144, 521] on input "Zip:" at bounding box center [373, 532] width 534 height 36
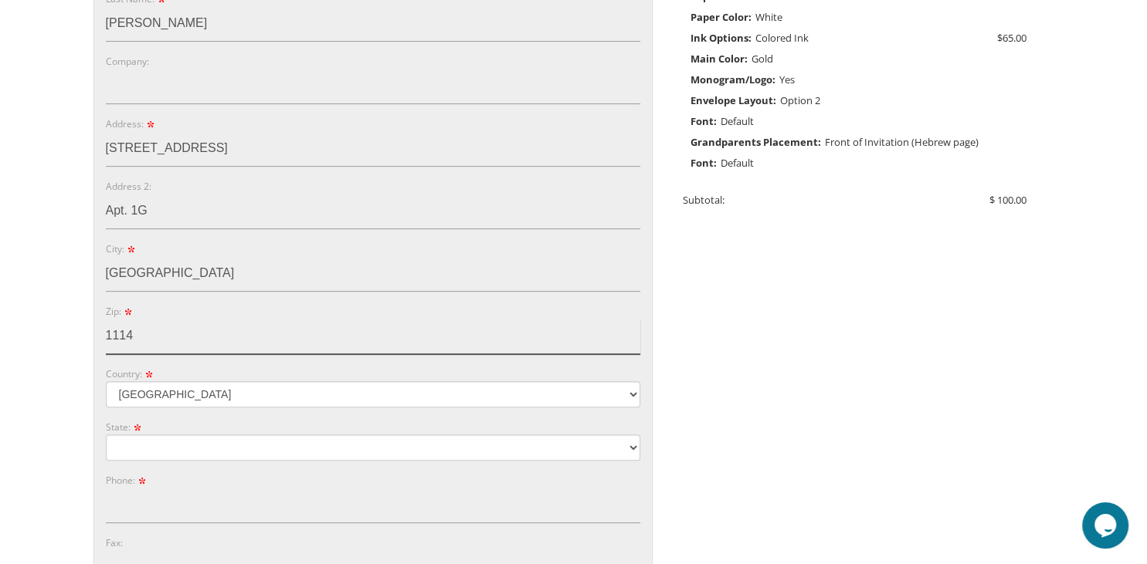
scroll to position [497, 0]
type input "11214"
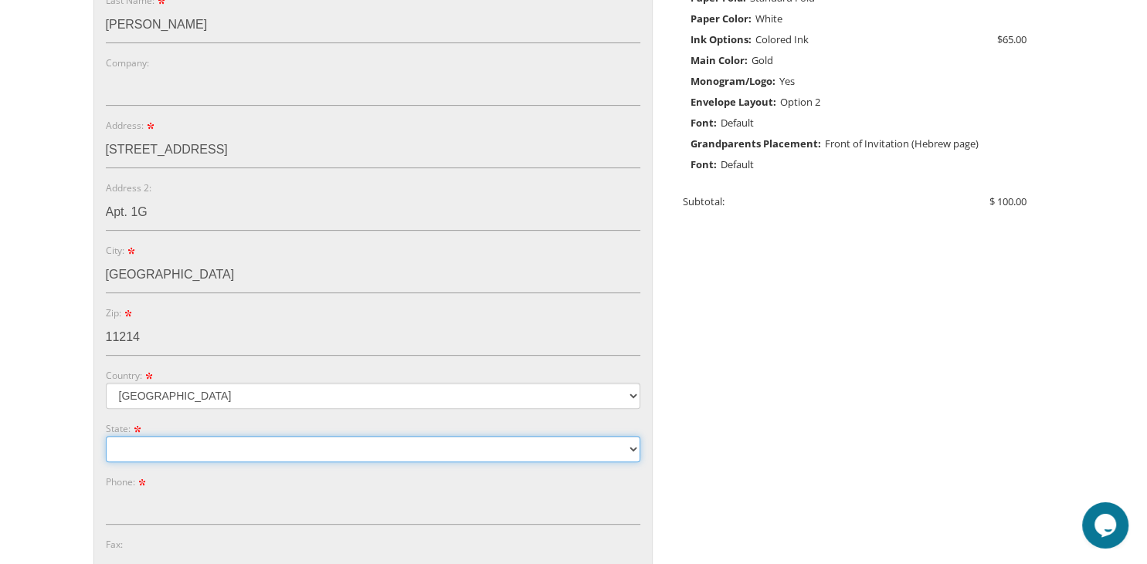
click at [106, 436] on select "Alabama Alaska Guam" at bounding box center [373, 449] width 534 height 26
select select "NY"
click option "New York" at bounding box center [0, 0] width 0 height 0
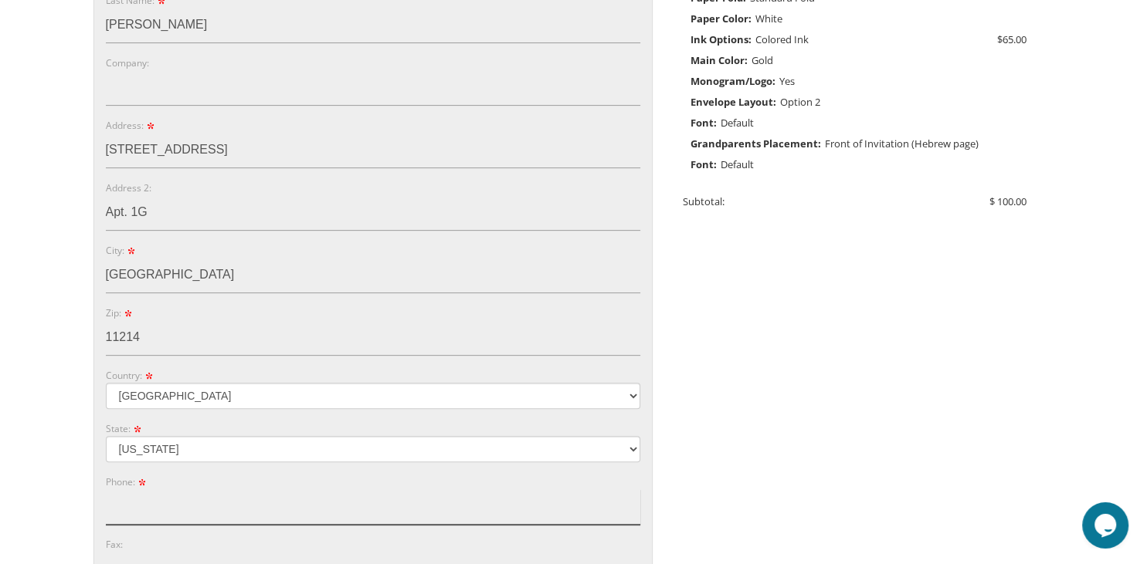
click at [131, 520] on input "Phone:" at bounding box center [373, 508] width 534 height 36
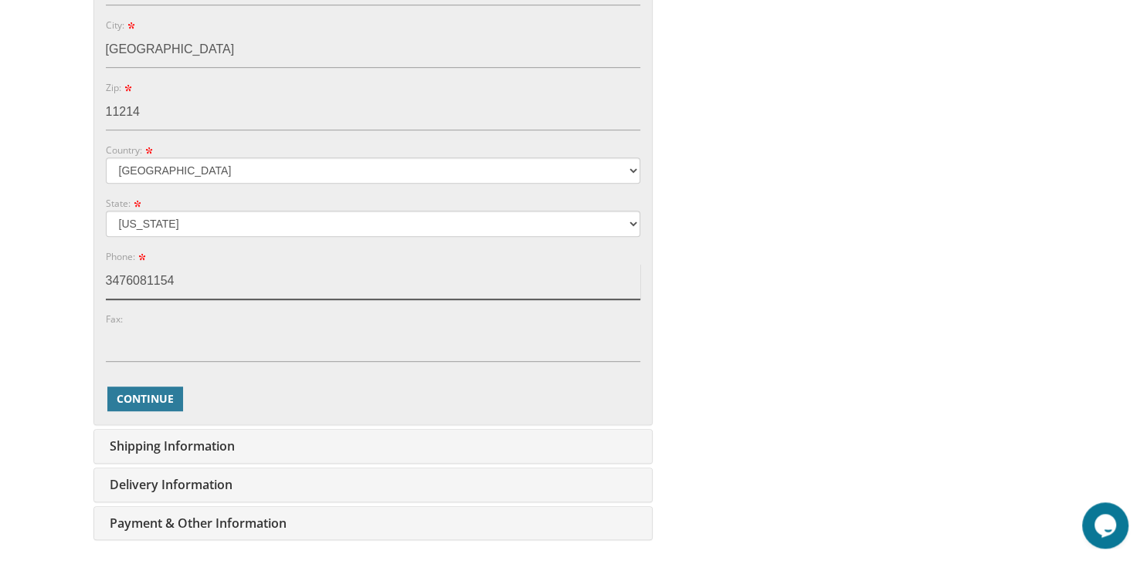
scroll to position [766, 0]
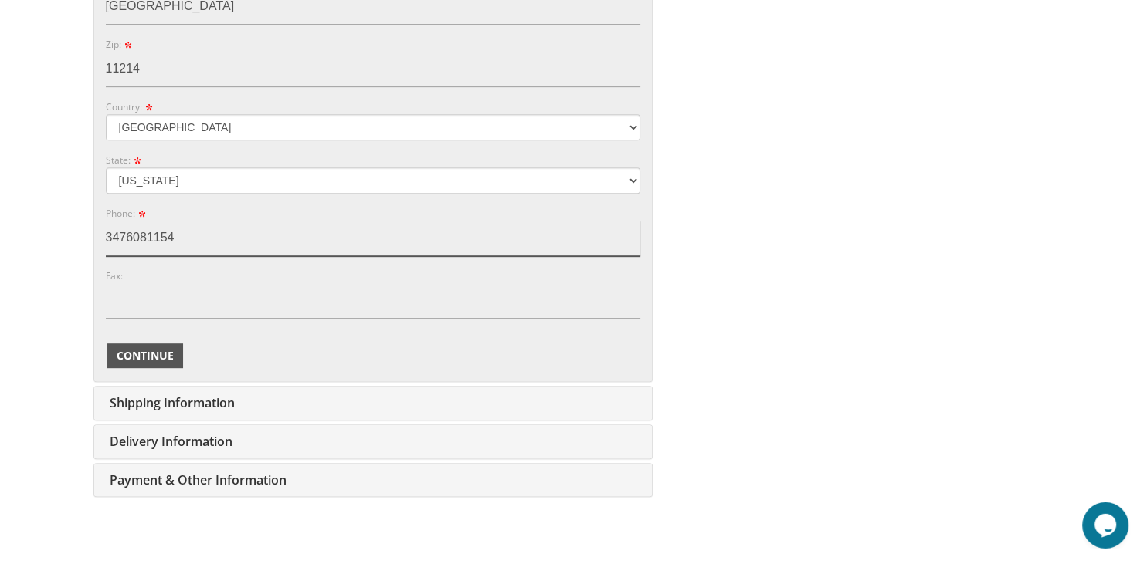
type input "3476081154"
click at [142, 348] on span "Continue" at bounding box center [145, 355] width 57 height 15
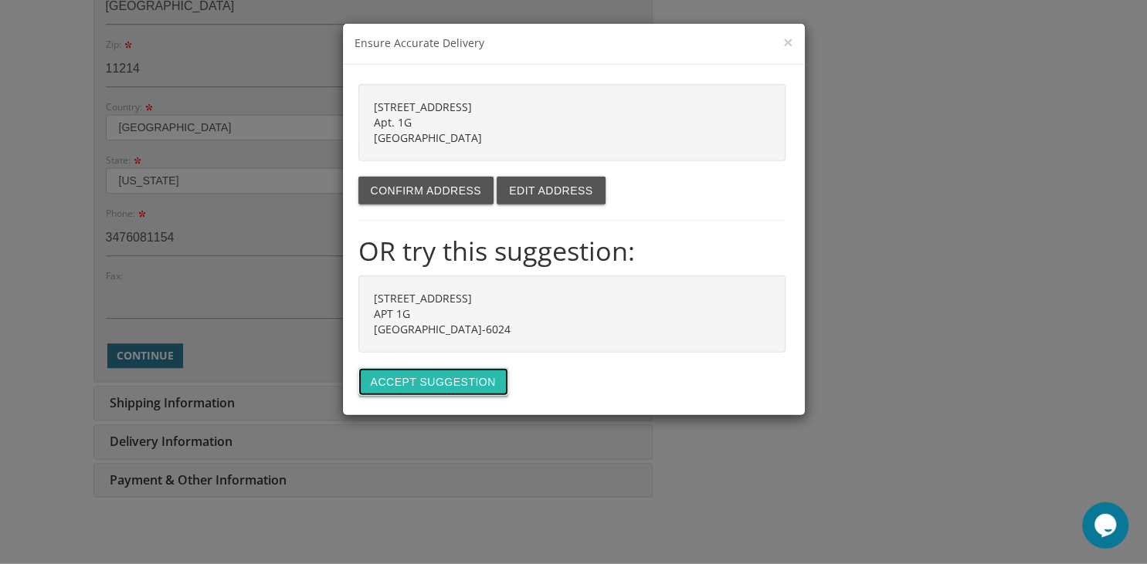
click at [456, 382] on button "Accept suggestion" at bounding box center [433, 382] width 150 height 28
type input "[STREET_ADDRESS]"
type input "APT 1G"
type input "BROOKLYN"
type input "11214-6024"
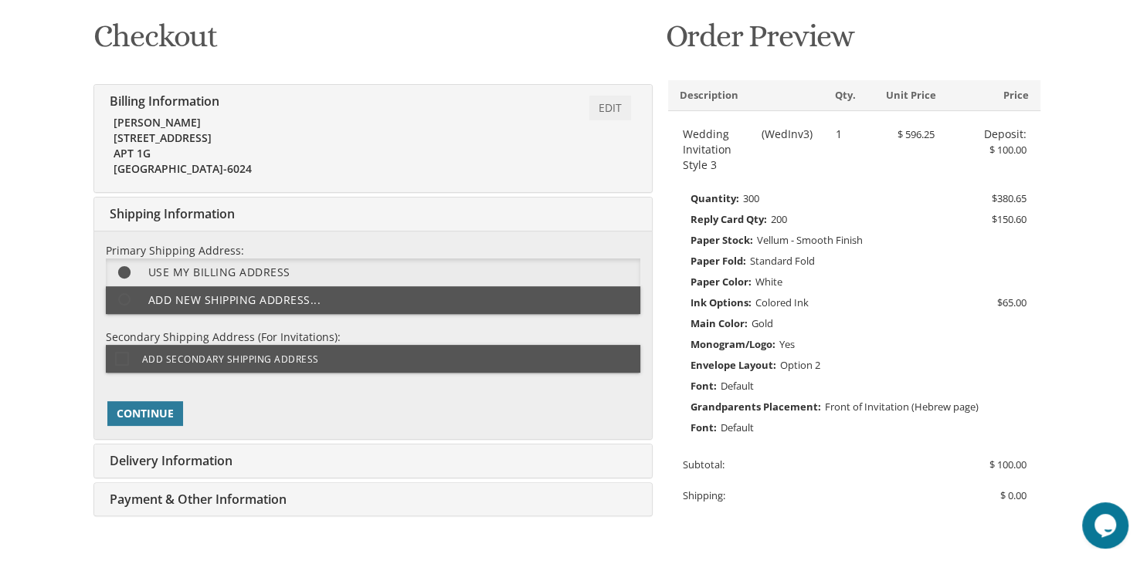
scroll to position [232, 0]
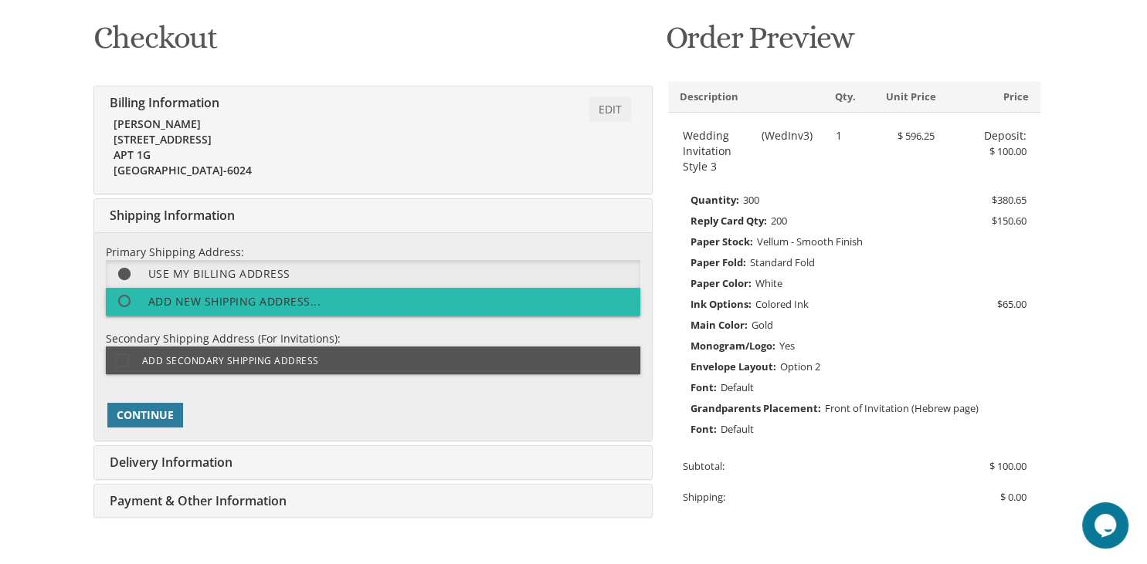
click at [133, 301] on span at bounding box center [131, 301] width 33 height 19
select select "NY"
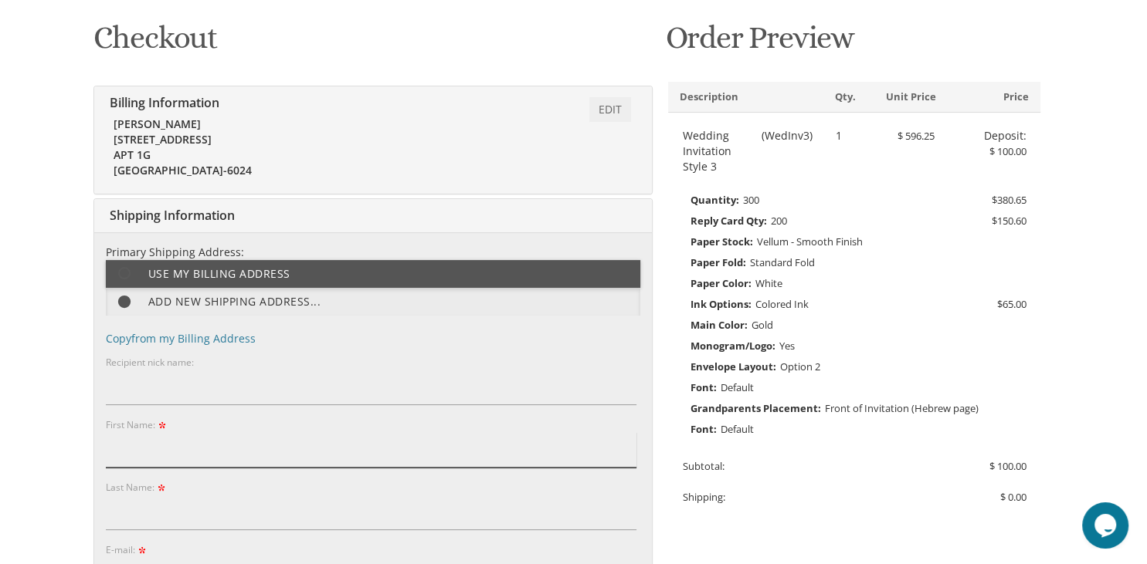
click at [171, 451] on input "First Name:" at bounding box center [371, 450] width 530 height 36
type input "Chaya Basya Neuburger"
type input "[EMAIL_ADDRESS][DOMAIN_NAME]"
type input "322 High Street"
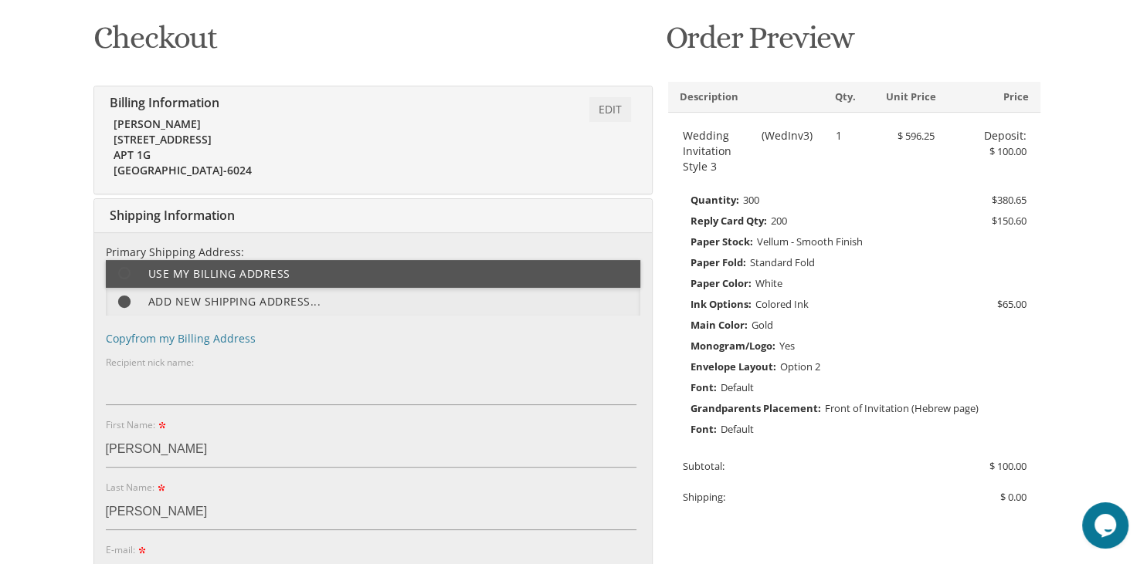
type input "Passaic"
type input "07055"
select select "NJ"
type input "9739309840"
click at [176, 509] on input "Chaya Basya Neuburger" at bounding box center [371, 513] width 530 height 36
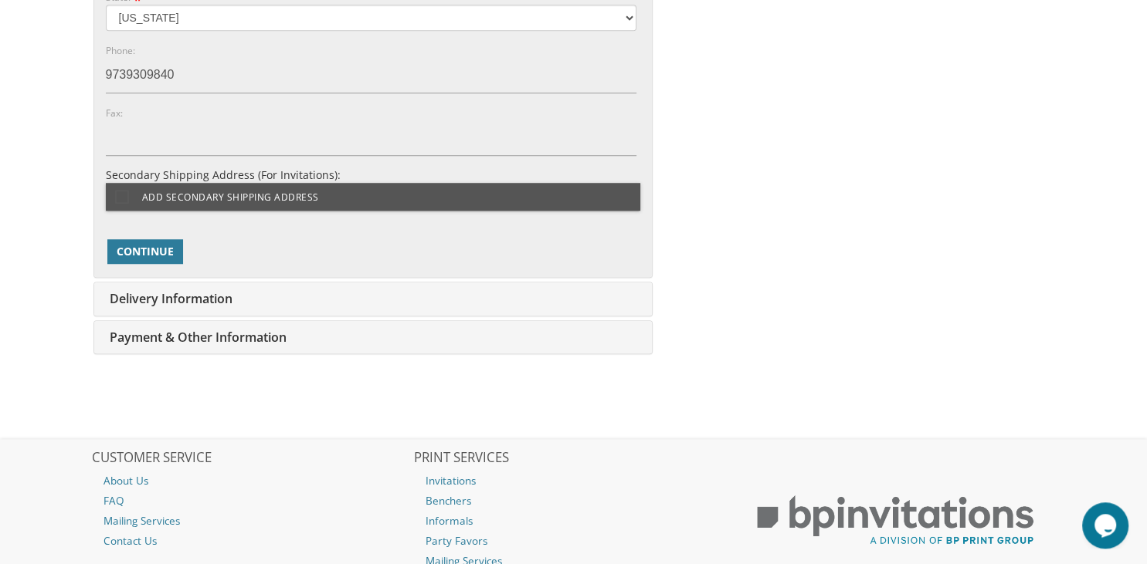
scroll to position [1226, 0]
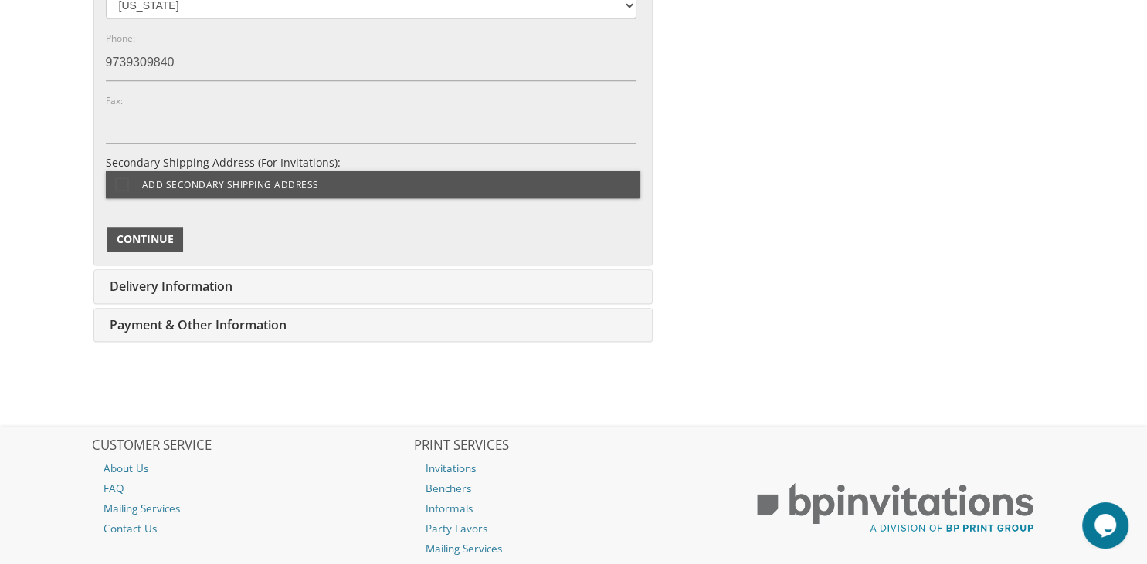
type input "Neuburger"
click at [168, 232] on span "Continue" at bounding box center [145, 239] width 57 height 15
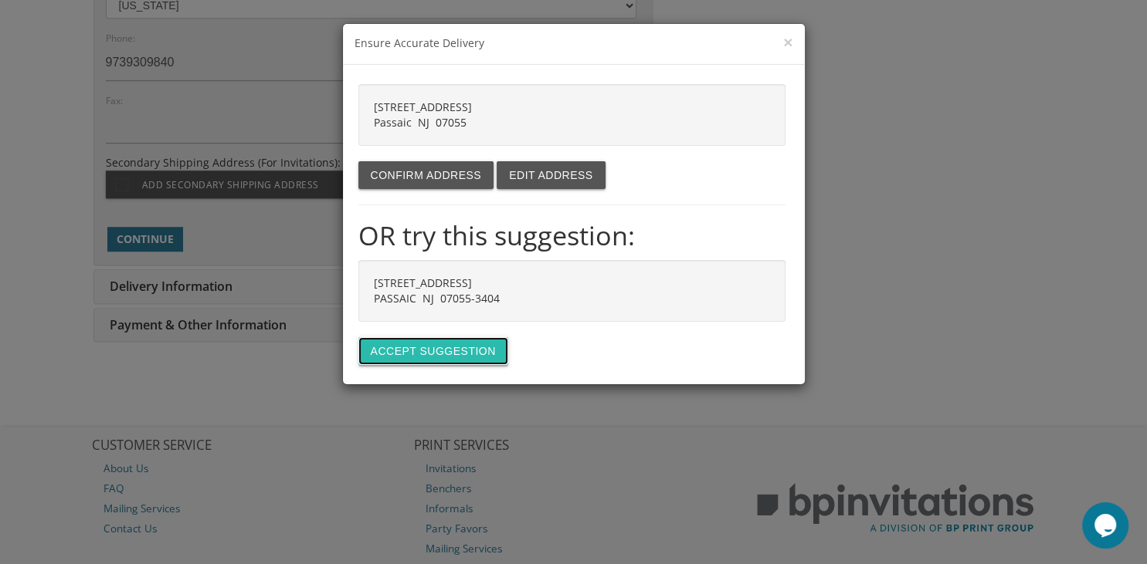
click at [481, 354] on button "Accept suggestion" at bounding box center [433, 351] width 150 height 28
type input "[STREET_ADDRESS]"
type input "PASSAIC"
type input "07055-3404"
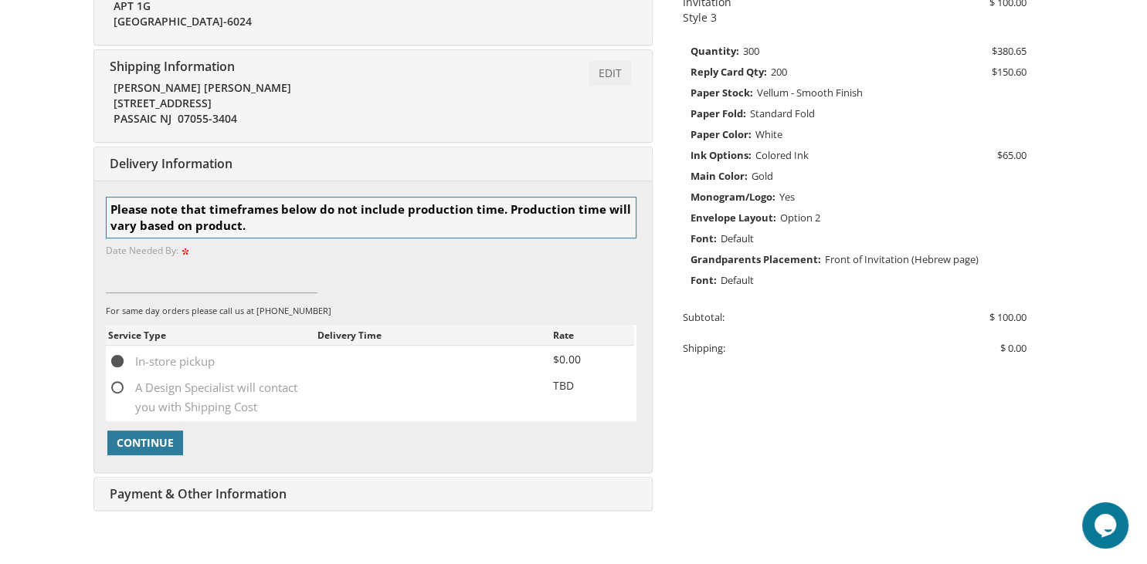
scroll to position [381, 0]
click at [141, 285] on input at bounding box center [212, 277] width 212 height 36
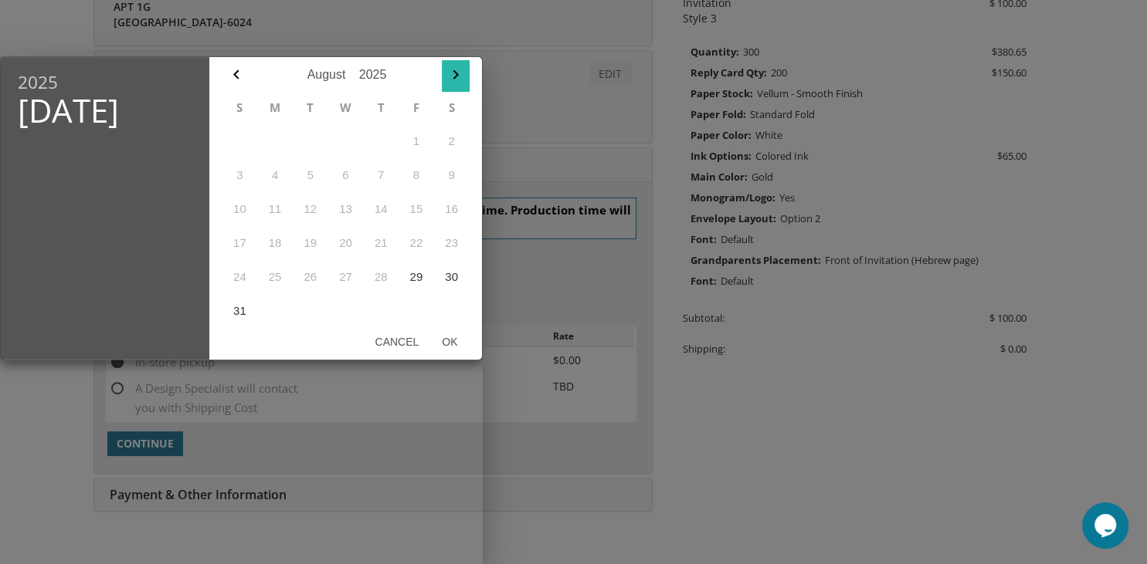
click at [461, 72] on icon "button" at bounding box center [455, 75] width 19 height 19
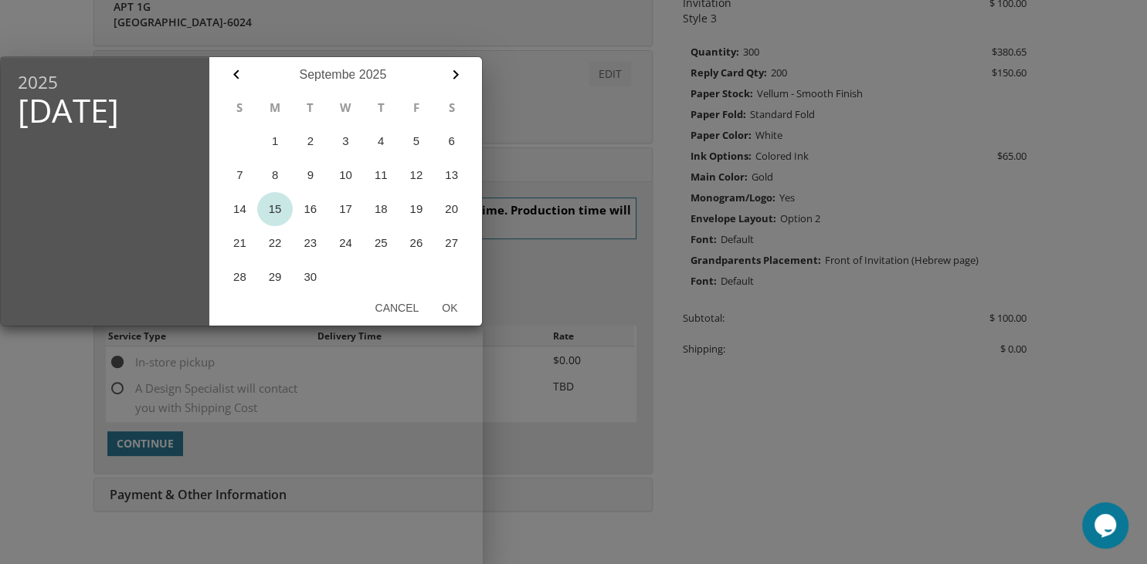
click at [276, 209] on button "15" at bounding box center [275, 209] width 36 height 34
click at [452, 309] on button "Ok" at bounding box center [449, 308] width 39 height 28
type input "Sep 15, 2025"
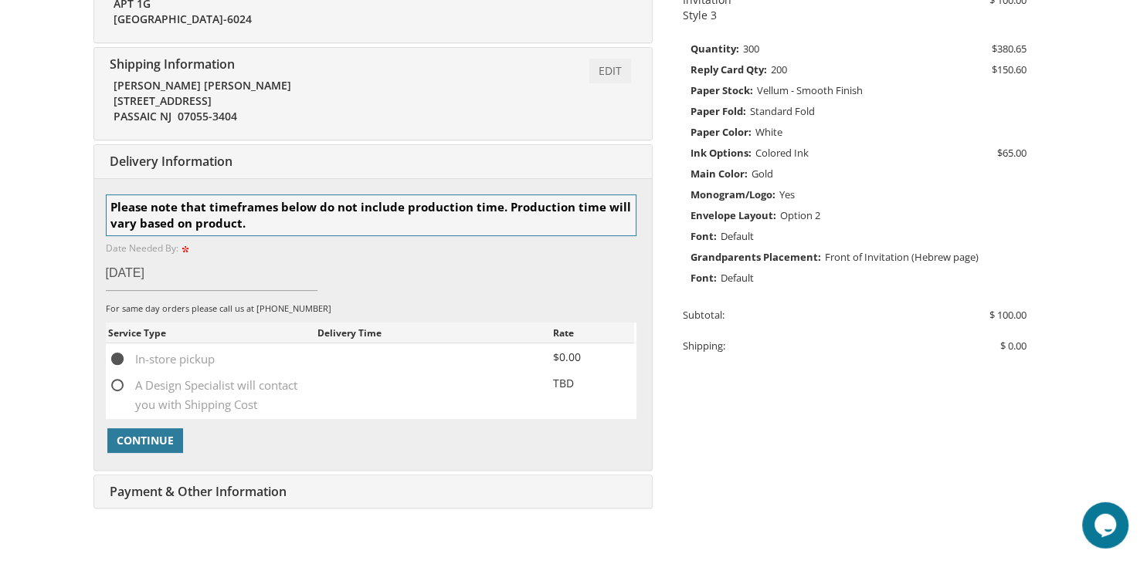
scroll to position [415, 0]
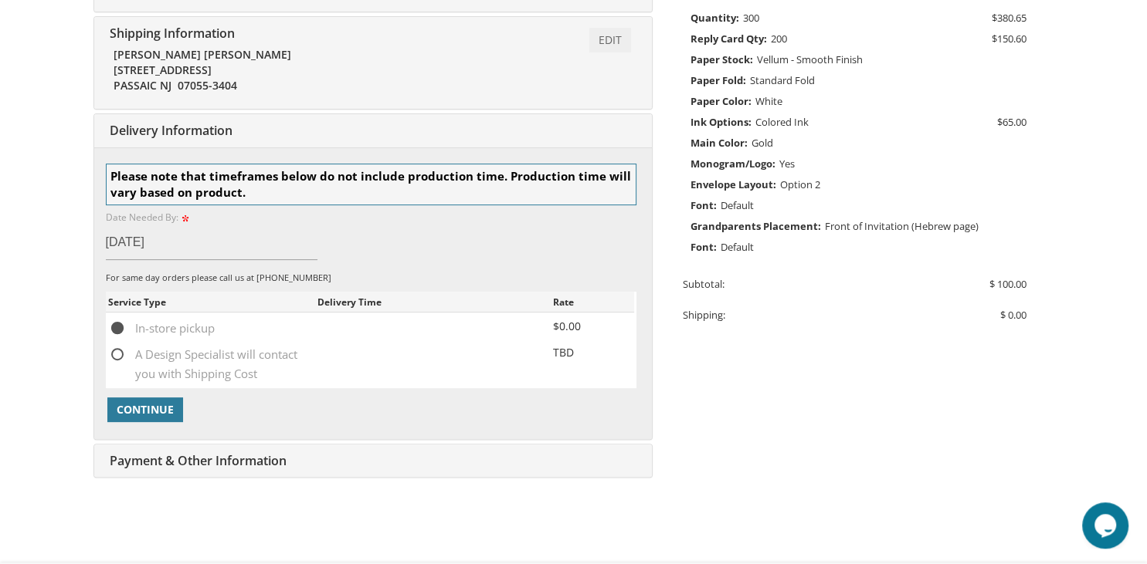
click at [168, 364] on span "A Design Specialist will contact you with Shipping Cost" at bounding box center [212, 354] width 209 height 19
click at [118, 358] on input "A Design Specialist will contact you with Shipping Cost" at bounding box center [113, 353] width 10 height 10
radio input "true"
click at [155, 405] on span "Continue" at bounding box center [145, 409] width 57 height 15
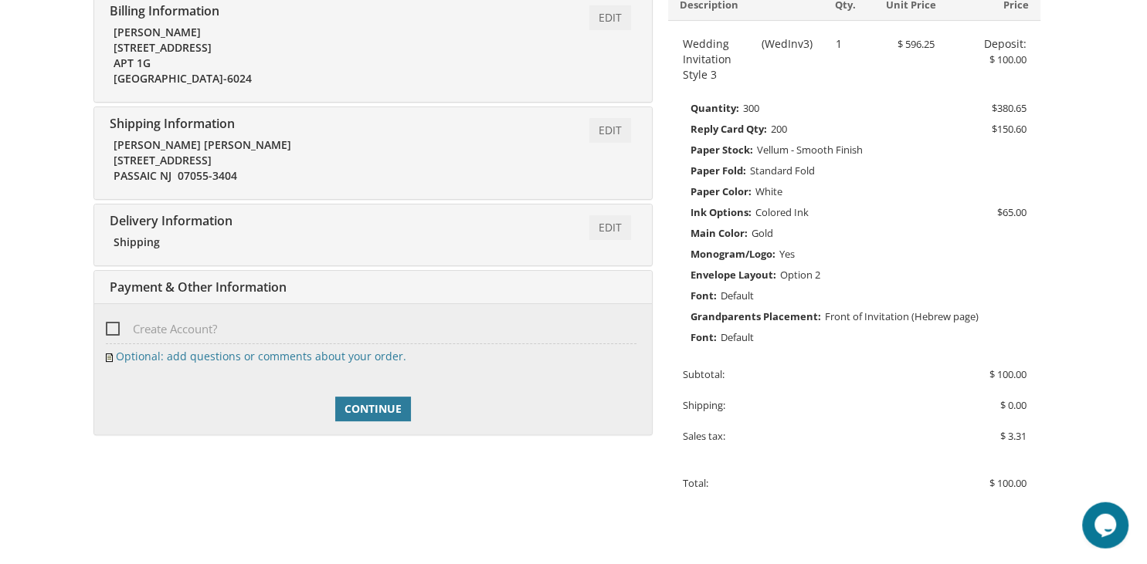
scroll to position [336, 0]
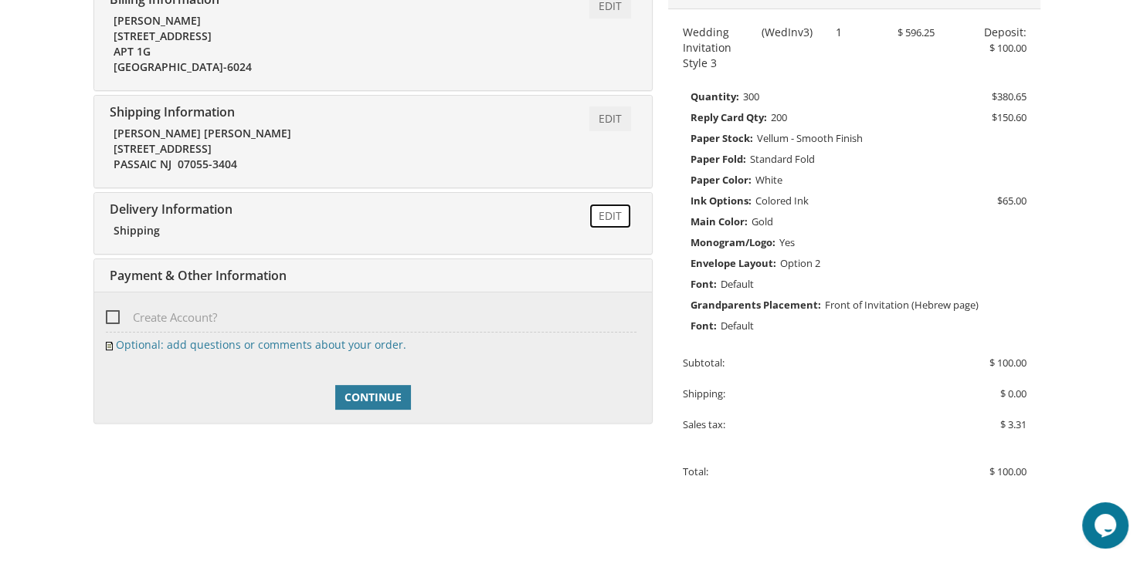
click at [611, 221] on link "Edit" at bounding box center [610, 216] width 42 height 25
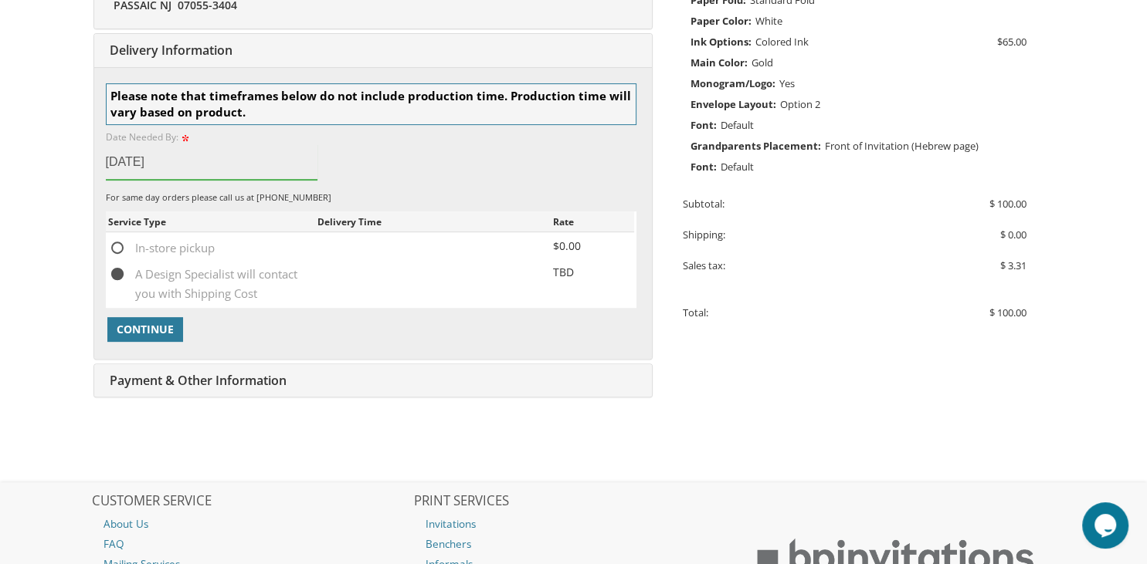
scroll to position [498, 0]
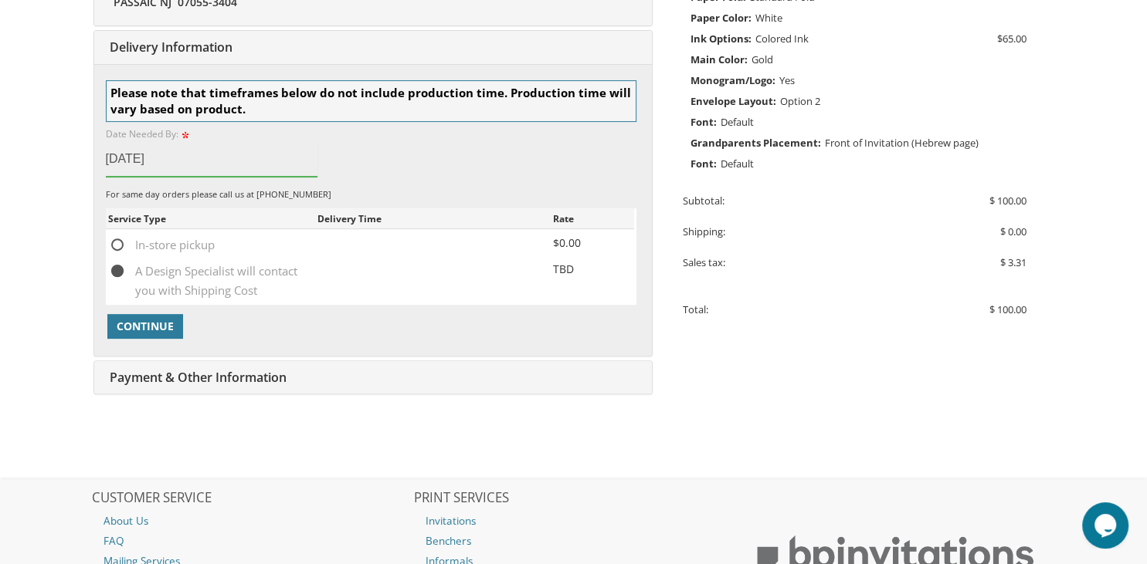
click at [139, 158] on input "Sep 15, 2025" at bounding box center [212, 159] width 212 height 36
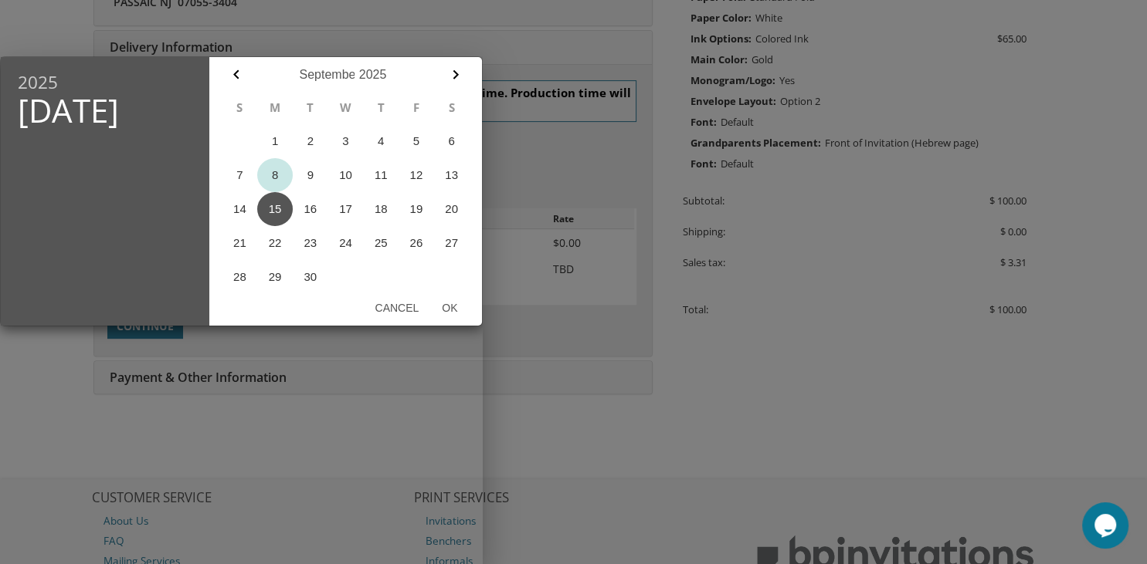
click at [276, 178] on button "8" at bounding box center [275, 175] width 36 height 34
click at [453, 300] on button "Ok" at bounding box center [449, 308] width 39 height 28
type input "Sep 08, 2025"
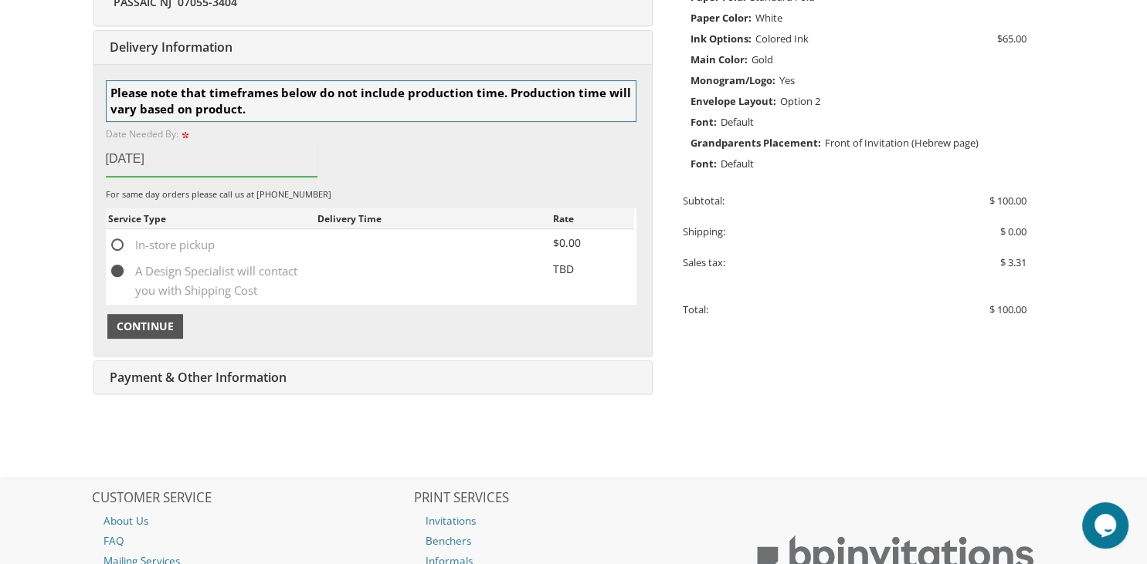
click at [159, 326] on span "Continue" at bounding box center [145, 326] width 57 height 15
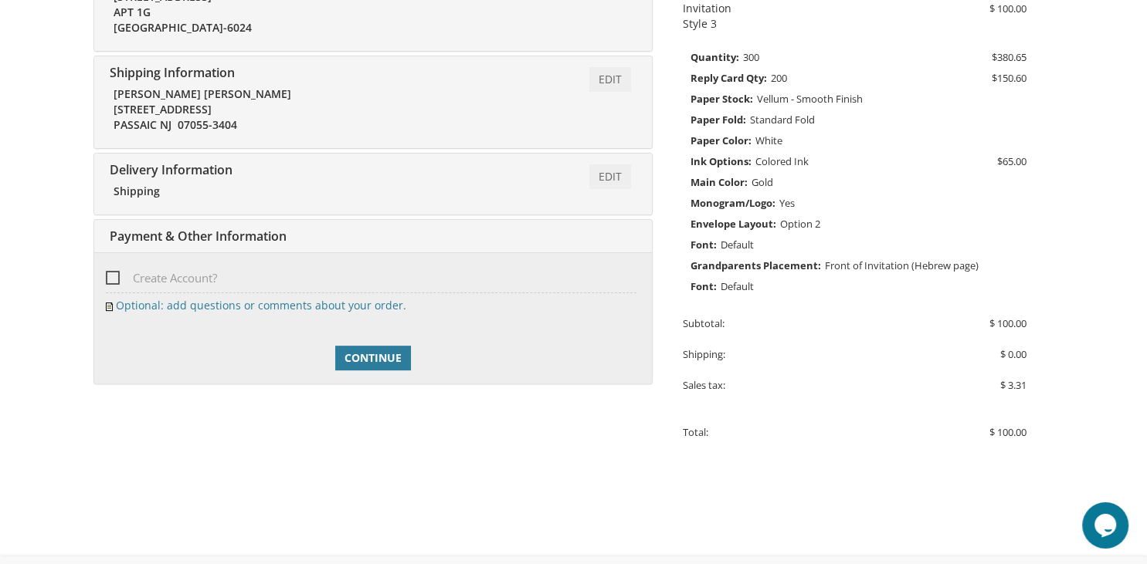
scroll to position [347, 0]
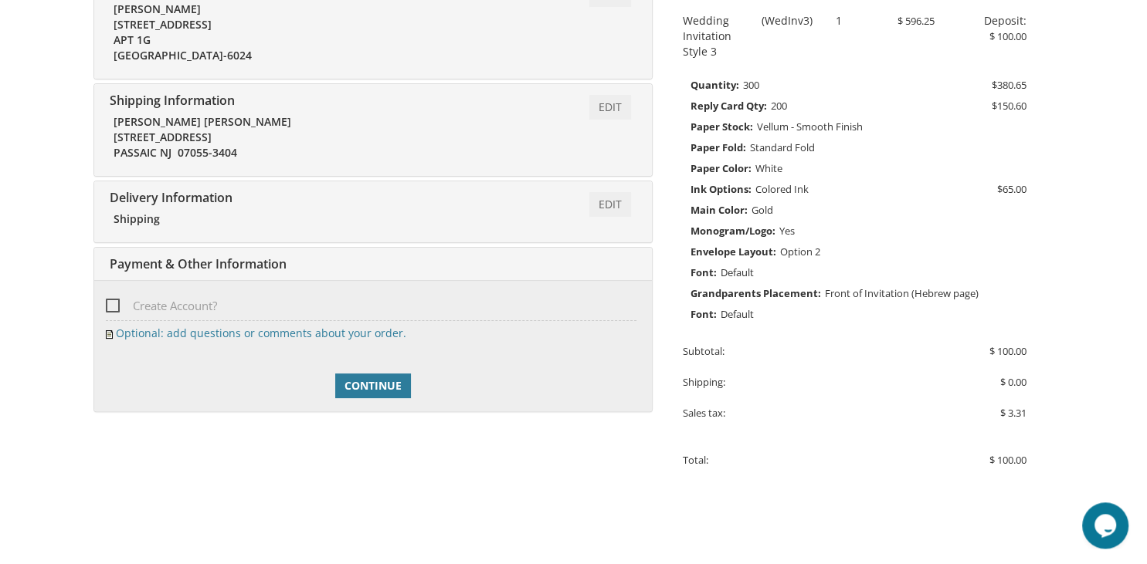
click at [190, 266] on span "Payment & Other Information" at bounding box center [196, 264] width 181 height 17
click at [382, 381] on span "Continue" at bounding box center [372, 385] width 57 height 15
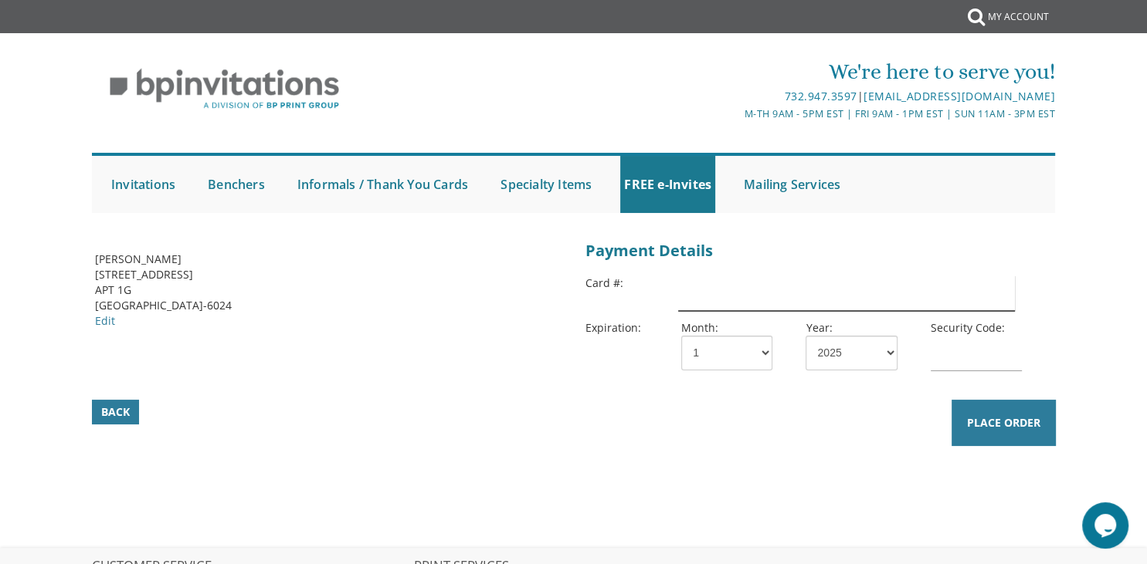
click at [808, 283] on input "text" at bounding box center [846, 294] width 336 height 36
type input "[CREDIT_CARD_NUMBER]"
click at [681, 336] on select "1 2 3 4 5 6 7 8 9 10 11 12" at bounding box center [726, 353] width 91 height 35
select select "06"
click option "6" at bounding box center [0, 0] width 0 height 0
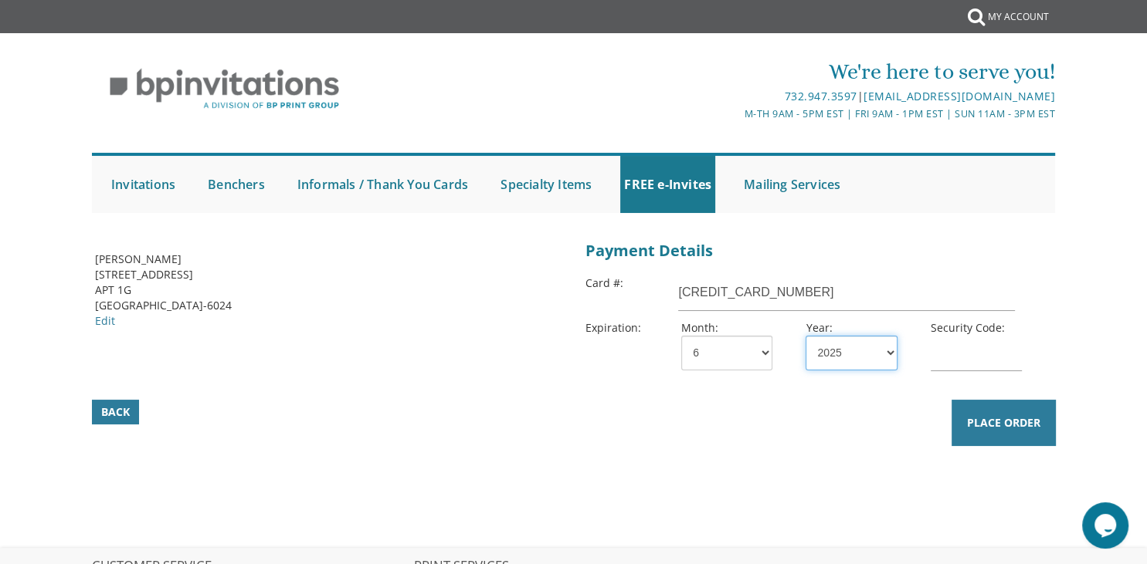
click at [805, 336] on select "2025 2026 2027 2028 2029 2030 2031 2032 2033 2034 2035" at bounding box center [850, 353] width 91 height 35
select select "30"
click option "2030" at bounding box center [0, 0] width 0 height 0
click at [963, 361] on input "text" at bounding box center [975, 354] width 91 height 36
type input "747"
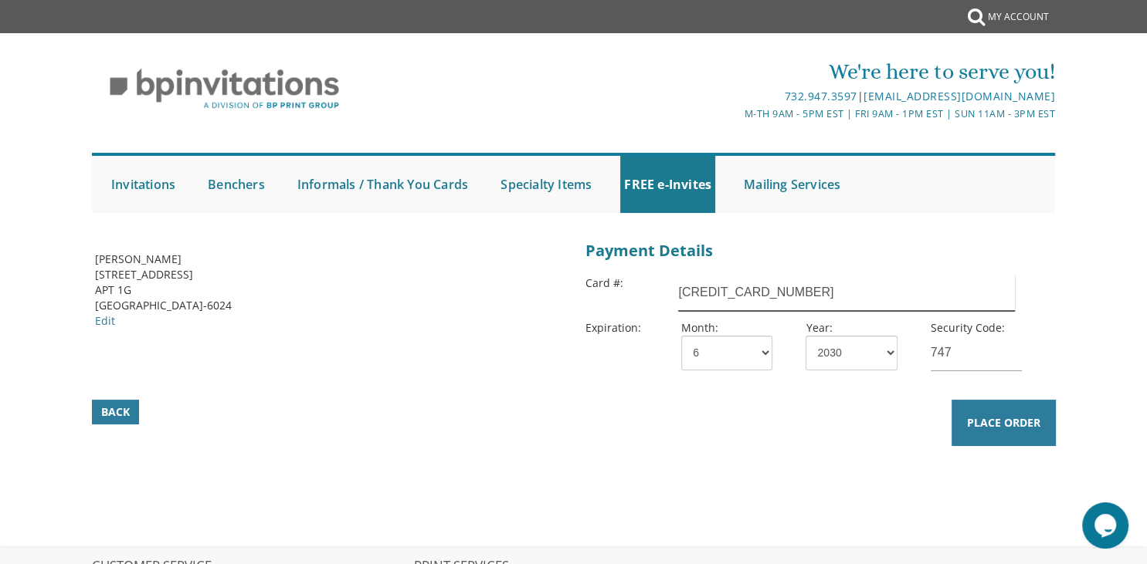
click at [683, 300] on input "61106320855944" at bounding box center [846, 294] width 336 height 36
click at [703, 297] on input "601106320855944" at bounding box center [846, 294] width 336 height 36
type input "6011006320855944"
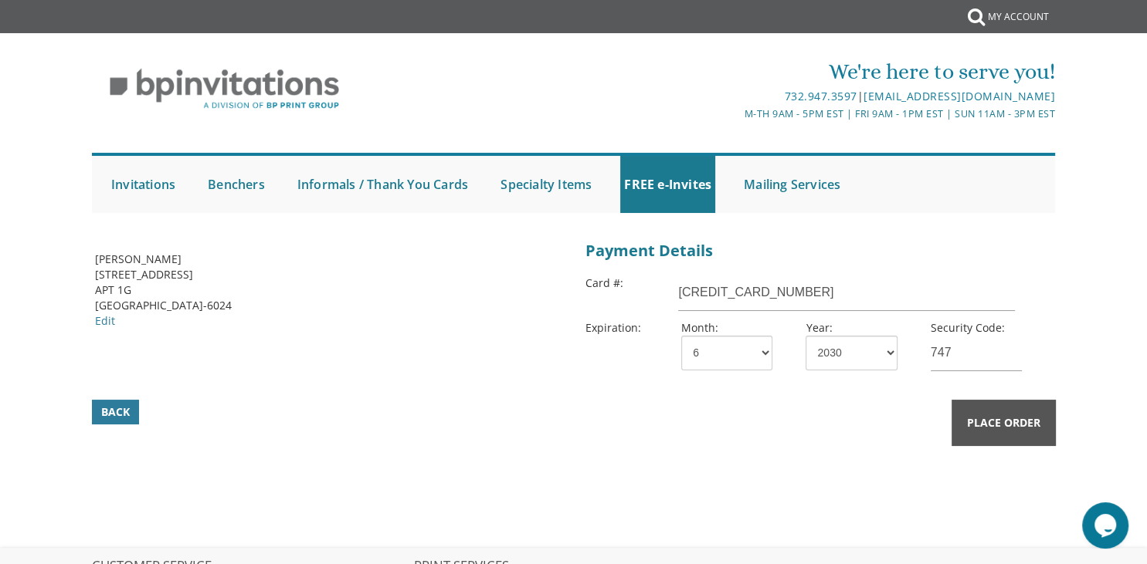
click at [998, 422] on span "Place Order" at bounding box center [1003, 422] width 73 height 15
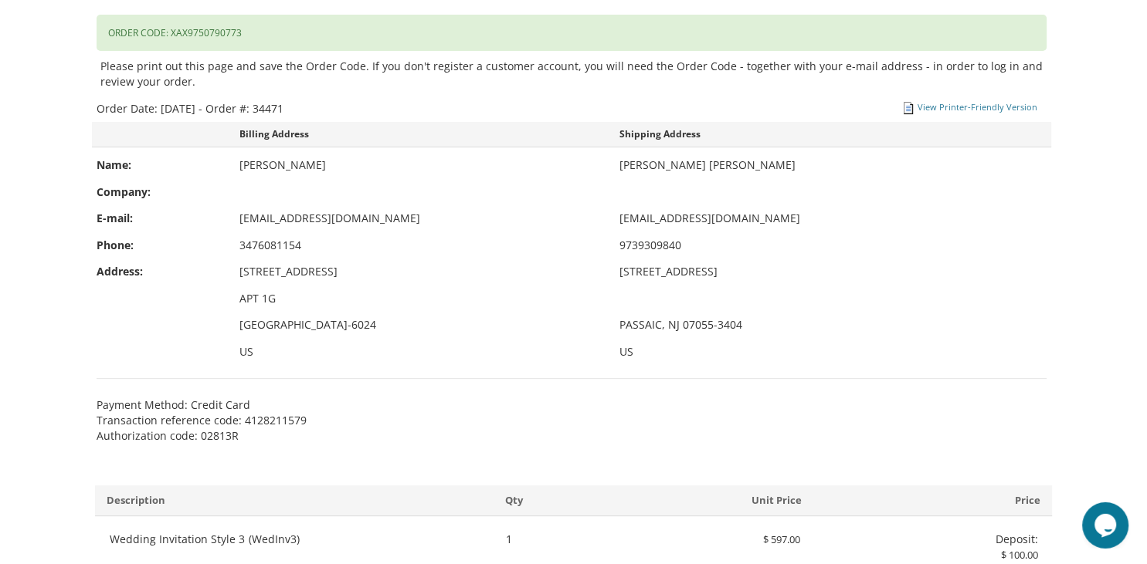
scroll to position [385, 0]
